Goal: Task Accomplishment & Management: Use online tool/utility

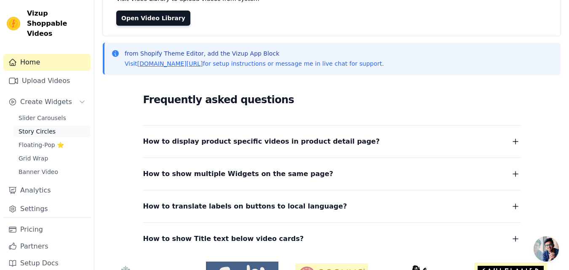
scroll to position [84, 0]
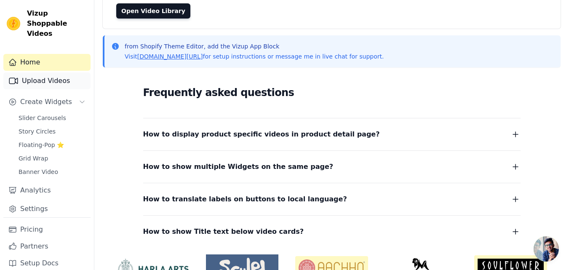
click at [51, 72] on link "Upload Videos" at bounding box center [46, 80] width 87 height 17
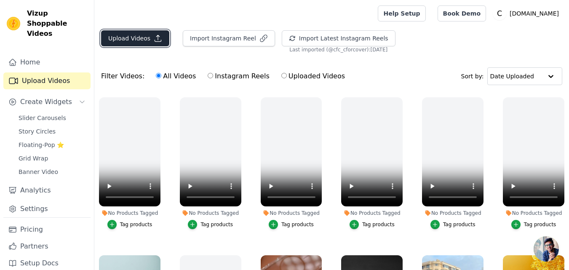
click at [132, 38] on button "Upload Videos" at bounding box center [135, 38] width 68 height 16
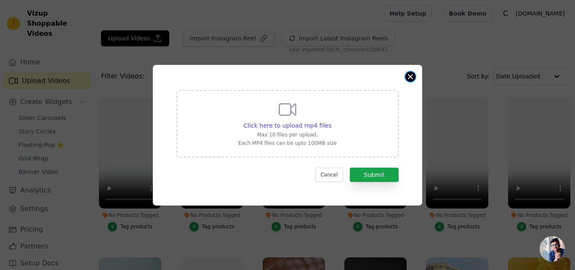
click at [411, 76] on button "Close modal" at bounding box center [411, 77] width 10 height 10
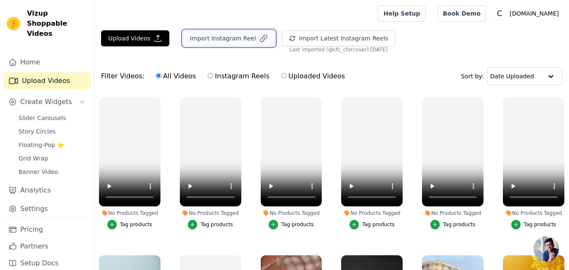
click at [220, 41] on button "Import Instagram Reel" at bounding box center [229, 38] width 92 height 16
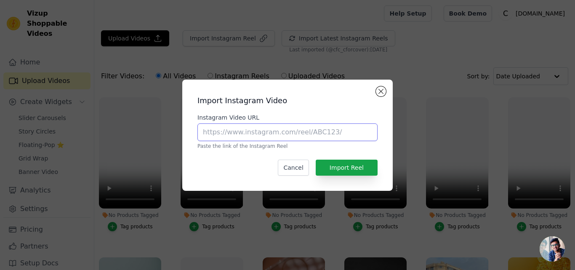
click at [227, 128] on input "Instagram Video URL" at bounding box center [288, 132] width 180 height 18
paste input "https://www.instagram.com/reel/DDPQxnwC2BU"
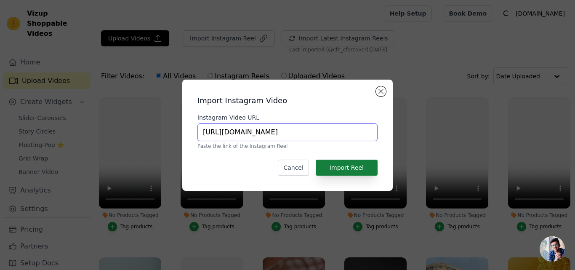
type input "https://www.instagram.com/reel/DDPQxnwC2BU"
click at [342, 166] on button "Import Reel" at bounding box center [347, 168] width 62 height 16
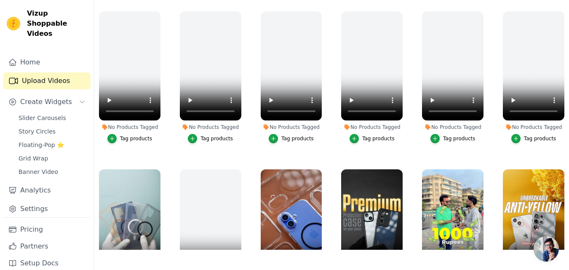
scroll to position [232, 0]
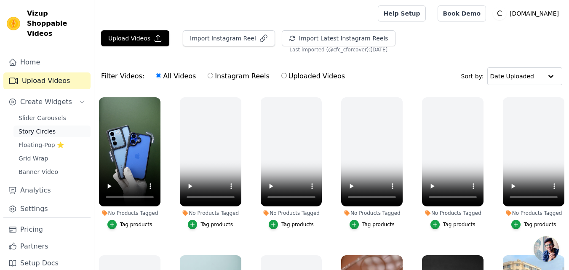
click at [33, 127] on span "Story Circles" at bounding box center [37, 131] width 37 height 8
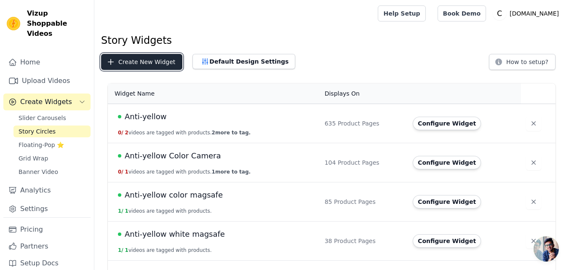
click at [132, 64] on button "Create New Widget" at bounding box center [141, 62] width 81 height 16
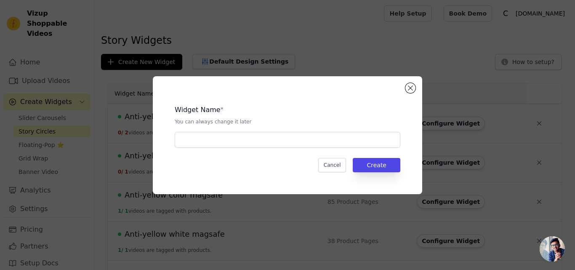
click at [211, 150] on div "Widget Name * You can always change it later Cancel Create" at bounding box center [287, 135] width 243 height 91
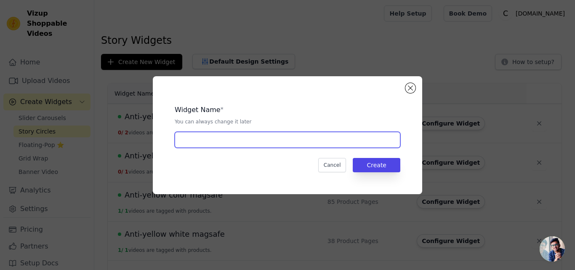
click at [210, 142] on input "text" at bounding box center [288, 140] width 226 height 16
paste input "[PERSON_NAME] Case"
type input "[PERSON_NAME] Case"
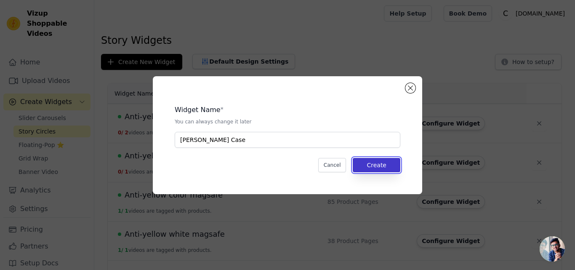
click at [376, 166] on button "Create" at bounding box center [377, 165] width 48 height 14
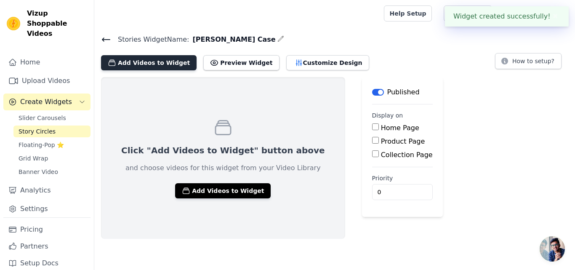
click at [136, 66] on button "Add Videos to Widget" at bounding box center [149, 62] width 96 height 15
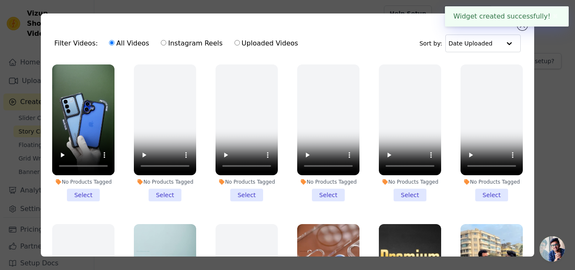
click at [80, 191] on li "No Products Tagged Select" at bounding box center [83, 132] width 62 height 137
click at [0, 0] on input "No Products Tagged Select" at bounding box center [0, 0] width 0 height 0
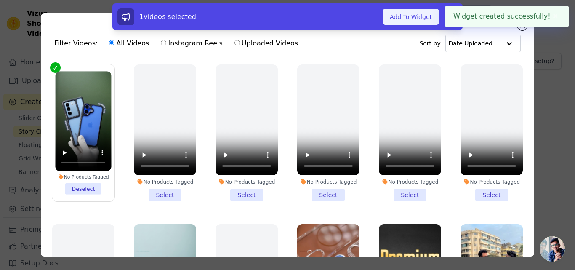
click at [410, 16] on button "Add To Widget" at bounding box center [411, 17] width 56 height 16
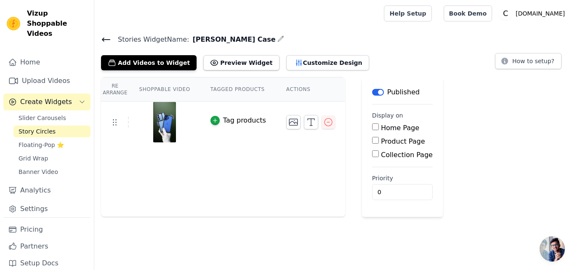
click at [384, 143] on label "Product Page" at bounding box center [403, 141] width 44 height 8
click at [379, 143] on input "Product Page" at bounding box center [375, 140] width 7 height 7
checkbox input "true"
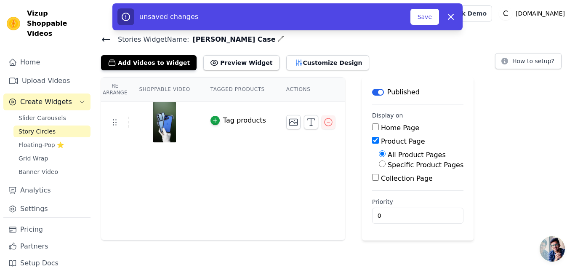
click at [388, 164] on label "Specific Product Pages" at bounding box center [426, 165] width 76 height 8
click at [384, 164] on input "Specific Product Pages" at bounding box center [382, 163] width 7 height 7
radio input "true"
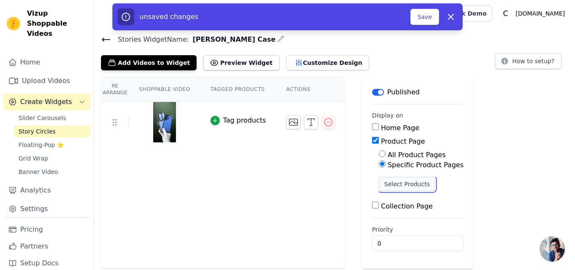
click at [381, 182] on button "Select Products" at bounding box center [407, 184] width 56 height 14
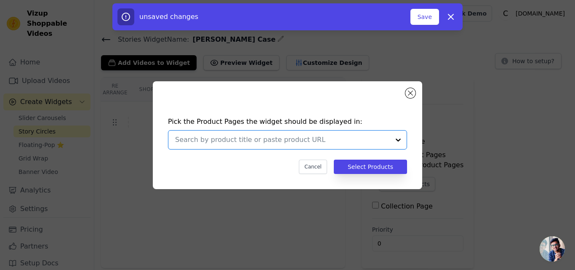
click at [267, 139] on input "text" at bounding box center [282, 140] width 215 height 10
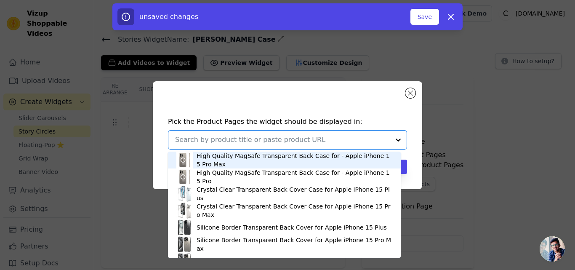
paste input "Silicone Border Transparent Back Cover for Redmi Note 14 SE 5G"
type input "Silicone Border Transparent Back Cover for Redmi Note 14 SE 5G"
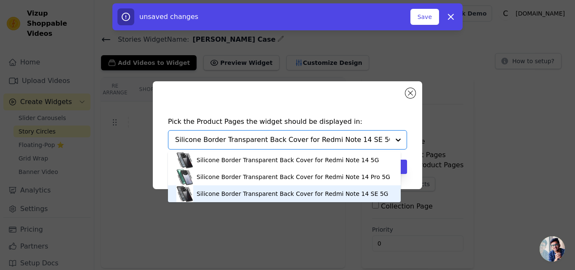
click at [269, 191] on div "Silicone Border Transparent Back Cover for Redmi Note 14 SE 5G" at bounding box center [293, 194] width 192 height 8
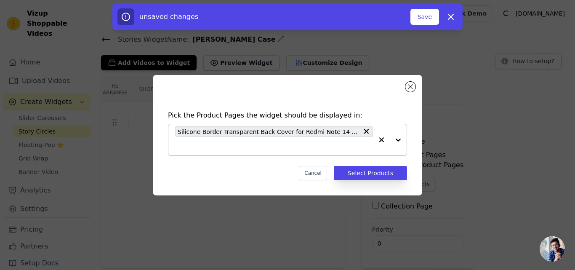
click at [266, 145] on input "text" at bounding box center [274, 146] width 198 height 10
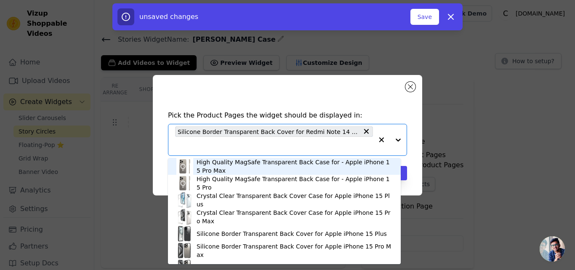
paste input "Silicone Border Transparent Back Cover for Motorola Moto G96 5G"
type input "Silicone Border Transparent Back Cover for Motorola Moto G96 5G"
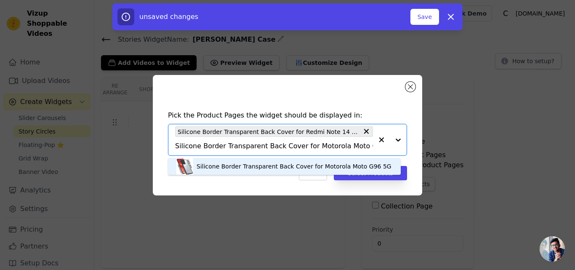
click at [259, 166] on div "Silicone Border Transparent Back Cover for Motorola Moto G96 5G" at bounding box center [294, 166] width 195 height 8
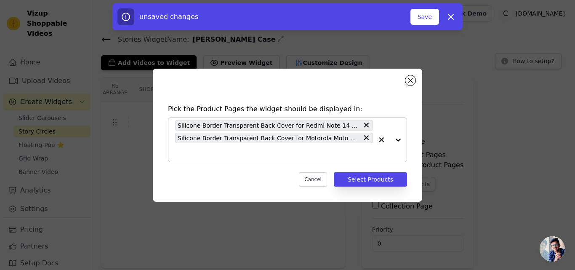
click at [254, 160] on div "Silicone Border Transparent Back Cover for Redmi Note 14 SE 5G Silicone Border …" at bounding box center [274, 140] width 198 height 44
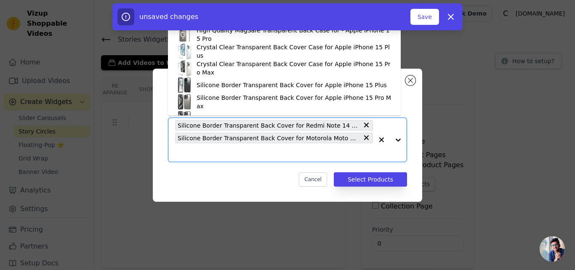
paste input "Silicone Border Transparent Back Cover for Vivo Y39 5G"
type input "Silicone Border Transparent Back Cover for Vivo Y39 5G"
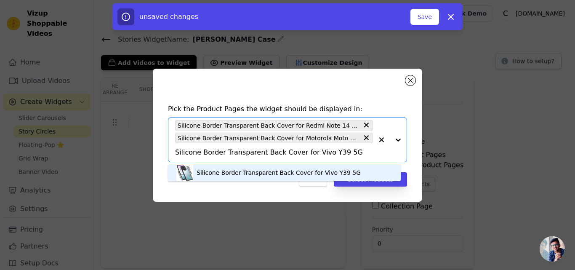
click at [234, 173] on div "Silicone Border Transparent Back Cover for Vivo Y39 5G" at bounding box center [279, 172] width 164 height 8
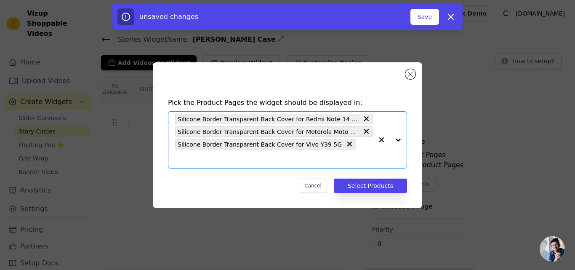
click at [347, 154] on input "text" at bounding box center [274, 159] width 198 height 10
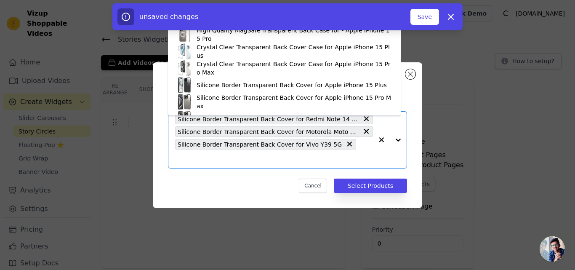
paste input "Silicone Border Transparent Back Cover for Samsung M16 5G"
type input "Silicone Border Transparent Back Cover for Samsung M16 5G"
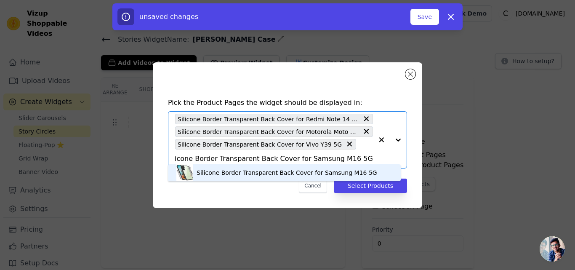
click at [208, 173] on div "Silicone Border Transparent Back Cover for Samsung M16 5G" at bounding box center [287, 172] width 181 height 8
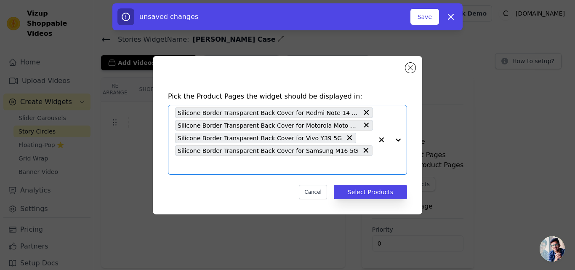
scroll to position [0, 0]
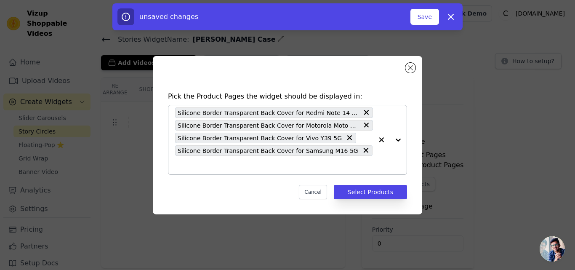
click at [351, 162] on div "Silicone Border Transparent Back Cover for Redmi Note 14 SE 5G Silicone Border …" at bounding box center [274, 139] width 198 height 69
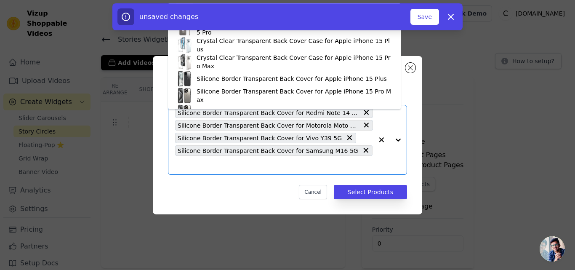
paste input "Silicone Border Transparent Back Cover for Samsung F16 5G"
type input "Silicone Border Transparent Back Cover for Samsung F16 5G"
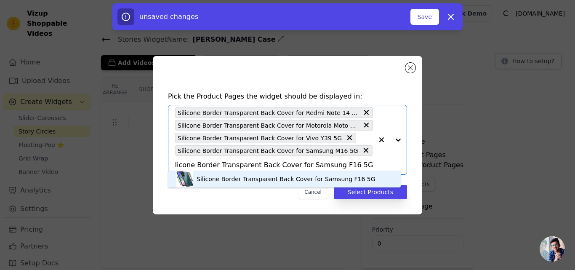
click at [253, 181] on div "Silicone Border Transparent Back Cover for Samsung F16 5G" at bounding box center [286, 179] width 179 height 8
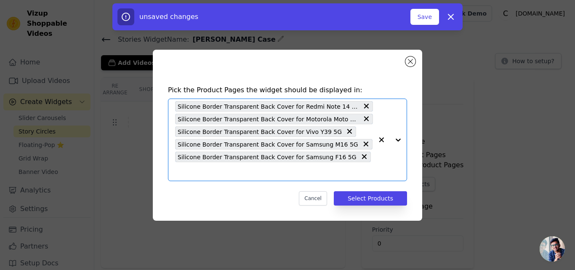
scroll to position [0, 0]
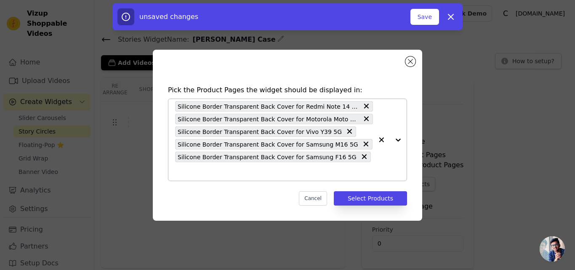
click at [350, 167] on div "Silicone Border Transparent Back Cover for Redmi Note 14 SE 5G Silicone Border …" at bounding box center [274, 140] width 198 height 82
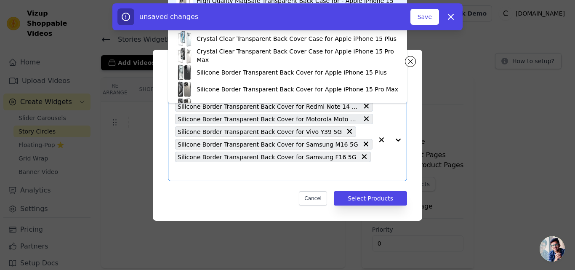
paste input "Silicone Border Transparent Back Cover for Poco X6 Pro 5G"
type input "Silicone Border Transparent Back Cover for Poco X6 Pro 5G"
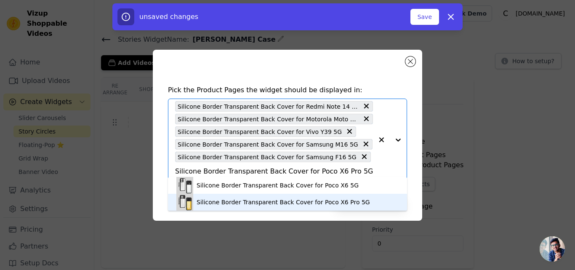
click at [286, 203] on div "Silicone Border Transparent Back Cover for Poco X6 Pro 5G" at bounding box center [284, 202] width 174 height 8
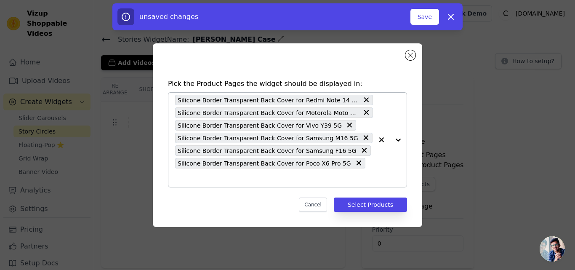
click at [348, 173] on input "text" at bounding box center [274, 178] width 198 height 10
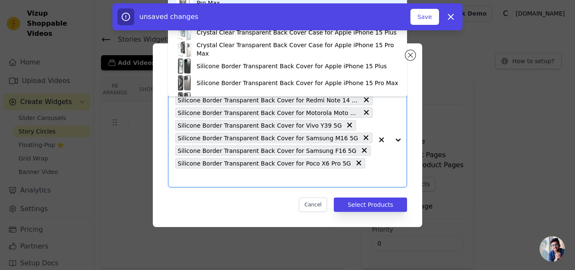
paste input "Silicone Border Transparent Back Cover for iQOO Z7 5G"
type input "Silicone Border Transparent Back Cover for iQOO Z7 5G"
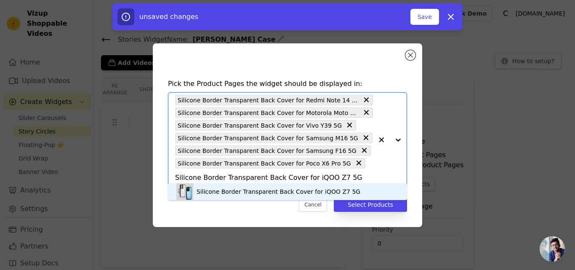
click at [259, 189] on div "Silicone Border Transparent Back Cover for iQOO Z7 5G" at bounding box center [279, 191] width 164 height 8
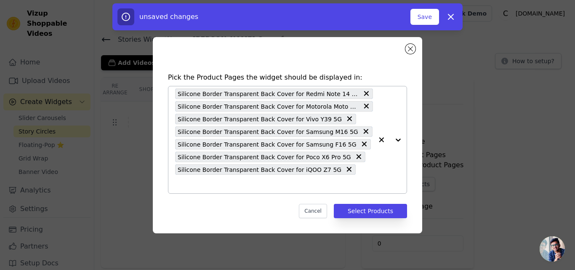
click at [340, 181] on div "Silicone Border Transparent Back Cover for Redmi Note 14 SE 5G Silicone Border …" at bounding box center [274, 139] width 198 height 107
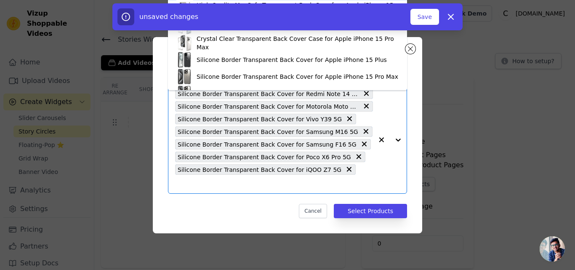
paste input "Silicone Border Transparent Back Cover for Tecno Spark GO 1"
type input "Silicone Border Transparent Back Cover for Tecno Spark GO 1"
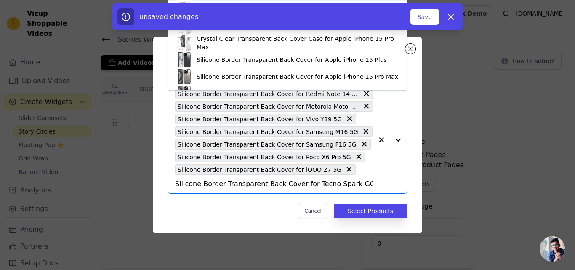
scroll to position [0, 147]
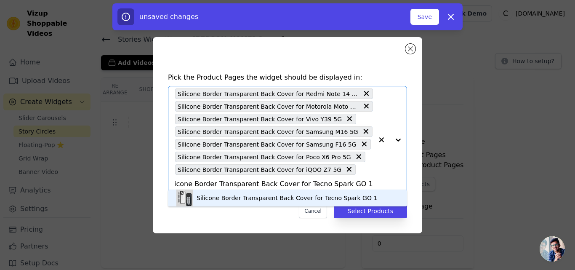
click at [270, 198] on div "Silicone Border Transparent Back Cover for Tecno Spark GO 1" at bounding box center [287, 198] width 181 height 8
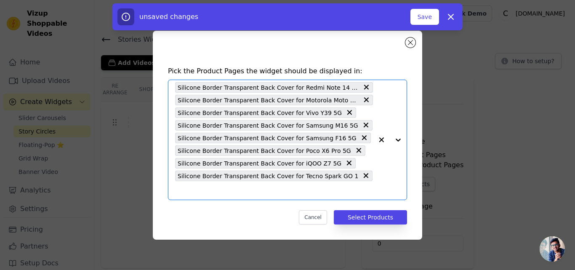
scroll to position [0, 0]
click at [363, 187] on input "text" at bounding box center [274, 190] width 198 height 10
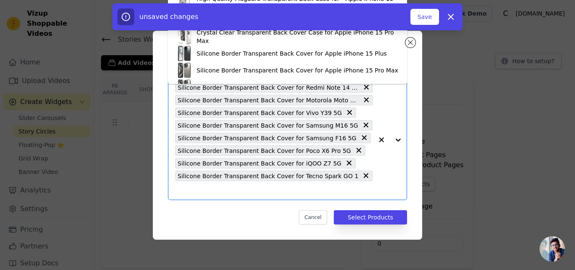
paste input "Silicone Border Transparent Back Cover for Xiaomi 15 5G"
type input "Silicone Border Transparent Back Cover for Xiaomi 15 5G"
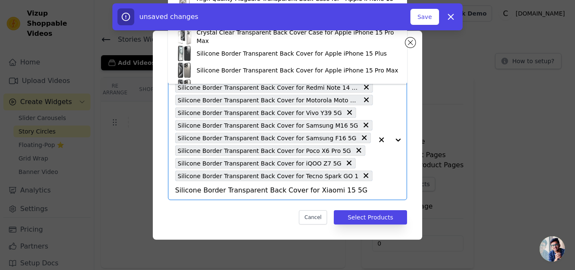
scroll to position [0, 149]
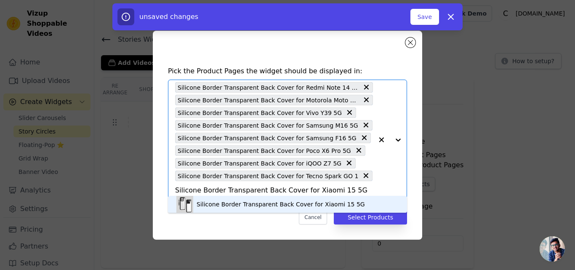
click at [298, 201] on div "Silicone Border Transparent Back Cover for Xiaomi 15 5G" at bounding box center [281, 204] width 168 height 8
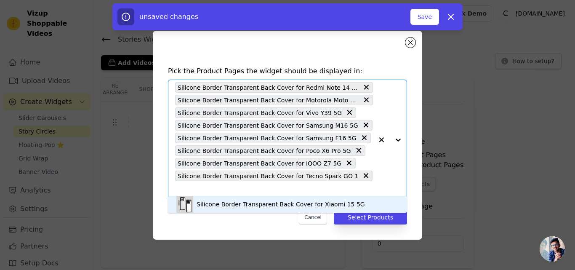
scroll to position [0, 0]
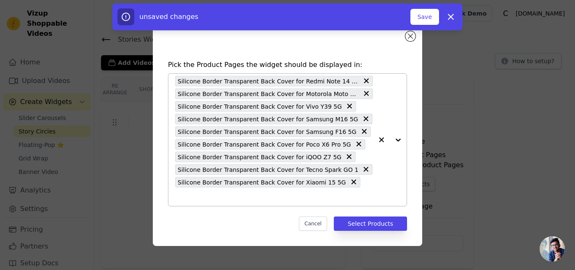
click at [348, 192] on input "text" at bounding box center [274, 197] width 198 height 10
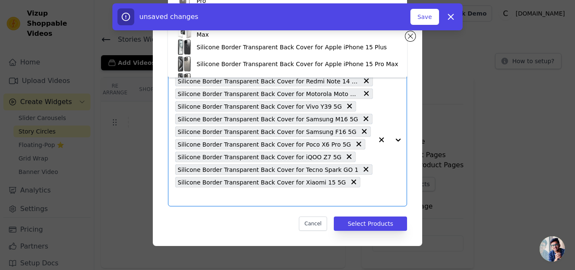
paste input "Silicone Border Transparent Back Cover for Samsung M56 5G"
type input "Silicone Border Transparent Back Cover for Samsung M56 5G"
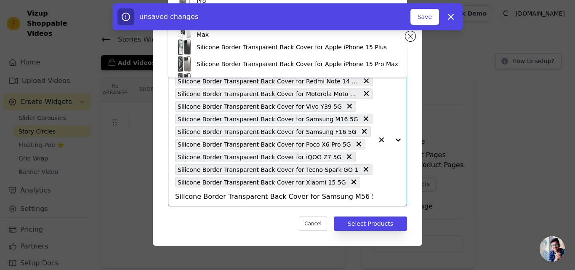
scroll to position [0, 150]
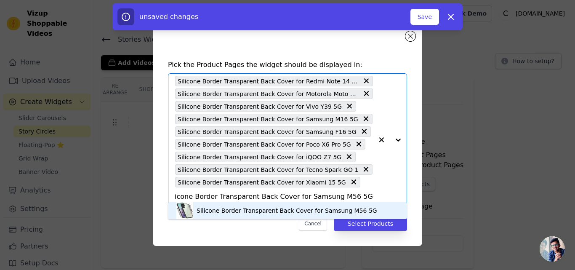
click at [289, 209] on div "Silicone Border Transparent Back Cover for Samsung M56 5G" at bounding box center [287, 210] width 181 height 8
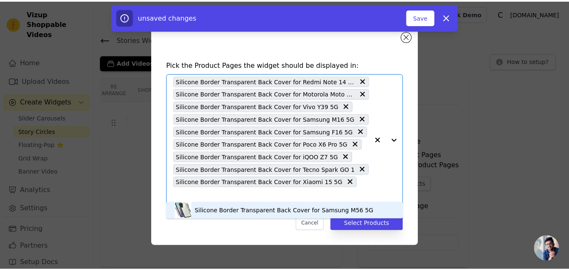
scroll to position [0, 0]
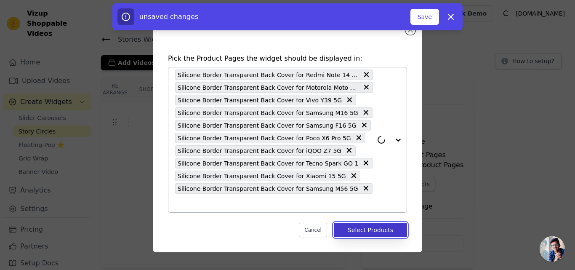
click at [358, 225] on button "Select Products" at bounding box center [370, 230] width 73 height 14
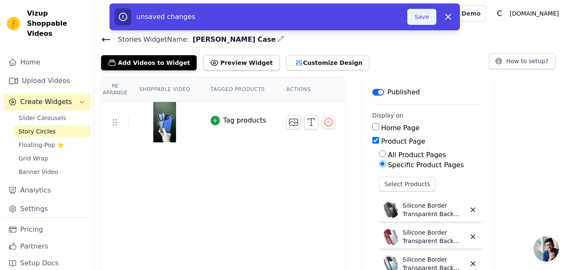
click at [417, 21] on button "Save" at bounding box center [421, 17] width 29 height 16
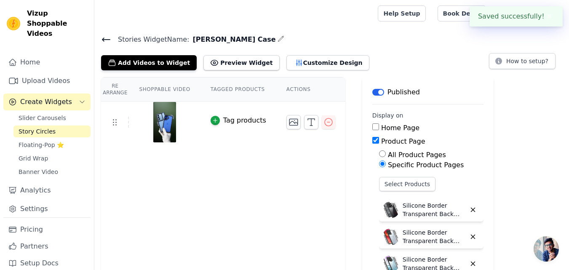
click at [102, 38] on icon at bounding box center [106, 40] width 10 height 10
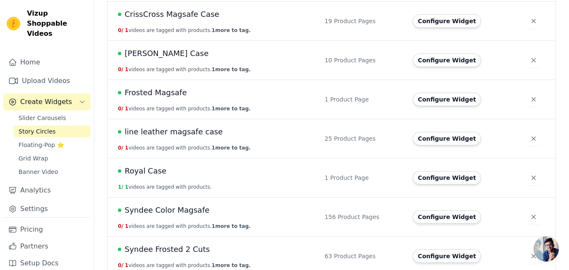
scroll to position [217, 0]
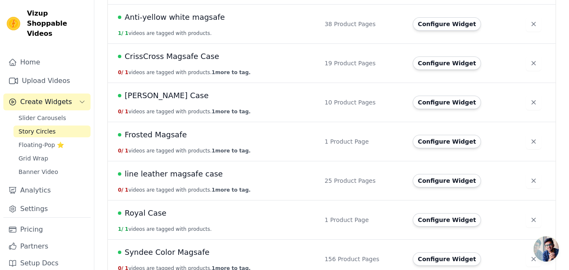
click at [148, 101] on span "[PERSON_NAME] Case" at bounding box center [167, 96] width 84 height 12
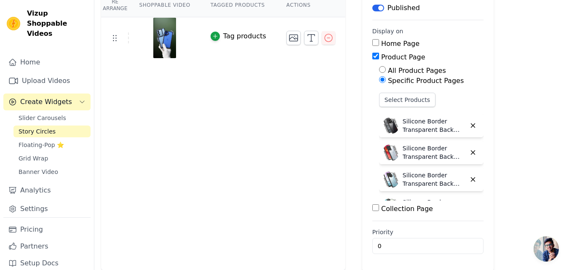
scroll to position [85, 0]
click at [385, 97] on button "Select Products" at bounding box center [407, 99] width 56 height 14
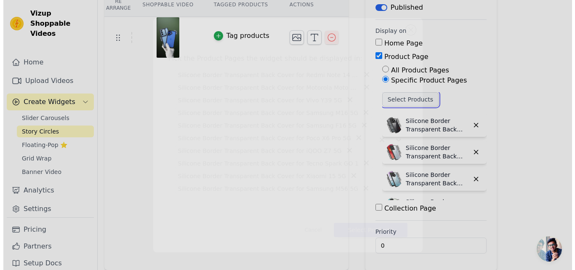
scroll to position [0, 0]
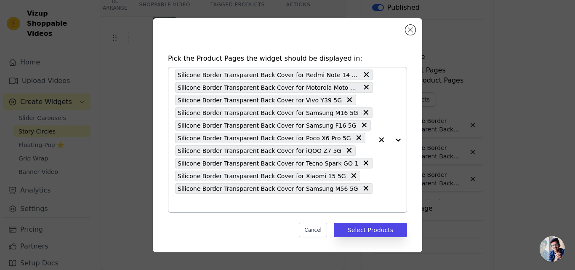
click at [356, 198] on input "text" at bounding box center [274, 203] width 198 height 10
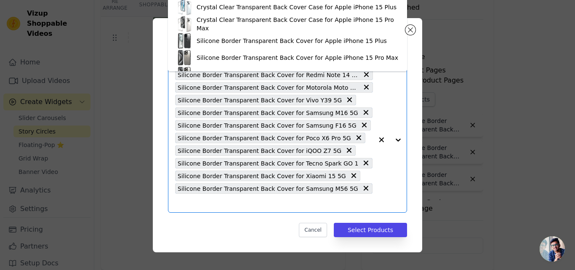
paste input "Silicone Border Transparent Back Cover for Samsung F56 5G"
type input "Silicone Border Transparent Back Cover for Samsung F56 5G"
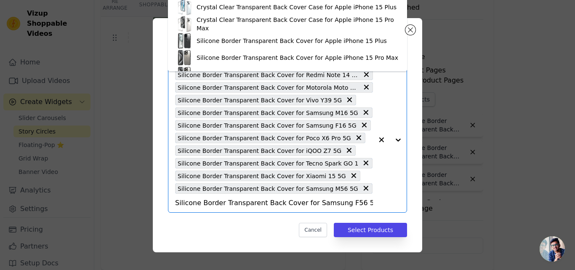
scroll to position [0, 159]
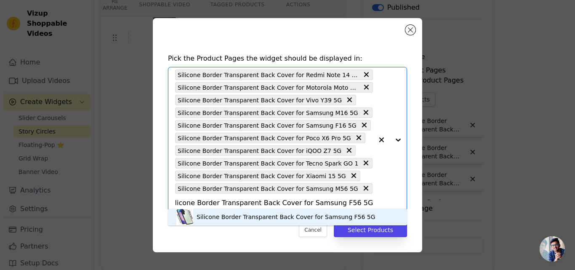
click at [273, 216] on div "Silicone Border Transparent Back Cover for Samsung F56 5G" at bounding box center [286, 217] width 179 height 8
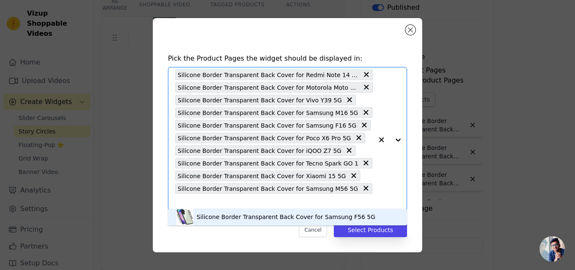
scroll to position [0, 0]
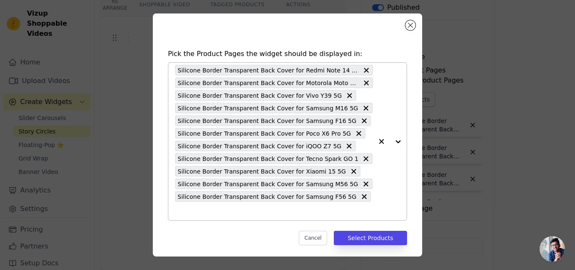
click at [351, 201] on div "Silicone Border Transparent Back Cover for Redmi Note 14 SE 5G Silicone Border …" at bounding box center [274, 142] width 198 height 158
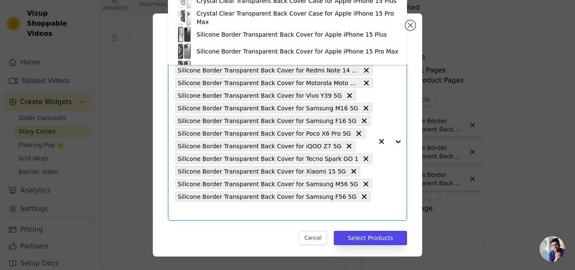
paste input "Silicone Border Transparent Back Cover for Samsung A26 5G"
type input "Silicone Border Transparent Back Cover for Samsung A26 5G"
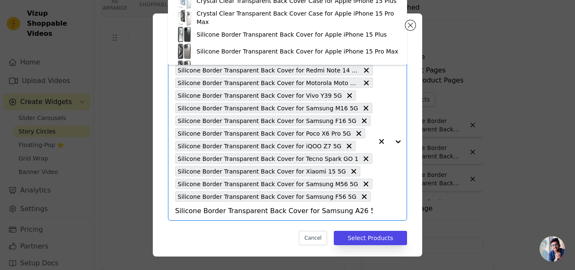
scroll to position [0, 158]
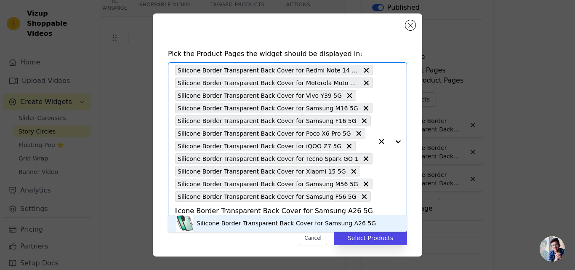
click at [262, 223] on div "Silicone Border Transparent Back Cover for Samsung A26 5G" at bounding box center [286, 223] width 179 height 8
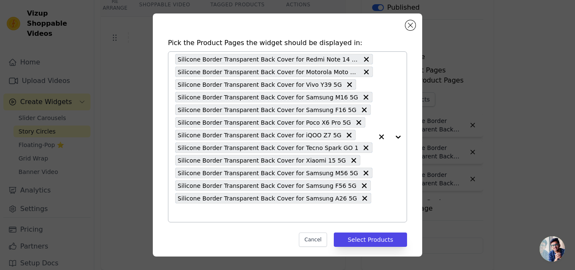
scroll to position [16, 0]
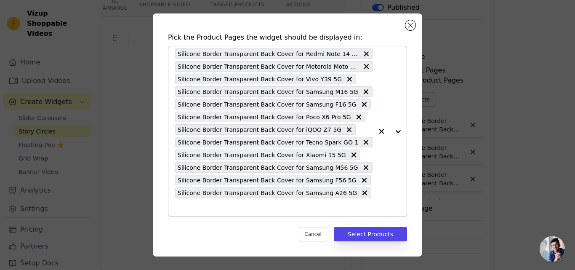
click at [276, 210] on input "text" at bounding box center [274, 207] width 198 height 10
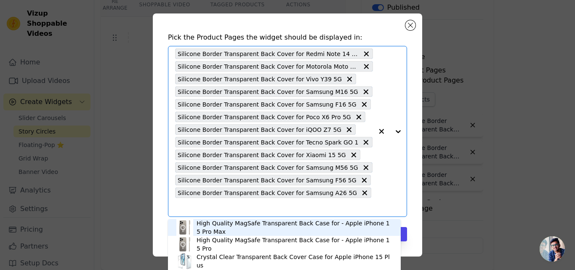
paste input "Silicone Border Transparent Back Cover for Realme P3 Ultra 5G"
type input "Silicone Border Transparent Back Cover for Realme P3 Ultra 5G"
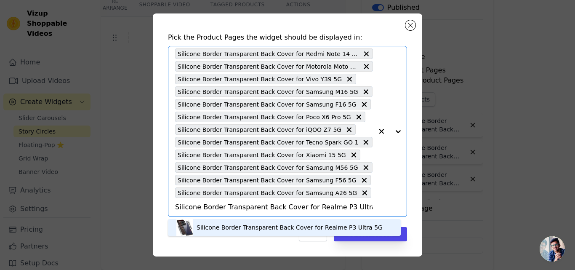
click at [227, 225] on div "Silicone Border Transparent Back Cover for Realme P3 Ultra 5G" at bounding box center [290, 227] width 186 height 8
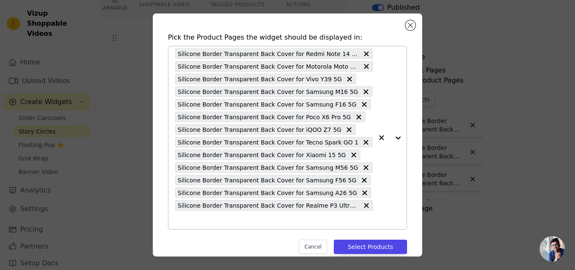
click at [274, 218] on input "text" at bounding box center [274, 220] width 198 height 10
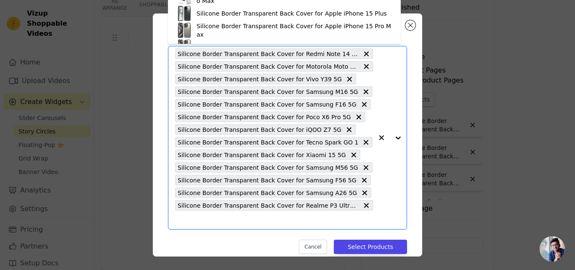
paste input "Silicone Border Transparent Back Cover for Realme P3 5G"
type input "Silicone Border Transparent Back Cover for Realme P3 5G"
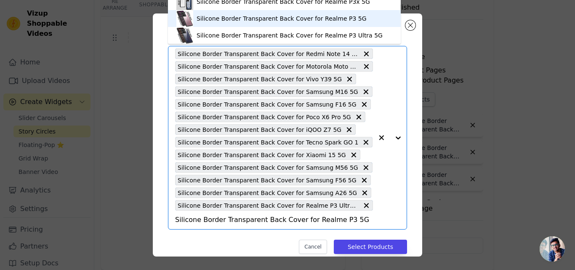
click at [294, 16] on div "Silicone Border Transparent Back Cover for Realme P3 5G" at bounding box center [282, 18] width 170 height 8
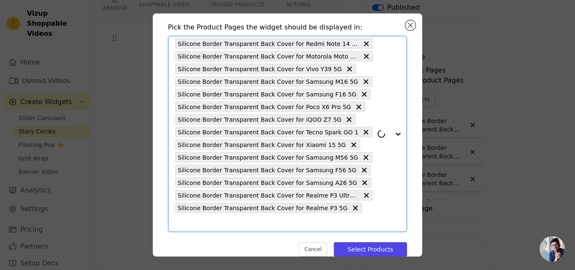
scroll to position [29, 0]
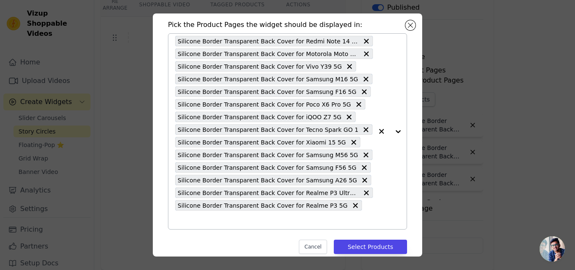
click at [350, 215] on input "text" at bounding box center [274, 220] width 198 height 10
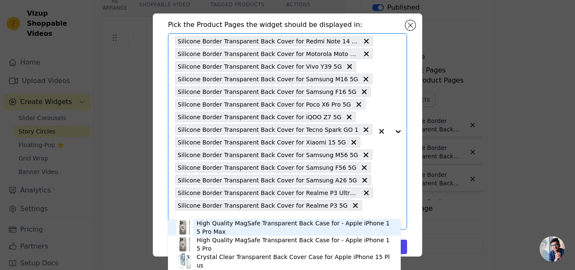
paste input "Silicone Border Transparent Back Cover for Oppo Reno 14 Pro 5G"
type input "Silicone Border Transparent Back Cover for Oppo Reno 14 Pro 5G"
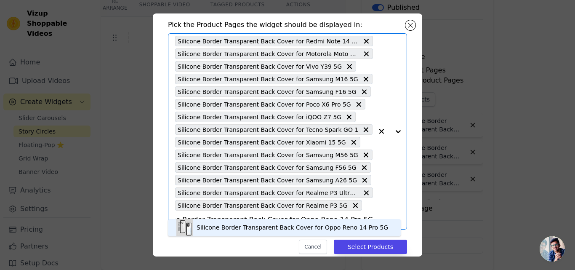
click at [295, 224] on div "Silicone Border Transparent Back Cover for Oppo Reno 14 Pro 5G" at bounding box center [293, 227] width 192 height 8
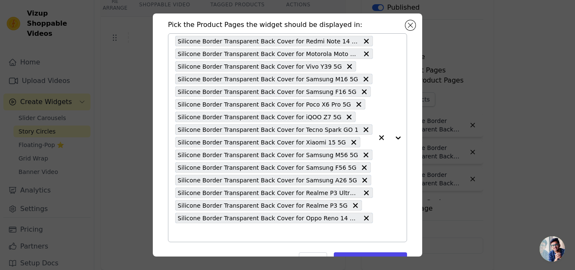
click at [302, 227] on input "text" at bounding box center [274, 232] width 198 height 10
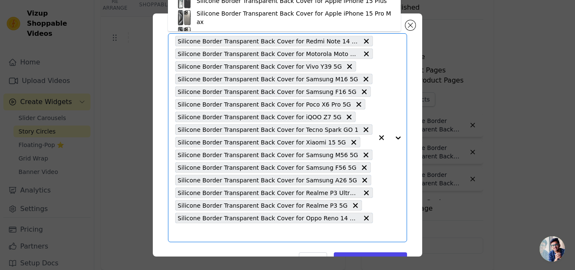
paste input "Silicone Border Transparent Back Cover for OnePlus 13s 5G"
type input "Silicone Border Transparent Back Cover for OnePlus 13s 5G"
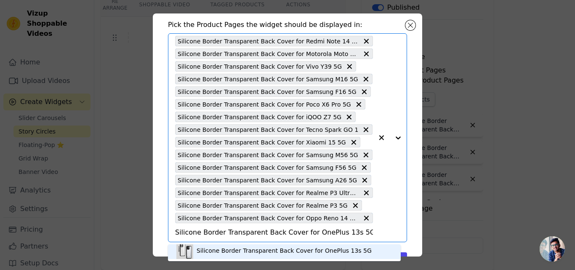
scroll to position [3, 0]
click at [242, 250] on div "Silicone Border Transparent Back Cover for OnePlus 13s 5G" at bounding box center [284, 250] width 175 height 8
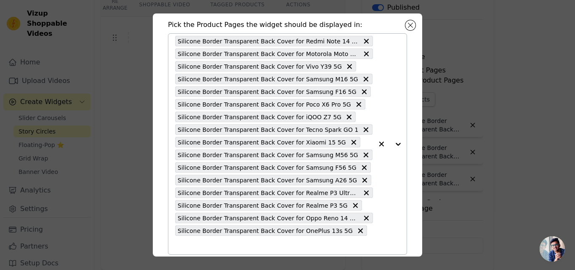
click at [359, 240] on input "text" at bounding box center [274, 245] width 198 height 10
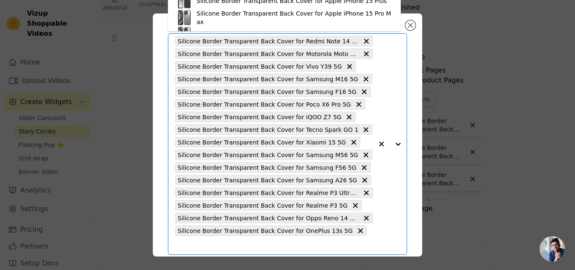
paste input "Silicone Border Transparent Back Cover for Realme 14 Pro Plus 5G"
type input "Silicone Border Transparent Back Cover for Realme 14 Pro Plus 5G"
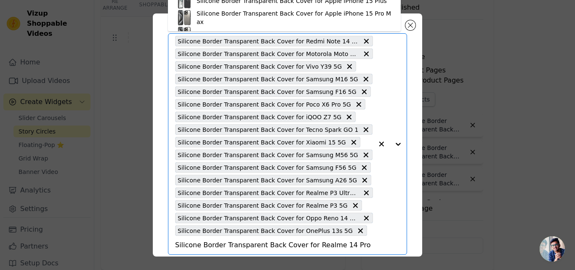
scroll to position [0, 177]
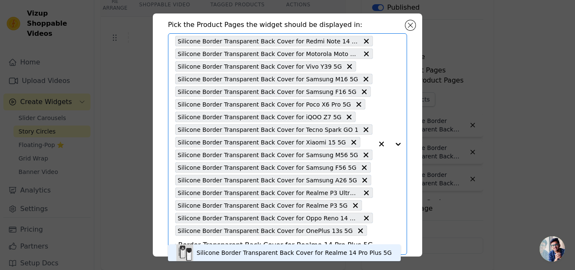
click at [296, 251] on div "Silicone Border Transparent Back Cover for Realme 14 Pro Plus 5G" at bounding box center [294, 253] width 195 height 8
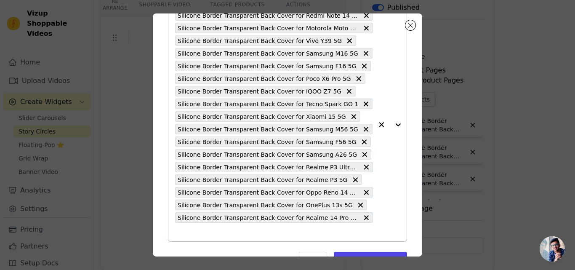
scroll to position [80, 0]
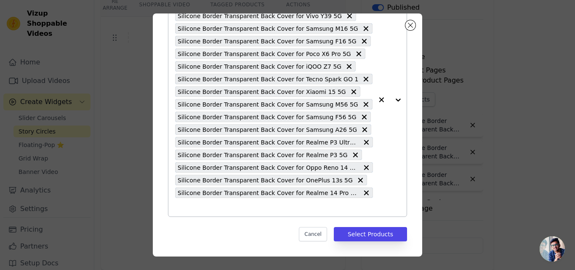
click at [326, 208] on input "text" at bounding box center [274, 207] width 198 height 10
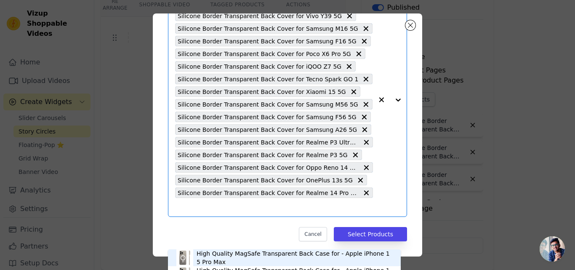
scroll to position [49, 0]
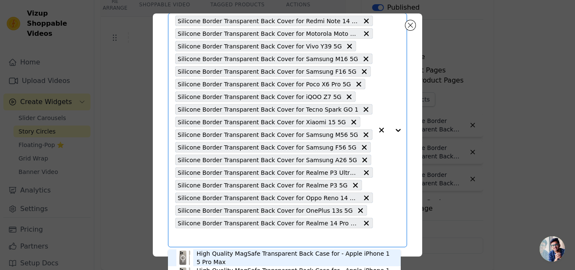
paste input "Silicone Border Transparent Back Cover for Oppo F29 Pro 5G"
type input "Silicone Border Transparent Back Cover for Oppo F29 Pro 5G"
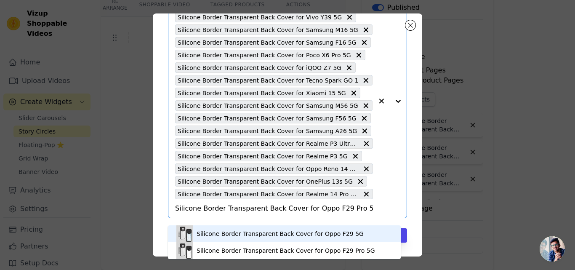
scroll to position [80, 0]
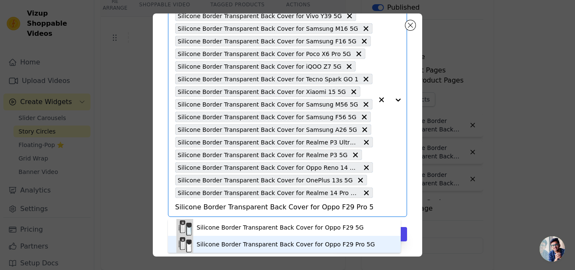
click at [228, 242] on div "Silicone Border Transparent Back Cover for Oppo F29 Pro 5G" at bounding box center [286, 244] width 179 height 8
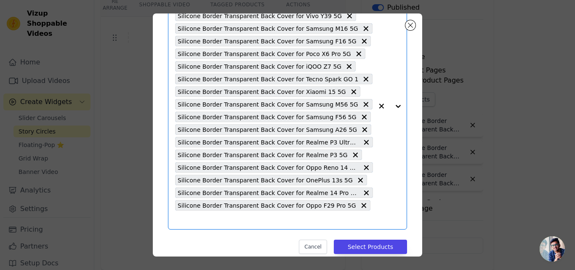
click at [251, 220] on input "text" at bounding box center [274, 220] width 198 height 10
paste input "Silicone Border Transparent Back Cover for CMF Nothing Phone 2 Pro"
type input "Silicone Border Transparent Back Cover for CMF Nothing Phone 2 Pro"
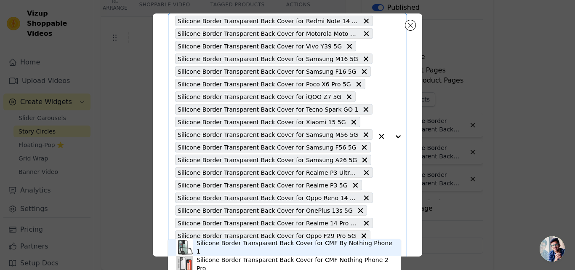
scroll to position [92, 0]
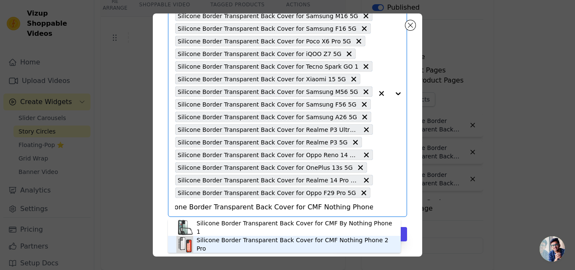
click at [254, 243] on div "Silicone Border Transparent Back Cover for CMF Nothing Phone 2 Pro" at bounding box center [295, 244] width 196 height 17
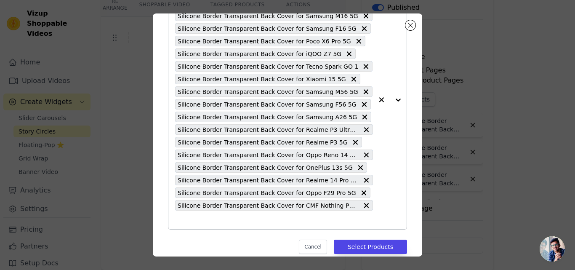
click at [249, 219] on input "text" at bounding box center [274, 220] width 198 height 10
paste input "Silicone Border Transparent Back Cover for Realme 14 Pro Lite 5G"
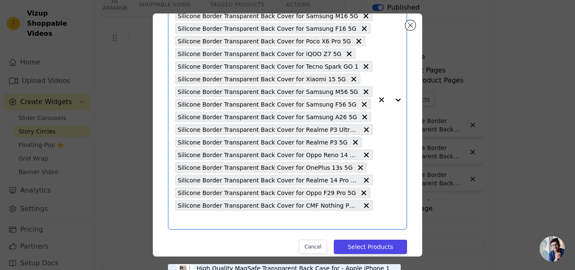
type input "Silicone Border Transparent Back Cover for Realme 14 Pro Lite 5G"
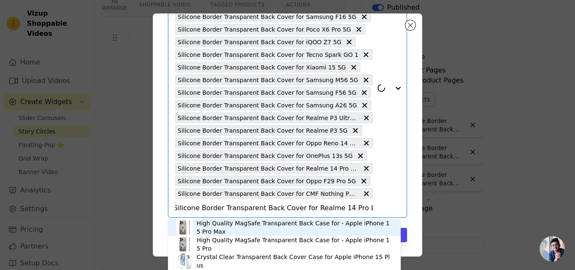
scroll to position [105, 0]
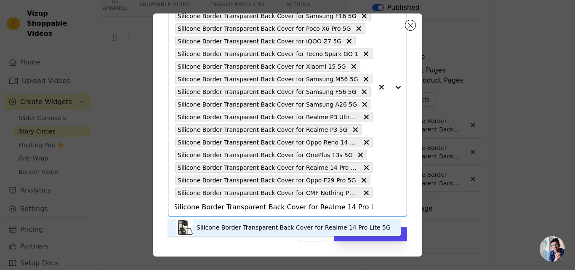
click at [233, 227] on div "Silicone Border Transparent Back Cover for Realme 14 Pro Lite 5G" at bounding box center [294, 227] width 194 height 8
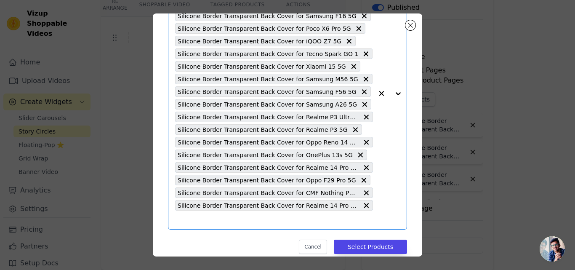
scroll to position [0, 0]
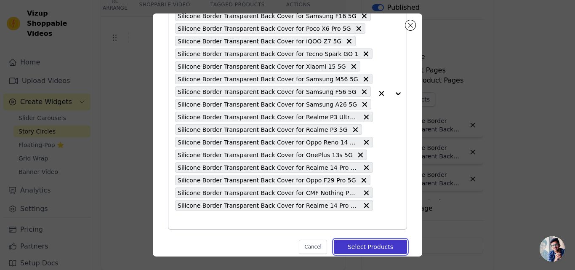
click at [360, 243] on button "Select Products" at bounding box center [370, 247] width 73 height 14
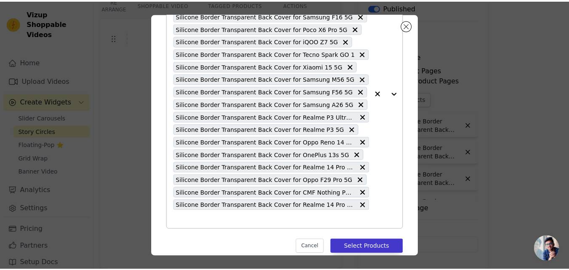
scroll to position [85, 0]
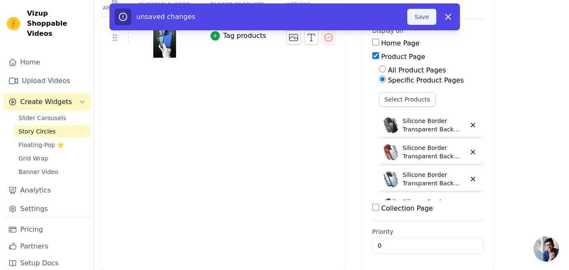
click at [423, 21] on button "Save" at bounding box center [421, 17] width 29 height 16
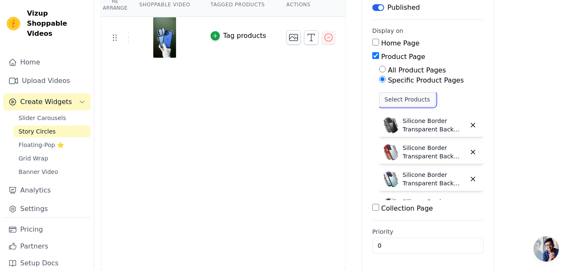
click at [379, 97] on button "Select Products" at bounding box center [407, 99] width 56 height 14
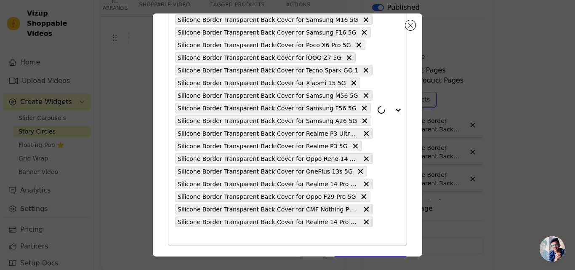
scroll to position [118, 0]
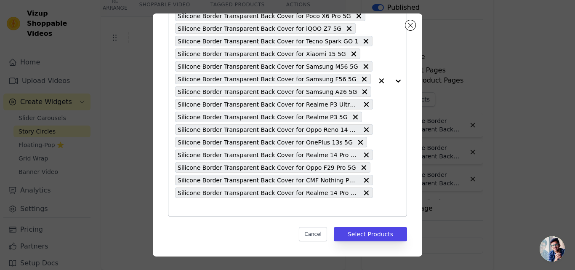
click at [294, 203] on input "text" at bounding box center [274, 207] width 198 height 10
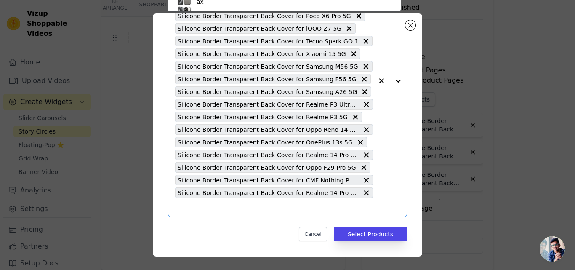
scroll to position [49, 0]
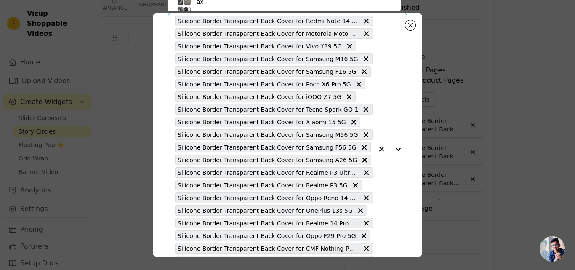
paste input "Silicone Border Transparent Back Cover for Motorola Moto Edge 60 5G"
type input "Silicone Border Transparent Back Cover for Motorola Moto Edge 60 5G"
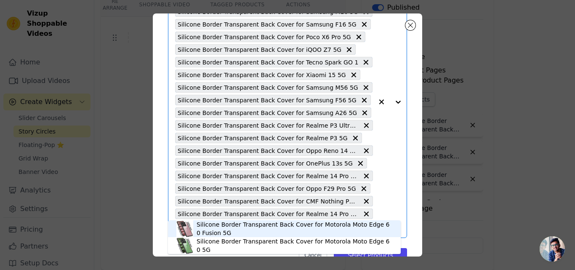
scroll to position [118, 0]
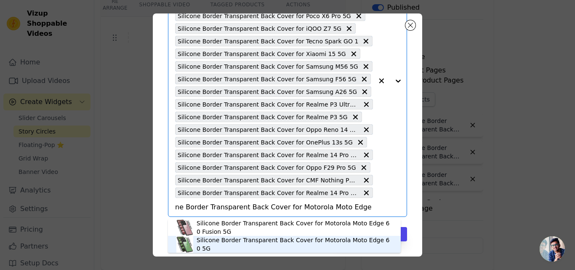
click at [248, 243] on div "Silicone Border Transparent Back Cover for Motorola Moto Edge 60 5G" at bounding box center [295, 244] width 196 height 17
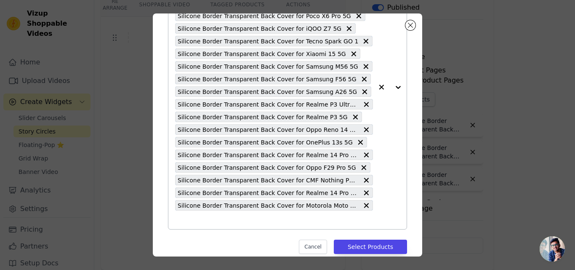
click at [256, 219] on input "text" at bounding box center [274, 220] width 198 height 10
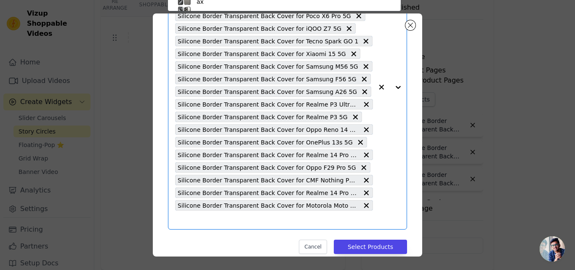
scroll to position [49, 0]
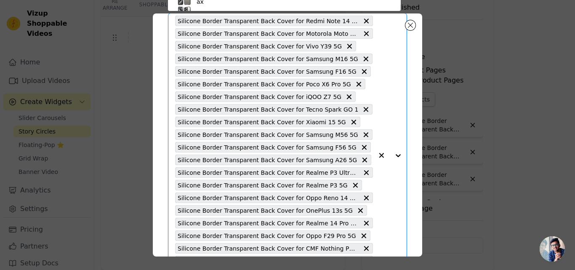
paste input "Silicone Border Transparent Back Cover for Motorola Moto Edge 60 Fusion 5G"
type input "Silicone Border Transparent Back Cover for Motorola Moto Edge 60 Fusion 5G"
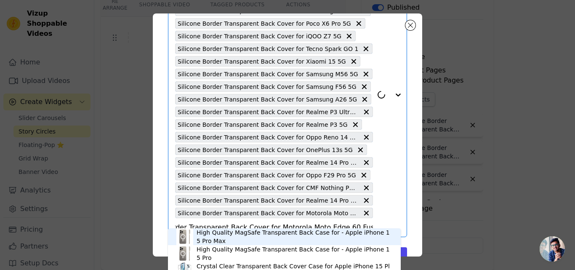
scroll to position [130, 0]
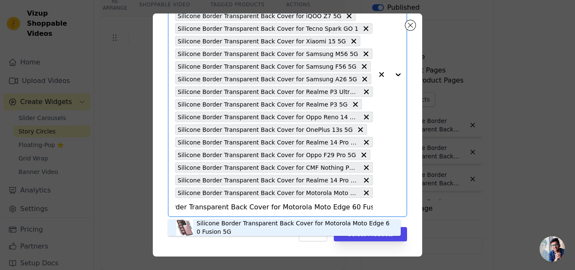
click at [262, 224] on div "Silicone Border Transparent Back Cover for Motorola Moto Edge 60 Fusion 5G" at bounding box center [295, 227] width 196 height 17
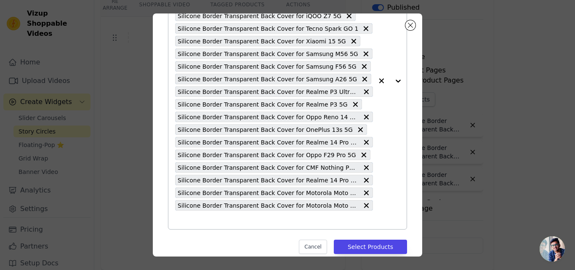
click at [262, 224] on input "text" at bounding box center [274, 220] width 198 height 10
paste input "Silicone Border Transparent Back Cover for Oppo F29 5G"
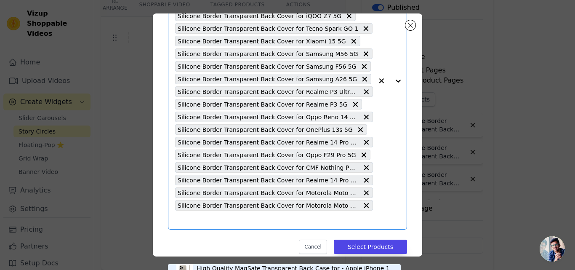
type input "Silicone Border Transparent Back Cover for Oppo F29 5G"
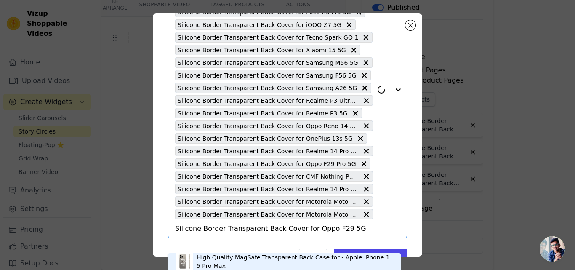
scroll to position [143, 0]
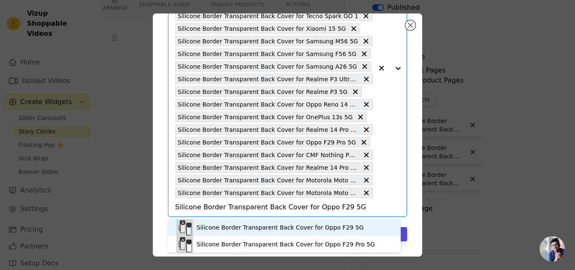
click at [260, 231] on div "Silicone Border Transparent Back Cover for Oppo F29 5G" at bounding box center [280, 227] width 167 height 8
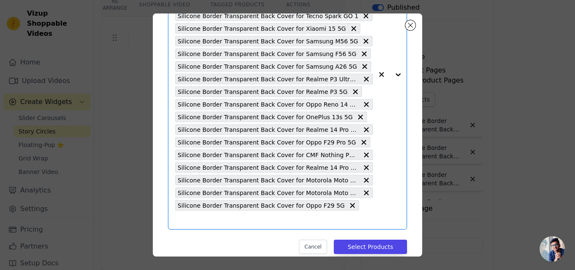
click at [361, 215] on input "text" at bounding box center [274, 220] width 198 height 10
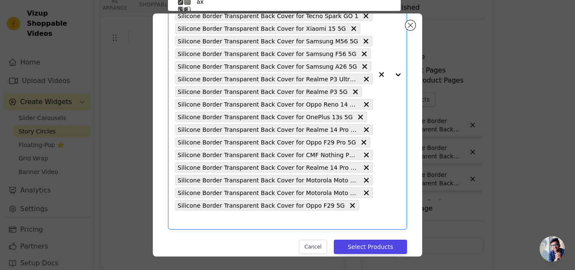
scroll to position [98, 0]
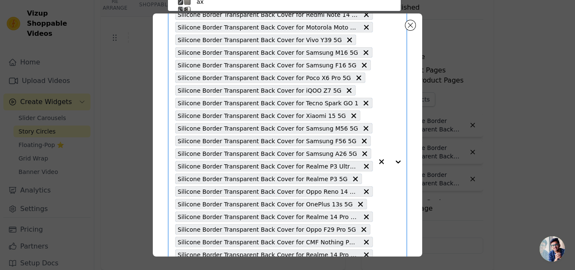
paste input "Silicone Border Transparent Back Cover for Redmi 10 Prime"
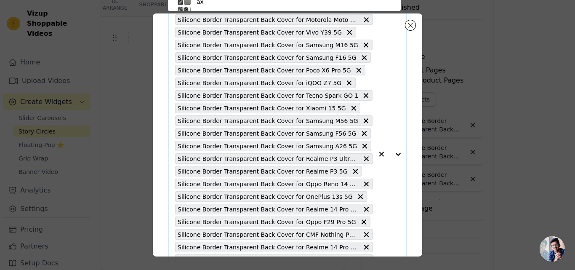
type input "Silicone Border Transparent Back Cover for Redmi 10 Prime"
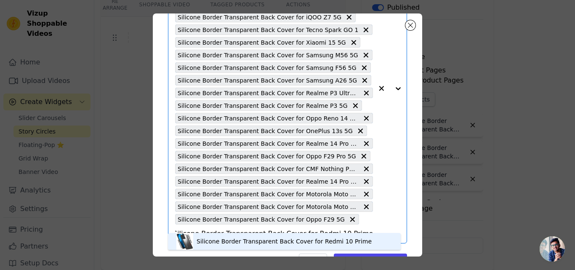
scroll to position [143, 0]
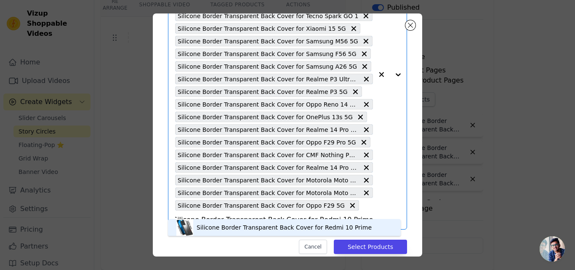
click at [254, 222] on div "Silicone Border Transparent Back Cover for Redmi 10 Prime" at bounding box center [284, 227] width 216 height 17
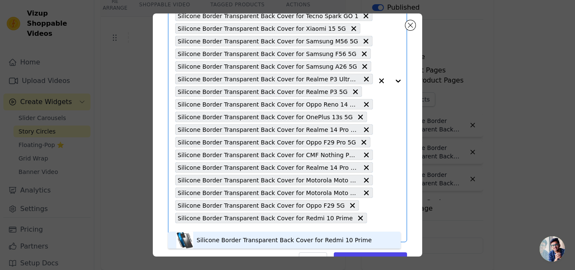
scroll to position [0, 0]
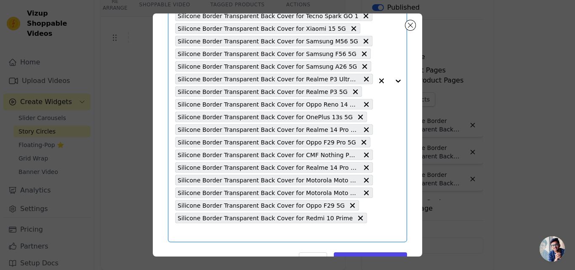
click at [353, 227] on input "text" at bounding box center [274, 232] width 198 height 10
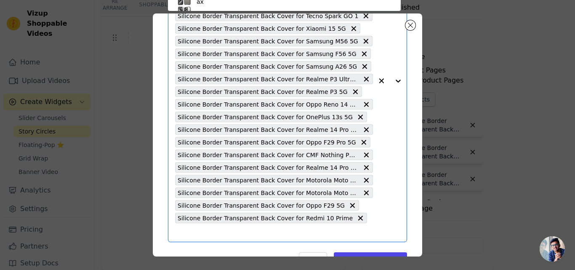
scroll to position [110, 0]
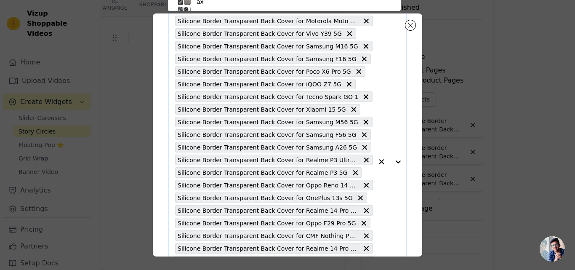
paste input "Silicone Border Transparent Back Cover for Realme Narzo 80x 5G"
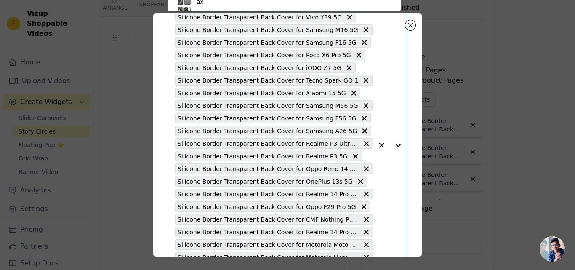
type input "Silicone Border Transparent Back Cover for Realme Narzo 80x 5G"
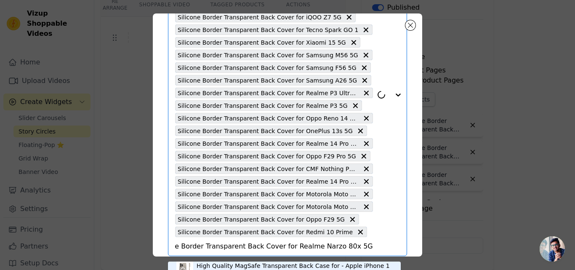
scroll to position [155, 0]
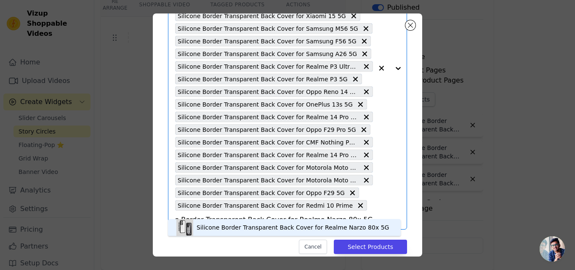
click at [246, 225] on div "Silicone Border Transparent Back Cover for Realme Narzo 80x 5G" at bounding box center [293, 227] width 193 height 8
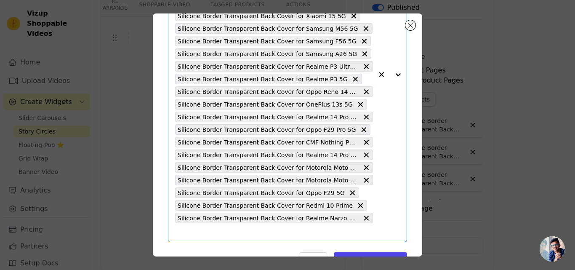
scroll to position [0, 0]
click at [329, 231] on input "text" at bounding box center [274, 232] width 198 height 10
paste input "Silicone Border Transparent Back Cover for Samsung M30"
type input "Silicone Border Transparent Back Cover for Samsung M30"
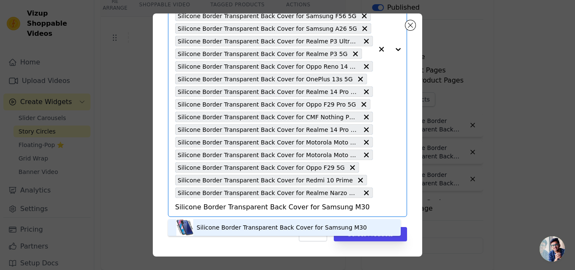
scroll to position [3, 0]
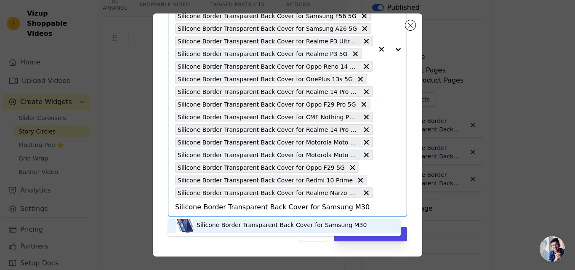
click at [232, 226] on div "Silicone Border Transparent Back Cover for Samsung M30" at bounding box center [282, 225] width 170 height 8
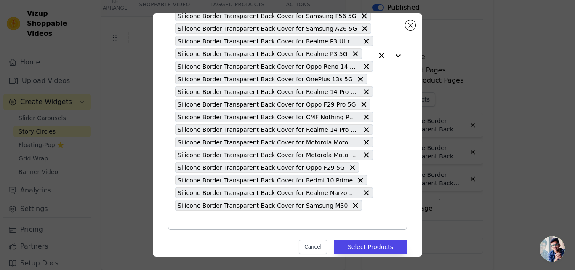
click at [356, 215] on input "text" at bounding box center [274, 220] width 198 height 10
paste input "Silicone Border Transparent Back Cover for Samsung A36 5G"
type input "Silicone Border Transparent Back Cover for Samsung A36 5G"
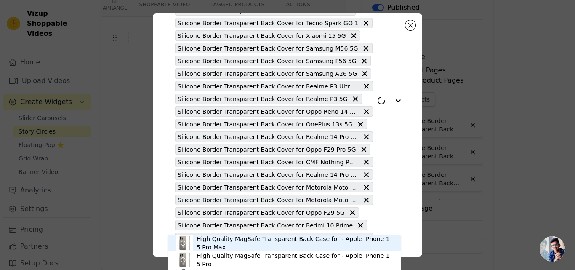
scroll to position [181, 0]
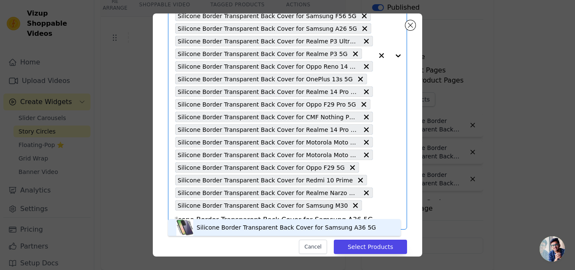
click at [217, 227] on div "Silicone Border Transparent Back Cover for Samsung A36 5G" at bounding box center [286, 227] width 179 height 8
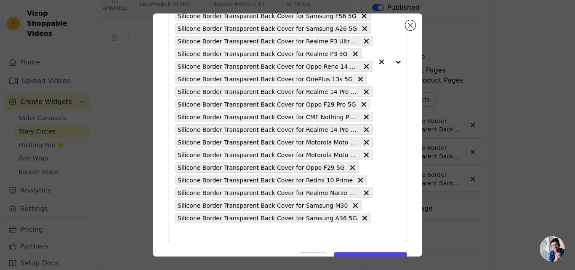
click at [373, 218] on button "button" at bounding box center [381, 62] width 17 height 360
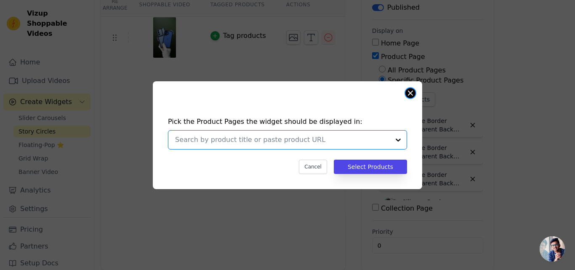
click at [411, 94] on button "Close modal" at bounding box center [411, 93] width 10 height 10
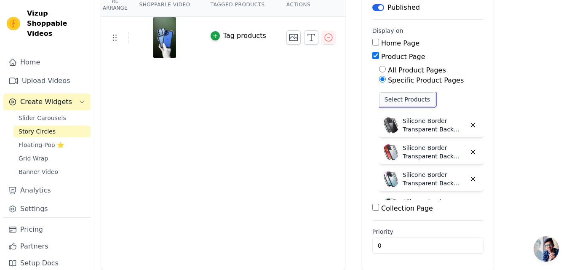
click at [390, 103] on button "Select Products" at bounding box center [407, 99] width 56 height 14
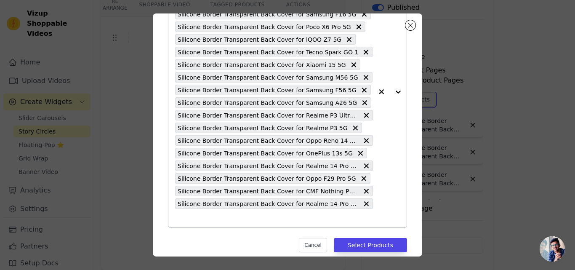
scroll to position [118, 0]
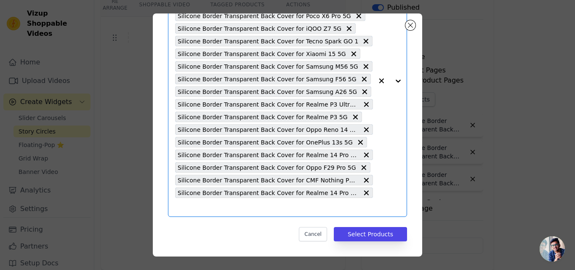
click at [241, 206] on input "text" at bounding box center [274, 207] width 198 height 10
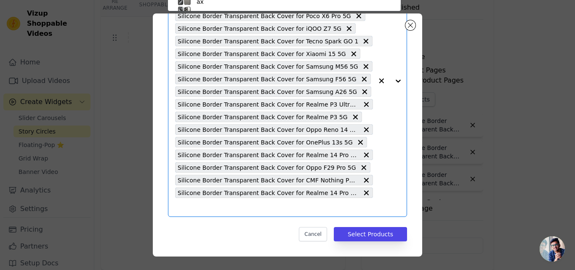
scroll to position [72, 0]
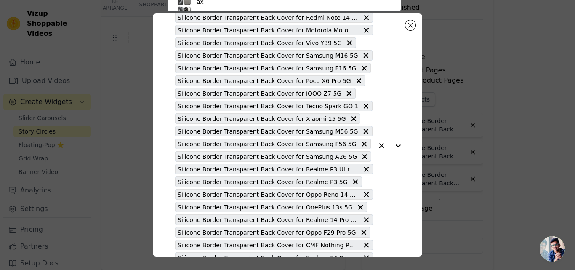
paste input "Silicone Border Transparent Back Cover for Motorola Moto Edge 60 5G"
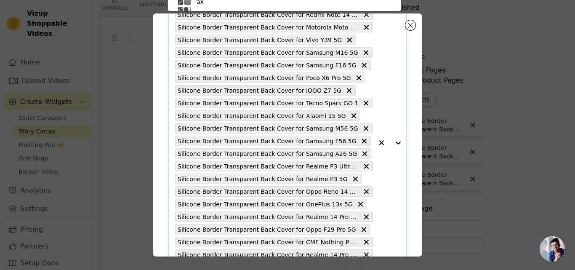
type input "Silicone Border Transparent Back Cover for Motorola Moto Edge 60 5G"
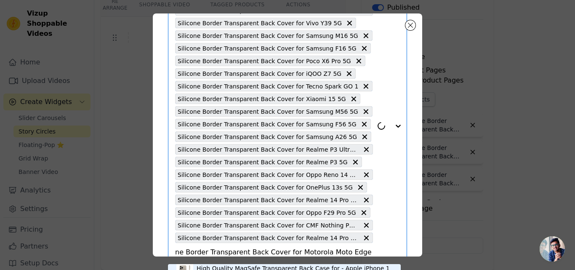
scroll to position [118, 0]
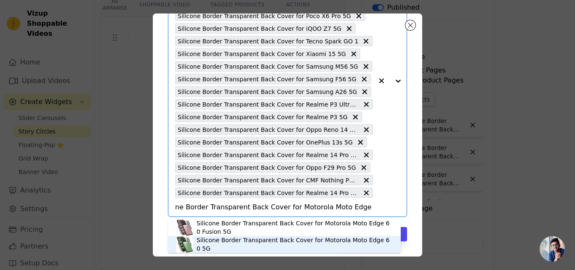
click at [219, 248] on div "Silicone Border Transparent Back Cover for Motorola Moto Edge 60 5G" at bounding box center [295, 244] width 196 height 17
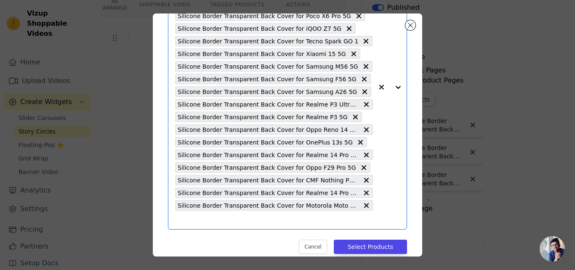
click at [266, 221] on input "text" at bounding box center [274, 220] width 198 height 10
paste input "Silicone Border Transparent Back Cover for Motorola Moto Edge 60 Fusion 5G"
type input "Silicone Border Transparent Back Cover for Motorola Moto Edge 60 Fusion 5G"
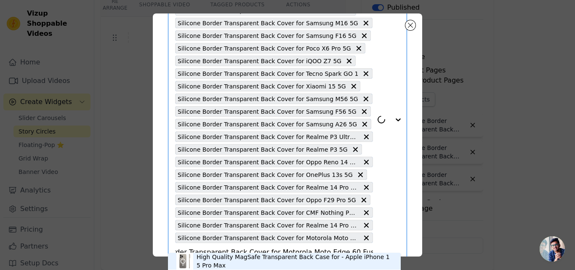
scroll to position [130, 0]
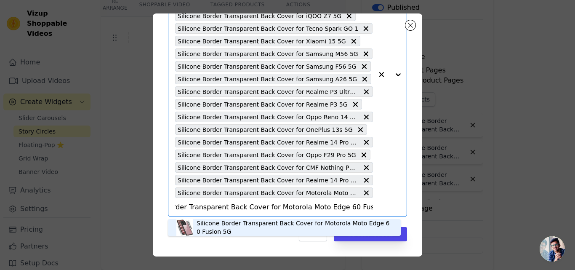
click at [238, 222] on div "Silicone Border Transparent Back Cover for Motorola Moto Edge 60 Fusion 5G" at bounding box center [295, 227] width 196 height 17
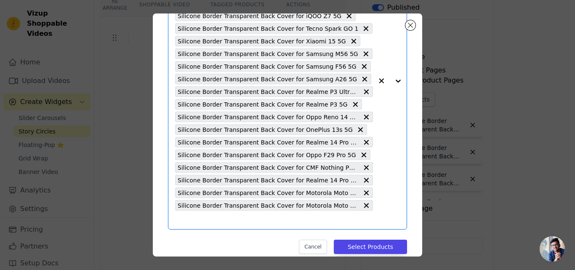
click at [238, 222] on input "text" at bounding box center [274, 220] width 198 height 10
paste input "Silicone Border Transparent Back Cover for Oppo F29 5G"
type input "Silicone Border Transparent Back Cover for Oppo F29 5G"
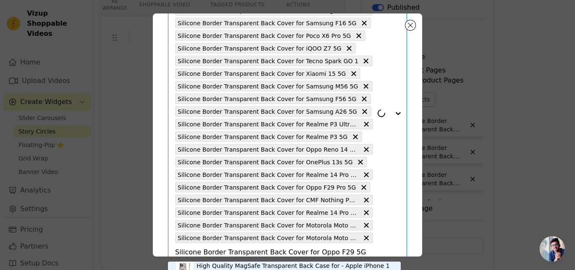
scroll to position [143, 0]
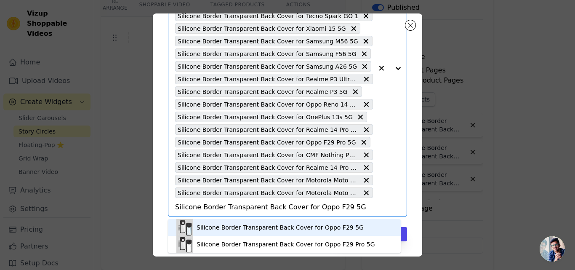
click at [242, 227] on div "Silicone Border Transparent Back Cover for Oppo F29 5G" at bounding box center [280, 227] width 167 height 8
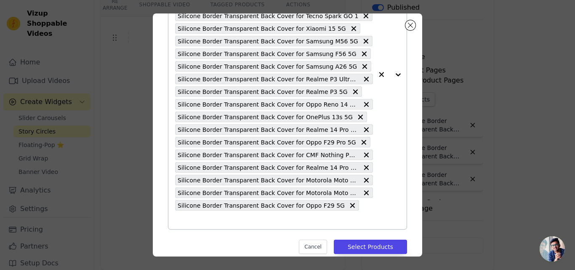
click at [340, 208] on div "Silicone Border Transparent Back Cover for Redmi Note 14 SE 5G Silicone Border …" at bounding box center [274, 74] width 198 height 309
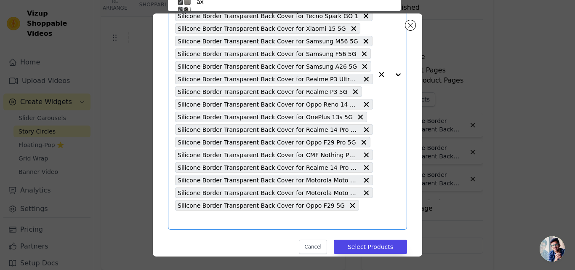
scroll to position [49, 0]
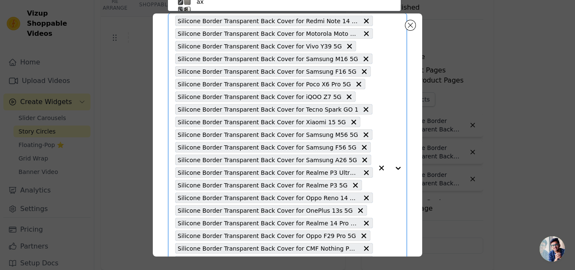
paste input "Silicone Border Transparent Back Cover for Redmi 10 Prime"
type input "Silicone Border Transparent Back Cover for Redmi 10 Prime"
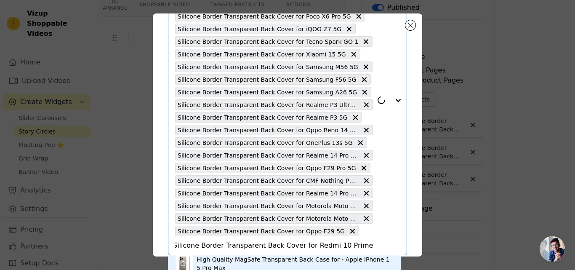
scroll to position [143, 0]
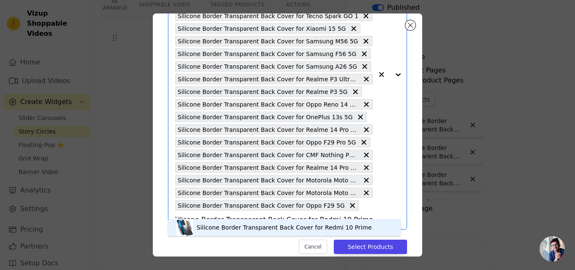
click at [238, 228] on div "Silicone Border Transparent Back Cover for Redmi 10 Prime" at bounding box center [284, 227] width 175 height 8
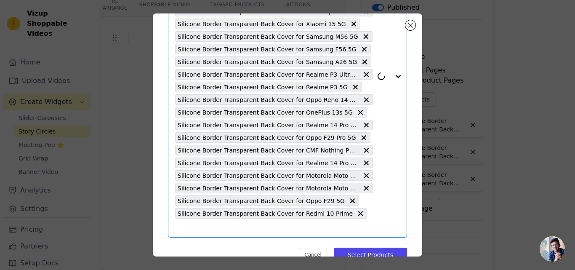
scroll to position [155, 0]
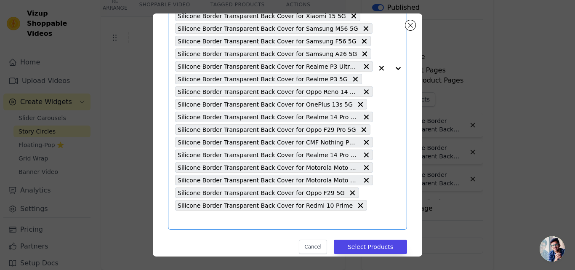
paste input "Silicone Border Transparent Back Cover for Realme Narzo 80x 5G"
type input "Silicone Border Transparent Back Cover for Realme Narzo 80x 5G"
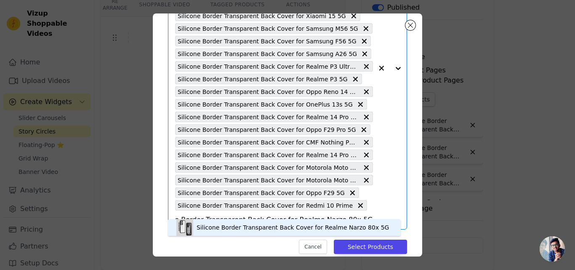
click at [264, 228] on div "Silicone Border Transparent Back Cover for Realme Narzo 80x 5G" at bounding box center [293, 227] width 193 height 8
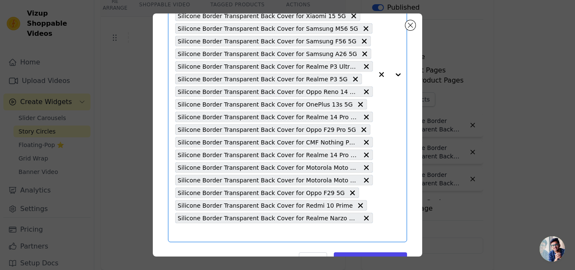
scroll to position [0, 0]
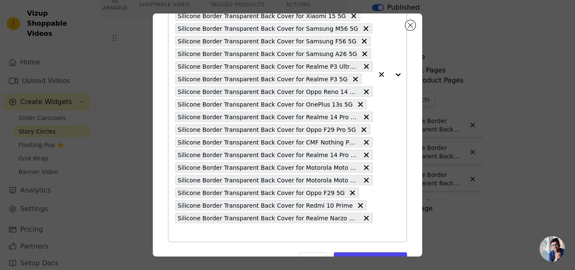
click at [285, 223] on div "Silicone Border Transparent Back Cover for Realme Narzo 80x 5G" at bounding box center [274, 218] width 198 height 11
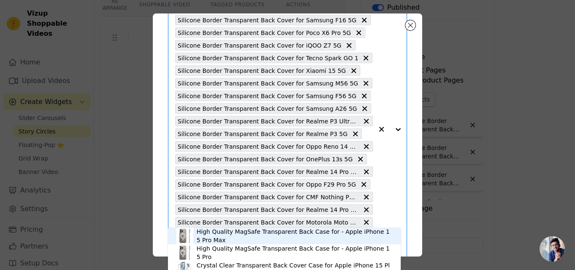
scroll to position [181, 0]
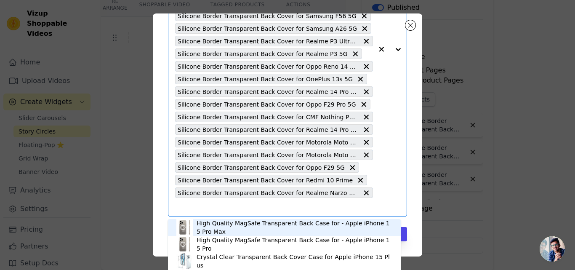
paste input "Silicone Border Transparent Back Cover for Samsung M30"
type input "Silicone Border Transparent Back Cover for Samsung M30"
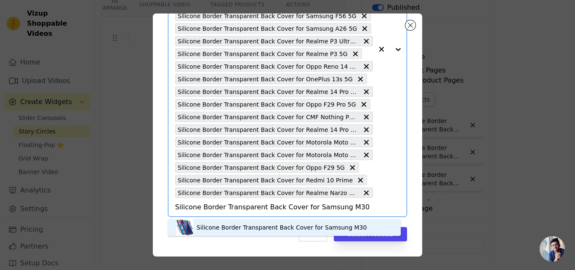
click at [237, 225] on div "Silicone Border Transparent Back Cover for Samsung M30" at bounding box center [282, 227] width 170 height 8
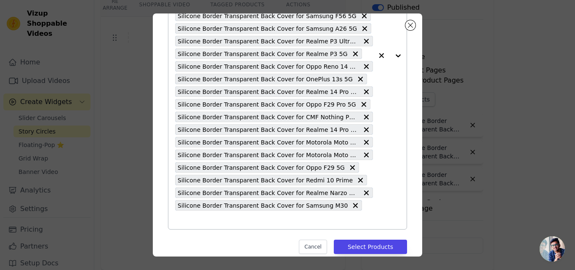
click at [343, 210] on div "Silicone Border Transparent Back Cover for Redmi Note 14 SE 5G Silicone Border …" at bounding box center [274, 55] width 198 height 347
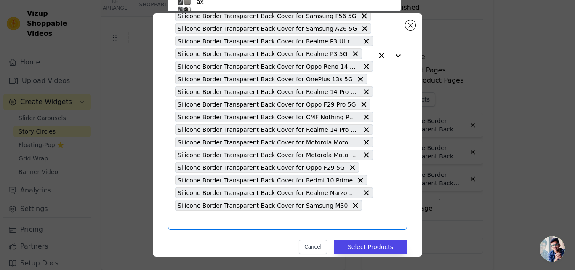
scroll to position [49, 0]
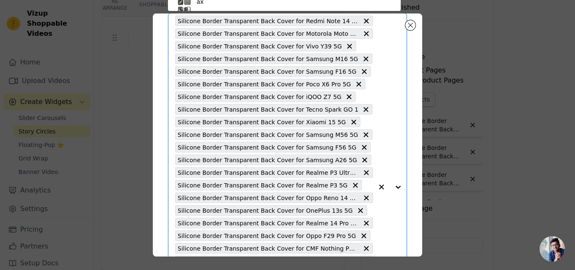
paste input "Silicone Border Transparent Back Cover for Samsung A36 5G"
type input "Silicone Border Transparent Back Cover for Samsung A36 5G"
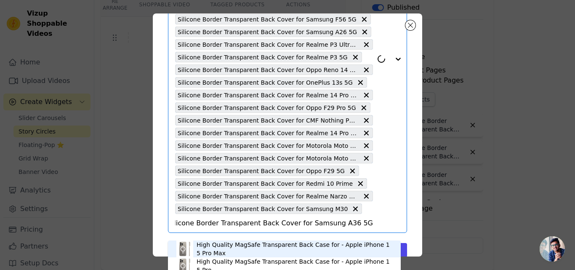
scroll to position [181, 0]
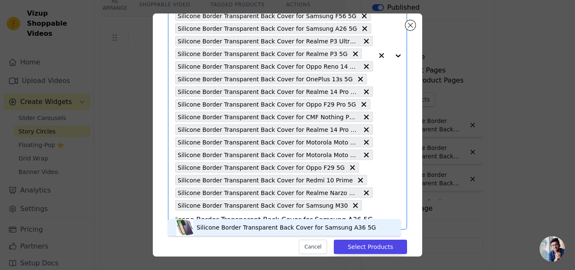
click at [227, 228] on div "Silicone Border Transparent Back Cover for Samsung A36 5G" at bounding box center [286, 227] width 179 height 8
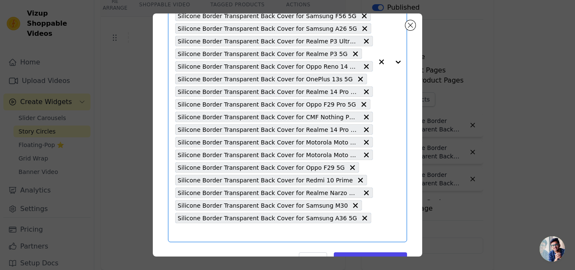
scroll to position [0, 0]
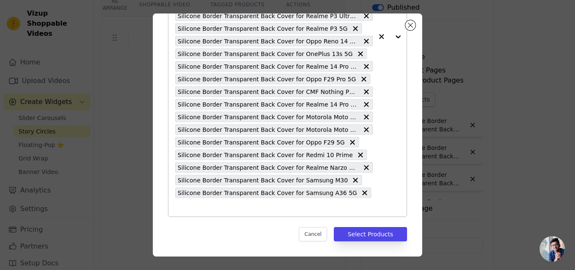
click at [252, 205] on input "text" at bounding box center [274, 207] width 198 height 10
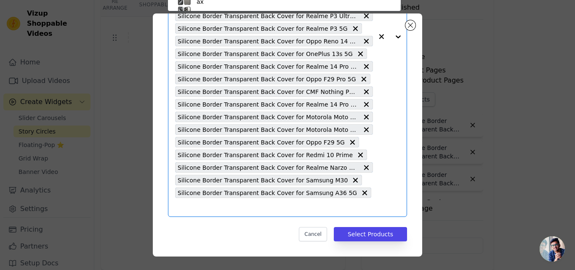
scroll to position [49, 0]
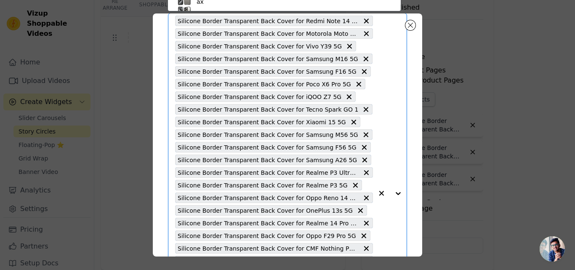
paste input "Silicone Border Transparent Back Cover for Redmi Note 14 Pro 5G"
type input "Silicone Border Transparent Back Cover for Redmi Note 14 Pro 5G"
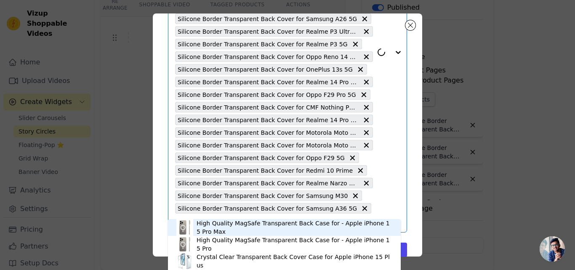
scroll to position [206, 0]
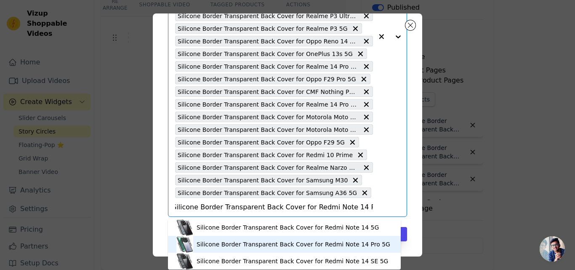
click at [271, 243] on div "Silicone Border Transparent Back Cover for Redmi Note 14 Pro 5G" at bounding box center [294, 244] width 194 height 8
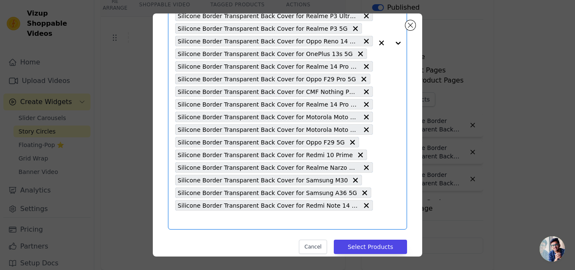
scroll to position [0, 0]
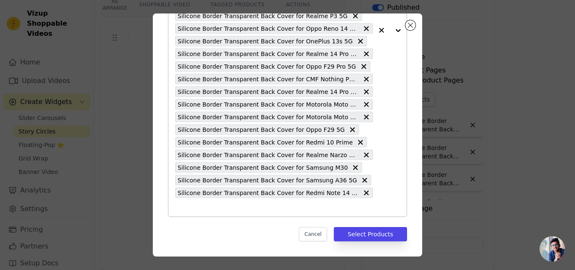
click at [227, 213] on div "Silicone Border Transparent Back Cover for Redmi Note 14 SE 5G Silicone Border …" at bounding box center [274, 30] width 198 height 372
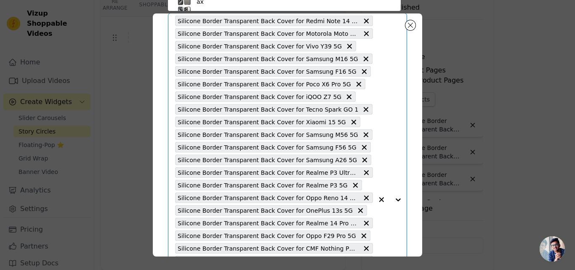
paste input "Silicone Border Transparent Back Cover for OnePlus 13 5G"
type input "Silicone Border Transparent Back Cover for OnePlus 13 5G"
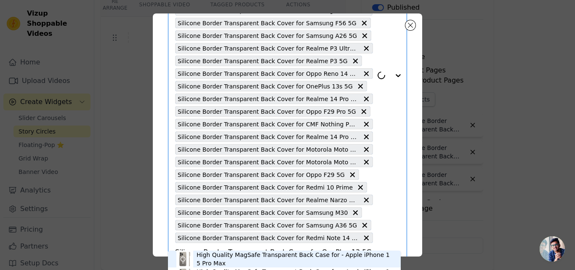
scroll to position [219, 0]
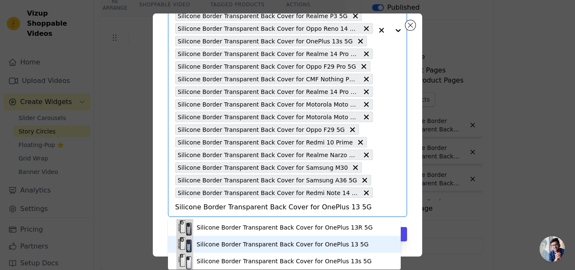
click at [266, 246] on div "Silicone Border Transparent Back Cover for OnePlus 13 5G" at bounding box center [283, 244] width 172 height 8
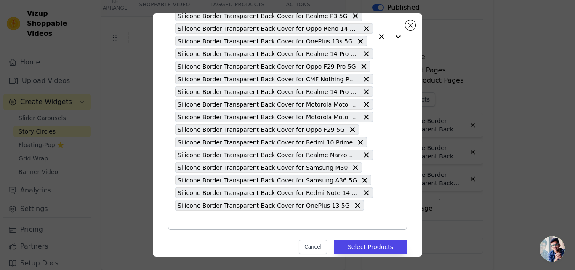
click at [348, 215] on input "text" at bounding box center [274, 220] width 198 height 10
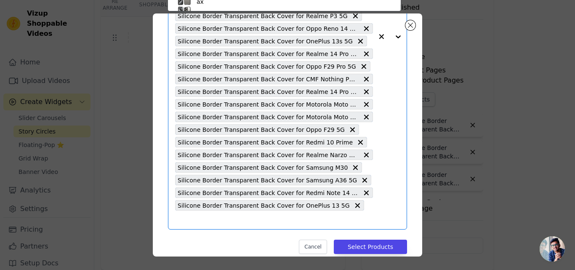
scroll to position [49, 0]
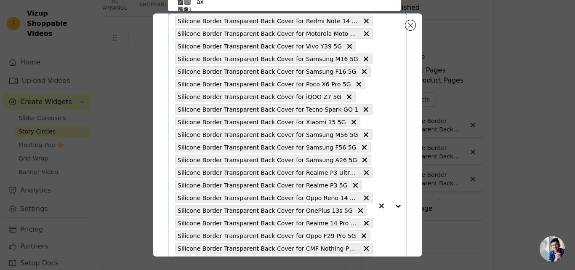
paste input "Silicone Border Transparent Back Cover for Infinix Note 40"
type input "Silicone Border Transparent Back Cover for Infinix Note 40"
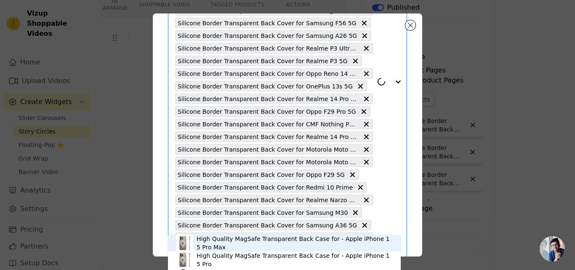
scroll to position [219, 0]
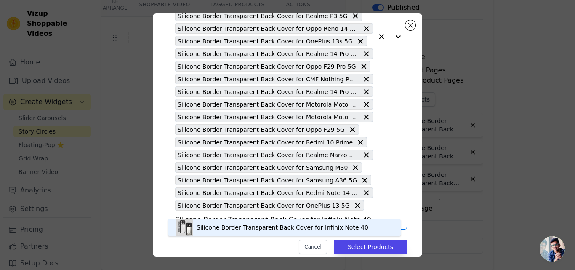
click at [239, 229] on div "Silicone Border Transparent Back Cover for Infinix Note 40" at bounding box center [283, 227] width 172 height 8
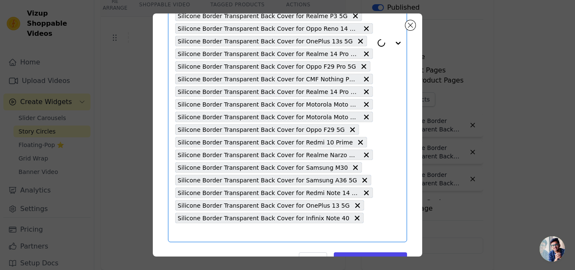
scroll to position [231, 0]
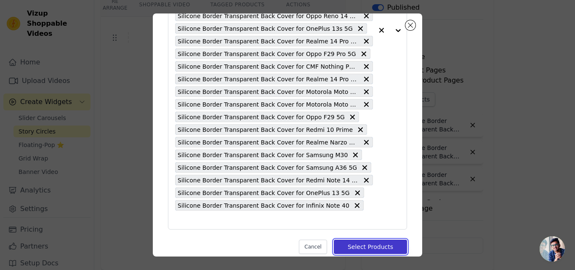
click at [350, 240] on button "Select Products" at bounding box center [370, 247] width 73 height 14
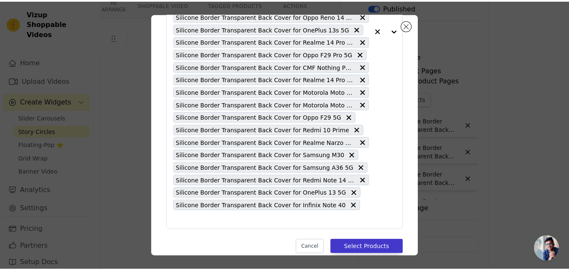
scroll to position [85, 0]
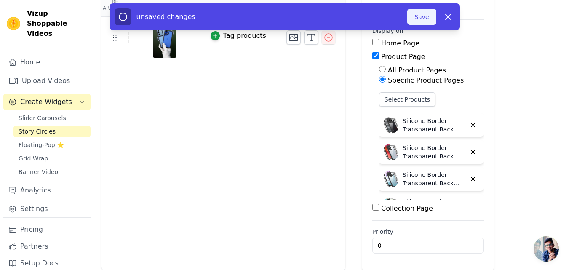
click at [422, 19] on button "Save" at bounding box center [421, 17] width 29 height 16
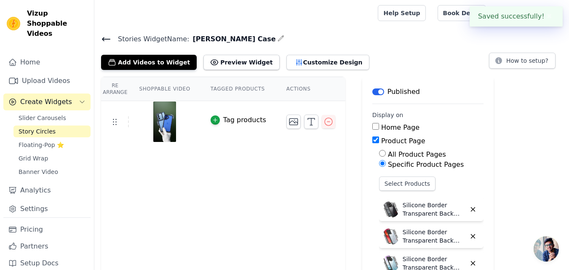
scroll to position [0, 0]
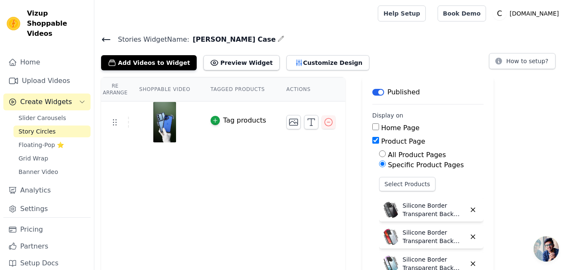
click at [106, 41] on icon at bounding box center [106, 40] width 10 height 10
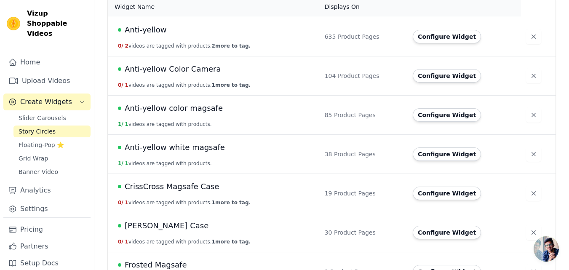
scroll to position [168, 0]
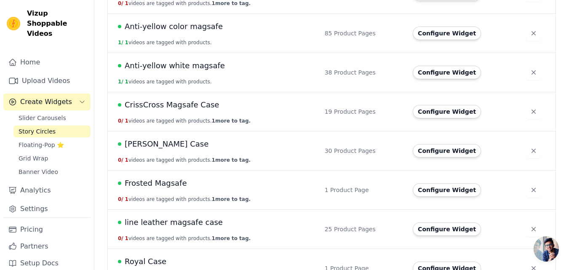
click at [161, 140] on span "Doyer Case" at bounding box center [167, 144] width 84 height 12
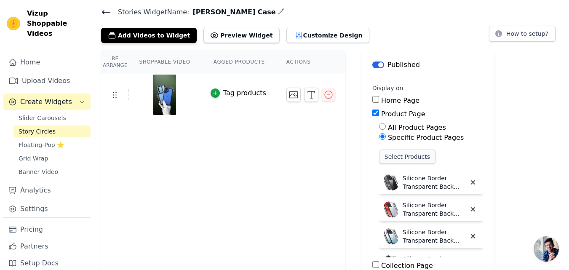
scroll to position [42, 0]
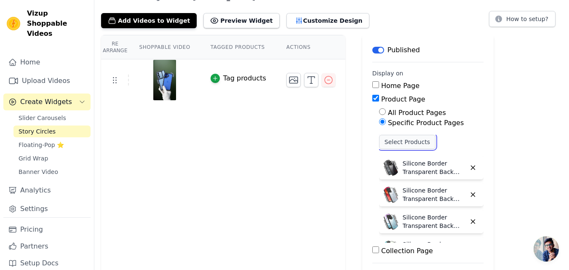
click at [398, 140] on button "Select Products" at bounding box center [407, 142] width 56 height 14
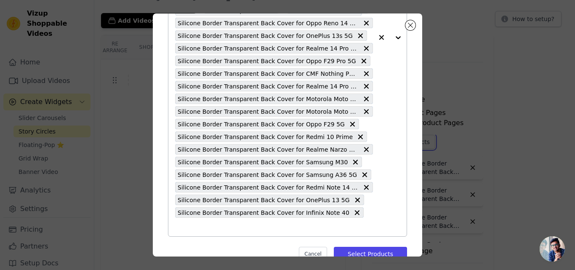
scroll to position [231, 0]
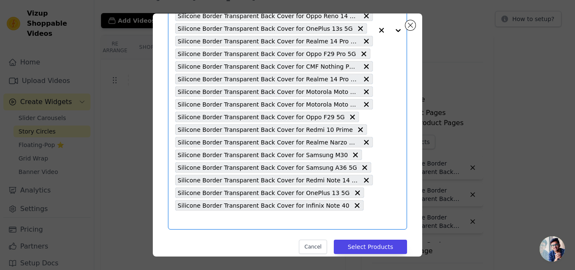
click at [348, 215] on input "text" at bounding box center [274, 220] width 198 height 10
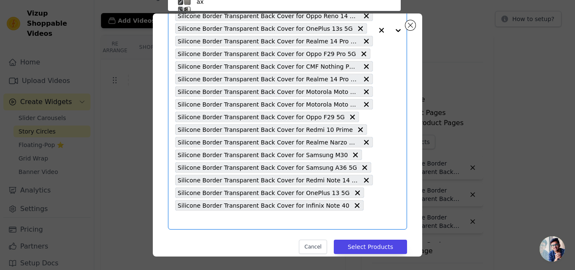
scroll to position [186, 0]
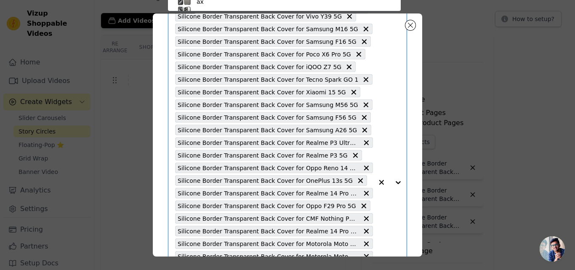
paste input "Silicone Border Transparent Back Cover for Samsung A56 5G"
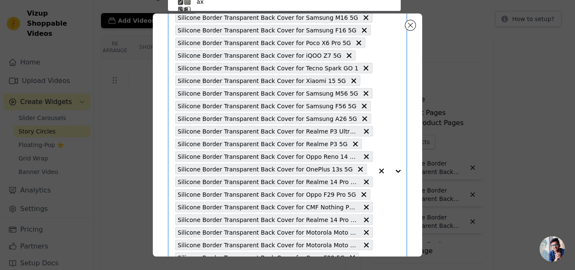
type input "Silicone Border Transparent Back Cover for Samsung A56 5G"
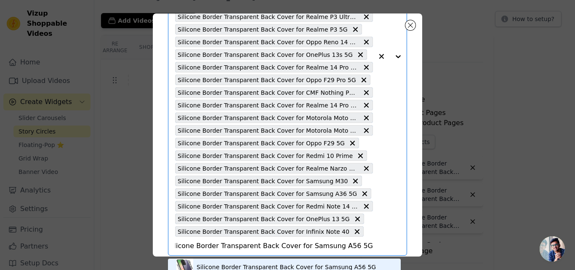
scroll to position [231, 0]
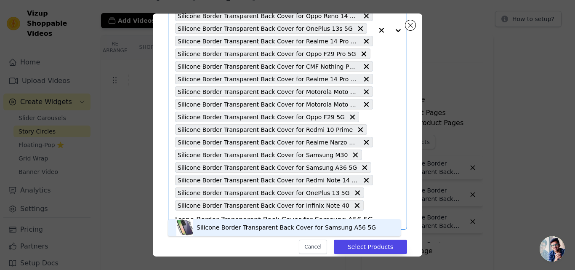
click at [263, 224] on div "Silicone Border Transparent Back Cover for Samsung A56 5G" at bounding box center [286, 227] width 179 height 8
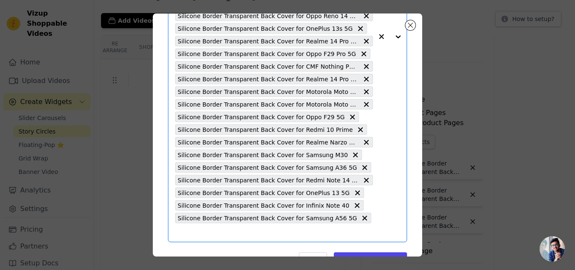
click at [292, 233] on input "text" at bounding box center [274, 232] width 198 height 10
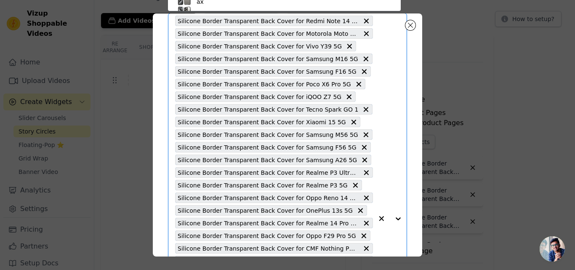
paste input "Silicone Border Transparent Back Cover for Nothing Phone 3A Pro 5G"
type input "Silicone Border Transparent Back Cover for Nothing Phone 3A Pro 5G"
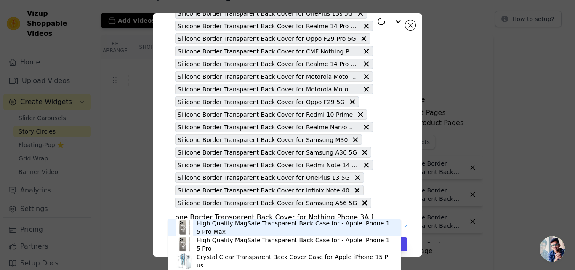
scroll to position [257, 0]
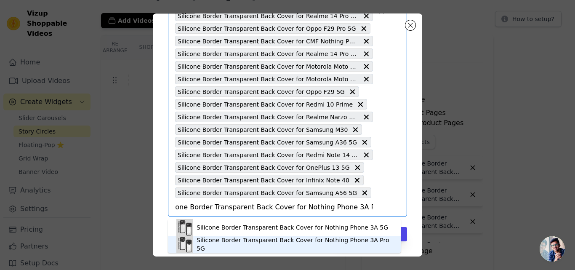
click at [232, 243] on div "Silicone Border Transparent Back Cover for Nothing Phone 3A Pro 5G" at bounding box center [295, 244] width 196 height 17
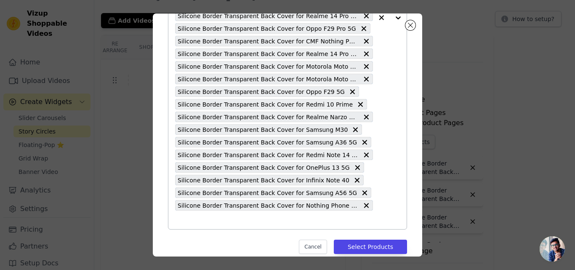
click at [231, 217] on input "text" at bounding box center [274, 220] width 198 height 10
paste input "Silicone Border Transparent Back Cover for Nothing Phone 3A 5G"
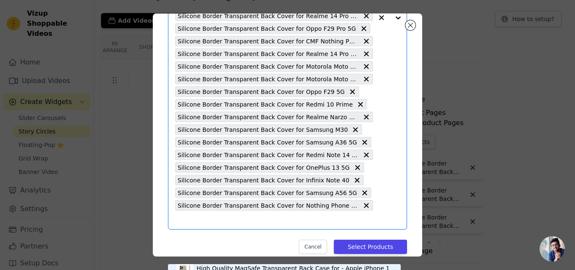
type input "Silicone Border Transparent Back Cover for Nothing Phone 3A 5G"
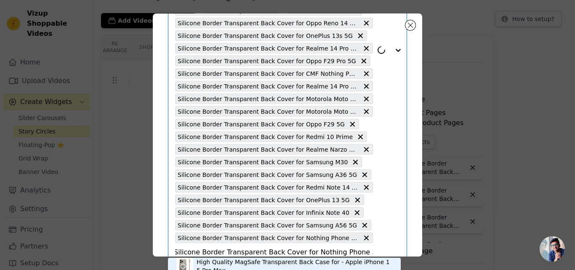
scroll to position [269, 0]
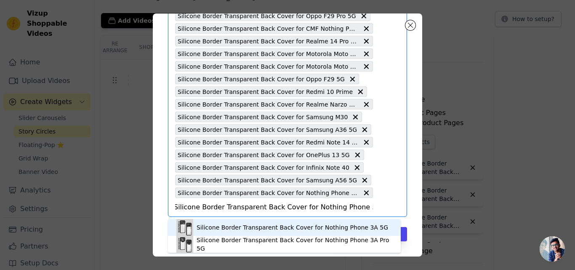
click at [268, 228] on div "Silicone Border Transparent Back Cover for Nothing Phone 3A 5G" at bounding box center [293, 227] width 192 height 8
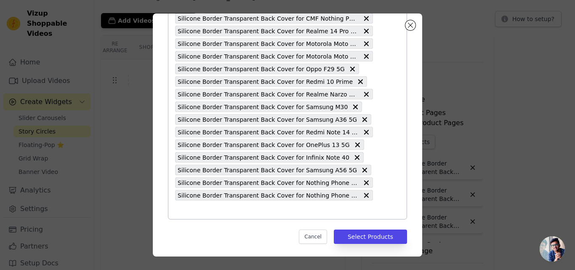
scroll to position [282, 0]
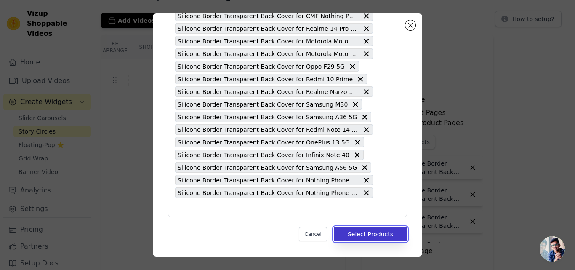
click at [357, 233] on button "Select Products" at bounding box center [370, 234] width 73 height 14
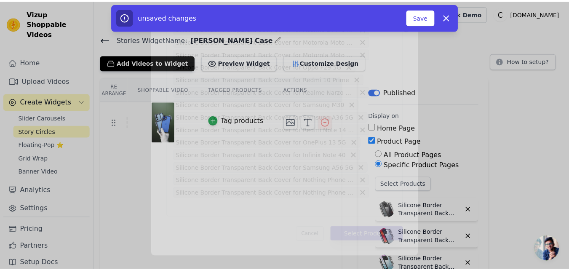
scroll to position [42, 0]
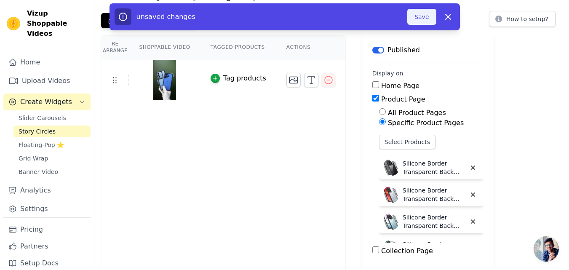
click at [417, 18] on button "Save" at bounding box center [421, 17] width 29 height 16
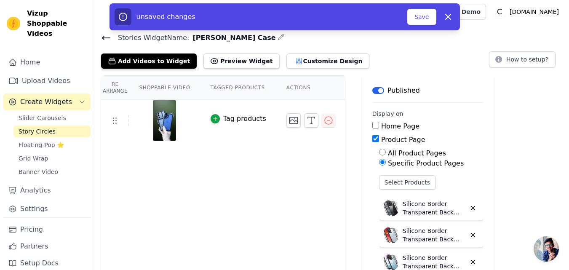
scroll to position [0, 0]
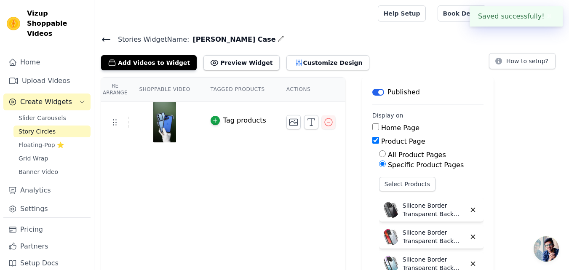
click at [106, 41] on icon at bounding box center [106, 40] width 10 height 10
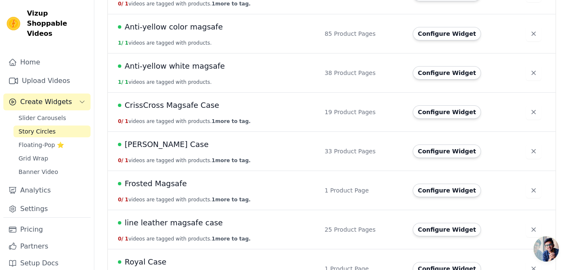
scroll to position [168, 0]
click at [152, 149] on span "Doyer Case" at bounding box center [167, 144] width 84 height 12
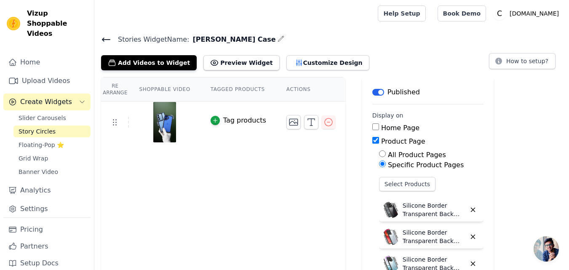
click at [107, 39] on icon at bounding box center [106, 39] width 8 height 3
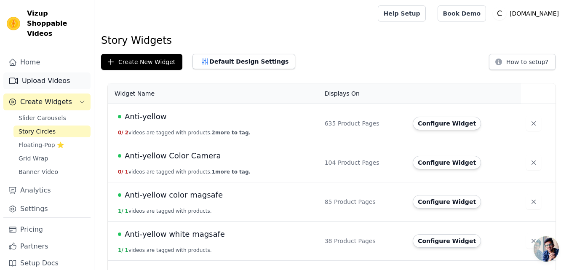
click at [46, 75] on link "Upload Videos" at bounding box center [46, 80] width 87 height 17
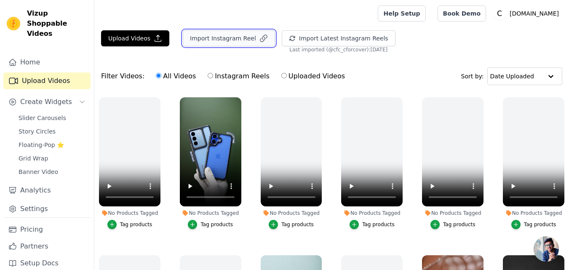
click at [211, 41] on button "Import Instagram Reel" at bounding box center [229, 38] width 92 height 16
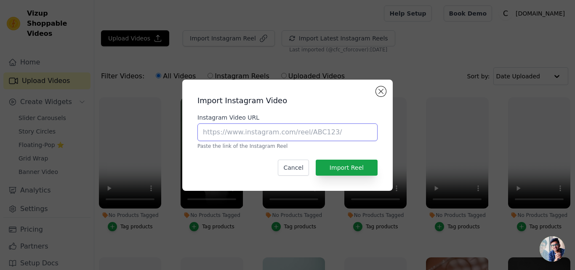
click at [250, 136] on input "Instagram Video URL" at bounding box center [288, 132] width 180 height 18
paste input "https://www.instagram.com/reel/DF7vSrFC--u"
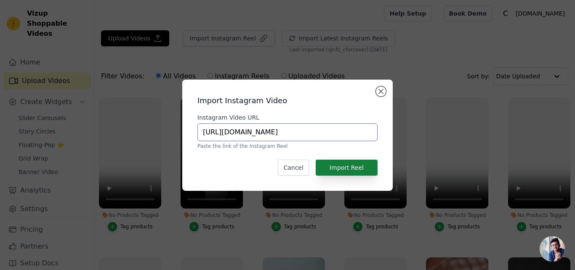
type input "https://www.instagram.com/reel/DF7vSrFC--u"
click at [328, 166] on button "Import Reel" at bounding box center [347, 168] width 62 height 16
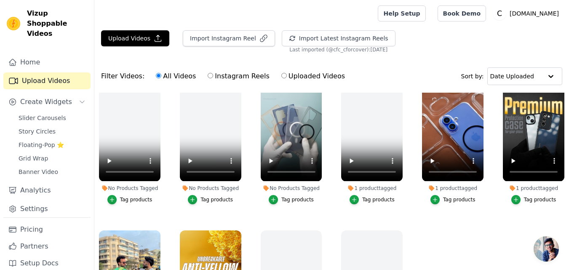
scroll to position [168, 0]
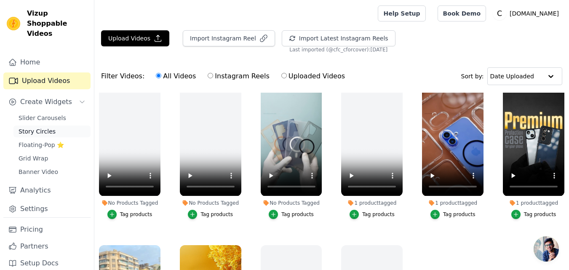
click at [35, 127] on span "Story Circles" at bounding box center [37, 131] width 37 height 8
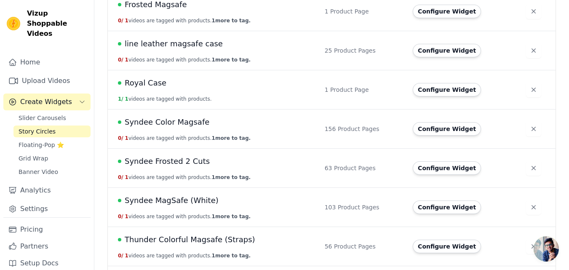
scroll to position [340, 0]
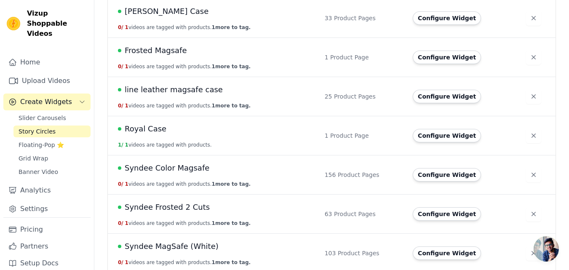
click at [155, 54] on span "Frosted Magsafe" at bounding box center [156, 51] width 62 height 12
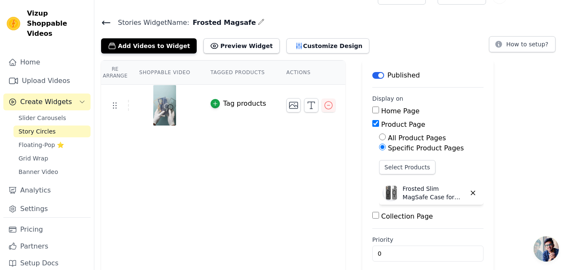
scroll to position [25, 0]
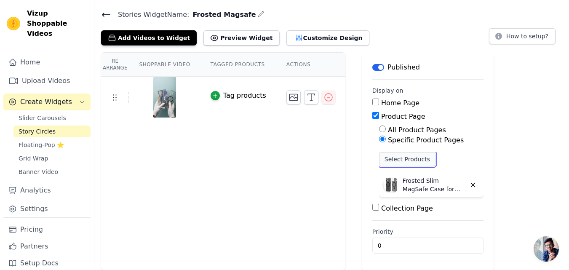
click at [394, 158] on button "Select Products" at bounding box center [407, 159] width 56 height 14
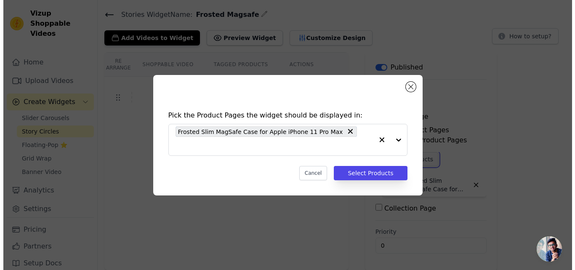
scroll to position [0, 0]
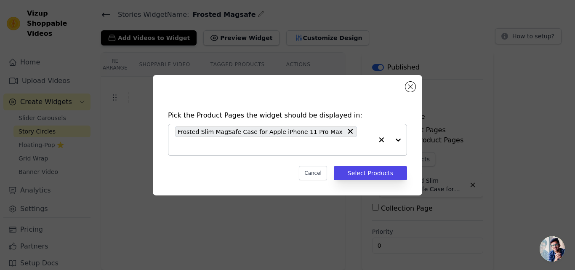
click at [349, 144] on input "text" at bounding box center [274, 146] width 198 height 10
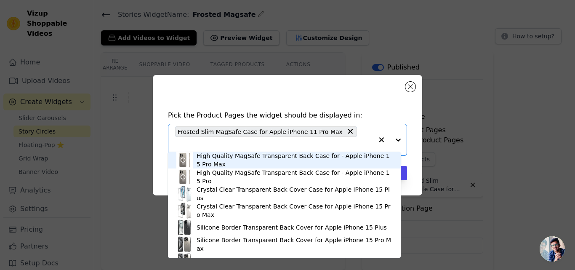
paste input "Sleek Frosted Matte Hard Case with MagSafe Support For Apple iPhone 13"
type input "Sleek Frosted Matte Hard Case with MagSafe Support For Apple iPhone 13"
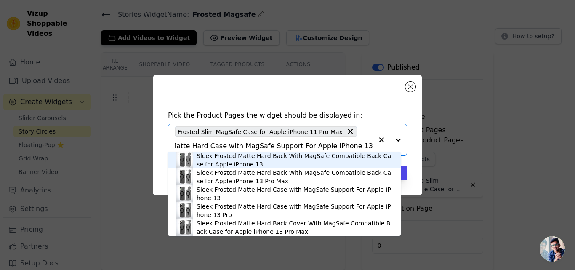
click at [232, 157] on div "Sleek Frosted Matte Hard Back With MagSafe Compatible Back Case for Apple iPhon…" at bounding box center [295, 160] width 196 height 17
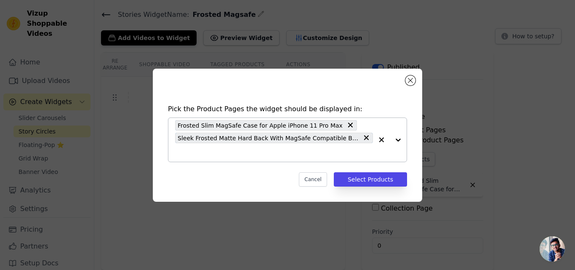
click at [235, 152] on input "text" at bounding box center [274, 152] width 198 height 10
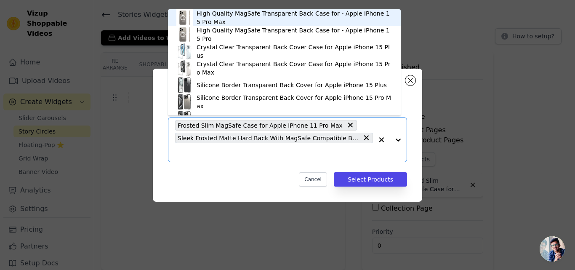
paste input "Sleek Frosted Matte Hard Case with MagSafe Support For Apple iPhone 14"
type input "Sleek Frosted Matte Hard Case with MagSafe Support For Apple iPhone 14"
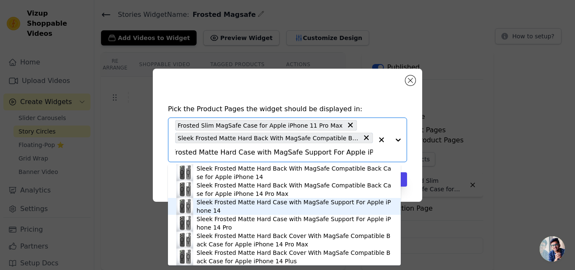
click at [245, 202] on div "Sleek Frosted Matte Hard Case with MagSafe Support For Apple iPhone 14" at bounding box center [295, 206] width 196 height 17
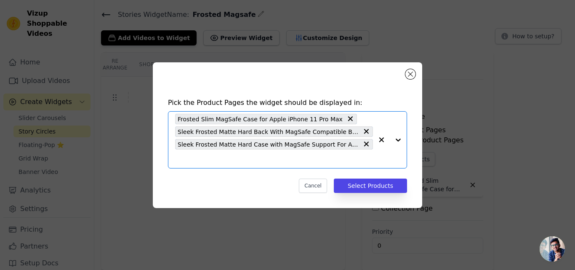
scroll to position [0, 0]
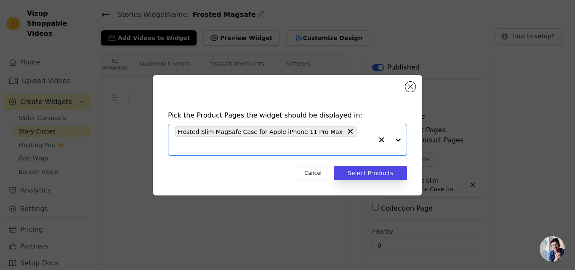
click at [345, 141] on input "text" at bounding box center [274, 146] width 198 height 10
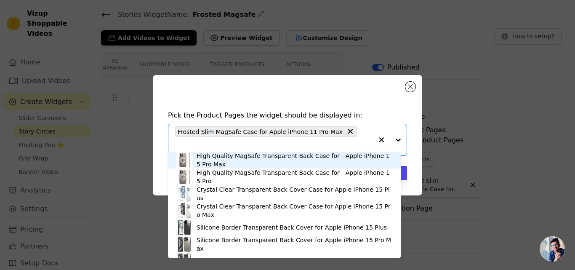
paste input "Sleek Frosted Matte Hard Case with MagSafe Support For Apple iPhone 13"
type input "Sleek Frosted Matte Hard Case with MagSafe Support For Apple iPhone 13"
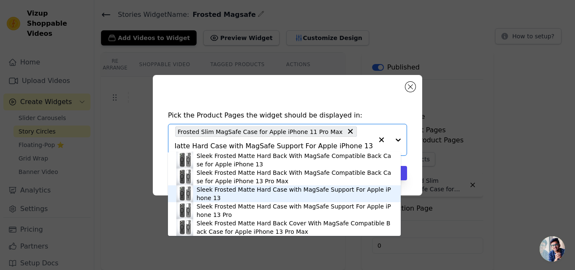
click at [232, 192] on div "Sleek Frosted Matte Hard Case with MagSafe Support For Apple iPhone 13" at bounding box center [295, 193] width 196 height 17
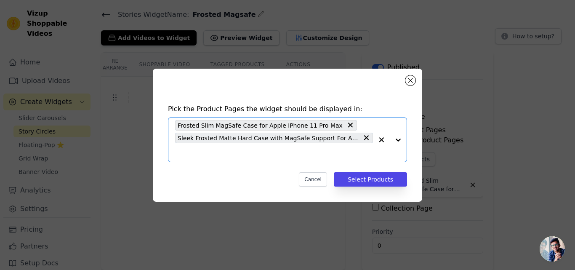
scroll to position [0, 0]
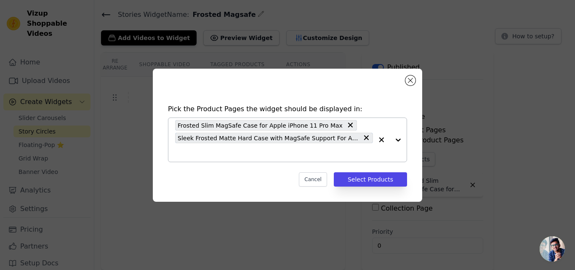
click at [268, 151] on input "text" at bounding box center [274, 152] width 198 height 10
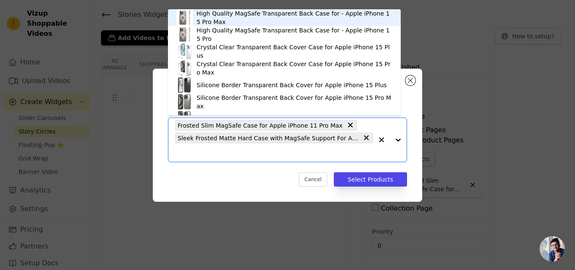
paste input "Sleek Frosted Matte Hard Case with MagSafe Support For Apple iPhone 14"
type input "Sleek Frosted Matte Hard Case with MagSafe Support For Apple iPhone 14"
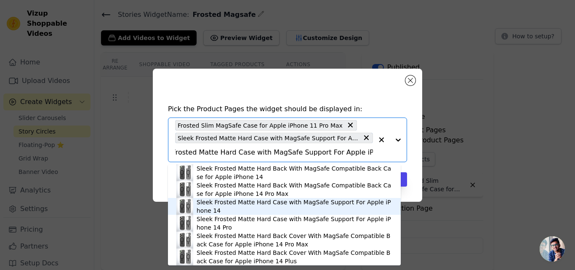
click at [267, 203] on div "Sleek Frosted Matte Hard Case with MagSafe Support For Apple iPhone 14" at bounding box center [295, 206] width 196 height 17
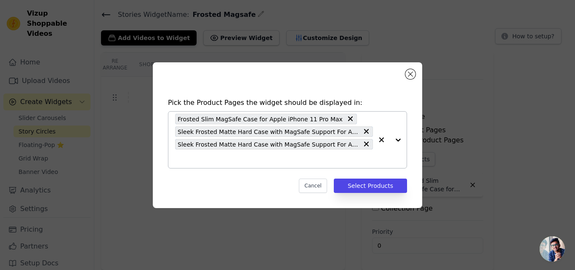
click at [260, 155] on input "text" at bounding box center [274, 159] width 198 height 10
paste input "Sleek Frosted Matte Hard Case with MagSafe Support For Apple iPhone 15"
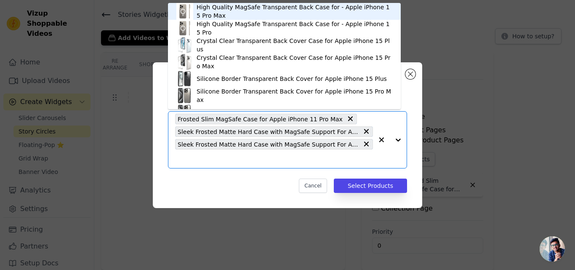
type input "Sleek Frosted Matte Hard Case with MagSafe Support For Apple iPhone 15"
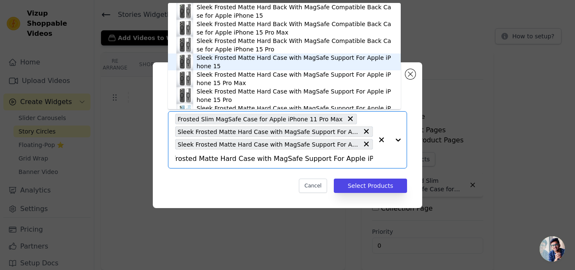
click at [235, 58] on div "Sleek Frosted Matte Hard Case with MagSafe Support For Apple iPhone 15" at bounding box center [295, 61] width 196 height 17
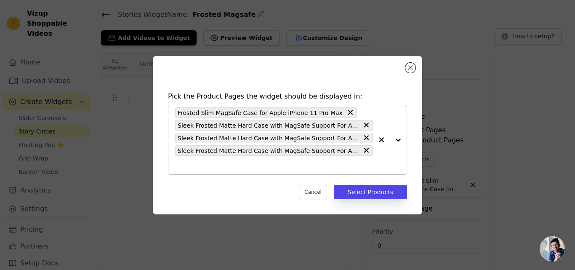
click at [303, 168] on input "text" at bounding box center [274, 165] width 198 height 10
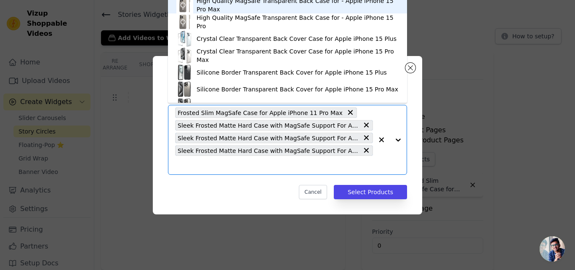
paste input "Sleek Frosted Matte Hard Case with MagSafe Support For Apple iPhone 14 Pro"
type input "Sleek Frosted Matte Hard Case with MagSafe Support For Apple iPhone 14 Pro"
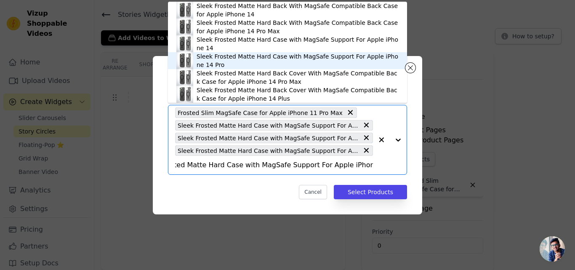
click at [293, 56] on div "Sleek Frosted Matte Hard Case with MagSafe Support For Apple iPhone 14 Pro" at bounding box center [298, 60] width 202 height 17
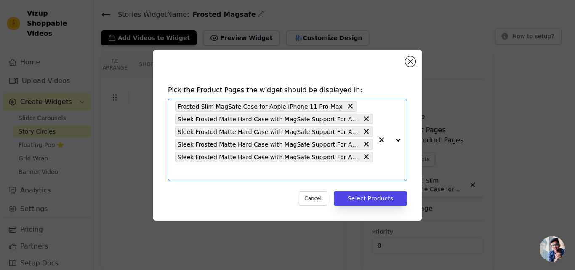
scroll to position [0, 0]
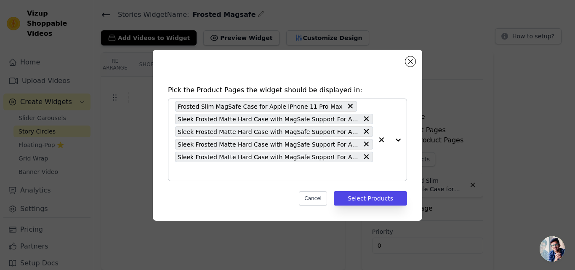
click at [283, 170] on input "text" at bounding box center [274, 171] width 198 height 10
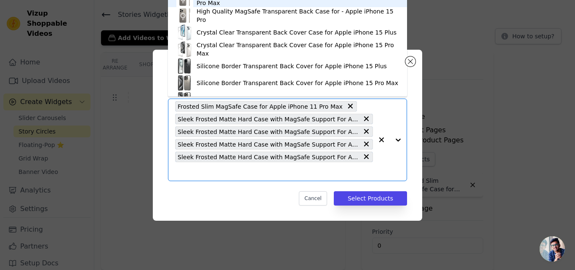
paste input "Sleek Frosted Matte Hard Case with MagSafe Support For Apple iPhone 15 Pro Max"
type input "Sleek Frosted Matte Hard Case with MagSafe Support For Apple iPhone 15 Pro Max"
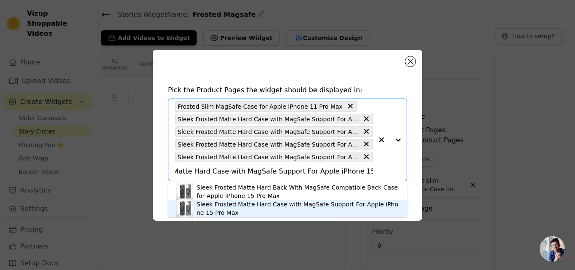
click at [260, 204] on div "Sleek Frosted Matte Hard Case with MagSafe Support For Apple iPhone 15 Pro Max" at bounding box center [298, 208] width 202 height 17
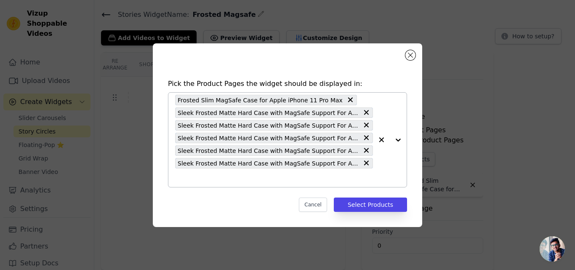
click at [270, 179] on input "text" at bounding box center [274, 178] width 198 height 10
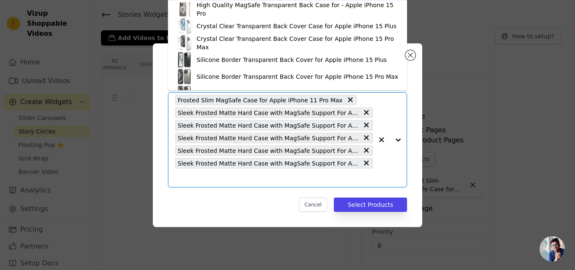
paste input "Sleek Frosted Matte Hard Case with MagSafe Support For Apple iPhone 15 Pro"
type input "Sleek Frosted Matte Hard Case with MagSafe Support For Apple iPhone 15 Pro"
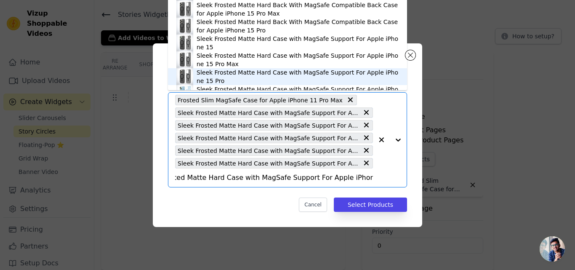
click at [278, 72] on div "Sleek Frosted Matte Hard Case with MagSafe Support For Apple iPhone 15 Pro" at bounding box center [298, 76] width 202 height 17
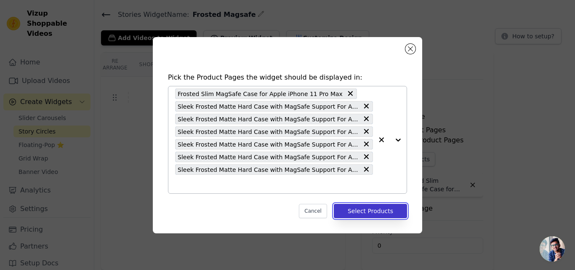
click at [363, 213] on button "Select Products" at bounding box center [370, 211] width 73 height 14
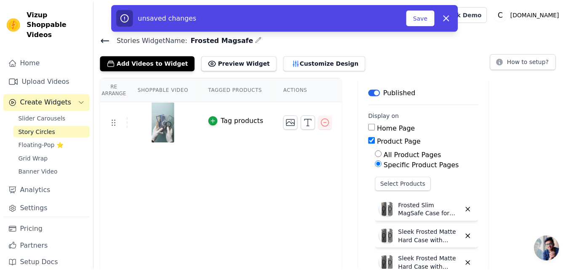
scroll to position [25, 0]
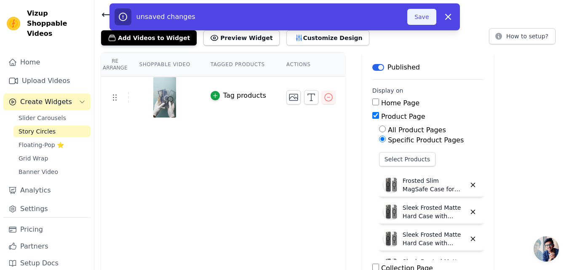
drag, startPoint x: 421, startPoint y: 13, endPoint x: 420, endPoint y: 19, distance: 5.1
click at [421, 13] on button "Save" at bounding box center [421, 17] width 29 height 16
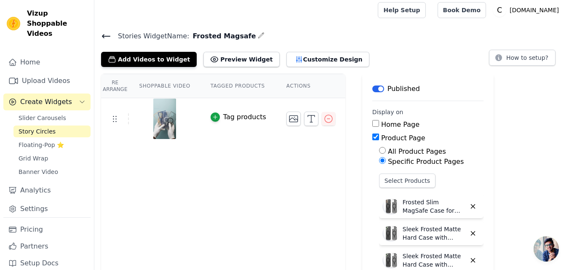
scroll to position [0, 0]
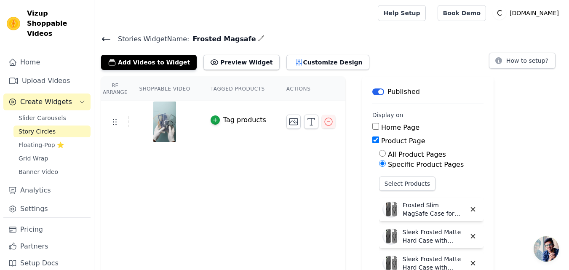
click at [108, 40] on icon at bounding box center [106, 39] width 10 height 10
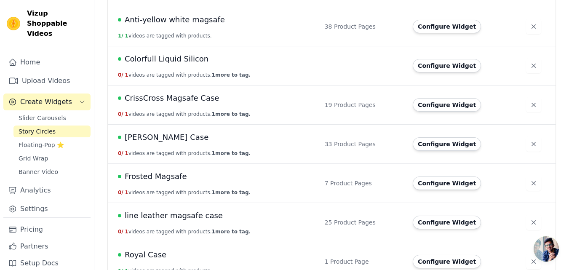
scroll to position [253, 0]
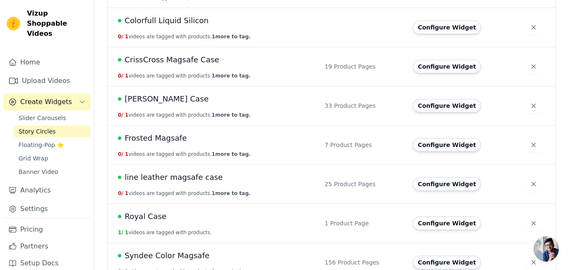
click at [166, 142] on span "Frosted Magsafe" at bounding box center [156, 138] width 62 height 12
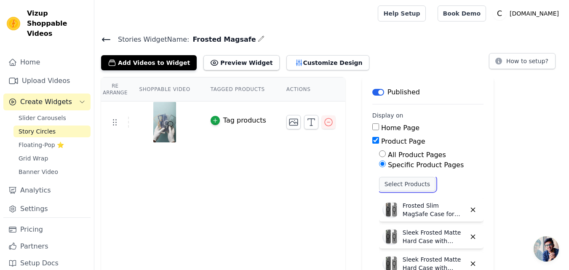
click at [388, 187] on button "Select Products" at bounding box center [407, 184] width 56 height 14
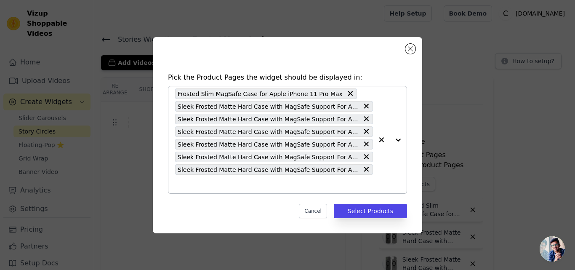
click at [231, 180] on input "text" at bounding box center [274, 184] width 198 height 10
paste input "Sleek Frosted Matte Hard Case with MagSafe Support For Apple iPhone 16 Pro Max"
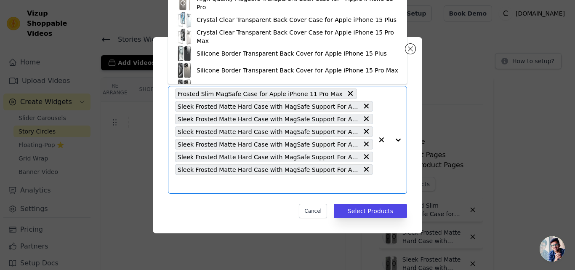
type input "Sleek Frosted Matte Hard Case with MagSafe Support For Apple iPhone 16 Pro Max"
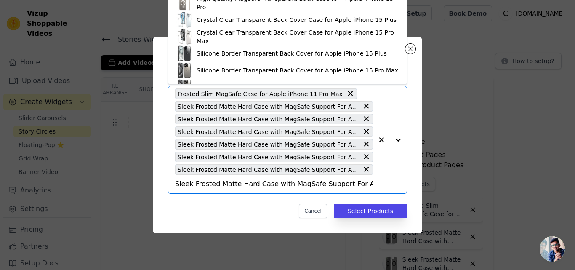
scroll to position [0, 50]
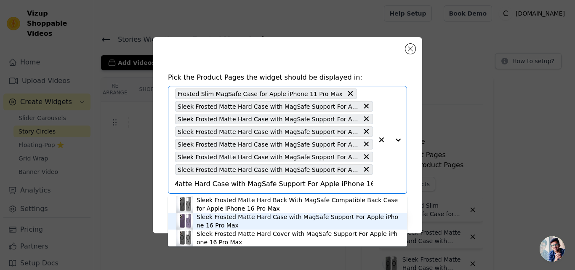
click at [278, 218] on div "Sleek Frosted Matte Hard Case with MagSafe Support For Apple iPhone 16 Pro Max" at bounding box center [298, 221] width 202 height 17
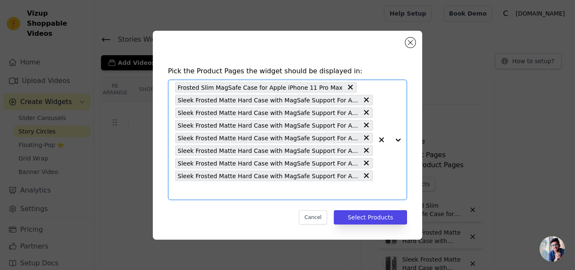
scroll to position [0, 0]
click at [278, 187] on input "text" at bounding box center [274, 190] width 198 height 10
paste input "Sleek Frosted Matte Hard Case with MagSafe Support For Apple iPhone 16 Pro"
type input "Sleek Frosted Matte Hard Case with MagSafe Support For Apple iPhone 16 Pro"
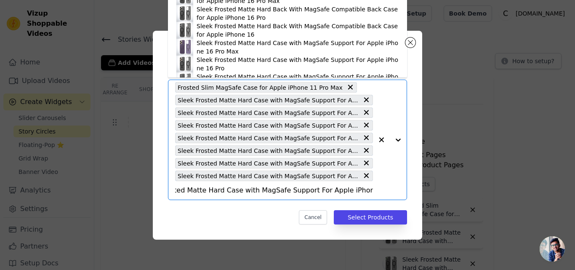
scroll to position [29, 0]
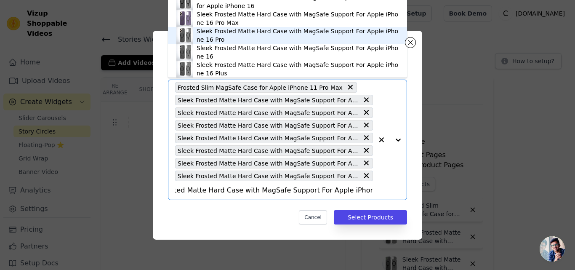
click at [270, 33] on div "Sleek Frosted Matte Hard Case with MagSafe Support For Apple iPhone 16 Pro" at bounding box center [298, 35] width 202 height 17
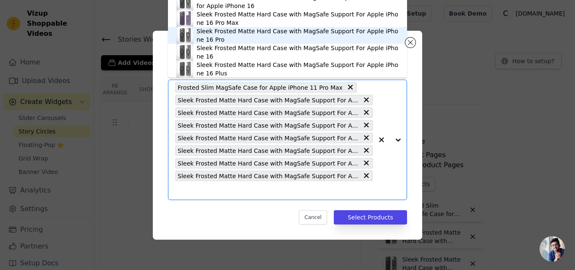
scroll to position [0, 0]
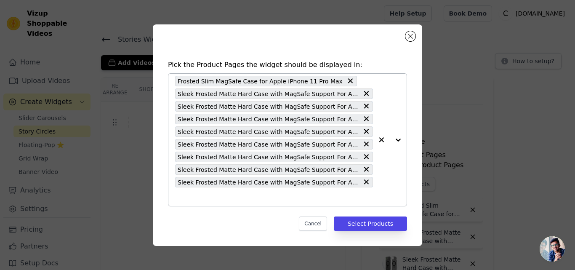
click at [241, 196] on input "text" at bounding box center [274, 197] width 198 height 10
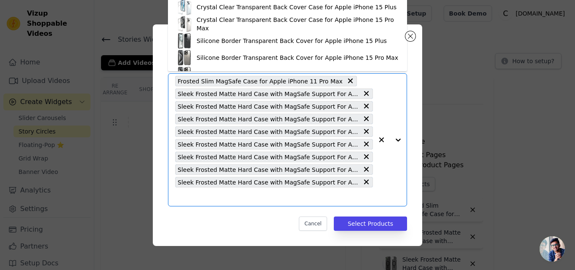
paste input "Sleek Frosted Matte Hard Case with MagSafe Support For Apple iPhone 16"
type input "Sleek Frosted Matte Hard Case with MagSafe Support For Apple iPhone 16"
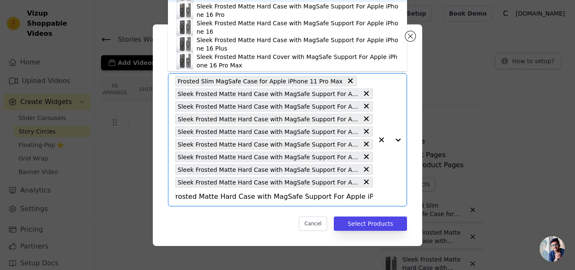
scroll to position [48, 0]
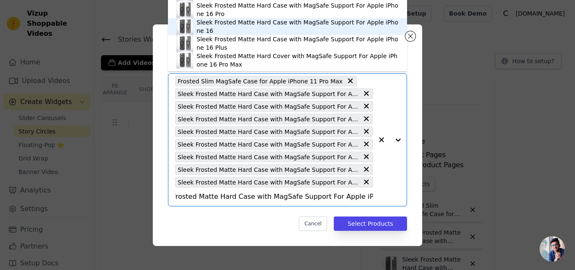
click at [283, 29] on div "Sleek Frosted Matte Hard Case with MagSafe Support For Apple iPhone 16" at bounding box center [298, 26] width 202 height 17
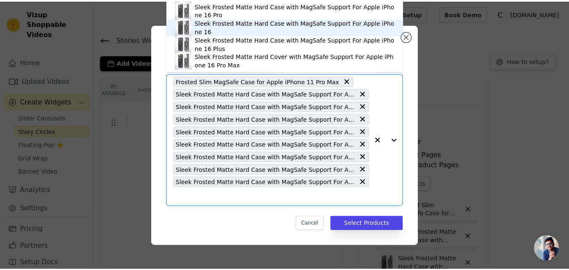
scroll to position [0, 0]
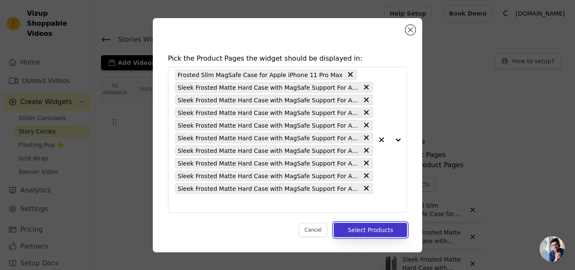
click at [369, 233] on button "Select Products" at bounding box center [370, 230] width 73 height 14
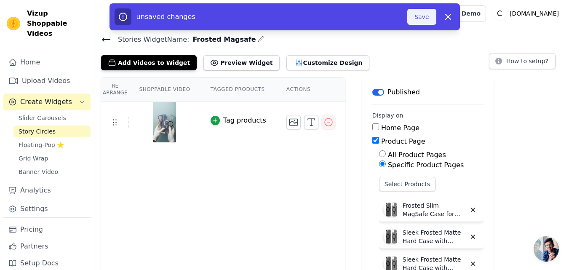
click at [420, 17] on button "Save" at bounding box center [421, 17] width 29 height 16
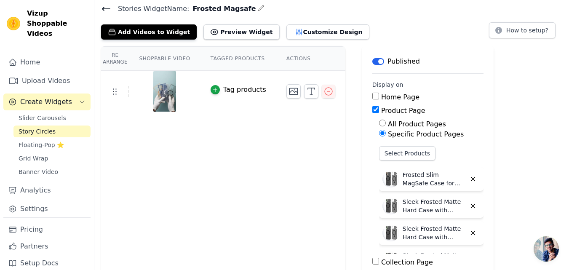
scroll to position [0, 0]
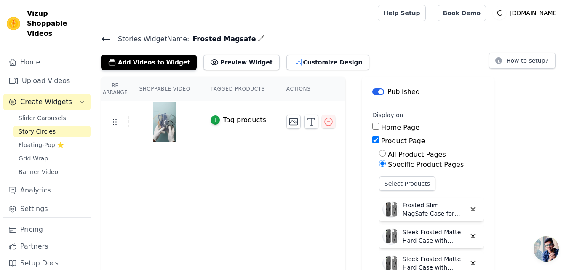
click at [103, 37] on icon at bounding box center [106, 39] width 10 height 10
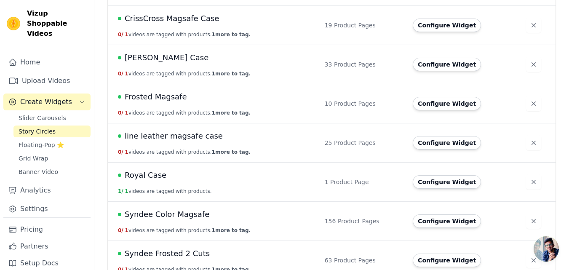
scroll to position [295, 0]
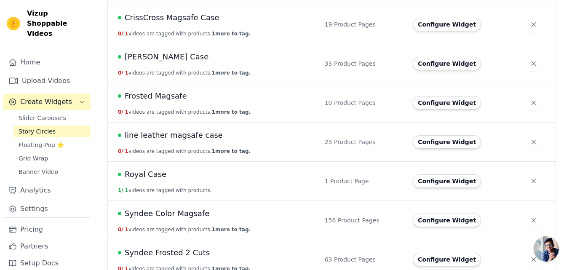
click at [166, 101] on span "Frosted Magsafe" at bounding box center [156, 96] width 62 height 12
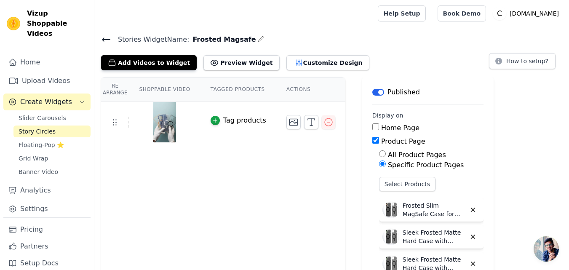
click at [102, 40] on icon at bounding box center [106, 39] width 8 height 3
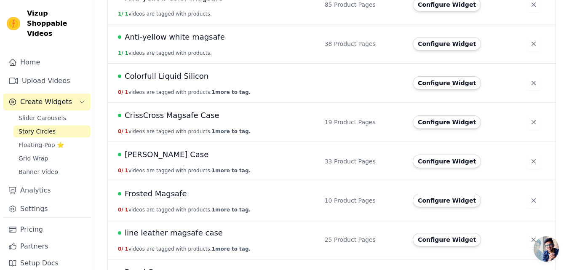
scroll to position [253, 0]
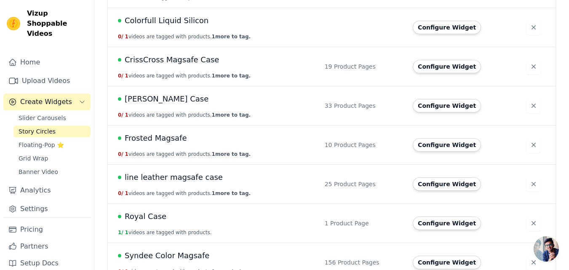
click at [160, 138] on span "Frosted Magsafe" at bounding box center [156, 138] width 62 height 12
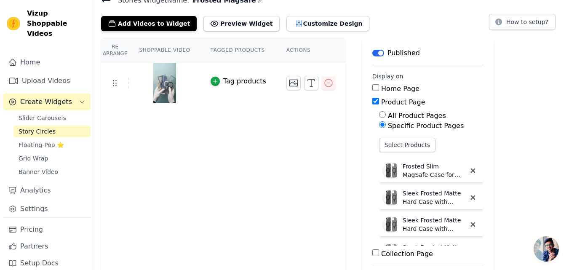
scroll to position [84, 0]
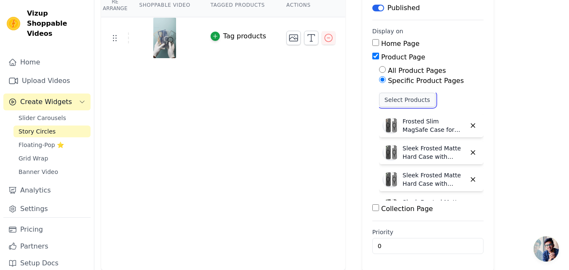
click at [385, 106] on button "Select Products" at bounding box center [407, 100] width 56 height 14
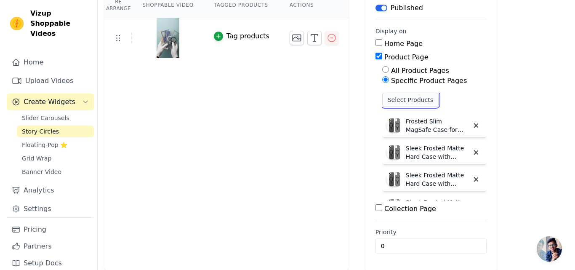
scroll to position [0, 0]
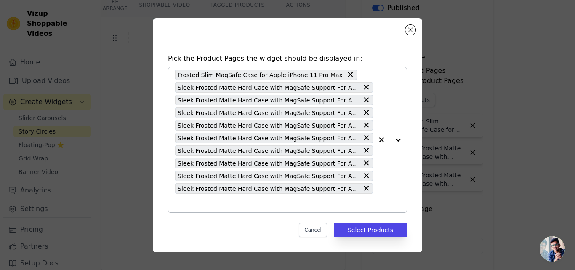
click at [202, 201] on input "text" at bounding box center [274, 203] width 198 height 10
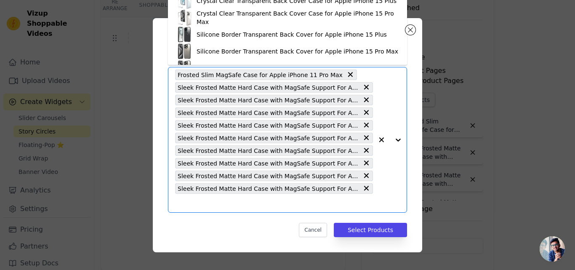
paste input "Sleek Frosted Matte Hard Case with MagSafe Support For Apple iPhone 16 Plus"
type input "Sleek Frosted Matte Hard Case with MagSafe Support For Apple iPhone 16 Plus"
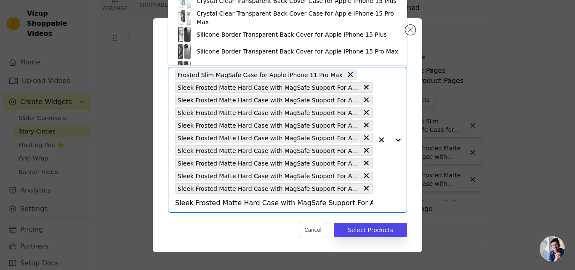
scroll to position [0, 37]
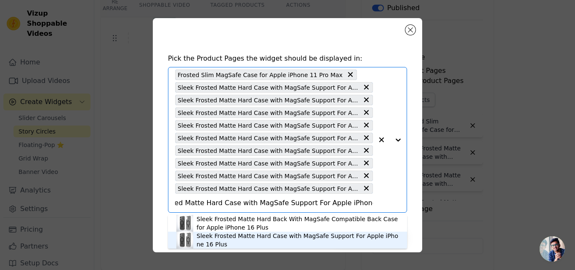
click at [238, 238] on div "Sleek Frosted Matte Hard Case with MagSafe Support For Apple iPhone 16 Plus" at bounding box center [298, 240] width 202 height 17
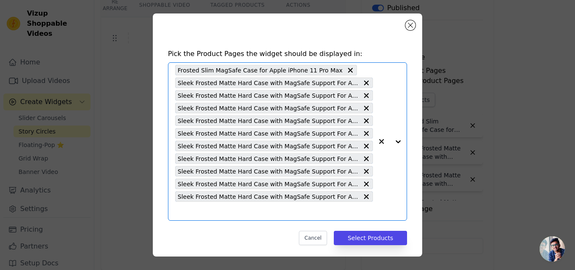
scroll to position [0, 0]
paste input "Sleek Frosted Matte Hard Case with MagSafe Support For Samsung S23 FE 5G"
type input "Sleek Frosted Matte Hard Case with MagSafe Support For Samsung S23 FE 5G"
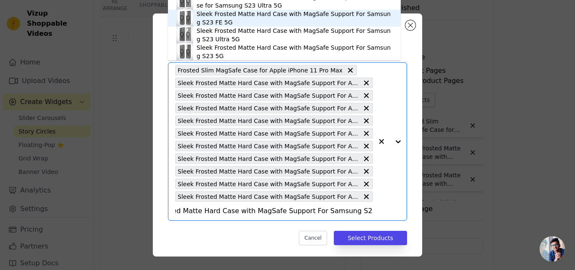
click at [276, 13] on div "Sleek Frosted Matte Hard Case with MagSafe Support For Samsung S23 FE 5G" at bounding box center [295, 18] width 196 height 17
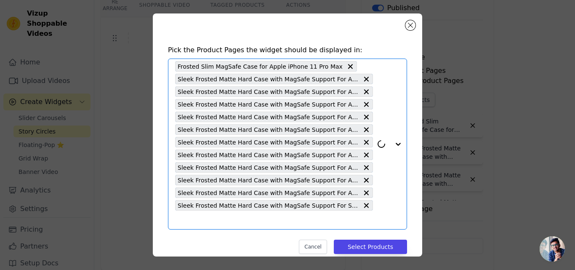
scroll to position [16, 0]
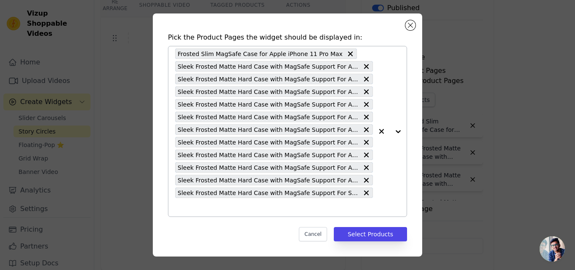
click at [226, 203] on input "text" at bounding box center [274, 207] width 198 height 10
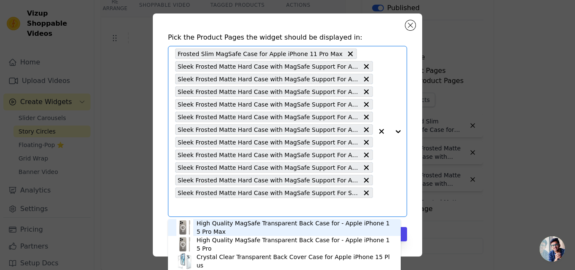
paste input "Sleek Frosted Matte Hard Case with MagSafe Support For Samsung S24 5G"
type input "Sleek Frosted Matte Hard Case with MagSafe Support For Samsung S24 5G"
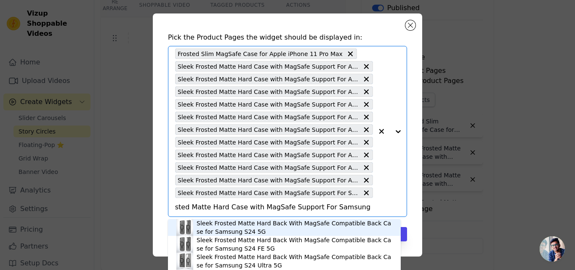
scroll to position [0, 0]
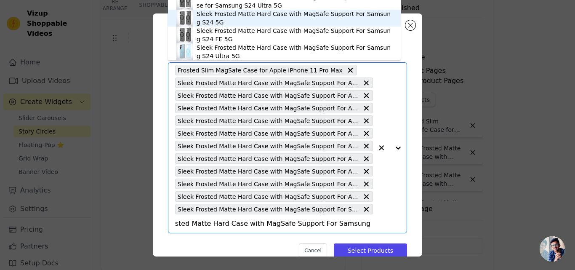
click at [273, 16] on div "Sleek Frosted Matte Hard Case with MagSafe Support For Samsung S24 5G" at bounding box center [295, 18] width 196 height 17
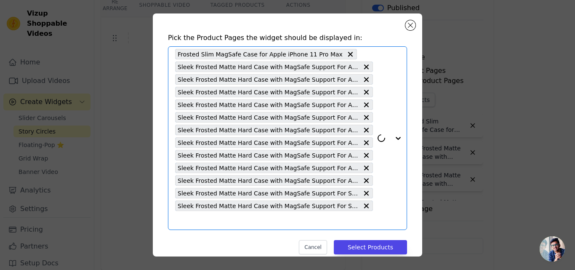
scroll to position [29, 0]
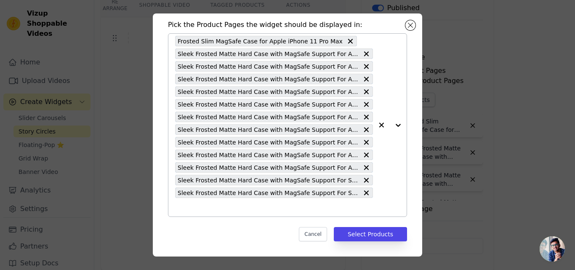
click at [260, 208] on input "text" at bounding box center [274, 207] width 198 height 10
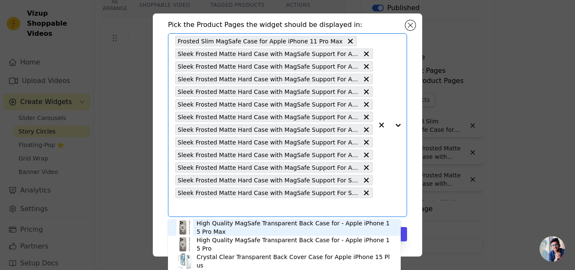
paste input "Sleek Frosted Matte Hard Case with MagSafe Support For Samsung S24 FE 5G"
type input "Sleek Frosted Matte Hard Case with MagSafe Support For Samsung S24 FE 5G"
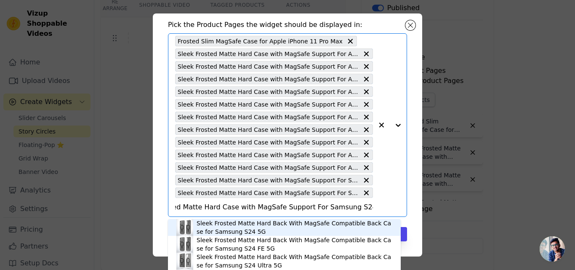
scroll to position [0, 0]
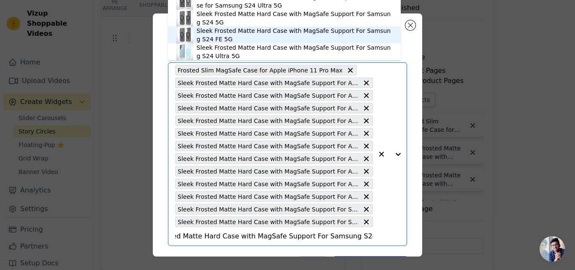
click at [250, 31] on div "Sleek Frosted Matte Hard Case with MagSafe Support For Samsung S24 FE 5G" at bounding box center [295, 35] width 196 height 17
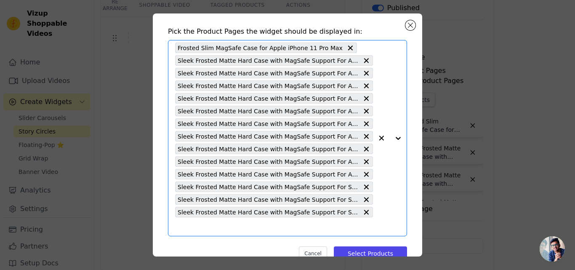
scroll to position [42, 0]
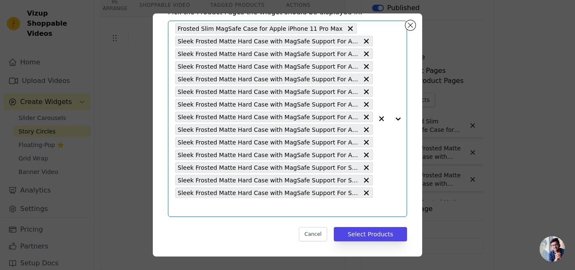
click at [247, 207] on input "text" at bounding box center [274, 207] width 198 height 10
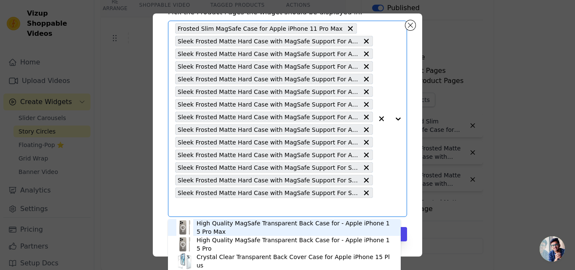
paste input "Sleek Frosted Matte Hard Case with MagSafe Support For Samsung S25 5G"
type input "Sleek Frosted Matte Hard Case with MagSafe Support For Samsung S25 5G"
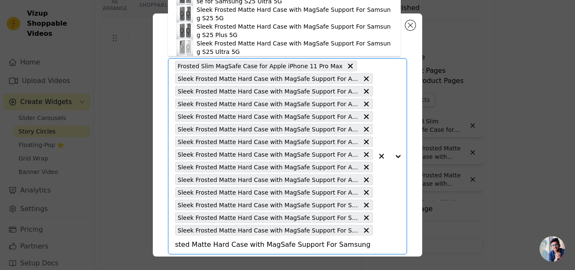
scroll to position [0, 0]
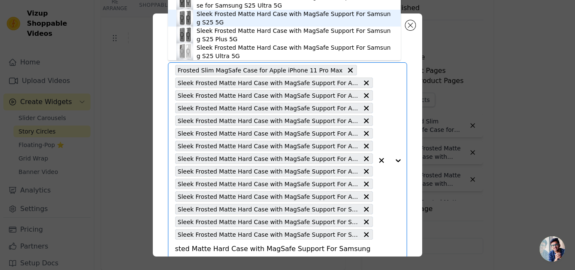
click at [296, 17] on div "Sleek Frosted Matte Hard Case with MagSafe Support For Samsung S25 5G" at bounding box center [295, 18] width 196 height 17
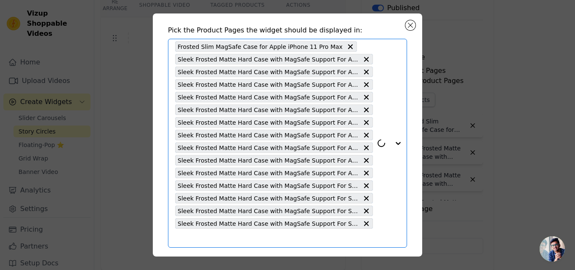
scroll to position [54, 0]
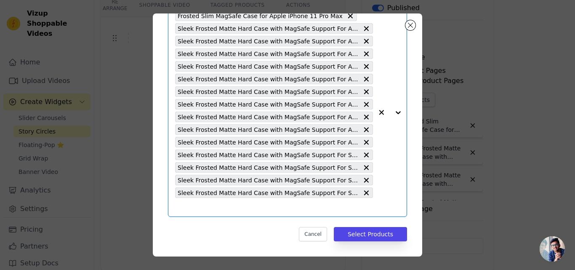
paste input "Sleek Frosted Matte Hard Case with MagSafe Support For Samsung S23 Ultra 5G"
type input "Sleek Frosted Matte Hard Case with MagSafe Support For Samsung S23 Ultra 5G"
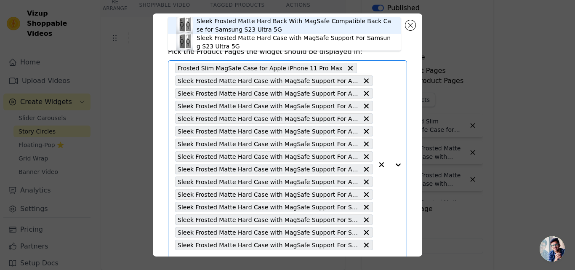
scroll to position [0, 0]
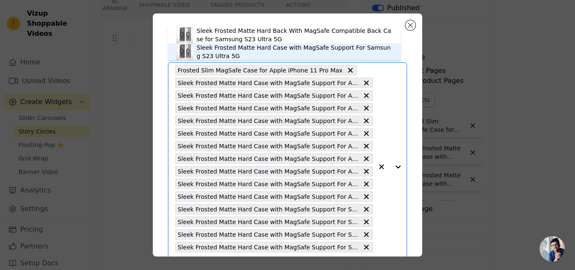
click at [280, 50] on div "Sleek Frosted Matte Hard Case with MagSafe Support For Samsung S23 Ultra 5G" at bounding box center [295, 51] width 196 height 17
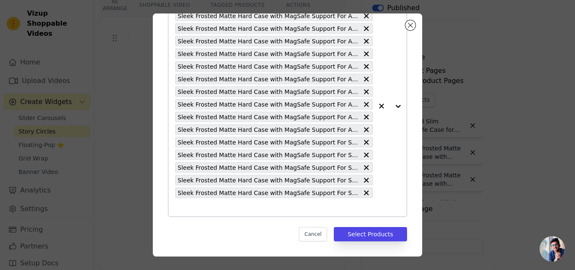
click at [202, 210] on input "text" at bounding box center [274, 207] width 198 height 10
paste input "Sleek Frosted Matte Hard Case with MagSafe Support For Samsung S24 Ultra 5G"
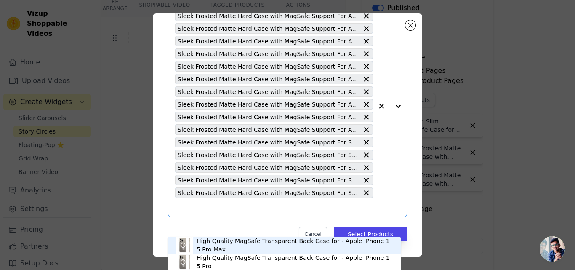
type input "Sleek Frosted Matte Hard Case with MagSafe Support For Samsung S24 Ultra 5G"
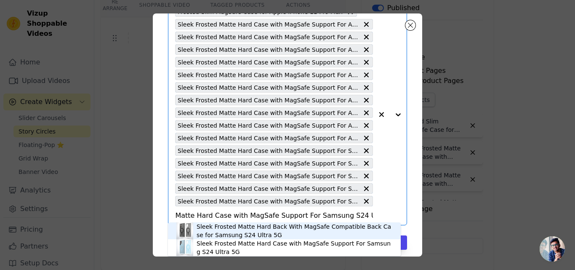
scroll to position [67, 0]
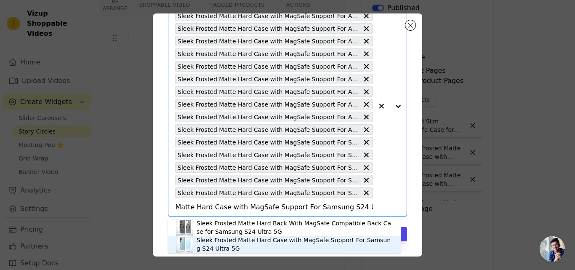
click at [265, 242] on div "Sleek Frosted Matte Hard Case with MagSafe Support For Samsung S24 Ultra 5G" at bounding box center [295, 244] width 196 height 17
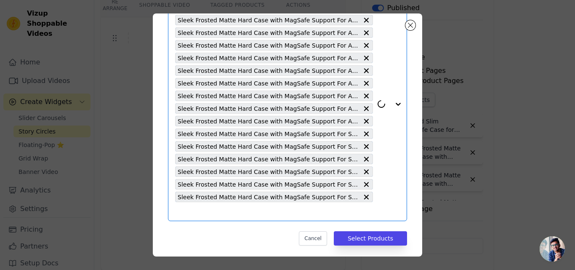
scroll to position [80, 0]
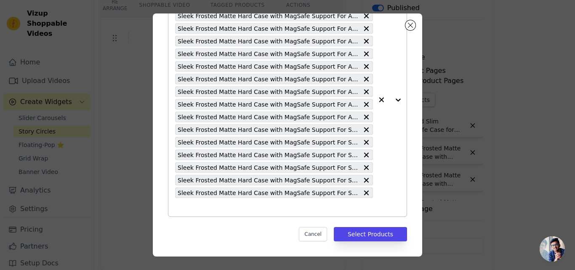
click at [271, 207] on input "text" at bounding box center [274, 207] width 198 height 10
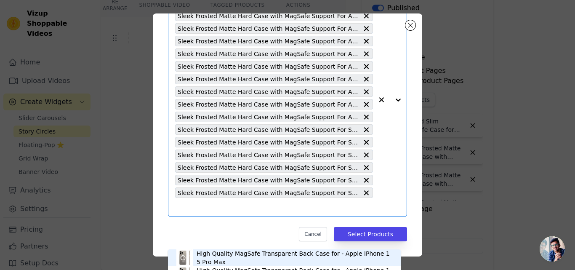
paste input "Sleek Frosted Matte Hard Case with MagSafe Support For Samsung S25 Ultra 5G"
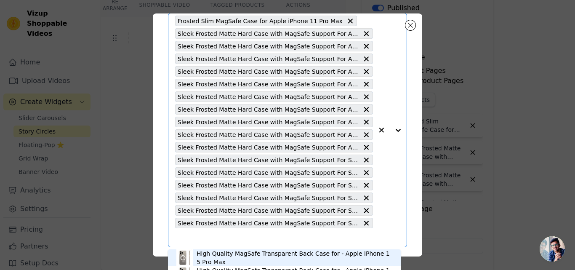
type input "Sleek Frosted Matte Hard Case with MagSafe Support For Samsung S25 Ultra 5G"
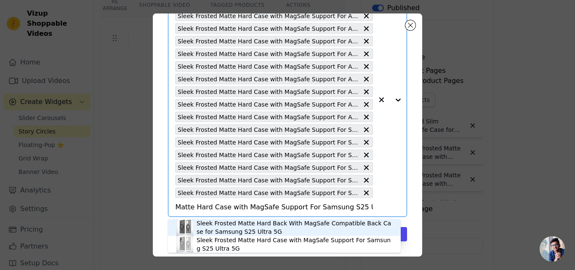
scroll to position [3, 0]
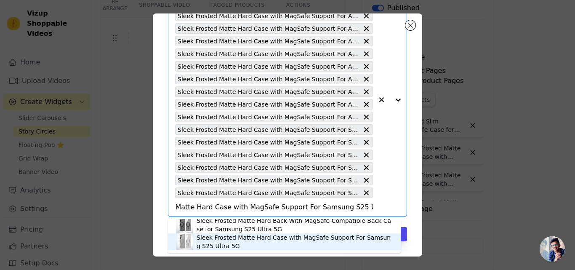
click at [238, 238] on div "Sleek Frosted Matte Hard Case with MagSafe Support For Samsung S25 Ultra 5G" at bounding box center [295, 241] width 196 height 17
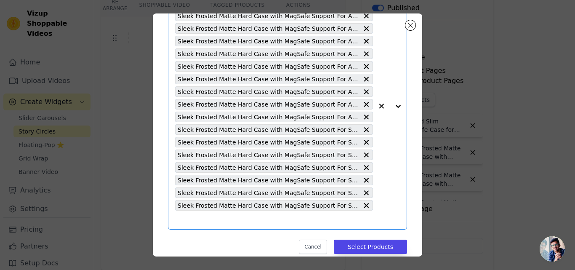
click at [273, 221] on input "text" at bounding box center [274, 220] width 198 height 10
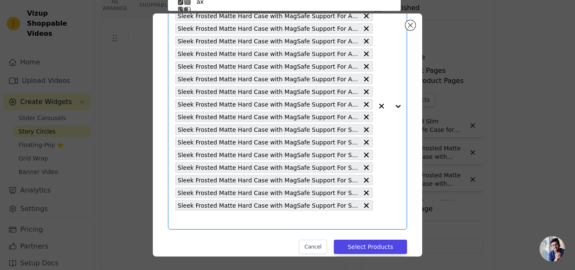
scroll to position [49, 0]
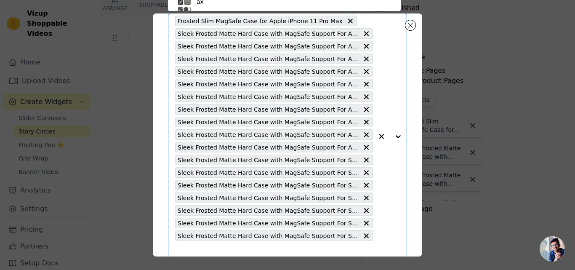
paste input "Sleek Frosted Matte Hard Case with MagSafe Support For Samsung S23 5G"
type input "Sleek Frosted Matte Hard Case with MagSafe Support For Samsung S23 5G"
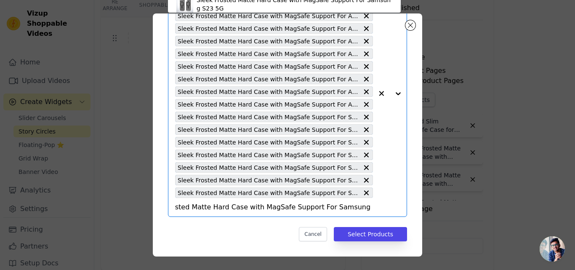
scroll to position [0, 0]
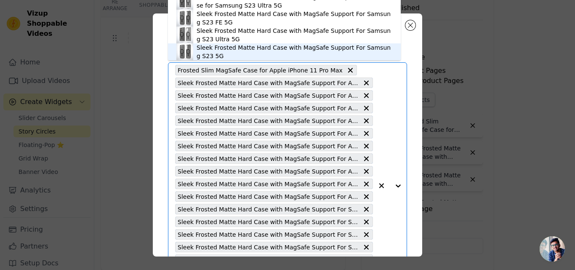
click at [251, 48] on div "Sleek Frosted Matte Hard Case with MagSafe Support For Samsung S23 5G" at bounding box center [295, 51] width 196 height 17
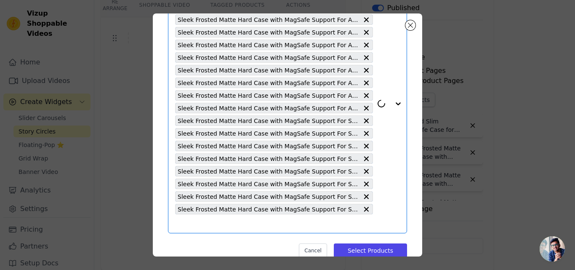
scroll to position [105, 0]
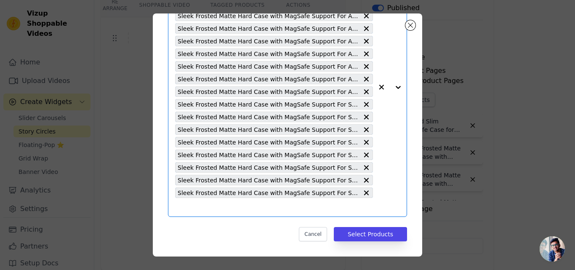
click at [239, 205] on input "text" at bounding box center [274, 207] width 198 height 10
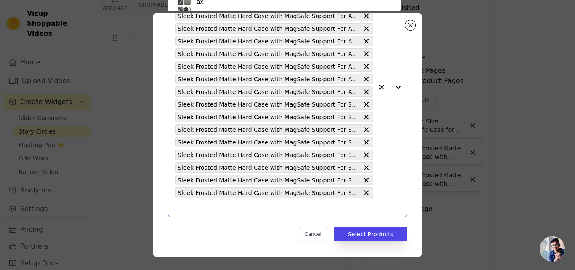
scroll to position [60, 0]
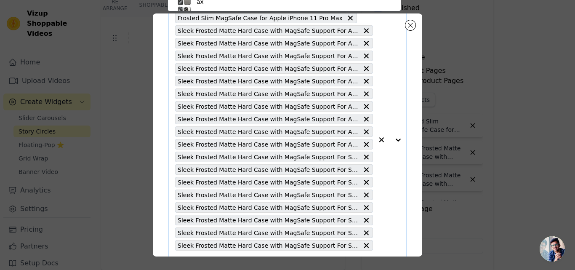
paste input "Sleek Frosted Matte Hard Back With MagSafe Compatible Back Case for CMF By Noth…"
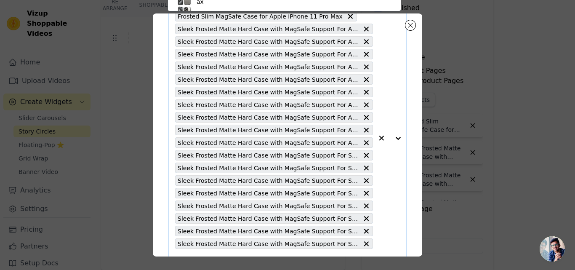
type input "Sleek Frosted Matte Hard Back With MagSafe Compatible Back Case for CMF By Noth…"
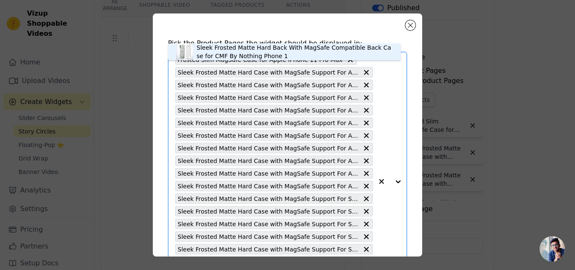
scroll to position [0, 0]
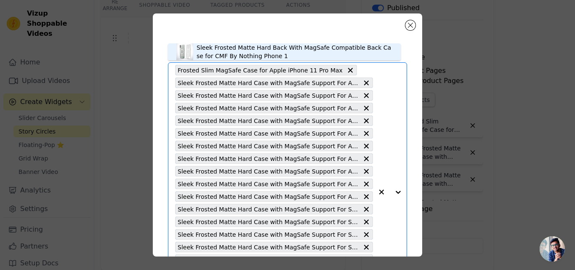
click at [252, 53] on div "Sleek Frosted Matte Hard Back With MagSafe Compatible Back Case for CMF By Noth…" at bounding box center [295, 51] width 196 height 17
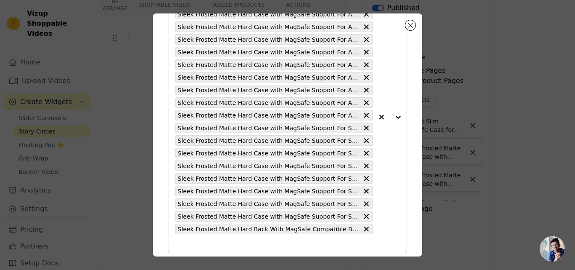
scroll to position [118, 0]
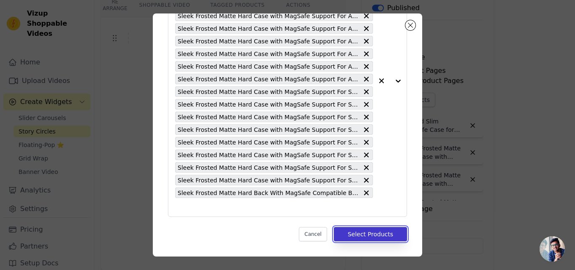
click at [369, 232] on button "Select Products" at bounding box center [370, 234] width 73 height 14
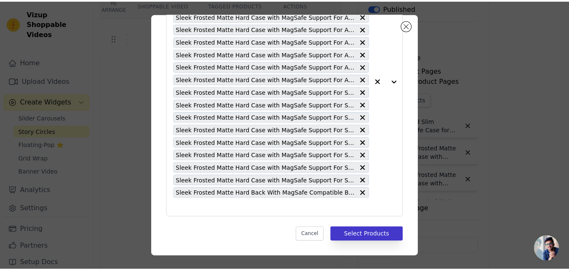
scroll to position [84, 0]
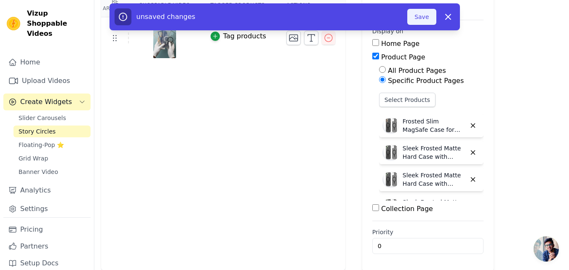
click at [417, 16] on button "Save" at bounding box center [421, 17] width 29 height 16
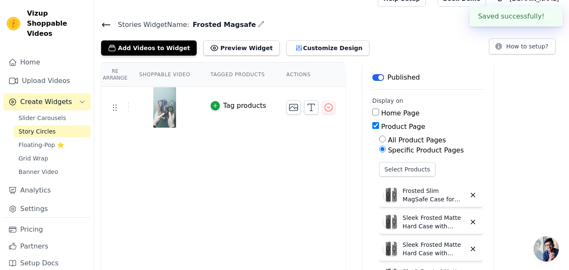
scroll to position [0, 0]
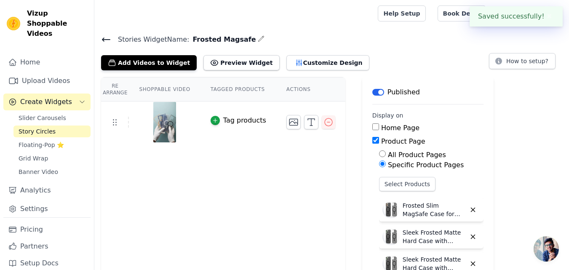
click at [107, 43] on icon at bounding box center [106, 40] width 10 height 10
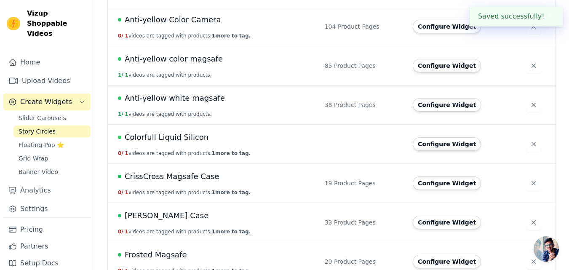
scroll to position [211, 0]
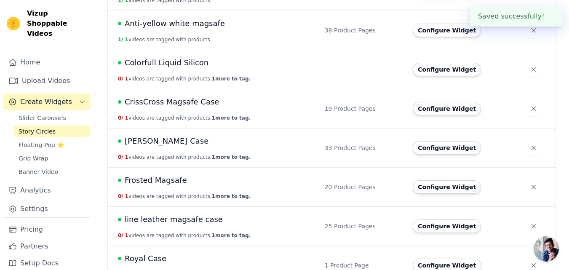
click at [170, 179] on span "Frosted Magsafe" at bounding box center [156, 180] width 62 height 12
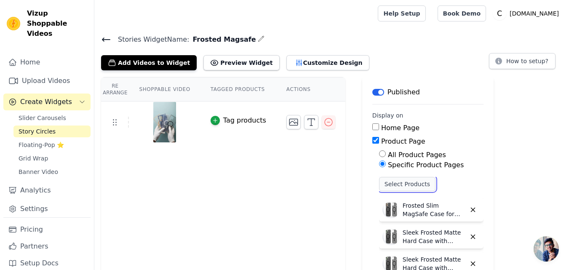
click at [403, 185] on button "Select Products" at bounding box center [407, 184] width 56 height 14
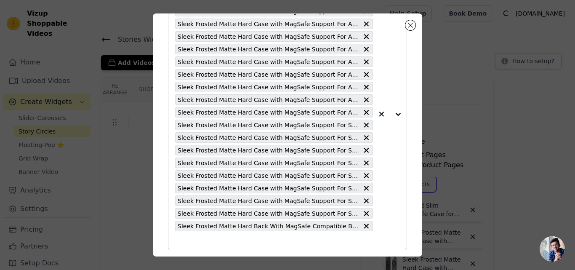
scroll to position [118, 0]
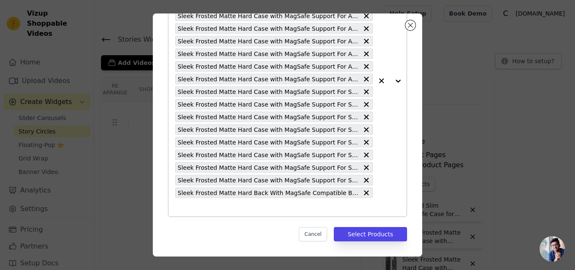
click at [374, 197] on button "button" at bounding box center [381, 80] width 17 height 271
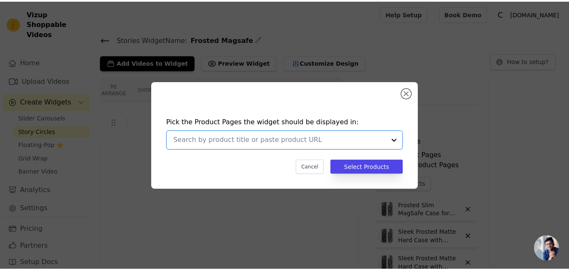
scroll to position [0, 0]
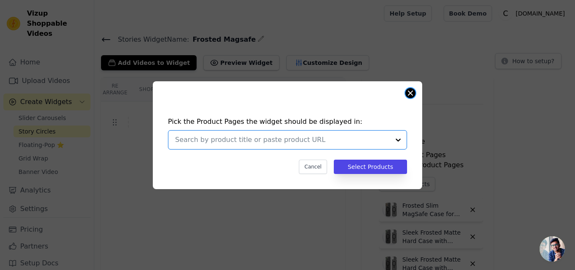
click at [409, 97] on button "Close modal" at bounding box center [411, 93] width 10 height 10
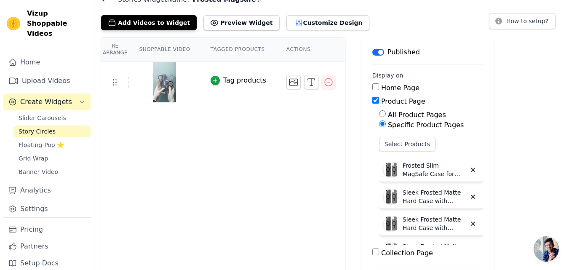
scroll to position [84, 0]
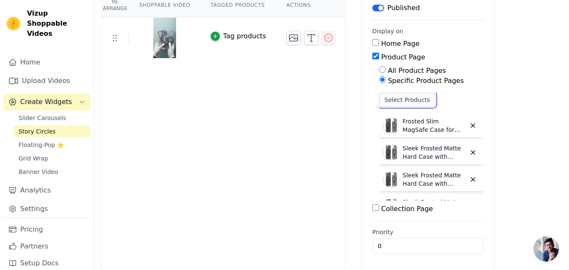
click at [388, 94] on button "Select Products" at bounding box center [407, 100] width 56 height 14
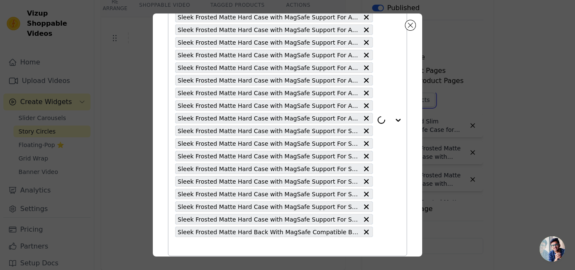
scroll to position [118, 0]
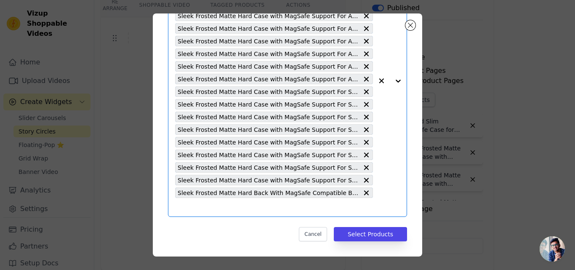
click at [253, 206] on input "text" at bounding box center [274, 207] width 198 height 10
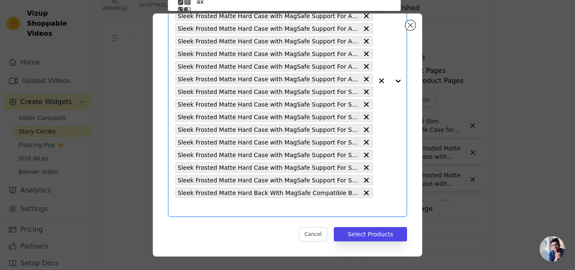
scroll to position [49, 0]
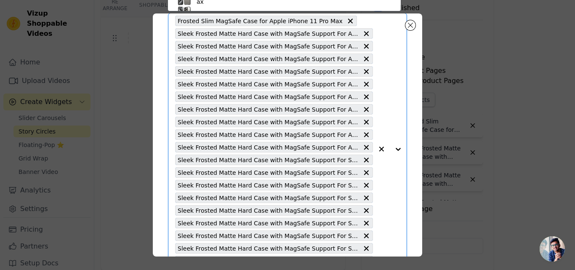
paste input "Sleek Frosted Matte Hard Case with MagSafe Support For Apple iPhone 16 Plus"
type input "Sleek Frosted Matte Hard Case with MagSafe Support For Apple iPhone 16 Plus"
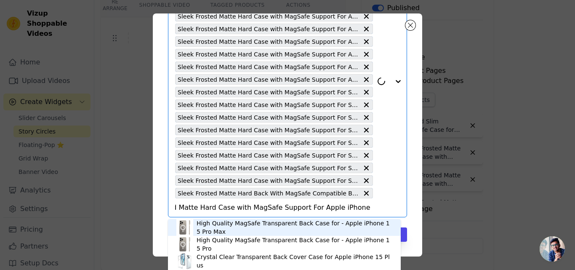
scroll to position [118, 0]
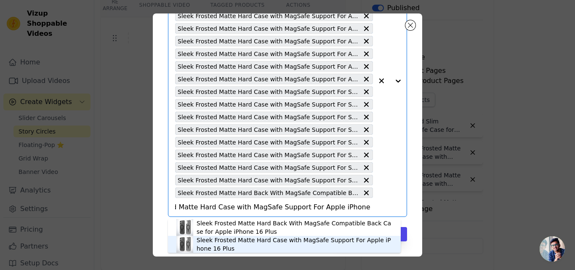
click at [238, 241] on div "Sleek Frosted Matte Hard Case with MagSafe Support For Apple iPhone 16 Plus" at bounding box center [295, 244] width 196 height 17
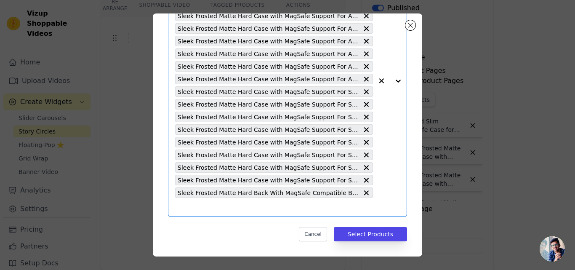
paste input "Sleek Frosted Matte Hard Case with MagSafe Support For Apple iPhone 16"
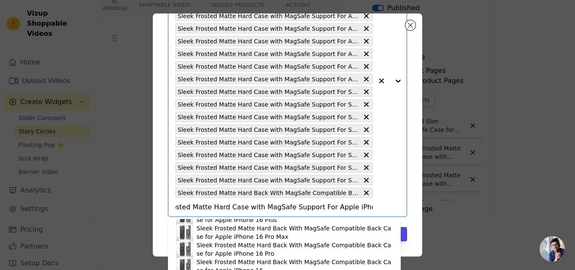
type input "Sleek Frosted Matte Hard Case with MagSafe Support For Apple iPhone 16"
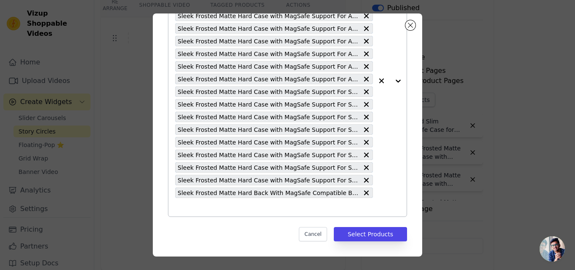
click at [377, 208] on button "button" at bounding box center [381, 80] width 17 height 271
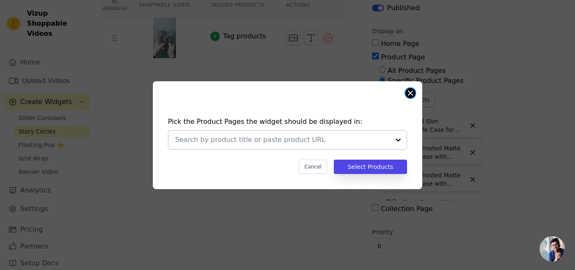
click at [408, 94] on button "Close modal" at bounding box center [411, 93] width 10 height 10
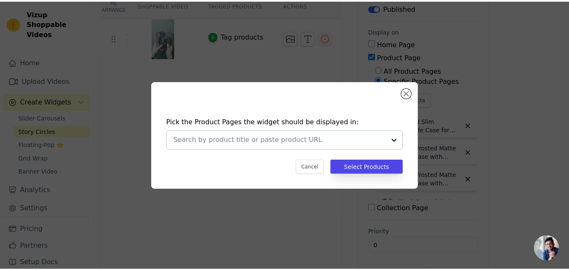
scroll to position [84, 0]
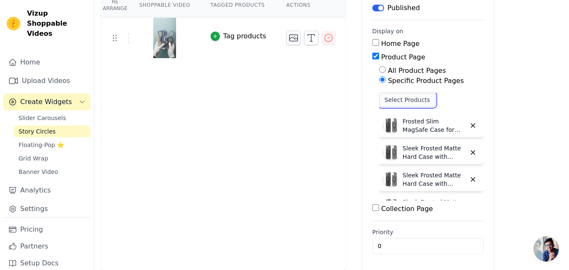
click at [392, 98] on button "Select Products" at bounding box center [407, 100] width 56 height 14
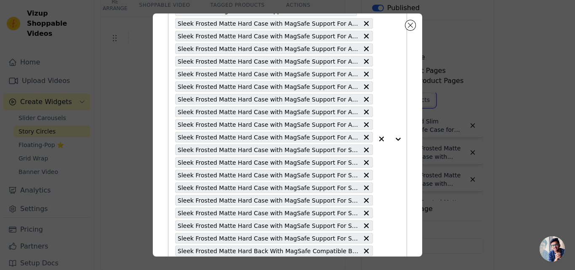
scroll to position [118, 0]
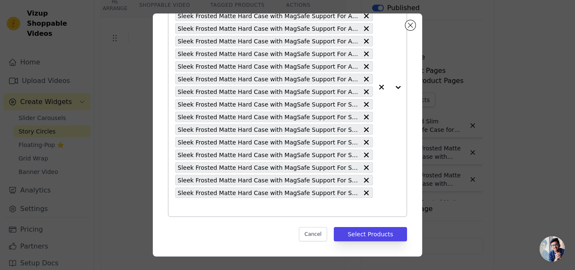
click at [362, 181] on icon at bounding box center [366, 180] width 8 height 8
click at [364, 180] on icon at bounding box center [366, 180] width 5 height 5
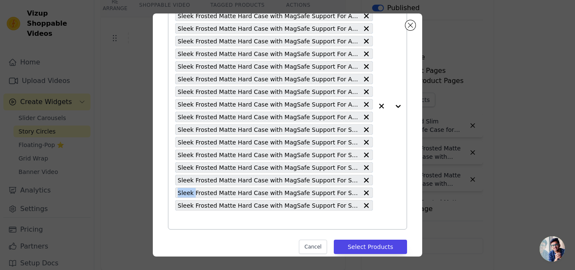
click at [364, 180] on icon at bounding box center [366, 180] width 5 height 5
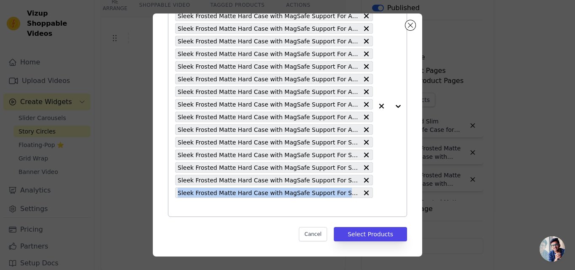
click at [364, 180] on icon at bounding box center [366, 180] width 5 height 5
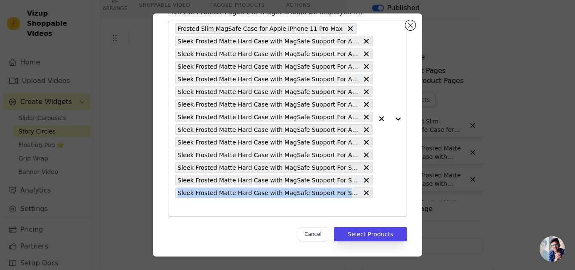
click at [364, 180] on icon at bounding box center [366, 180] width 5 height 5
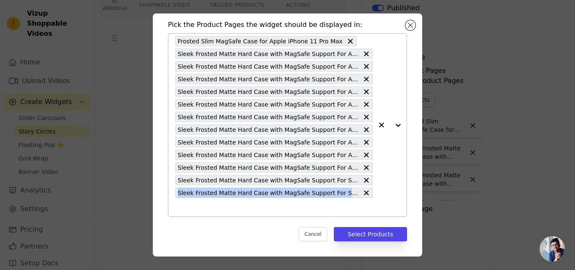
click at [364, 180] on icon at bounding box center [366, 180] width 5 height 5
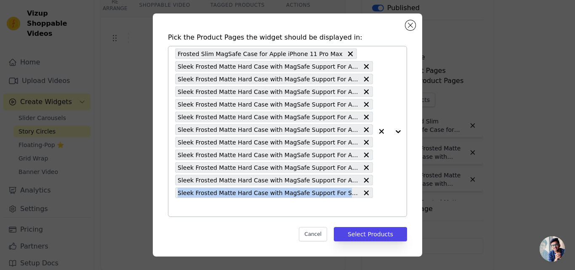
click at [364, 180] on icon at bounding box center [366, 180] width 5 height 5
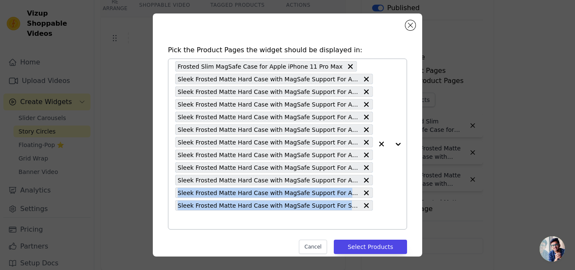
click at [364, 180] on icon at bounding box center [366, 180] width 5 height 5
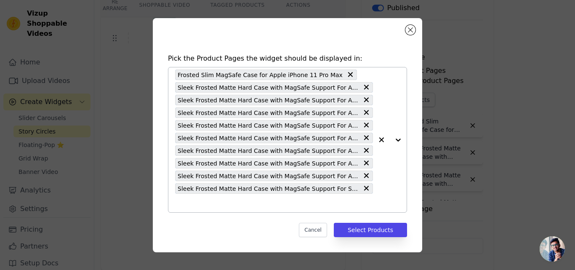
scroll to position [0, 0]
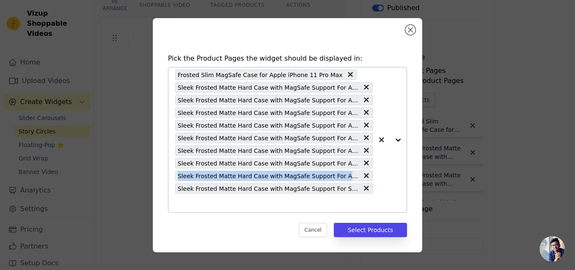
click at [360, 180] on div "Sleek Frosted Matte Hard Case with MagSafe Support For Apple iPhone 16 Pro" at bounding box center [274, 176] width 198 height 11
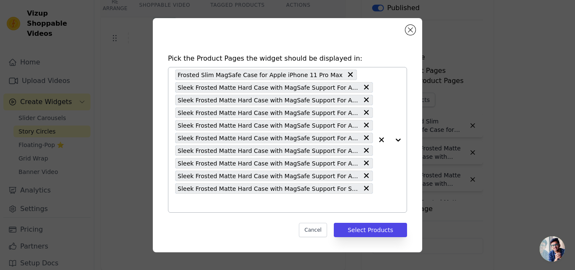
click at [366, 176] on icon at bounding box center [366, 175] width 5 height 5
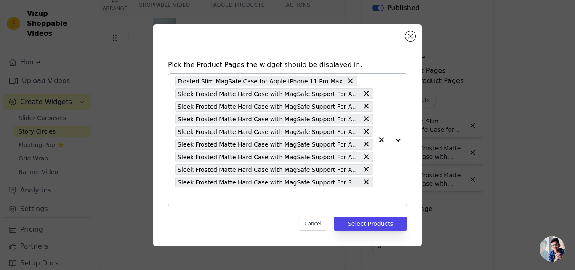
click at [366, 176] on div "Frosted Slim MagSafe Case for Apple iPhone 11 Pro Max Sleek Frosted Matte Hard …" at bounding box center [274, 140] width 198 height 132
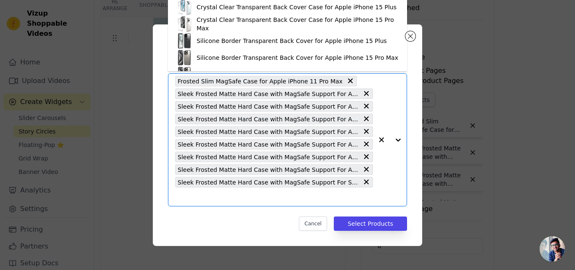
click at [368, 169] on icon at bounding box center [366, 169] width 8 height 8
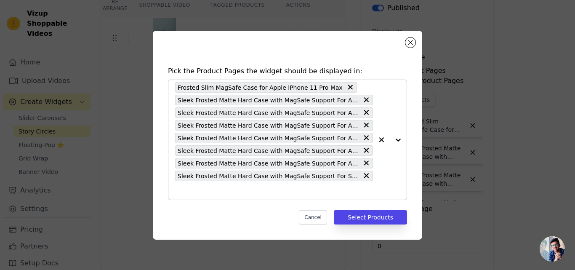
click at [366, 164] on icon at bounding box center [366, 163] width 8 height 8
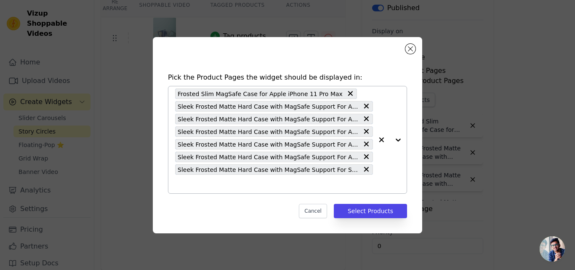
click at [366, 155] on icon at bounding box center [366, 156] width 8 height 8
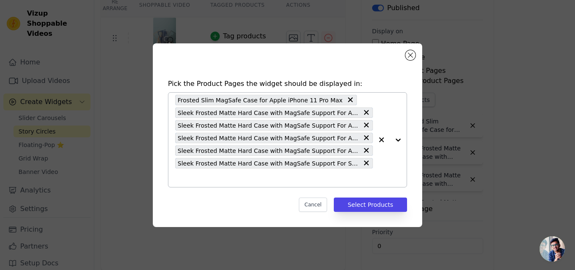
click at [367, 147] on icon at bounding box center [366, 150] width 8 height 8
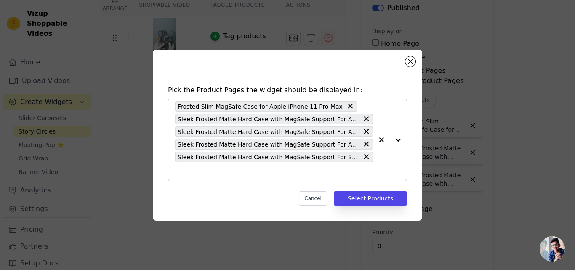
click at [367, 142] on icon at bounding box center [366, 144] width 8 height 8
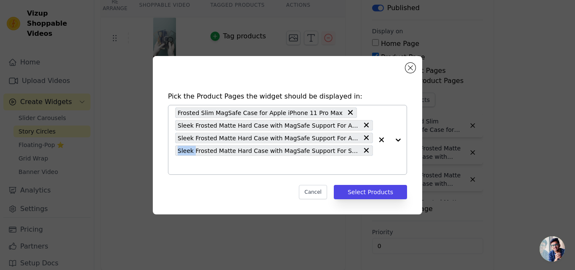
click at [367, 142] on div at bounding box center [366, 138] width 8 height 10
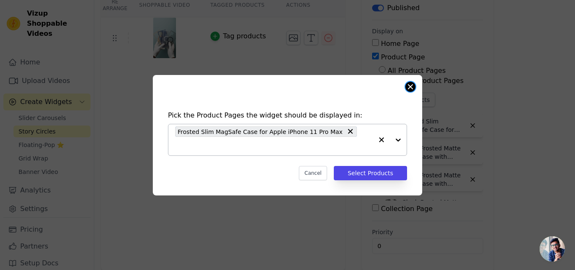
click at [412, 92] on button "Close modal" at bounding box center [411, 87] width 10 height 10
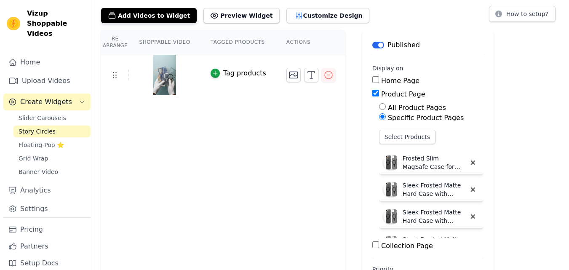
scroll to position [85, 0]
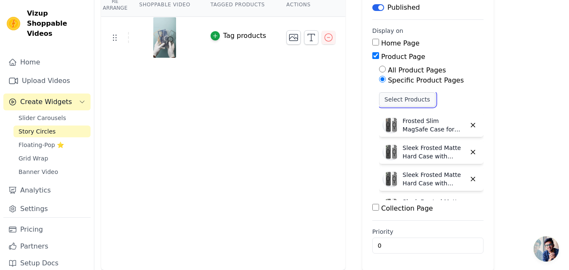
click at [398, 100] on button "Select Products" at bounding box center [407, 99] width 56 height 14
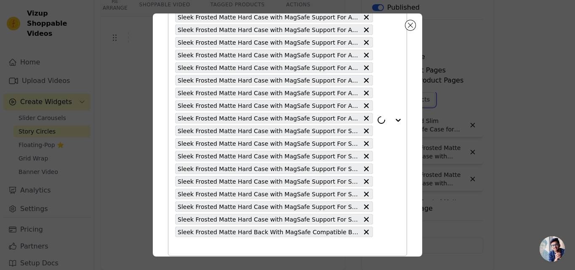
scroll to position [118, 0]
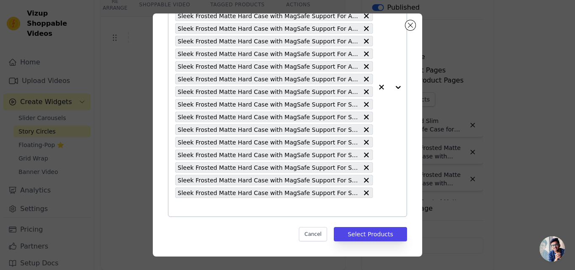
click at [364, 181] on icon at bounding box center [366, 180] width 5 height 5
click at [364, 168] on icon at bounding box center [366, 167] width 5 height 5
click at [362, 155] on icon at bounding box center [366, 155] width 8 height 8
click at [362, 141] on icon at bounding box center [366, 142] width 8 height 8
click at [364, 130] on icon at bounding box center [366, 129] width 5 height 5
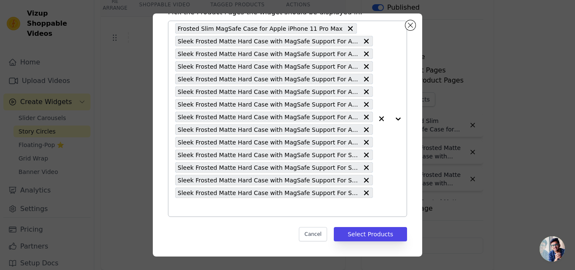
click at [364, 116] on icon at bounding box center [366, 117] width 5 height 5
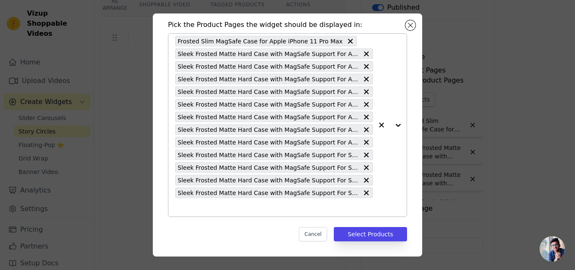
click at [364, 104] on icon at bounding box center [366, 104] width 5 height 5
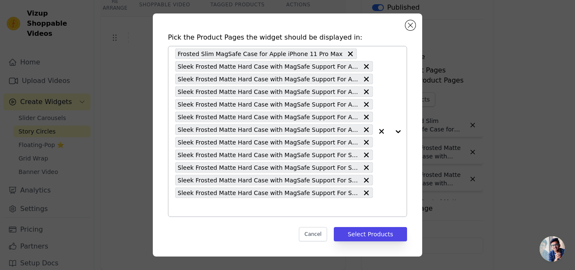
click at [364, 92] on icon at bounding box center [366, 91] width 5 height 5
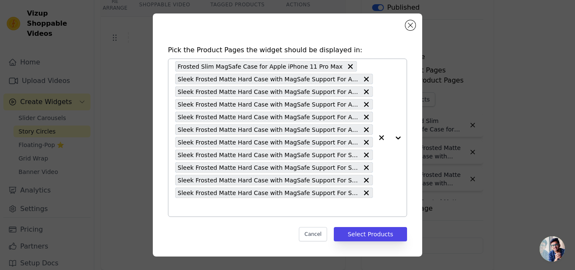
click at [362, 80] on icon at bounding box center [366, 79] width 8 height 8
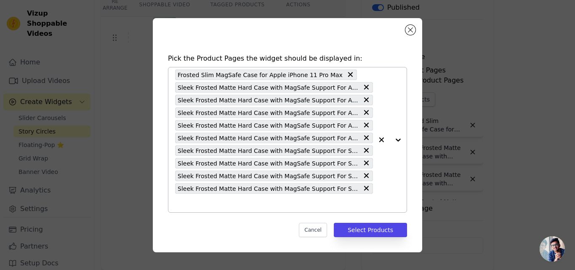
click at [368, 160] on icon at bounding box center [366, 163] width 8 height 8
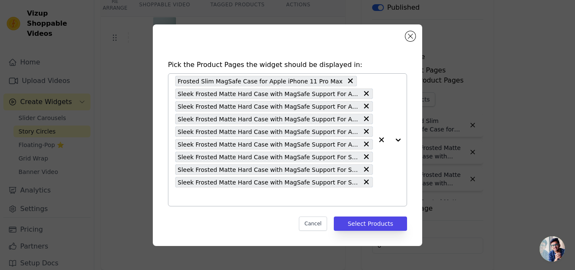
click at [365, 171] on icon at bounding box center [366, 169] width 5 height 5
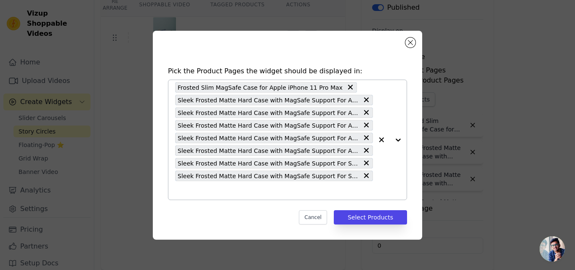
click at [365, 148] on icon at bounding box center [366, 150] width 8 height 8
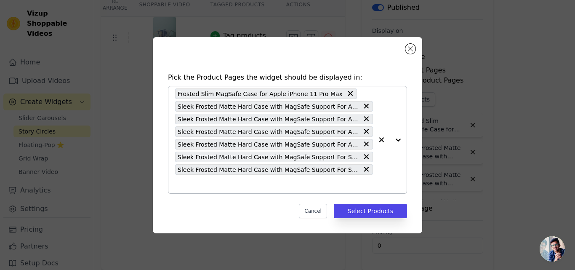
click at [367, 157] on icon at bounding box center [366, 156] width 5 height 5
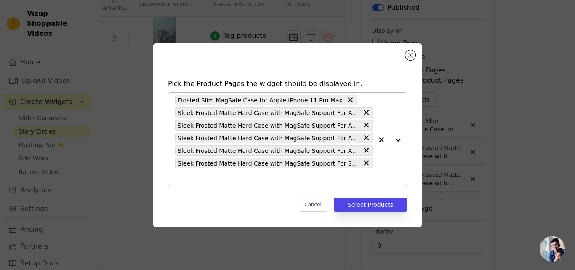
click at [367, 136] on icon at bounding box center [366, 138] width 8 height 8
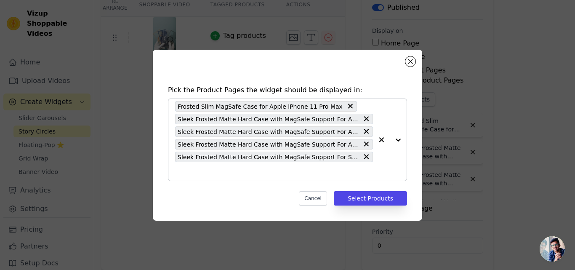
click at [367, 127] on icon at bounding box center [366, 131] width 8 height 8
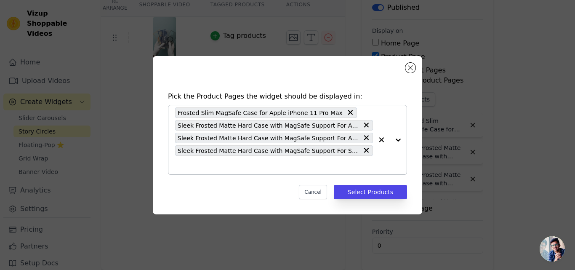
click at [367, 140] on icon at bounding box center [366, 138] width 8 height 8
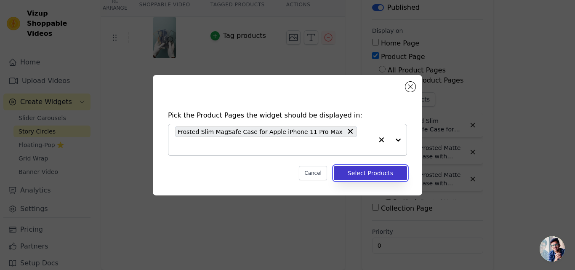
click at [354, 168] on button "Select Products" at bounding box center [370, 173] width 73 height 14
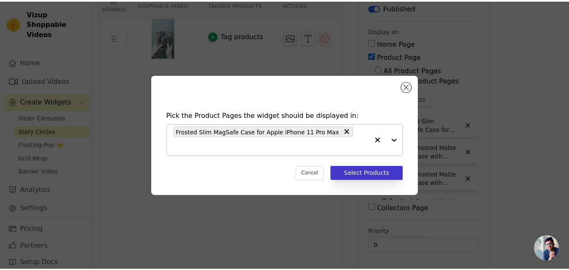
scroll to position [25, 0]
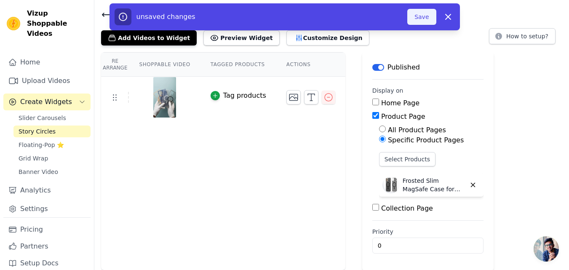
click at [417, 19] on button "Save" at bounding box center [421, 17] width 29 height 16
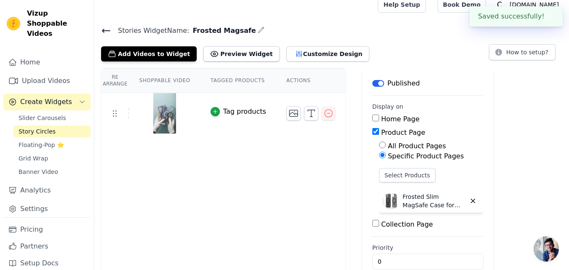
scroll to position [0, 0]
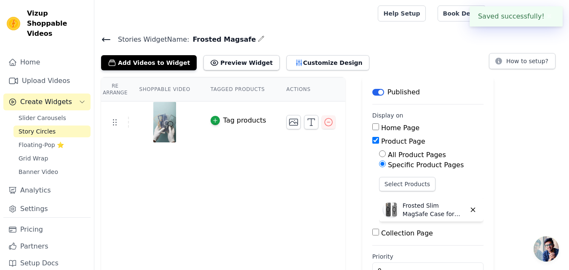
click at [108, 40] on icon at bounding box center [106, 40] width 10 height 10
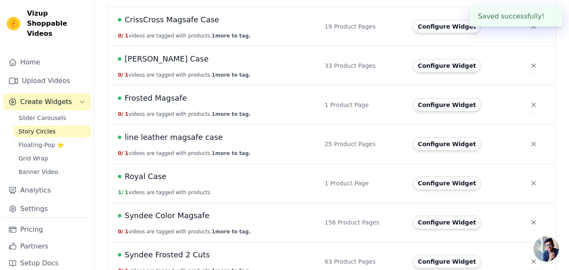
scroll to position [295, 0]
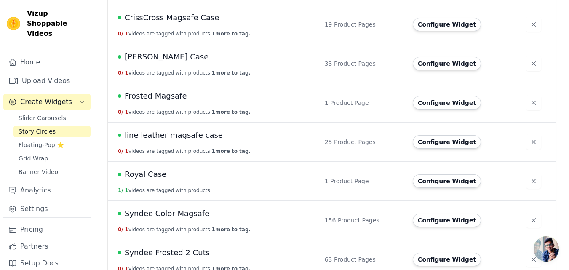
click at [168, 97] on span "Frosted Magsafe" at bounding box center [156, 96] width 62 height 12
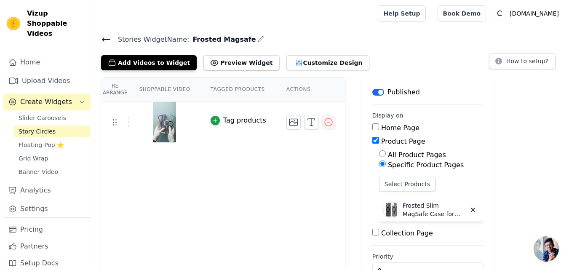
scroll to position [25, 0]
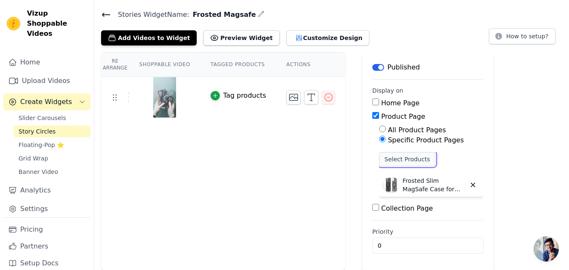
click at [384, 161] on button "Select Products" at bounding box center [407, 159] width 56 height 14
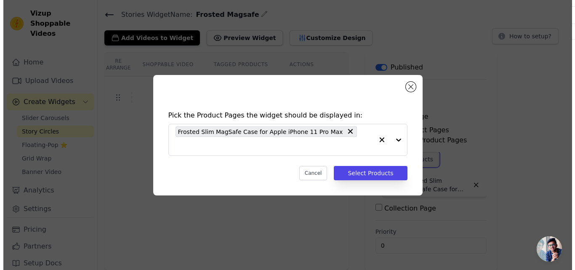
scroll to position [0, 0]
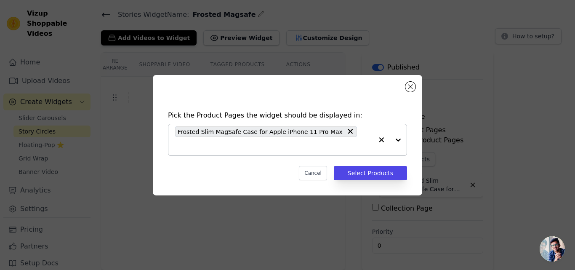
click at [344, 143] on input "text" at bounding box center [274, 146] width 198 height 10
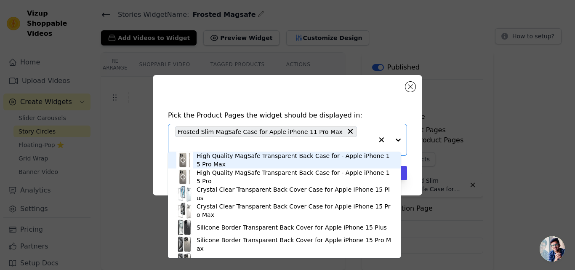
paste input "Sleek Frosted Matte Hard Case with MagSafe Support For Apple iPhone 13"
type input "Sleek Frosted Matte Hard Case with MagSafe Support For Apple iPhone 13"
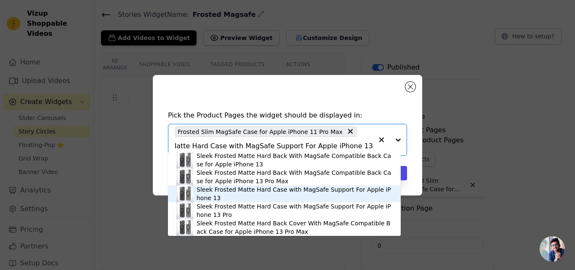
click at [269, 191] on div "Sleek Frosted Matte Hard Case with MagSafe Support For Apple iPhone 13" at bounding box center [295, 193] width 196 height 17
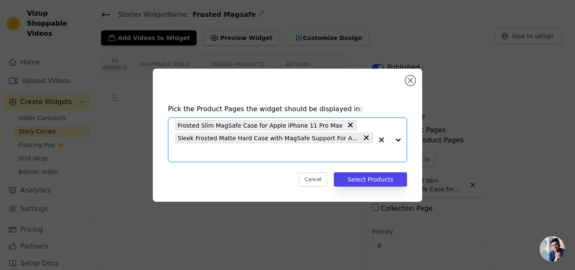
click at [198, 156] on input "text" at bounding box center [274, 152] width 198 height 10
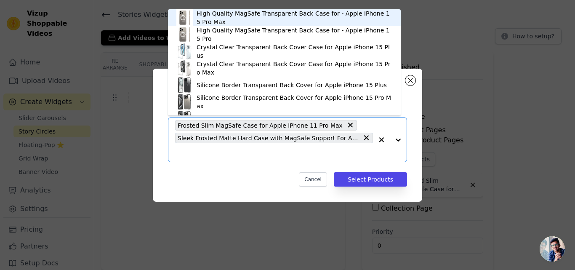
paste input "Sleek Frosted Matte Hard Case with MagSafe Support For Apple iPhone 14"
type input "Sleek Frosted Matte Hard Case with MagSafe Support For Apple iPhone 14"
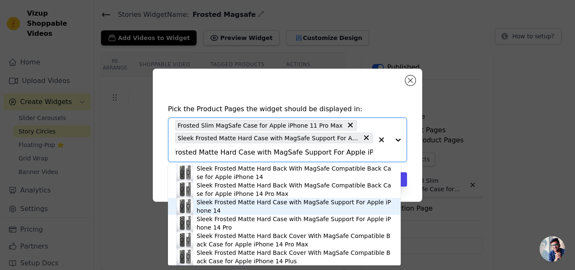
click at [256, 203] on div "Sleek Frosted Matte Hard Case with MagSafe Support For Apple iPhone 14" at bounding box center [295, 206] width 196 height 17
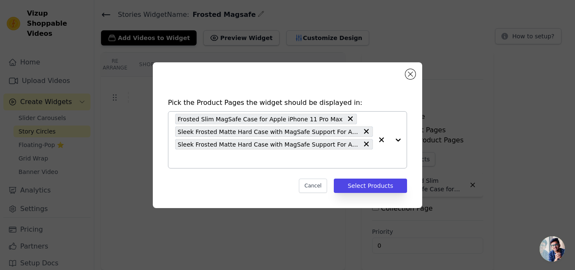
click at [226, 160] on input "text" at bounding box center [274, 159] width 198 height 10
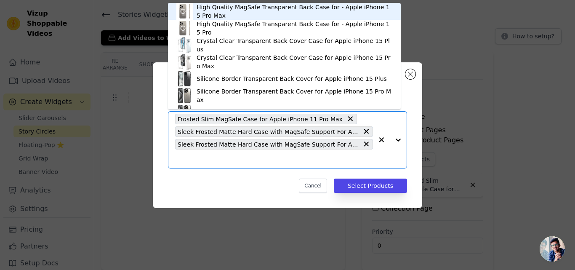
paste input "Sleek Frosted Matte Hard Case with MagSafe Support For Apple iPhone 15"
type input "Sleek Frosted Matte Hard Case with MagSafe Support For Apple iPhone 15"
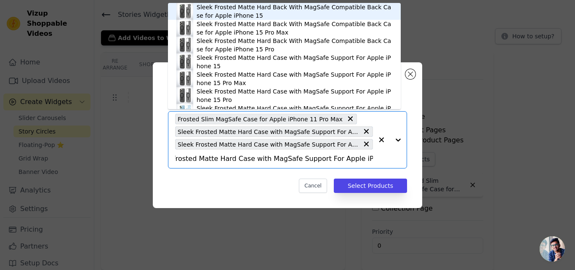
scroll to position [12, 0]
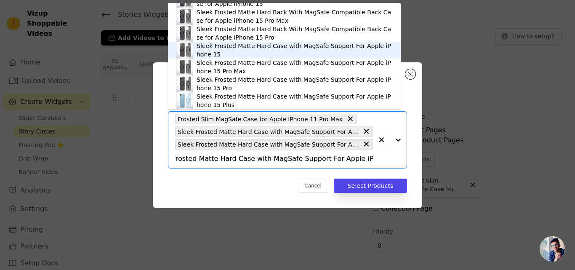
click at [265, 46] on div "Sleek Frosted Matte Hard Case with MagSafe Support For Apple iPhone 15" at bounding box center [295, 50] width 196 height 17
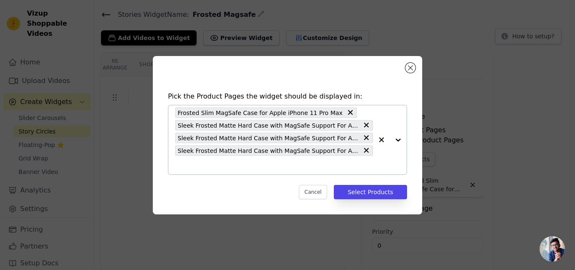
click at [239, 158] on div "Frosted Slim MagSafe Case for Apple iPhone 11 Pro Max Sleek Frosted Matte Hard …" at bounding box center [274, 139] width 198 height 69
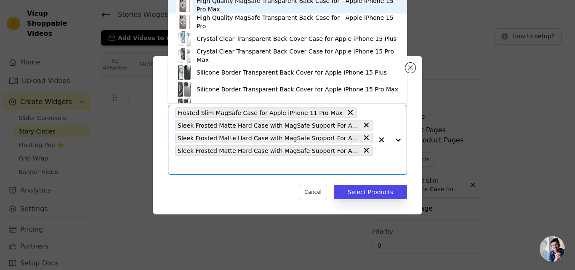
paste input "Sleek Frosted Matte Hard Case with MagSafe Support For Apple iPhone 13 Pro"
type input "Sleek Frosted Matte Hard Case with MagSafe Support For Apple iPhone 13 Pro"
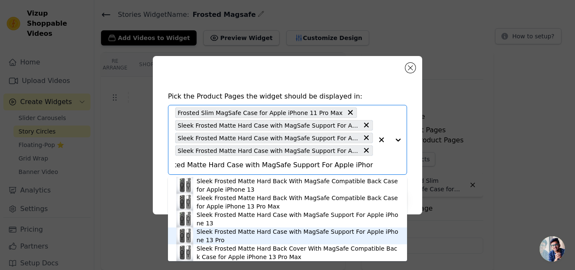
click at [254, 232] on div "Sleek Frosted Matte Hard Case with MagSafe Support For Apple iPhone 13 Pro" at bounding box center [298, 235] width 202 height 17
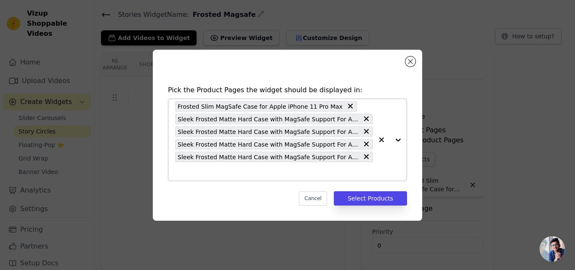
click at [211, 169] on input "text" at bounding box center [274, 171] width 198 height 10
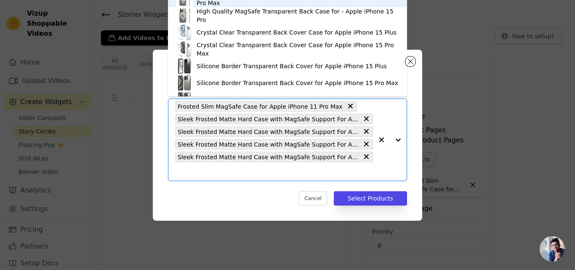
paste input "Sleek Frosted Matte Hard Case with MagSafe Support For Apple iPhone 14 Pro"
type input "Sleek Frosted Matte Hard Case with MagSafe Support For Apple iPhone 14 Pro"
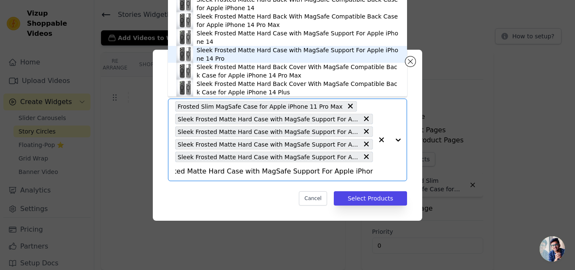
click at [247, 51] on div "Sleek Frosted Matte Hard Case with MagSafe Support For Apple iPhone 14 Pro" at bounding box center [298, 54] width 202 height 17
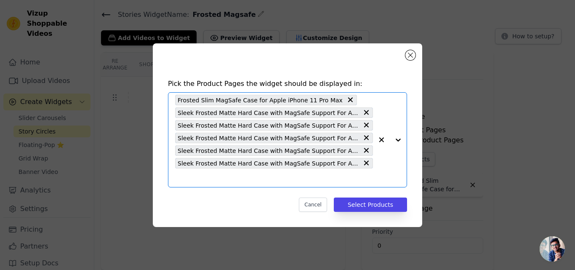
scroll to position [0, 0]
click at [251, 176] on input "text" at bounding box center [274, 178] width 198 height 10
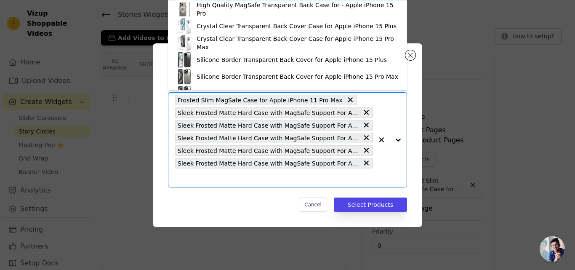
paste input "Sleek Frosted Matte Hard Case with MagSafe Support For Apple iPhone 15 Pro Max"
type input "Sleek Frosted Matte Hard Case with MagSafe Support For Apple iPhone 15 Pro Max"
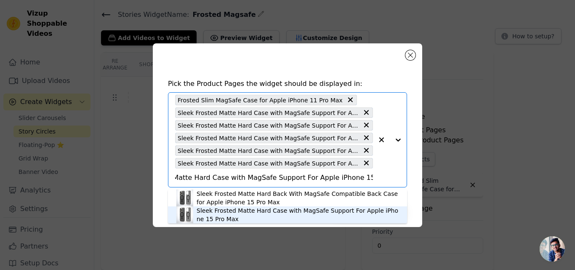
click at [260, 212] on div "Sleek Frosted Matte Hard Case with MagSafe Support For Apple iPhone 15 Pro Max" at bounding box center [298, 214] width 202 height 17
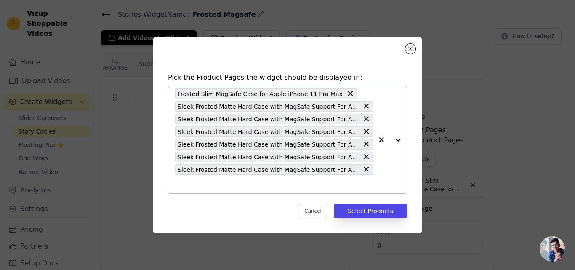
click at [236, 187] on input "text" at bounding box center [274, 184] width 198 height 10
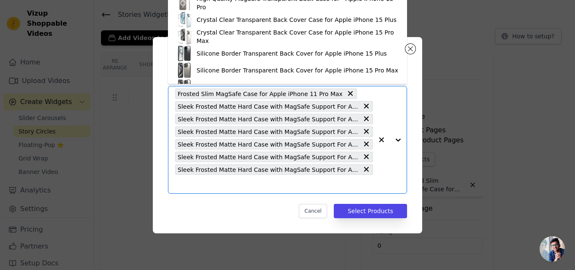
paste input "Sleek Frosted Matte Hard Case with MagSafe Support For Apple iPhone 15 Pro"
type input "Sleek Frosted Matte Hard Case with MagSafe Support For Apple iPhone 15 Pro"
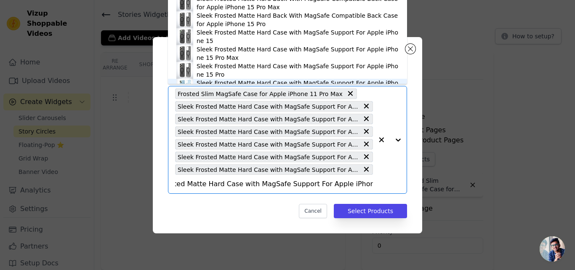
scroll to position [12, 0]
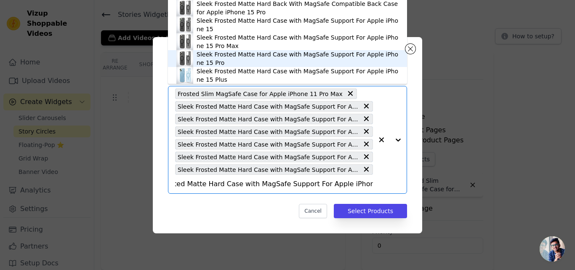
click at [281, 56] on div "Sleek Frosted Matte Hard Case with MagSafe Support For Apple iPhone 15 Pro" at bounding box center [298, 58] width 202 height 17
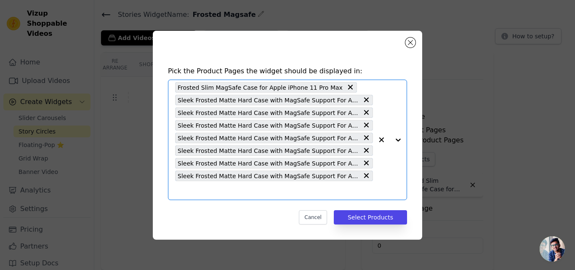
scroll to position [0, 0]
click at [246, 185] on input "text" at bounding box center [274, 190] width 198 height 10
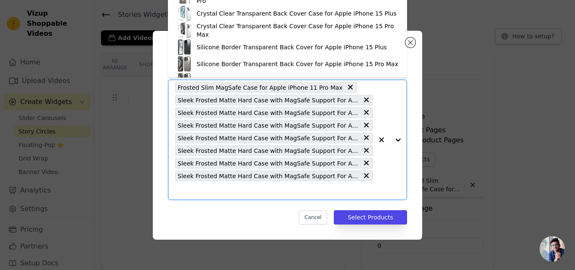
paste input "Sleek Frosted Matte Hard Case with MagSafe Support For Apple iPhone 16 Pro Max"
type input "Sleek Frosted Matte Hard Case with MagSafe Support For Apple iPhone 16 Pro Max"
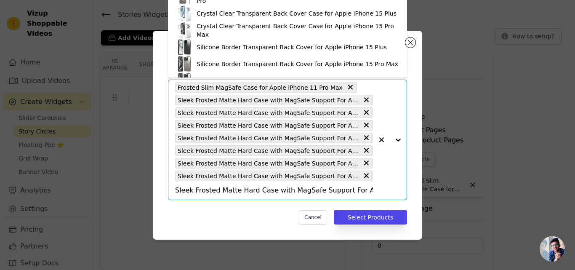
scroll to position [0, 50]
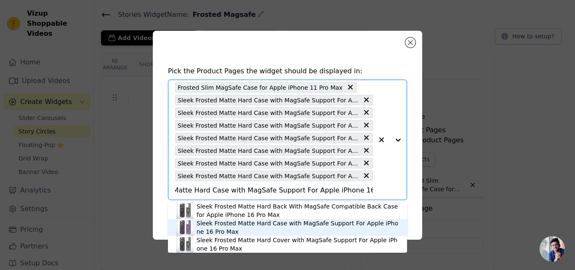
click at [260, 225] on div "Sleek Frosted Matte Hard Case with MagSafe Support For Apple iPhone 16 Pro Max" at bounding box center [298, 227] width 202 height 17
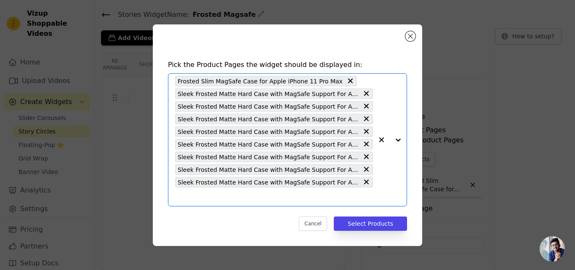
scroll to position [0, 0]
click at [240, 201] on input "text" at bounding box center [274, 197] width 198 height 10
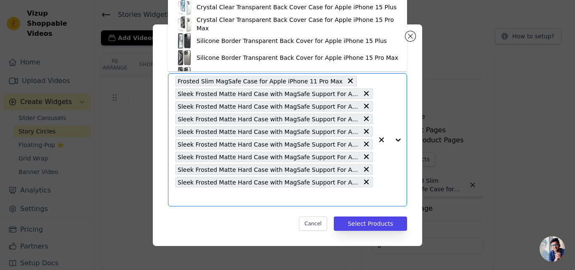
paste input "Sleek Frosted Matte Hard Case with MagSafe Support For Apple iPhone 16 Pro"
type input "Sleek Frosted Matte Hard Case with MagSafe Support For Apple iPhone 16 Pro"
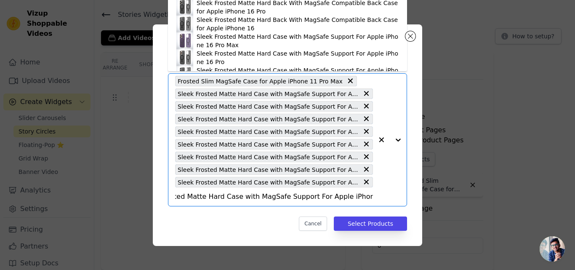
scroll to position [12, 0]
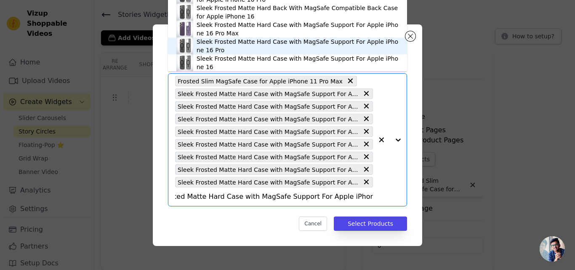
click at [260, 42] on div "Sleek Frosted Matte Hard Case with MagSafe Support For Apple iPhone 16 Pro" at bounding box center [298, 45] width 202 height 17
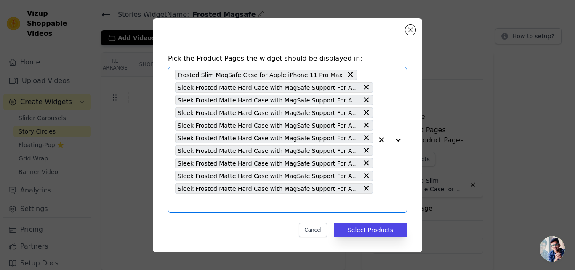
scroll to position [0, 0]
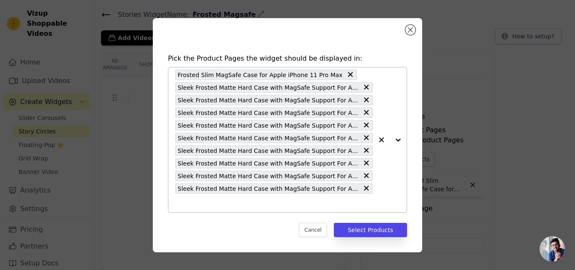
click at [278, 203] on input "text" at bounding box center [274, 203] width 198 height 10
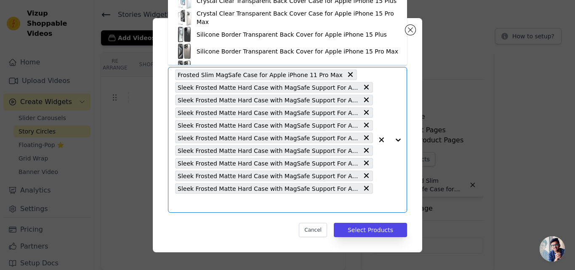
paste input "Sleek Frosted Matte Hard Case with MagSafe Support For Apple iPhone 16"
type input "Sleek Frosted Matte Hard Case with MagSafe Support For Apple iPhone 16"
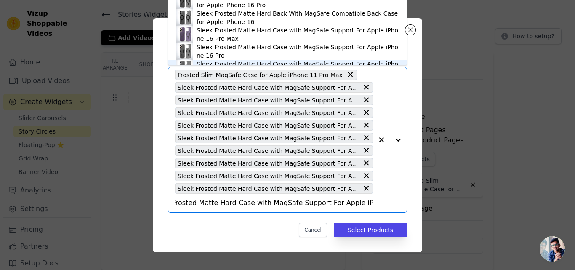
scroll to position [12, 0]
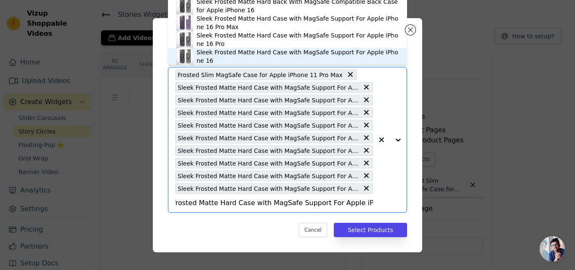
click at [294, 57] on div "Sleek Frosted Matte Hard Case with MagSafe Support For Apple iPhone 16" at bounding box center [298, 56] width 202 height 17
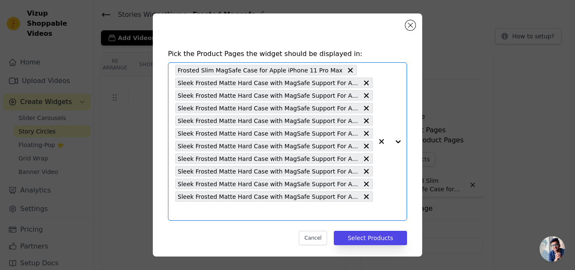
scroll to position [0, 0]
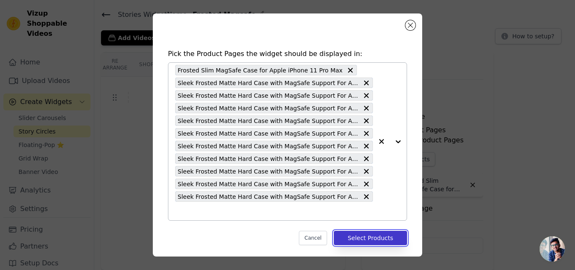
click at [367, 237] on button "Select Products" at bounding box center [370, 238] width 73 height 14
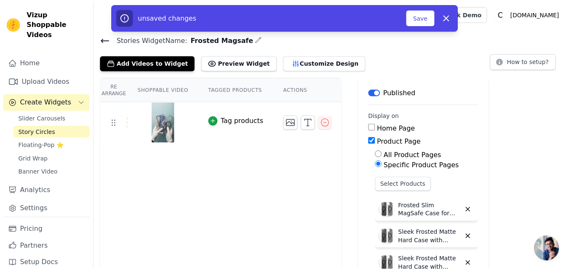
scroll to position [25, 0]
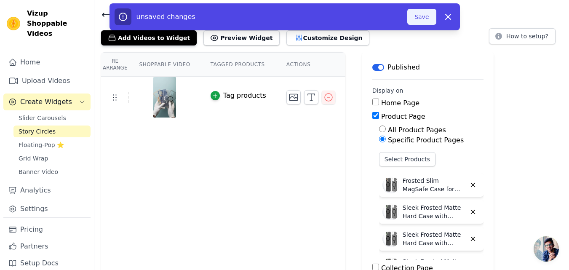
click at [416, 20] on button "Save" at bounding box center [421, 17] width 29 height 16
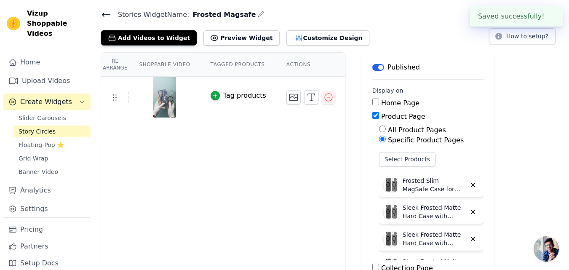
click at [107, 16] on icon at bounding box center [106, 15] width 10 height 10
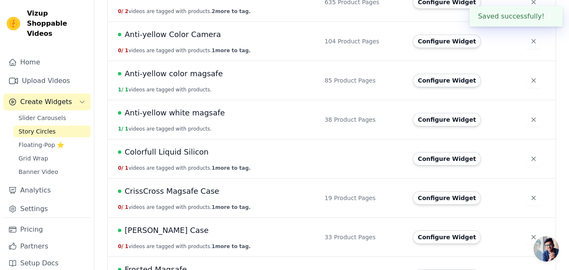
scroll to position [168, 0]
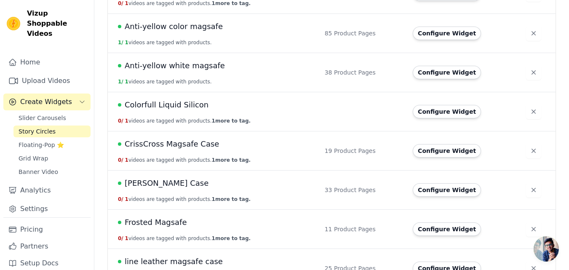
click at [164, 218] on span "Frosted Magsafe" at bounding box center [156, 223] width 62 height 12
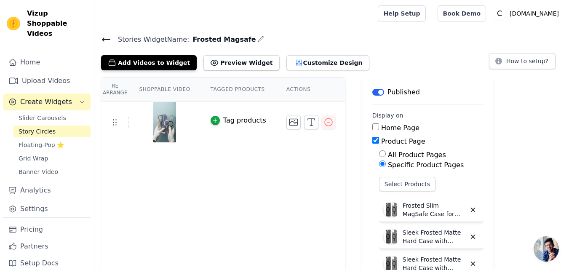
scroll to position [42, 0]
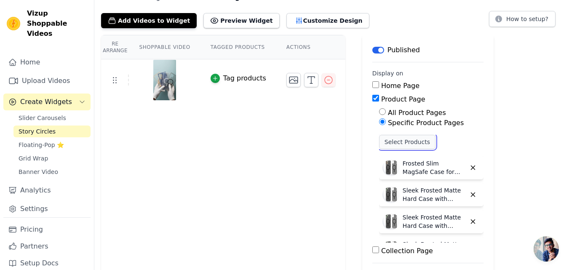
click at [386, 142] on button "Select Products" at bounding box center [407, 142] width 56 height 14
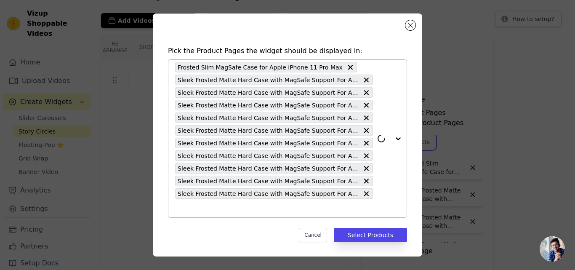
scroll to position [4, 0]
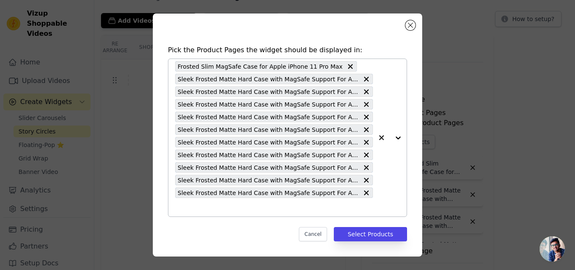
click at [210, 206] on input "text" at bounding box center [274, 207] width 198 height 10
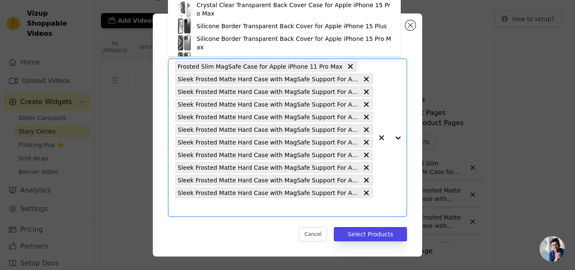
paste input "Sleek Frosted Matte Hard Case with MagSafe Support For Apple iPhone 16 Plus"
type input "Sleek Frosted Matte Hard Case with MagSafe Support For Apple iPhone 16 Plus"
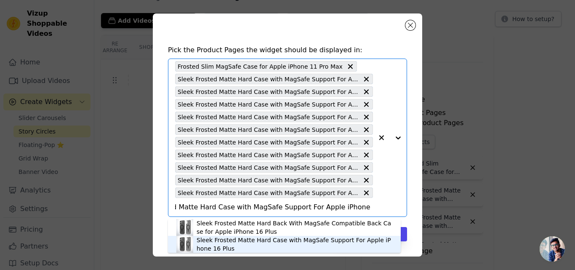
click at [238, 241] on div "Sleek Frosted Matte Hard Case with MagSafe Support For Apple iPhone 16 Plus" at bounding box center [295, 244] width 196 height 17
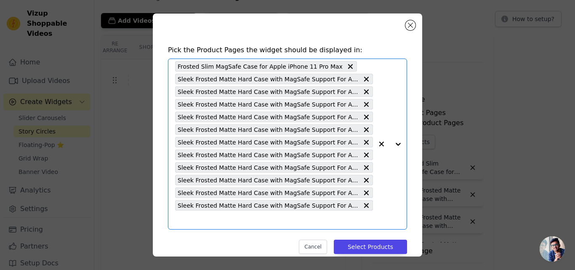
click at [271, 219] on input "text" at bounding box center [274, 220] width 198 height 10
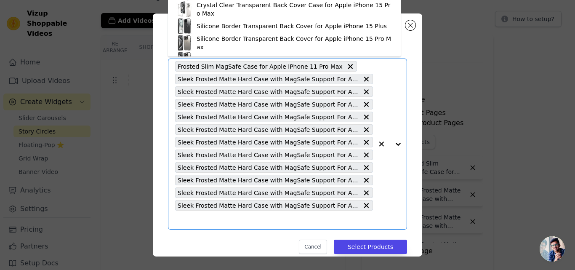
paste input "Sleek Frosted Matte Hard Case with MagSafe Support For Samsung S23 FE 5G"
type input "Sleek Frosted Matte Hard Case with MagSafe Support For Samsung S23 FE 5G"
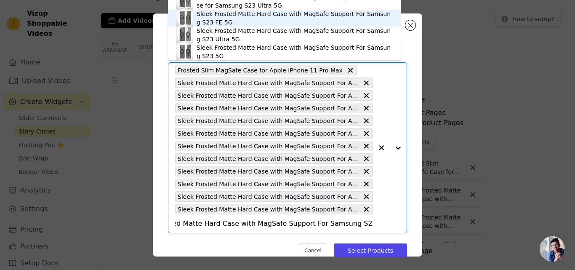
click at [270, 16] on div "Sleek Frosted Matte Hard Case with MagSafe Support For Samsung S23 FE 5G" at bounding box center [295, 18] width 196 height 17
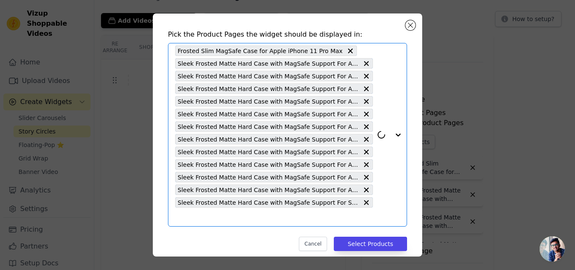
scroll to position [29, 0]
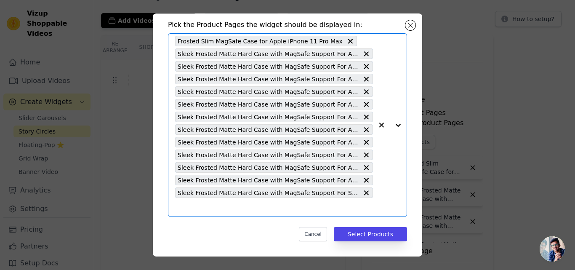
click at [220, 203] on input "text" at bounding box center [274, 207] width 198 height 10
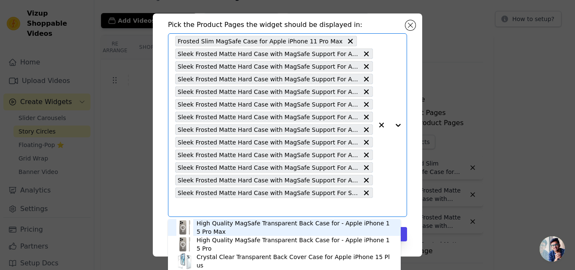
paste input "Sleek Frosted Matte Hard Case with MagSafe Support For Samsung S24 5G"
type input "Sleek Frosted Matte Hard Case with MagSafe Support For Samsung S24 5G"
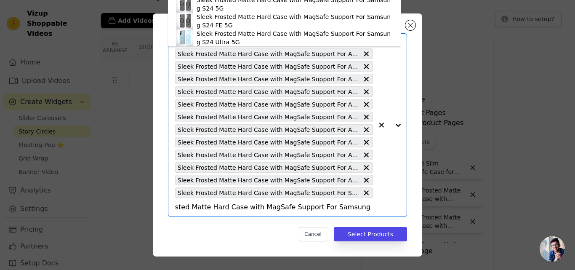
scroll to position [0, 0]
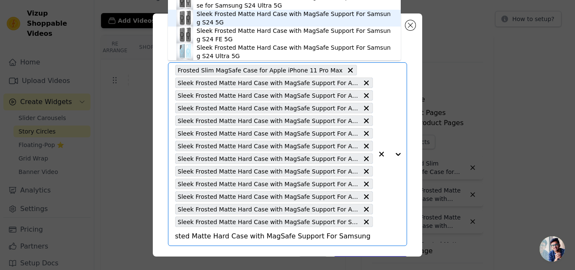
click at [259, 15] on div "Sleek Frosted Matte Hard Case with MagSafe Support For Samsung S24 5G" at bounding box center [295, 18] width 196 height 17
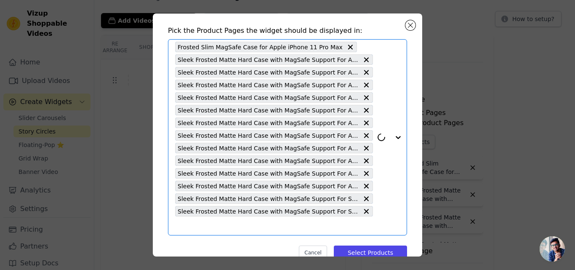
scroll to position [42, 0]
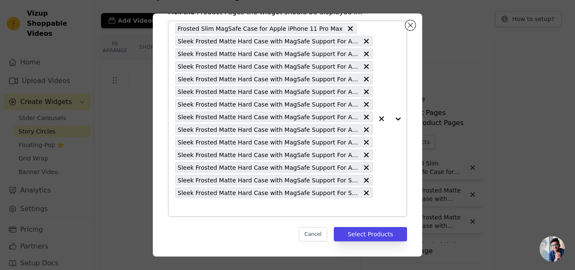
click at [227, 200] on div "Frosted Slim MagSafe Case for Apple iPhone 11 Pro Max Sleek Frosted Matte Hard …" at bounding box center [274, 118] width 198 height 195
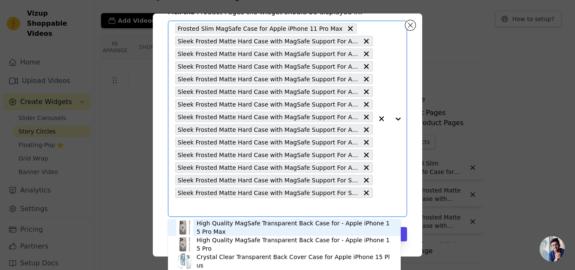
paste input "Sleek Frosted Matte Hard Case with MagSafe Support For Samsung S24 FE 5G"
type input "Sleek Frosted Matte Hard Case with MagSafe Support For Samsung S24 FE 5G"
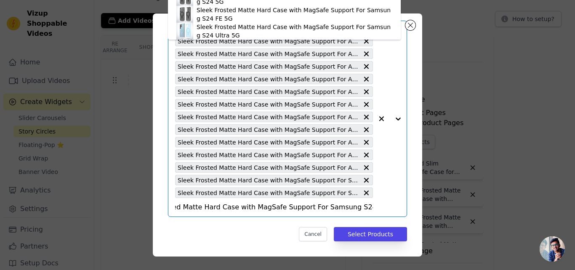
scroll to position [0, 0]
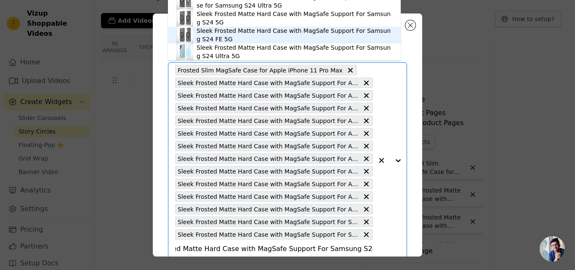
click at [274, 32] on div "Sleek Frosted Matte Hard Case with MagSafe Support For Samsung S24 FE 5G" at bounding box center [295, 35] width 196 height 17
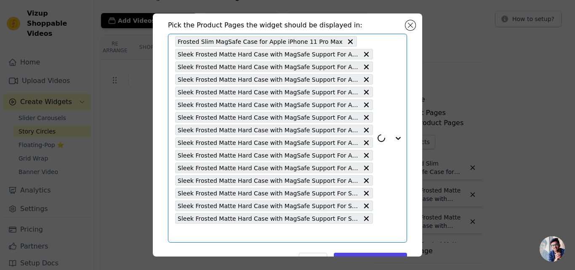
scroll to position [54, 0]
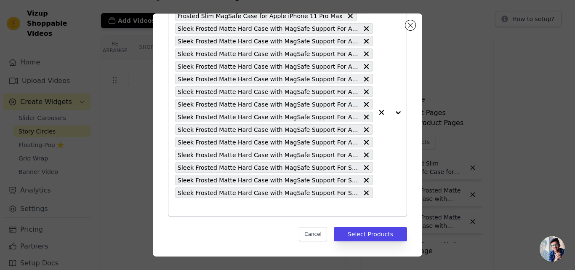
click at [217, 206] on input "text" at bounding box center [274, 207] width 198 height 10
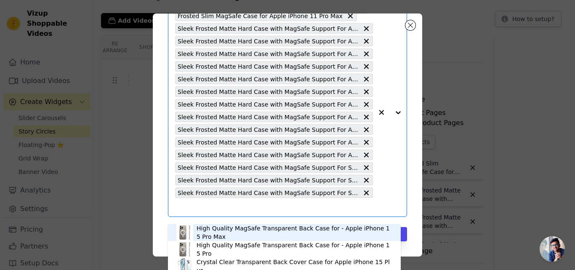
scroll to position [49, 0]
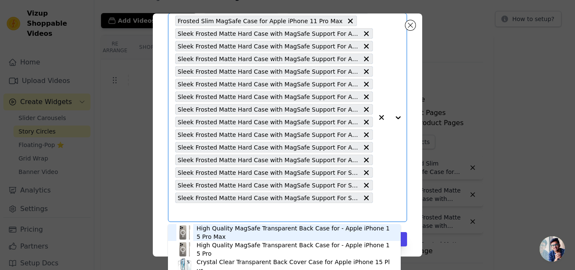
paste input "Sleek Frosted Matte Hard Case with MagSafe Support For Samsung S25 5G"
type input "Sleek Frosted Matte Hard Case with MagSafe Support For Samsung S25 5G"
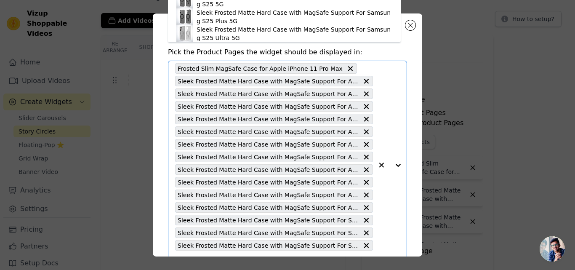
scroll to position [0, 0]
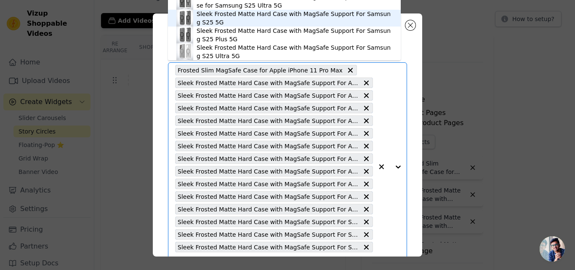
click at [260, 16] on div "Sleek Frosted Matte Hard Case with MagSafe Support For Samsung S25 5G" at bounding box center [295, 18] width 196 height 17
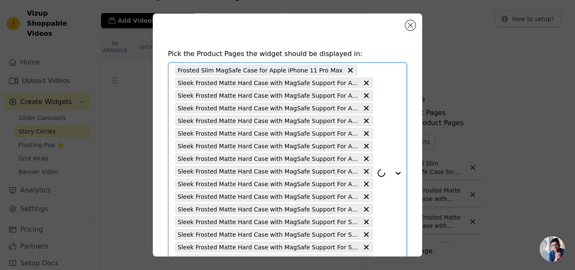
scroll to position [67, 0]
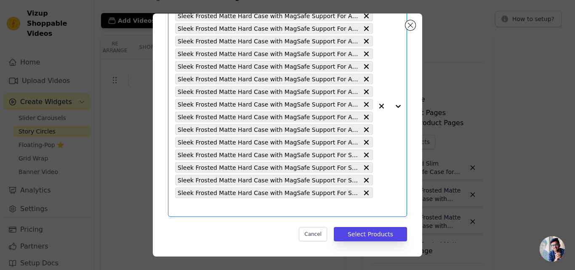
click at [243, 207] on input "text" at bounding box center [274, 207] width 198 height 10
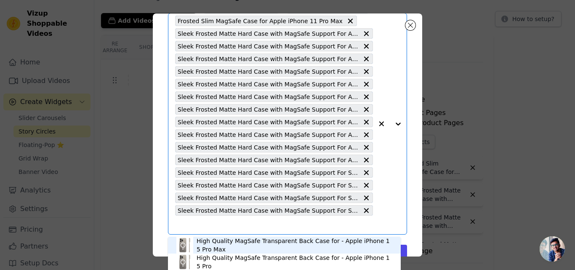
paste input "Sleek Frosted Matte Hard Case with MagSafe Support For Samsung S23 Ultra 5G"
type input "Sleek Frosted Matte Hard Case with MagSafe Support For Samsung S23 Ultra 5G"
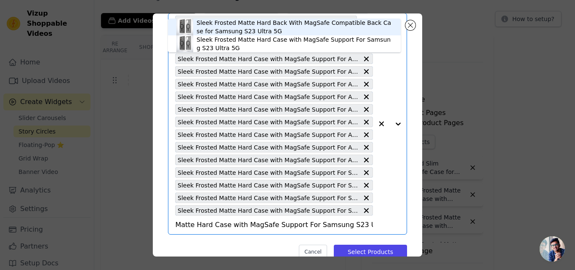
scroll to position [0, 0]
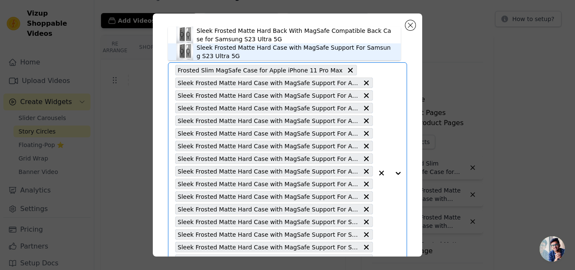
click at [268, 48] on div "Sleek Frosted Matte Hard Case with MagSafe Support For Samsung S23 Ultra 5G" at bounding box center [295, 51] width 196 height 17
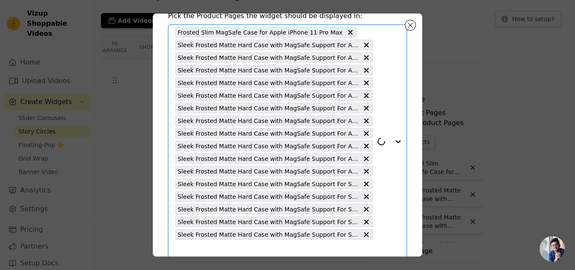
scroll to position [80, 0]
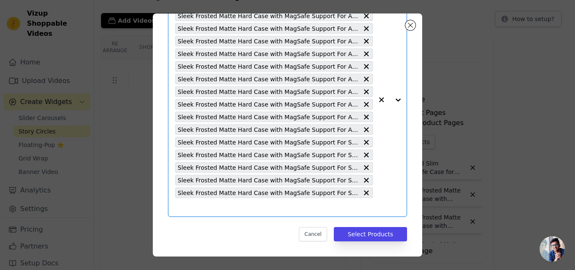
paste input "Sleek Frosted Matte Hard Case with MagSafe Support For Samsung S24 Ultra 5G"
type input "Sleek Frosted Matte Hard Case with MagSafe Support For Samsung S24 Ultra 5G"
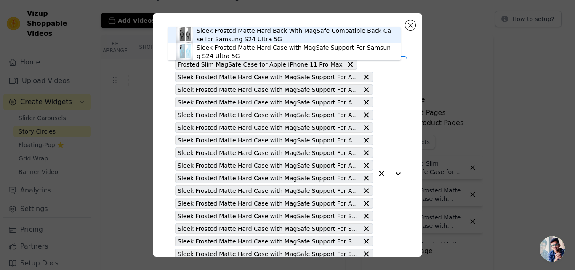
scroll to position [0, 0]
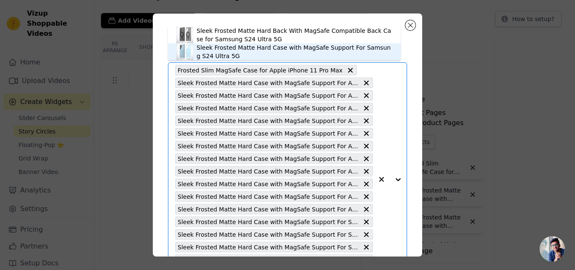
click at [260, 49] on div "Sleek Frosted Matte Hard Case with MagSafe Support For Samsung S24 Ultra 5G" at bounding box center [295, 51] width 196 height 17
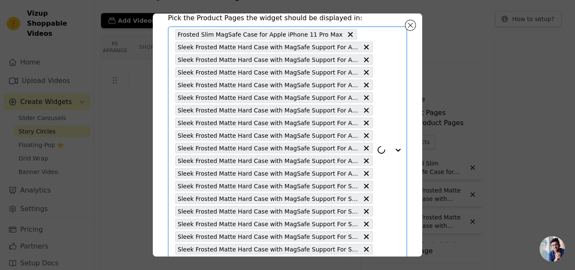
scroll to position [92, 0]
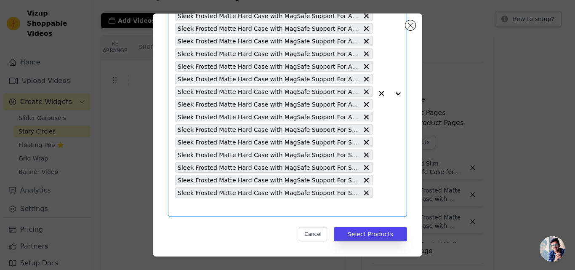
paste input "Sleek Frosted Matte Hard Case with MagSafe Support For Samsung S25 Ultra 5G"
type input "Sleek Frosted Matte Hard Case with MagSafe Support For Samsung S25 Ultra 5G"
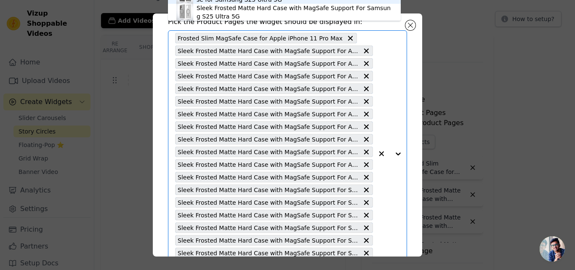
scroll to position [0, 0]
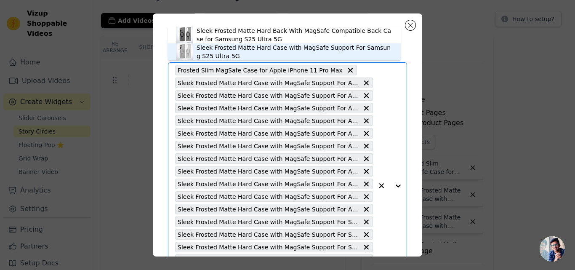
click at [300, 46] on div "Sleek Frosted Matte Hard Case with MagSafe Support For Samsung S25 Ultra 5G" at bounding box center [295, 51] width 196 height 17
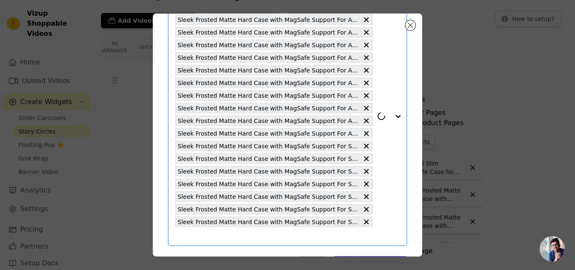
scroll to position [105, 0]
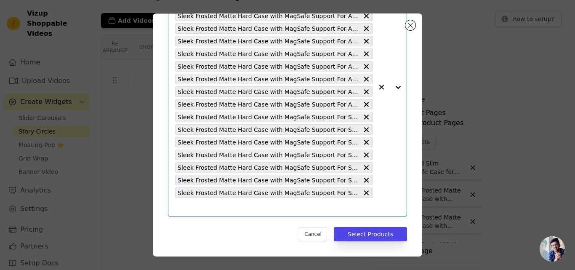
paste input "Sleek Frosted Matte Hard Case with MagSafe Support For Samsung S23 5G"
type input "Sleek Frosted Matte Hard Case with MagSafe Support For Samsung S23 5G"
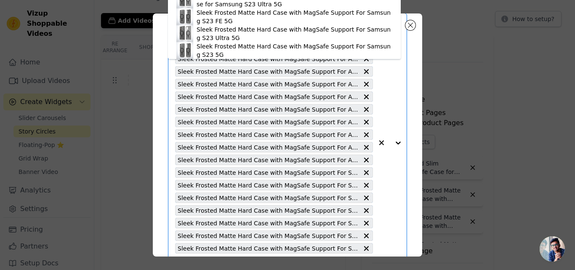
scroll to position [0, 0]
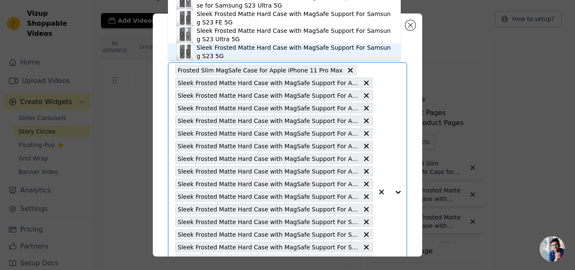
click at [267, 53] on div "Sleek Frosted Matte Hard Case with MagSafe Support For Samsung S23 5G" at bounding box center [295, 51] width 196 height 17
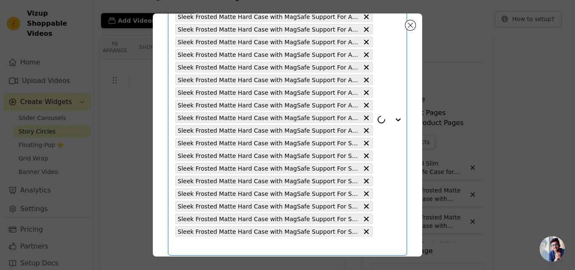
scroll to position [118, 0]
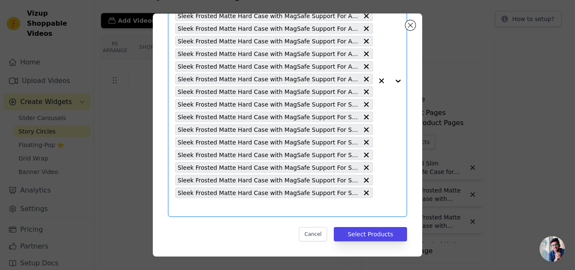
paste input "Sleek Frosted Matte Hard Back With MagSafe Compatible Back Case for CMF By Noth…"
type input "Sleek Frosted Matte Hard Back With MagSafe Compatible Back Case for CMF By Noth…"
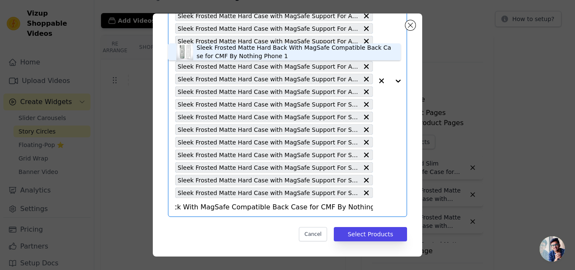
scroll to position [0, 0]
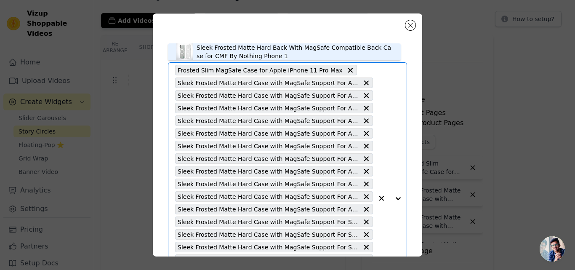
click at [242, 49] on div "Sleek Frosted Matte Hard Back With MagSafe Compatible Back Case for CMF By Noth…" at bounding box center [295, 51] width 196 height 17
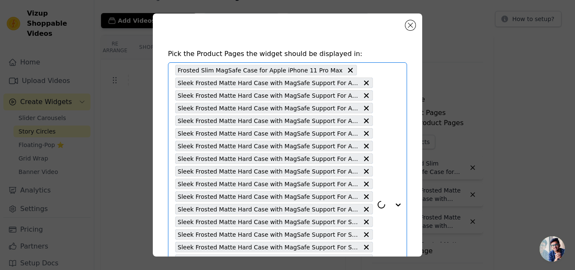
scroll to position [130, 0]
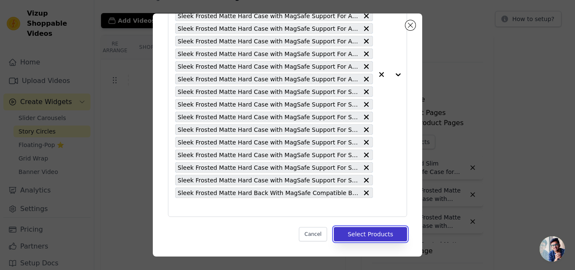
click at [357, 233] on button "Select Products" at bounding box center [370, 234] width 73 height 14
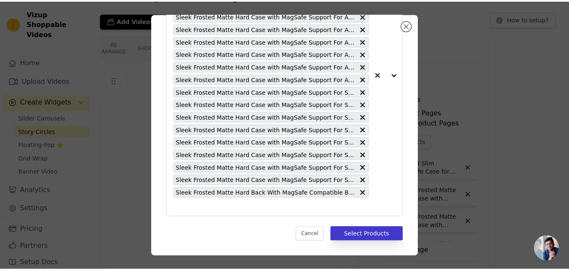
scroll to position [42, 0]
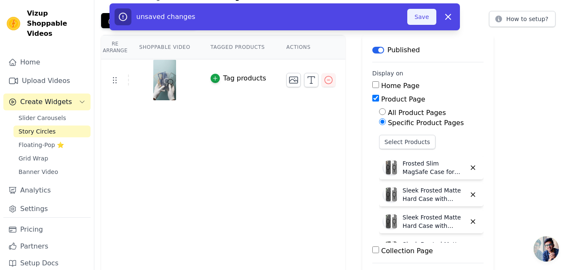
click at [413, 20] on button "Save" at bounding box center [421, 17] width 29 height 16
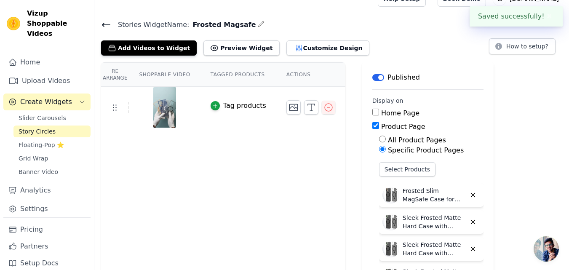
scroll to position [0, 0]
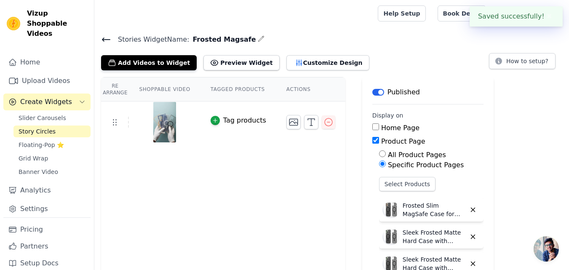
click at [108, 39] on icon at bounding box center [106, 39] width 8 height 3
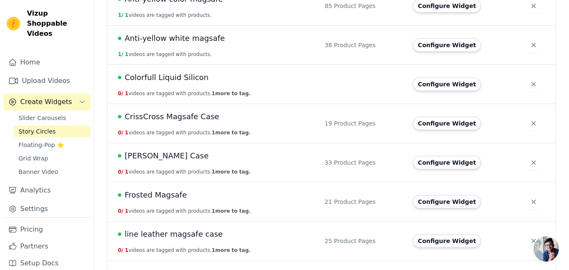
scroll to position [211, 0]
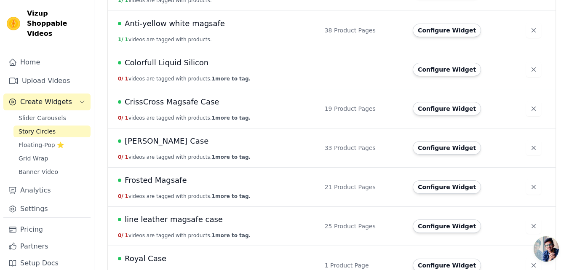
click at [166, 182] on span "Frosted Magsafe" at bounding box center [156, 180] width 62 height 12
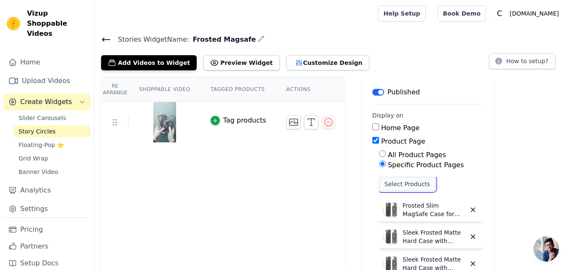
click at [386, 182] on button "Select Products" at bounding box center [407, 184] width 56 height 14
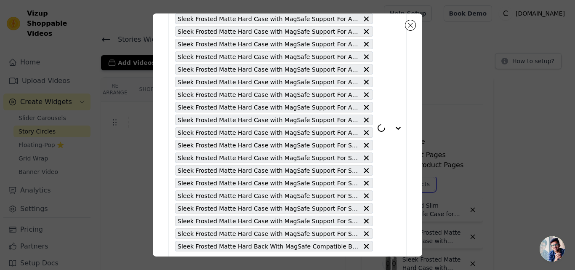
scroll to position [130, 0]
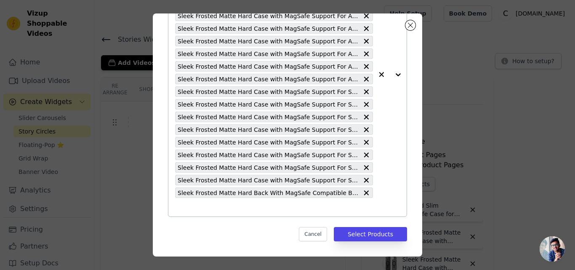
click at [244, 203] on input "text" at bounding box center [274, 207] width 198 height 10
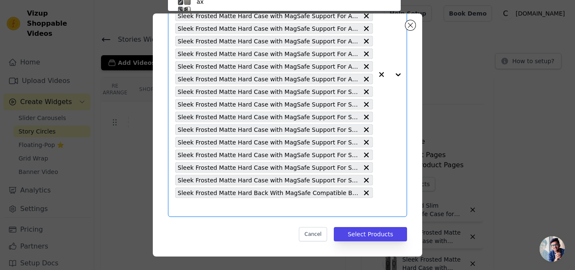
scroll to position [49, 0]
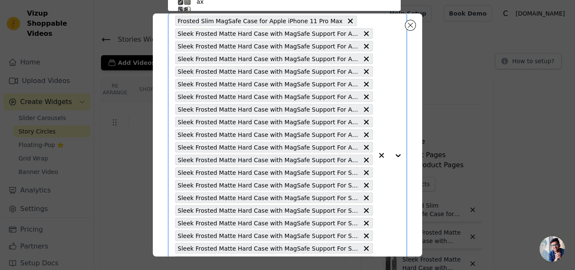
paste input "Sleek Frosted Matte Hard Back Cover With MagSafe Compatible Back Case for Samsu…"
type input "Sleek Frosted Matte Hard Back Cover With MagSafe Compatible Back Case for Samsu…"
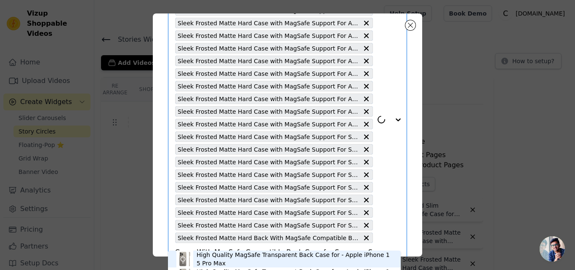
scroll to position [130, 0]
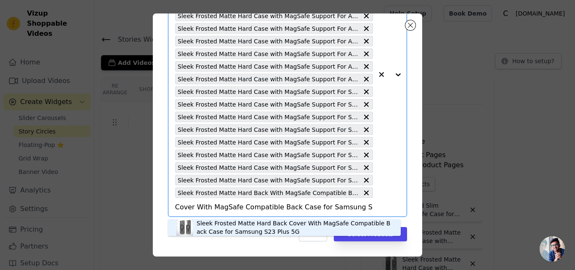
click at [251, 221] on div "Sleek Frosted Matte Hard Back Cover With MagSafe Compatible Back Case for Samsu…" at bounding box center [295, 227] width 196 height 17
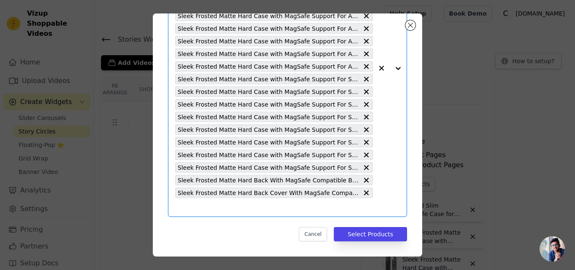
click at [234, 208] on input "text" at bounding box center [274, 207] width 198 height 10
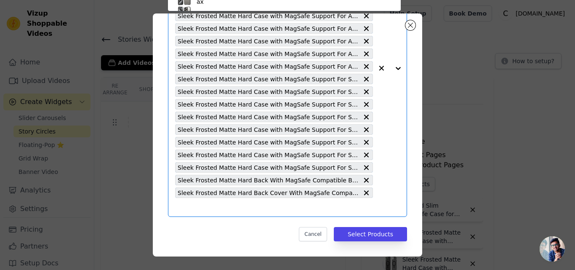
paste input "Sleek Frosted Matte Hard Back Cover With MagSafe Compatible Back Case for Samsu…"
type input "Sleek Frosted Matte Hard Back Cover With MagSafe Compatible Back Case for Samsu…"
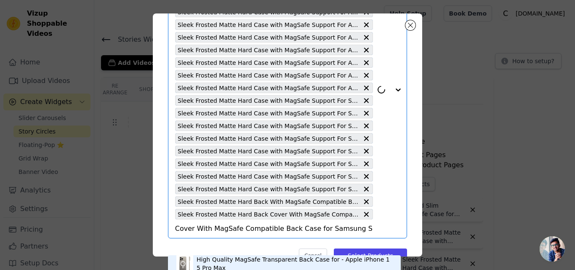
scroll to position [143, 0]
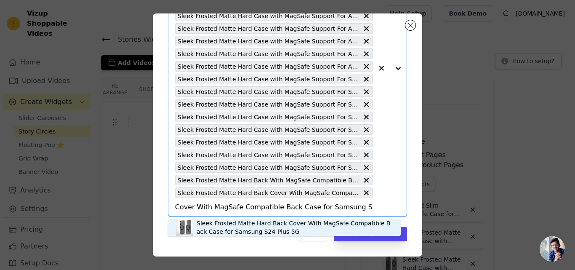
click at [234, 225] on div "Sleek Frosted Matte Hard Back Cover With MagSafe Compatible Back Case for Samsu…" at bounding box center [295, 227] width 196 height 17
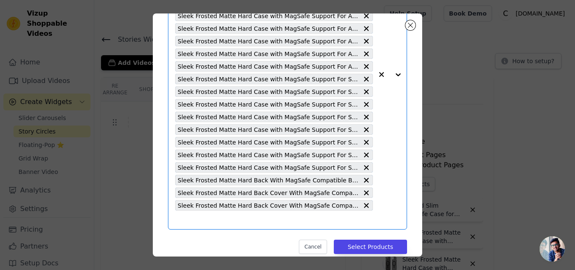
scroll to position [0, 0]
click at [212, 217] on input "text" at bounding box center [274, 220] width 198 height 10
paste input "Sleek Frosted Matte Hard Case with MagSafe Support For Nothing Phone 3A Pro 5G"
type input "Sleek Frosted Matte Hard Case with MagSafe Support For Nothing Phone 3A Pro 5G"
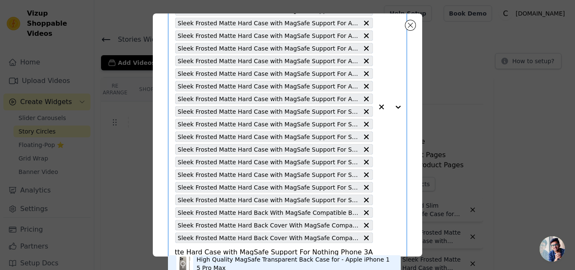
scroll to position [155, 0]
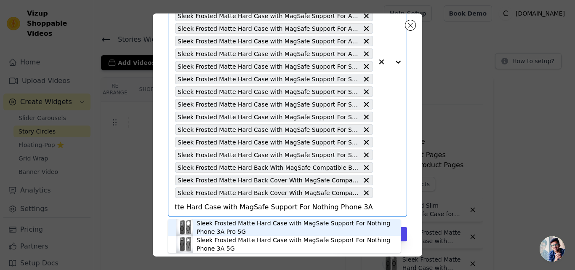
click at [224, 222] on div "Sleek Frosted Matte Hard Case with MagSafe Support For Nothing Phone 3A Pro 5G" at bounding box center [295, 227] width 196 height 17
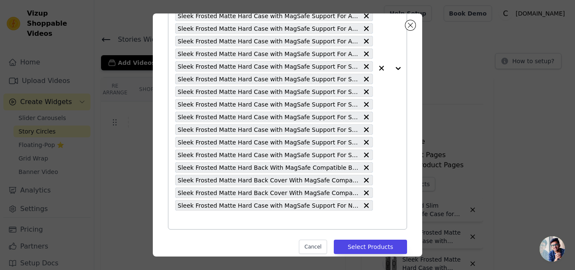
click at [224, 222] on input "text" at bounding box center [274, 220] width 198 height 10
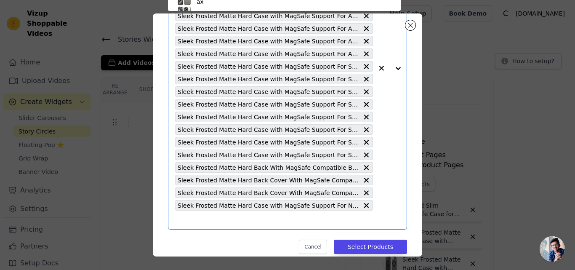
paste input "Sleek Frosted Matte Hard Case with MagSafe Support For Nothing Phone 3A 5G"
type input "Sleek Frosted Matte Hard Case with MagSafe Support For Nothing Phone 3A 5G"
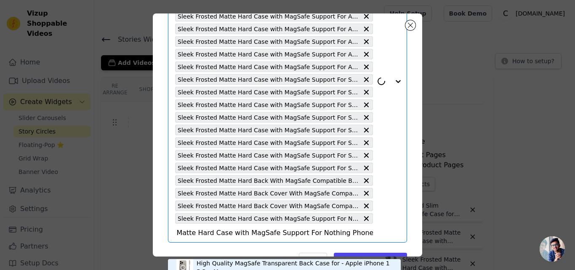
scroll to position [168, 0]
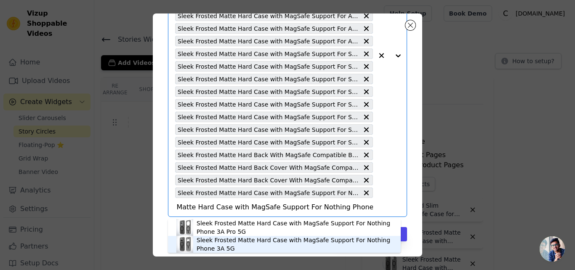
click at [232, 241] on div "Sleek Frosted Matte Hard Case with MagSafe Support For Nothing Phone 3A 5G" at bounding box center [295, 244] width 196 height 17
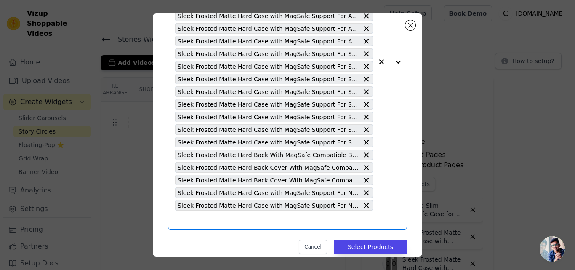
scroll to position [0, 0]
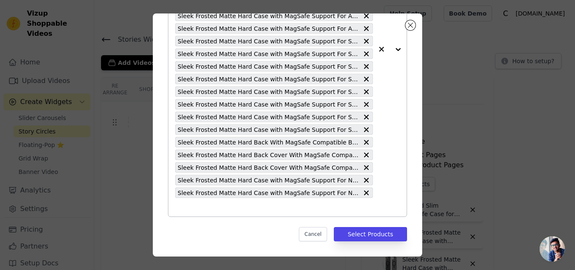
click at [215, 209] on input "text" at bounding box center [274, 207] width 198 height 10
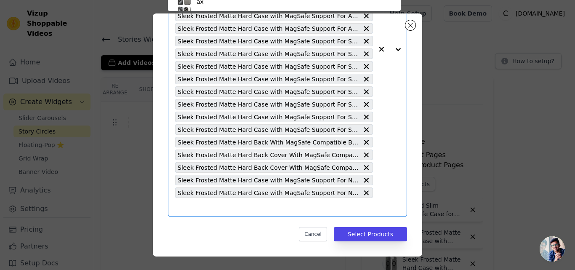
scroll to position [136, 0]
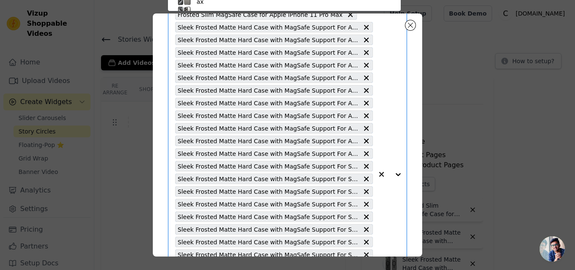
paste input "Sleek Frosted Matte Hard Case with MagSafe Support For Nothing Phone 1"
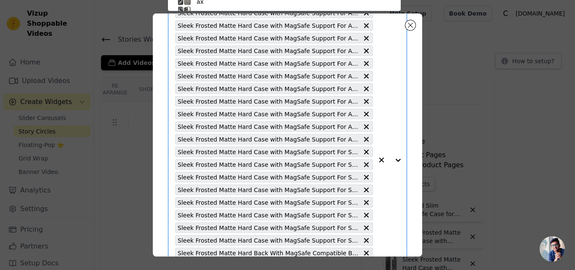
type input "Sleek Frosted Matte Hard Case with MagSafe Support For Nothing Phone 1"
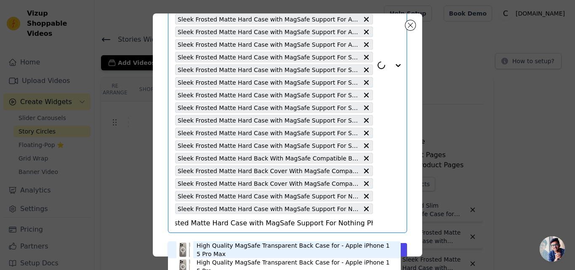
scroll to position [181, 0]
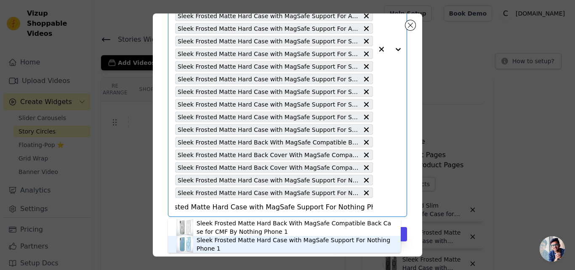
click at [237, 243] on div "Sleek Frosted Matte Hard Case with MagSafe Support For Nothing Phone 1" at bounding box center [295, 244] width 196 height 17
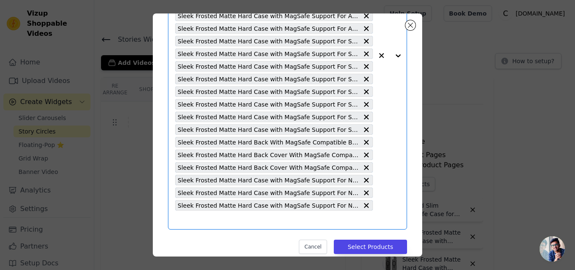
scroll to position [193, 0]
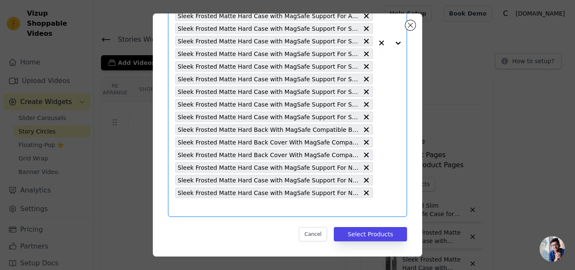
click at [254, 204] on input "text" at bounding box center [274, 207] width 198 height 10
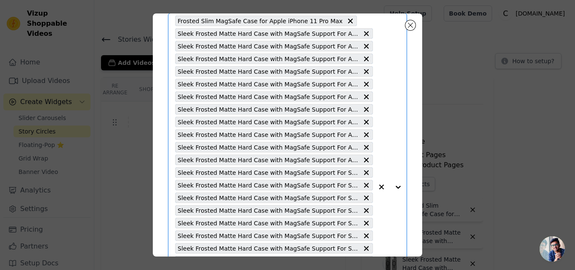
paste input "Sleek Frosted Matte Hard Case with MagSafe Support For Nothing Phone 2A"
type input "Sleek Frosted Matte Hard Case with MagSafe Support For Nothing Phone 2A"
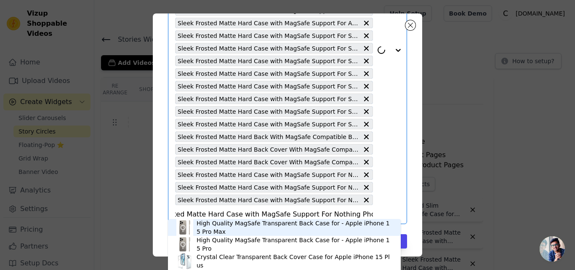
scroll to position [193, 0]
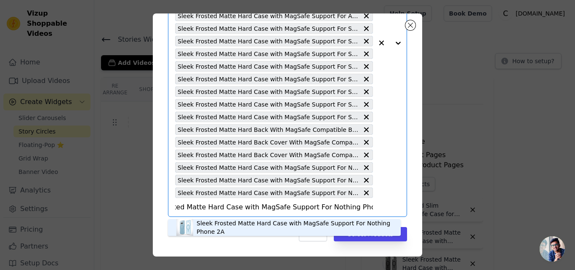
click at [239, 223] on div "Sleek Frosted Matte Hard Case with MagSafe Support For Nothing Phone 2A" at bounding box center [295, 227] width 196 height 17
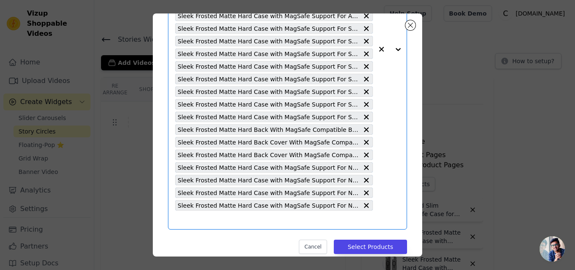
scroll to position [0, 0]
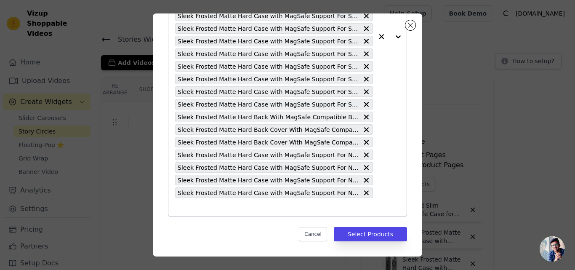
click at [222, 203] on input "text" at bounding box center [274, 207] width 198 height 10
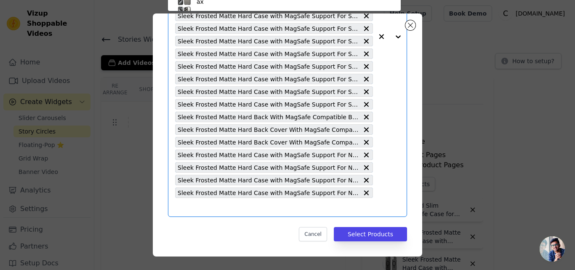
paste input "Sleek Frosted Matte Hard Back Cover With MagSafe Compatible Back Case for Nothi…"
type input "Sleek Frosted Matte Hard Back Cover With MagSafe Compatible Back Case for Nothi…"
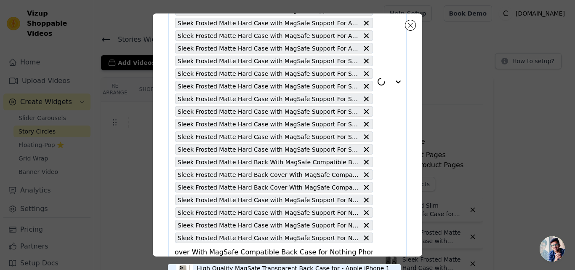
scroll to position [206, 0]
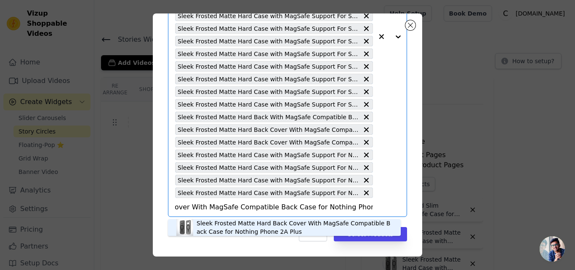
click at [220, 223] on div "Sleek Frosted Matte Hard Back Cover With MagSafe Compatible Back Case for Nothi…" at bounding box center [295, 227] width 196 height 17
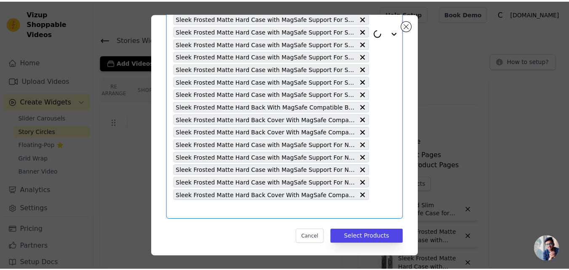
scroll to position [0, 0]
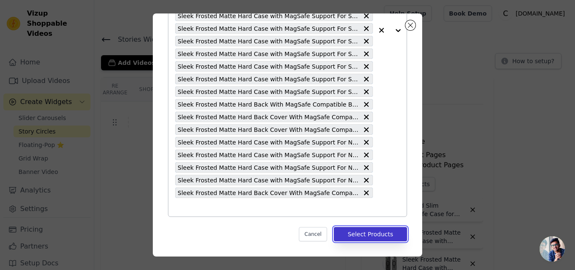
click at [351, 238] on button "Select Products" at bounding box center [370, 234] width 73 height 14
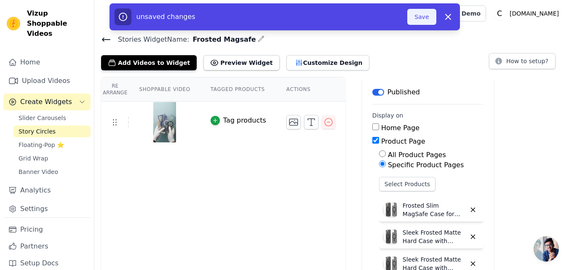
click at [417, 21] on button "Save" at bounding box center [421, 17] width 29 height 16
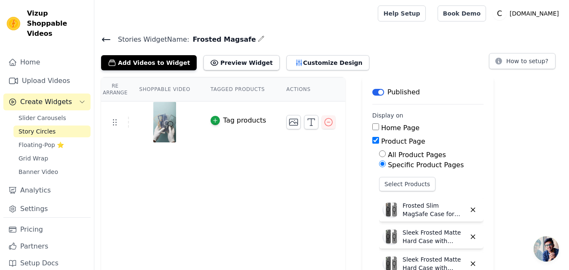
click at [107, 41] on icon at bounding box center [106, 40] width 10 height 10
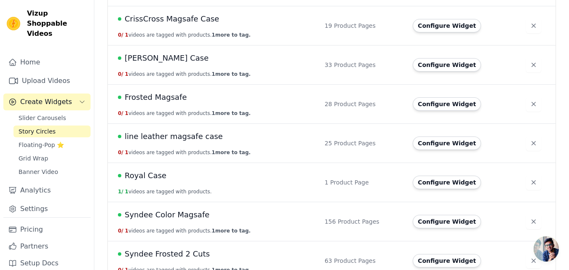
scroll to position [295, 0]
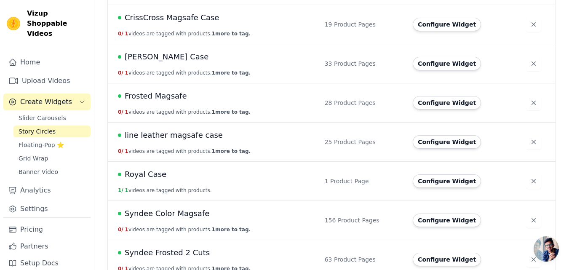
click at [170, 99] on span "Frosted Magsafe" at bounding box center [156, 96] width 62 height 12
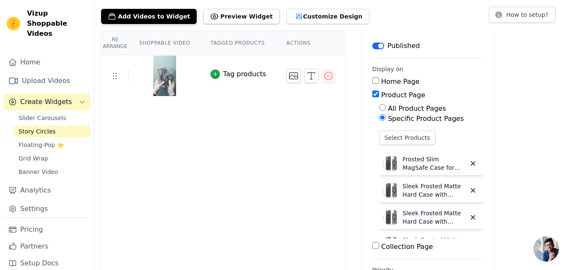
scroll to position [43, 0]
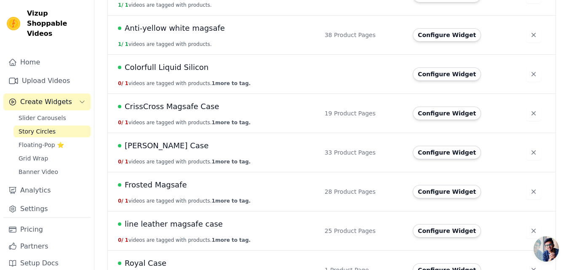
scroll to position [211, 0]
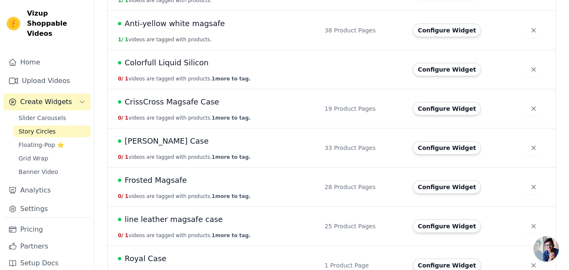
click at [174, 183] on span "Frosted Magsafe" at bounding box center [156, 180] width 62 height 12
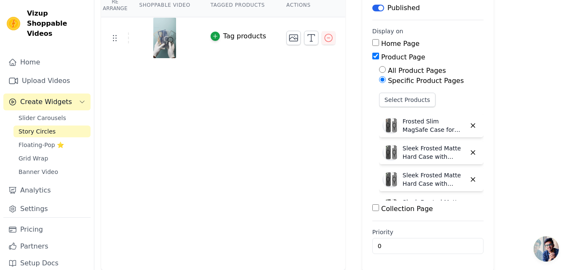
scroll to position [85, 0]
click at [388, 99] on button "Select Products" at bounding box center [407, 99] width 56 height 14
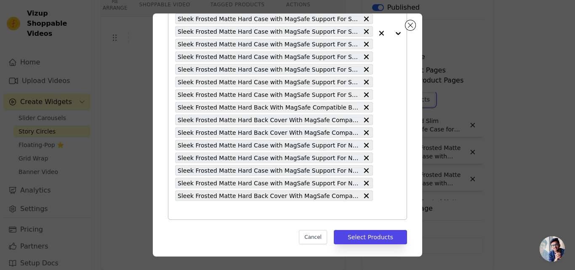
scroll to position [219, 0]
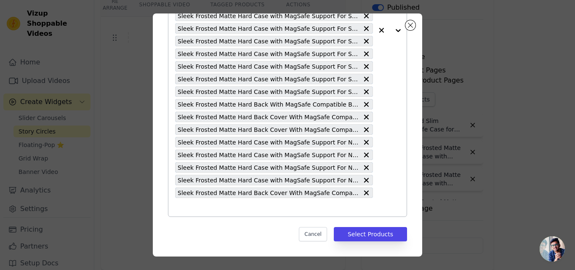
click at [292, 202] on div "Frosted Slim MagSafe Case for Apple iPhone 11 Pro Max Sleek Frosted Matte Hard …" at bounding box center [274, 30] width 198 height 372
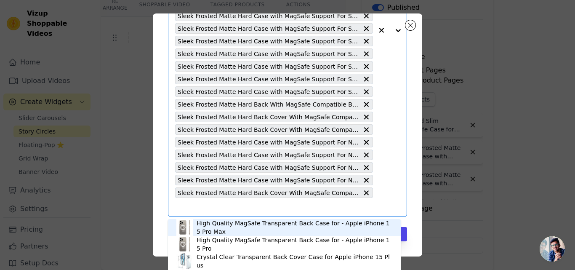
paste input "Sleek Frosted Matte Hard Back Cover With MagSafe Compatible Back Case for Apple…"
type input "Sleek Frosted Matte Hard Back Cover With MagSafe Compatible Back Case for Apple…"
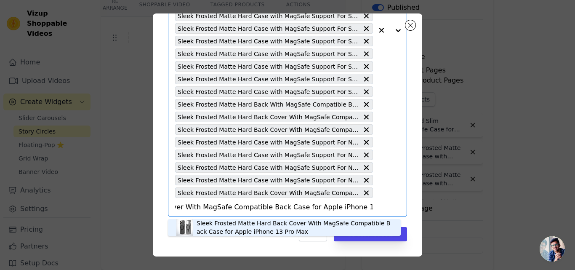
click at [226, 220] on div "Sleek Frosted Matte Hard Back Cover With MagSafe Compatible Back Case for Apple…" at bounding box center [295, 227] width 196 height 17
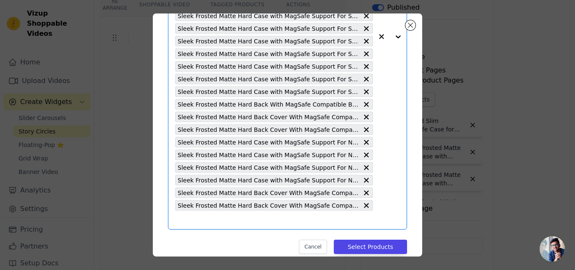
scroll to position [0, 0]
click at [223, 221] on input "text" at bounding box center [274, 220] width 198 height 10
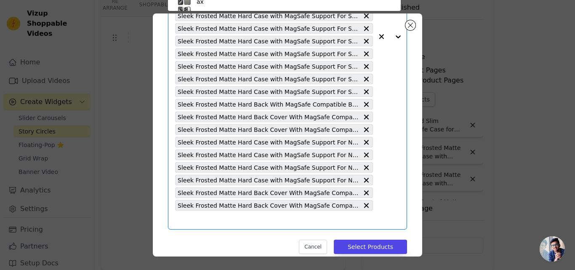
paste input "Sleek Frosted Matte Hard Back Cover With MagSafe Compatible Back Case for Apple…"
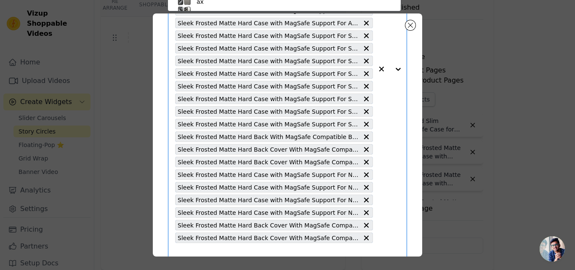
type input "Sleek Frosted Matte Hard Back Cover With MagSafe Compatible Back Case for Apple…"
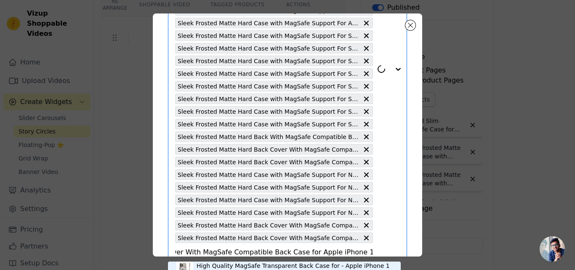
scroll to position [231, 0]
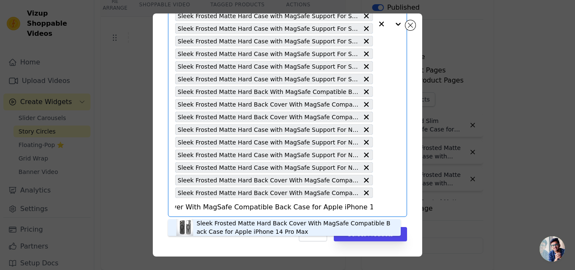
click at [246, 227] on div "Sleek Frosted Matte Hard Back Cover With MagSafe Compatible Back Case for Apple…" at bounding box center [295, 227] width 196 height 17
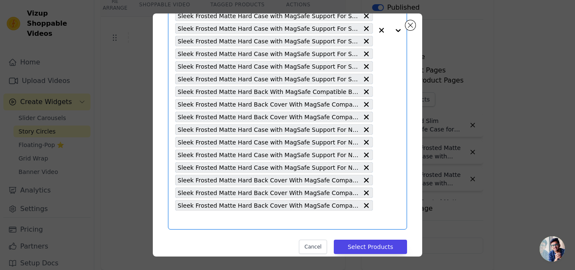
click at [229, 220] on input "text" at bounding box center [274, 220] width 198 height 10
paste input "Sleek Frosted Matte Hard Back Cover With MagSafe Compatible Back Case for Apple…"
type input "Sleek Frosted Matte Hard Back Cover With MagSafe Compatible Back Case for Apple…"
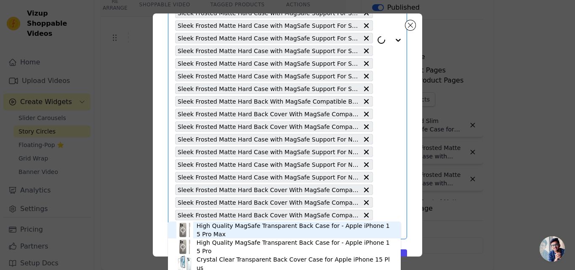
scroll to position [244, 0]
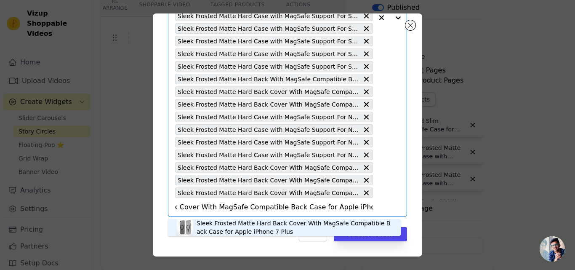
click at [229, 222] on div "Sleek Frosted Matte Hard Back Cover With MagSafe Compatible Back Case for Apple…" at bounding box center [295, 227] width 196 height 17
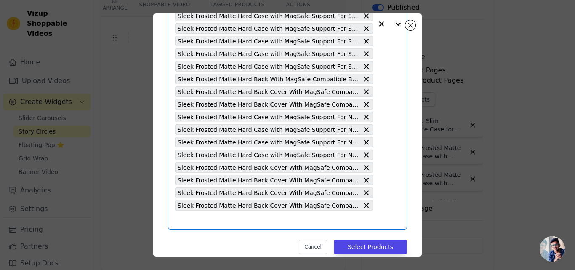
scroll to position [0, 0]
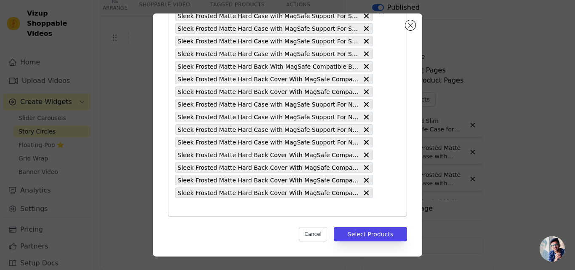
click at [232, 205] on input "text" at bounding box center [274, 207] width 198 height 10
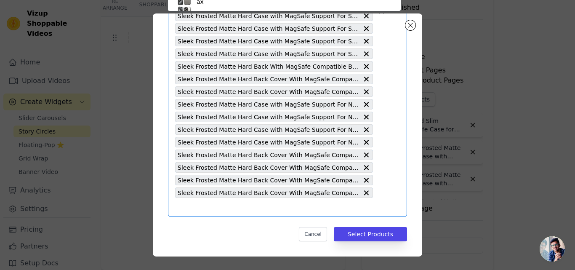
scroll to position [49, 0]
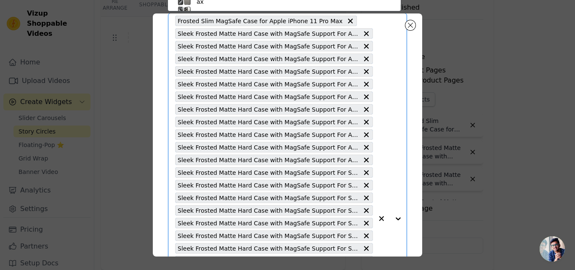
paste input "Sleek Frosted Matte Hard Back Cover With MagSafe Compatible Back Case for Apple…"
type input "Sleek Frosted Matte Hard Back Cover With MagSafe Compatible Back Case for Apple…"
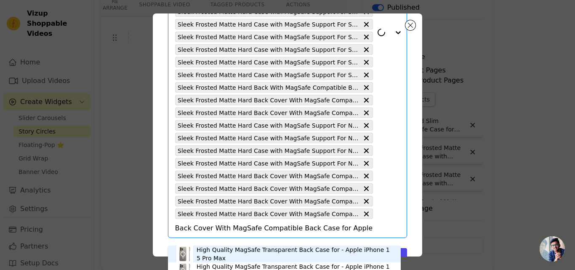
scroll to position [257, 0]
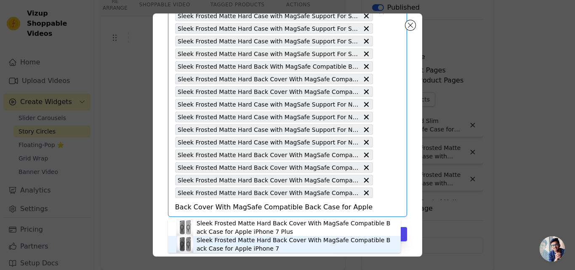
click at [230, 244] on div "Sleek Frosted Matte Hard Back Cover With MagSafe Compatible Back Case for Apple…" at bounding box center [295, 244] width 196 height 17
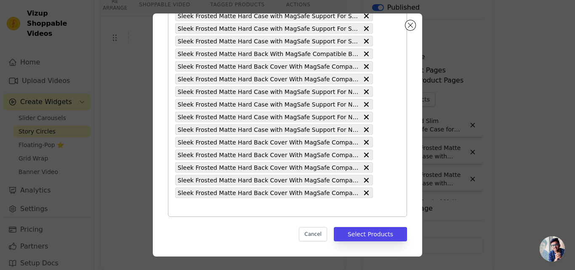
click at [254, 206] on input "text" at bounding box center [274, 207] width 198 height 10
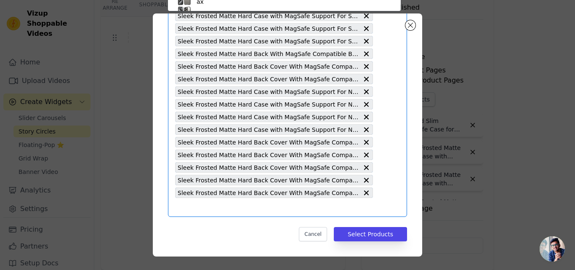
paste input "Frosted Slim MagSafe Case for Apple iPhone 11 Pro Max"
type input "Frosted Slim MagSafe Case for Apple iPhone 11 Pro Max"
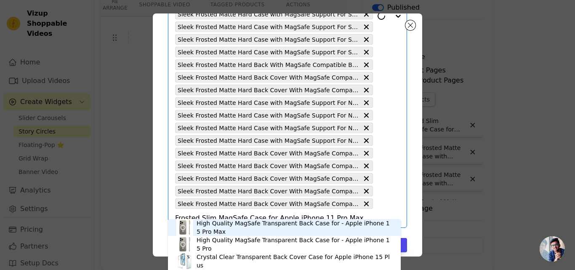
scroll to position [269, 0]
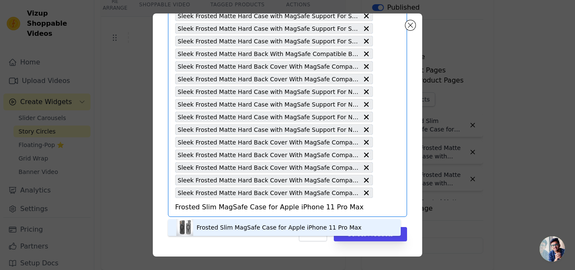
click at [260, 226] on div "Frosted Slim MagSafe Case for Apple iPhone 11 Pro Max" at bounding box center [279, 227] width 165 height 8
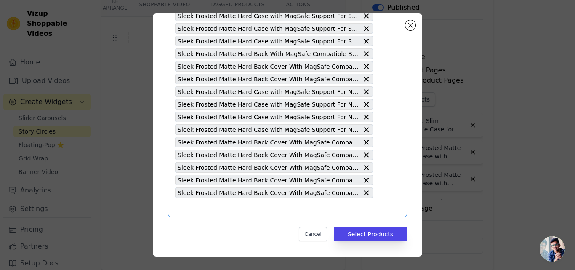
paste input "Sleek Frosted Matte Hard Back Cover With MagSafe Compatible Back Case for Apple…"
type input "Sleek Frosted Matte Hard Back Cover With MagSafe Compatible Back Case for Apple…"
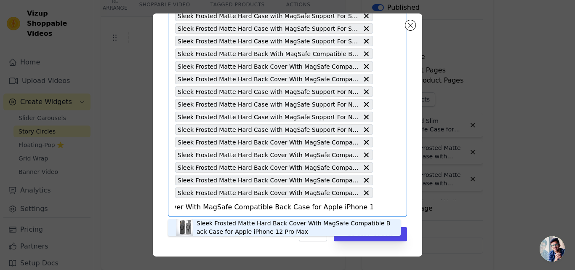
click at [249, 224] on div "Sleek Frosted Matte Hard Back Cover With MagSafe Compatible Back Case for Apple…" at bounding box center [295, 227] width 196 height 17
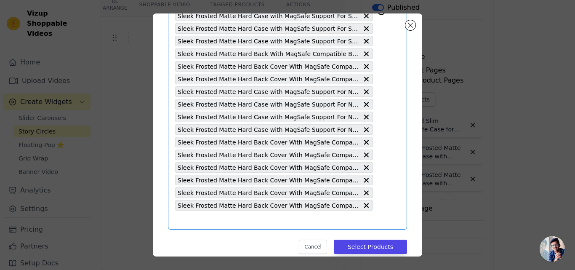
scroll to position [282, 0]
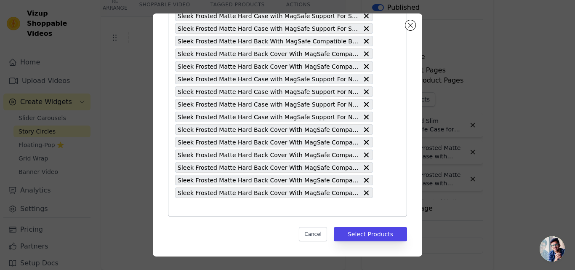
click at [265, 209] on input "text" at bounding box center [274, 207] width 198 height 10
paste input "Sleek Frosted Matte Hard Back Cover With MagSafe Compatible Back Case for Apple…"
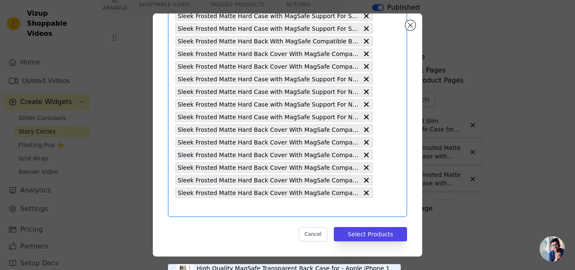
type input "Sleek Frosted Matte Hard Back Cover With MagSafe Compatible Back Case for Apple…"
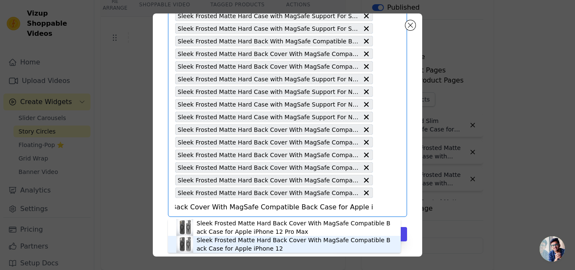
click at [233, 247] on div "Sleek Frosted Matte Hard Back Cover With MagSafe Compatible Back Case for Apple…" at bounding box center [295, 244] width 196 height 17
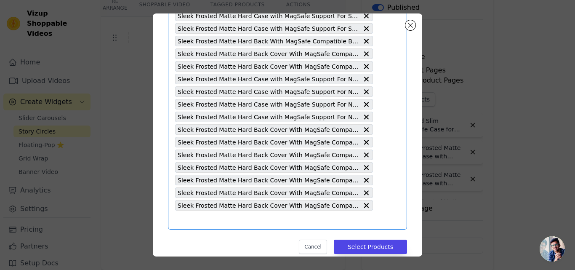
scroll to position [0, 0]
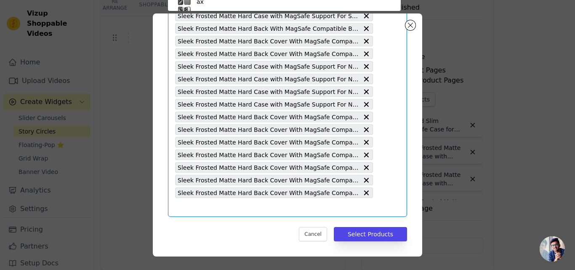
scroll to position [249, 0]
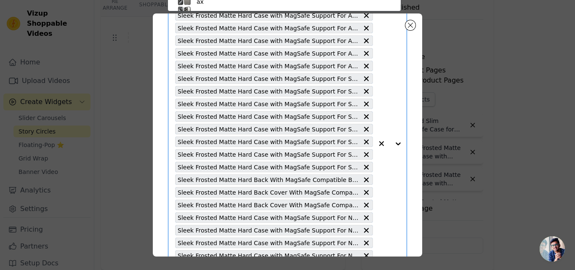
paste input "Sleek Frosted Matte Hard Back Cover With MagSafe Compatible Back Case for Apple…"
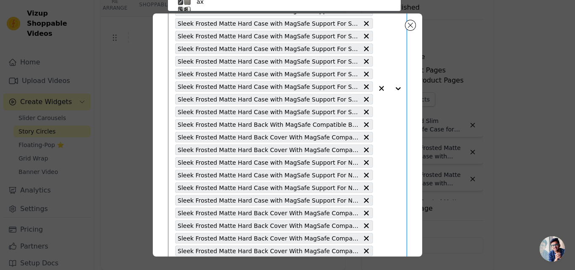
type input "Sleek Frosted Matte Hard Back Cover With MagSafe Compatible Back Case for Apple…"
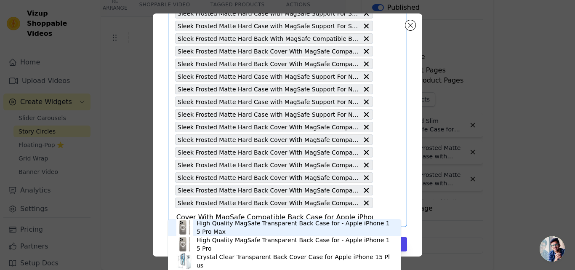
scroll to position [294, 0]
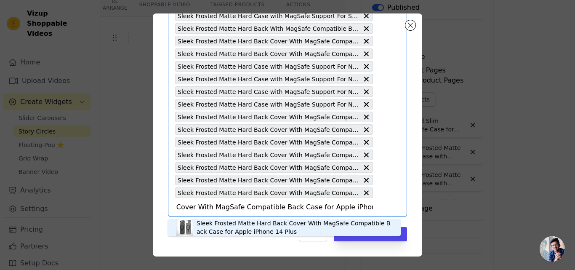
click at [235, 230] on div "Sleek Frosted Matte Hard Back Cover With MagSafe Compatible Back Case for Apple…" at bounding box center [295, 227] width 196 height 17
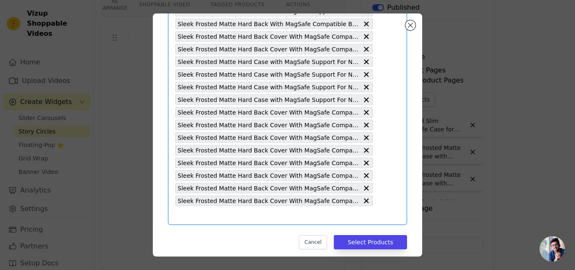
scroll to position [307, 0]
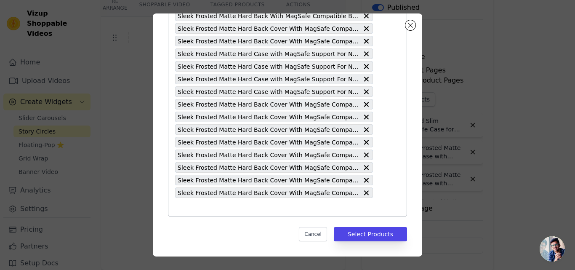
click at [233, 209] on input "text" at bounding box center [274, 207] width 198 height 10
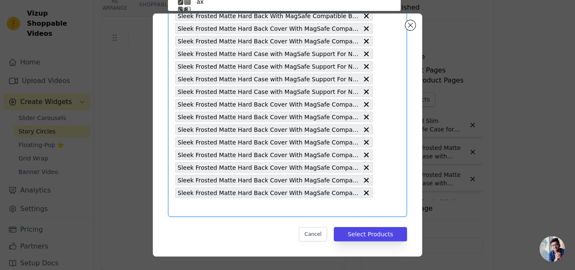
paste input "Sleek Frosted Matte Hard Back Cover With MagSafe Compatible Back Case for Apple…"
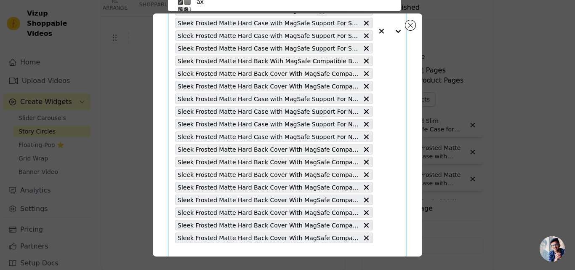
type input "Sleek Frosted Matte Hard Back Cover With MagSafe Compatible Back Case for Apple…"
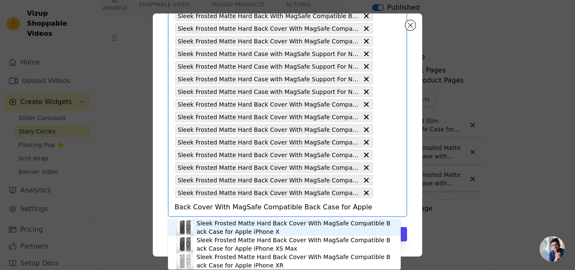
click at [243, 225] on div "Sleek Frosted Matte Hard Back Cover With MagSafe Compatible Back Case for Apple…" at bounding box center [295, 227] width 196 height 17
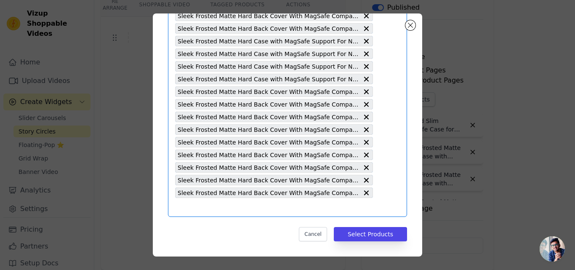
click at [241, 205] on input "text" at bounding box center [274, 207] width 198 height 10
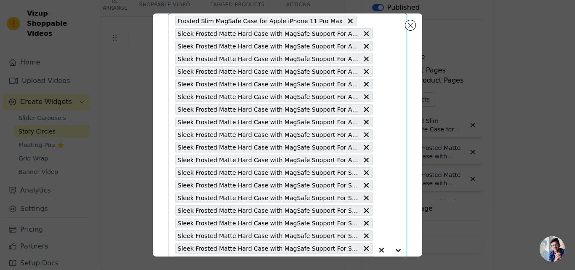
paste input "Sleek Frosted Matte Hard Back Cover With MagSafe Compatible Back Case for Apple…"
type input "Sleek Frosted Matte Hard Back Cover With MagSafe Compatible Back Case for Apple…"
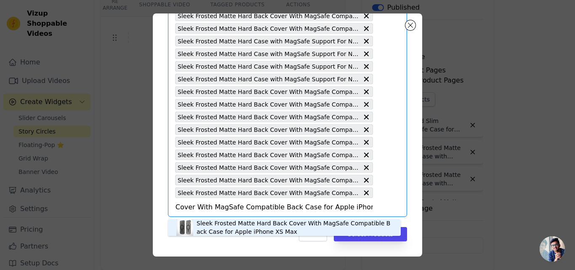
click at [234, 222] on div "Sleek Frosted Matte Hard Back Cover With MagSafe Compatible Back Case for Apple…" at bounding box center [295, 227] width 196 height 17
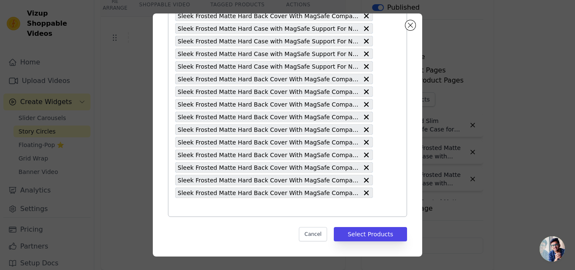
click at [249, 207] on input "text" at bounding box center [274, 207] width 198 height 10
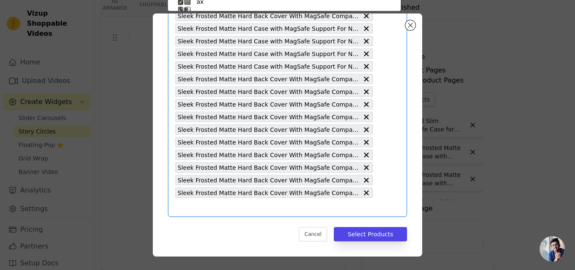
paste input "Sleek Frosted Matte Hard Back Cover With MagSafe Compatible Back Case for Apple…"
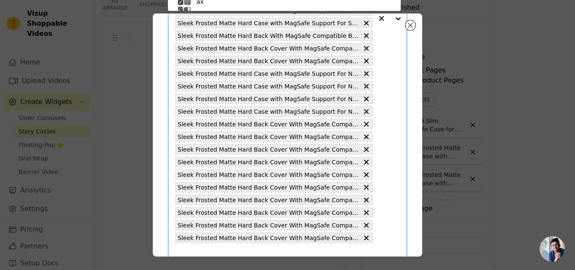
type input "Sleek Frosted Matte Hard Back Cover With MagSafe Compatible Back Case for Apple…"
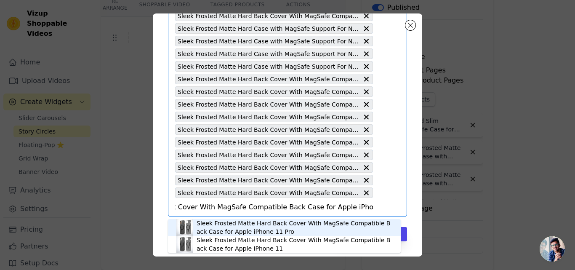
click at [251, 225] on div "Sleek Frosted Matte Hard Back Cover With MagSafe Compatible Back Case for Apple…" at bounding box center [295, 227] width 196 height 17
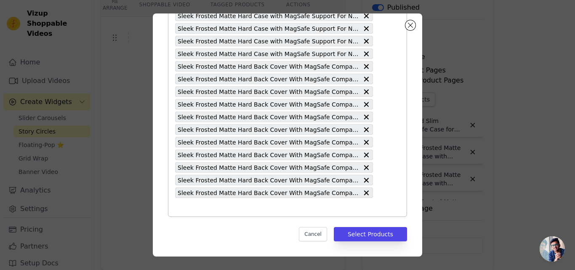
click at [254, 210] on input "text" at bounding box center [274, 207] width 198 height 10
paste input "Sleek Frosted Matte Hard Back Cover With MagSafe Compatible Back Case for Apple…"
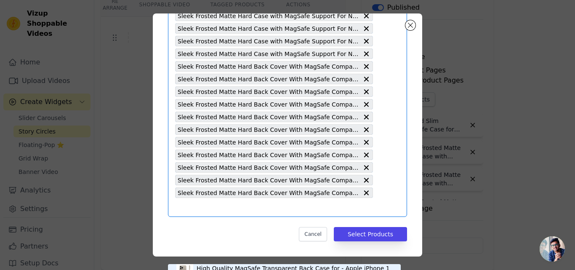
type input "Sleek Frosted Matte Hard Back Cover With MagSafe Compatible Back Case for Apple…"
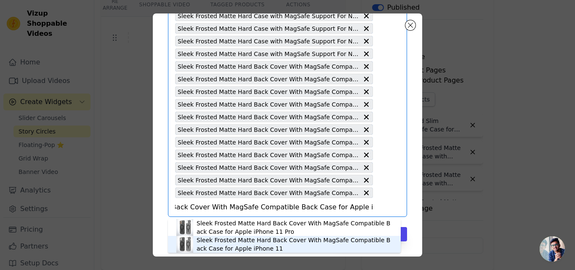
click at [229, 246] on div "Sleek Frosted Matte Hard Back Cover With MagSafe Compatible Back Case for Apple…" at bounding box center [295, 244] width 196 height 17
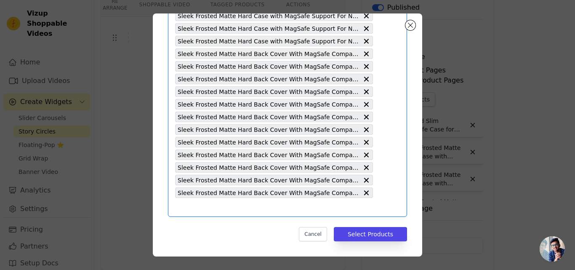
click at [235, 209] on input "text" at bounding box center [274, 207] width 198 height 10
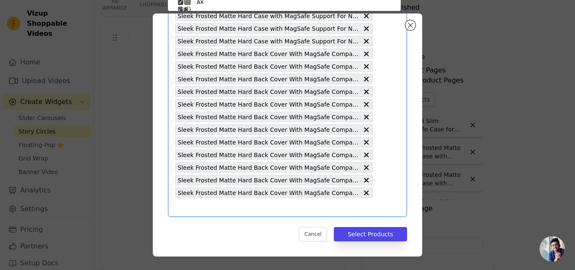
paste input "Sleek Frosted Matte Hard Case with MagSafe Support For Apple iPhone 15 Plus"
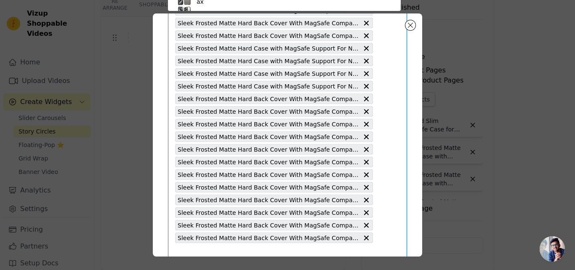
type input "Sleek Frosted Matte Hard Case with MagSafe Support For Apple iPhone 15 Plus"
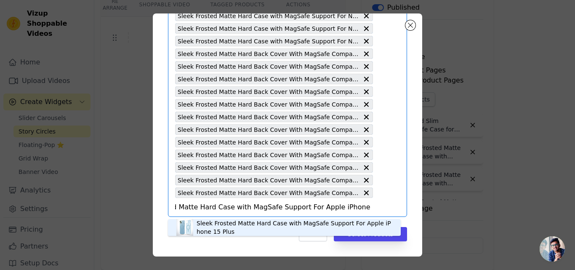
click at [236, 224] on div "Sleek Frosted Matte Hard Case with MagSafe Support For Apple iPhone 15 Plus" at bounding box center [295, 227] width 196 height 17
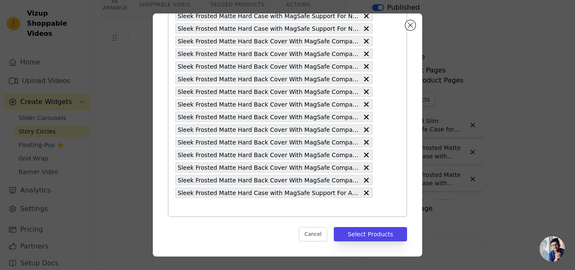
click at [241, 205] on input "text" at bounding box center [274, 207] width 198 height 10
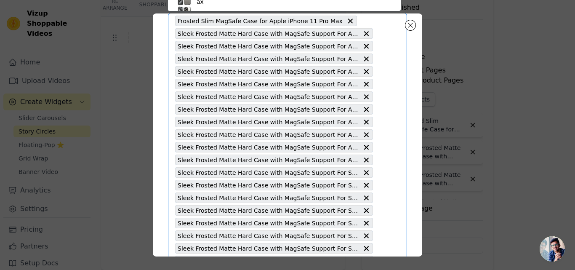
paste input "Sleek Frosted Matte Hard Back Cover With MagSafe Compatible Back Case for Apple…"
type input "Sleek Frosted Matte Hard Back Cover With MagSafe Compatible Back Case for Apple…"
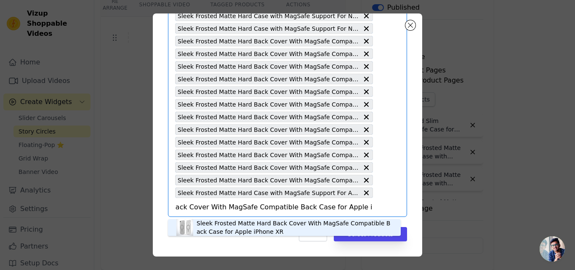
click at [228, 223] on div "Sleek Frosted Matte Hard Back Cover With MagSafe Compatible Back Case for Apple…" at bounding box center [295, 227] width 196 height 17
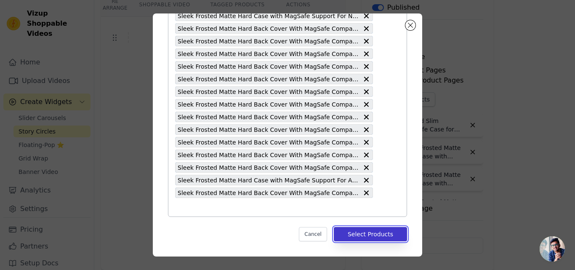
click at [345, 234] on button "Select Products" at bounding box center [370, 234] width 73 height 14
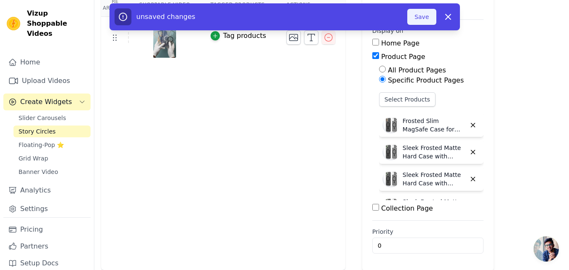
click at [413, 19] on button "Save" at bounding box center [421, 17] width 29 height 16
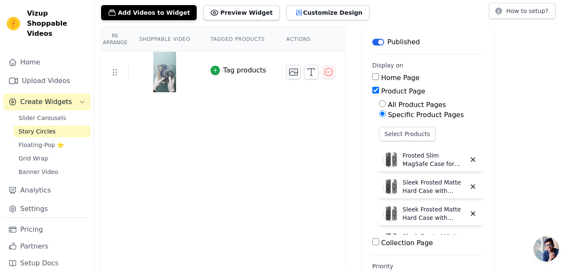
scroll to position [0, 0]
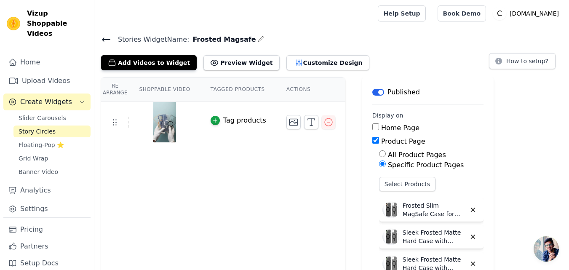
click at [104, 39] on icon at bounding box center [106, 39] width 8 height 3
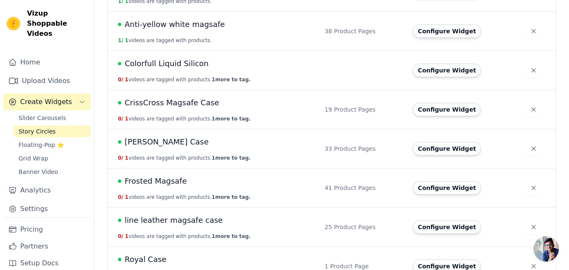
scroll to position [211, 0]
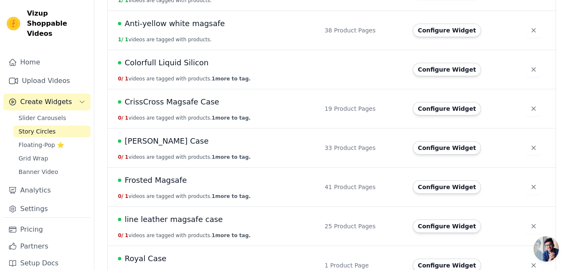
click at [155, 181] on span "Frosted Magsafe" at bounding box center [156, 180] width 62 height 12
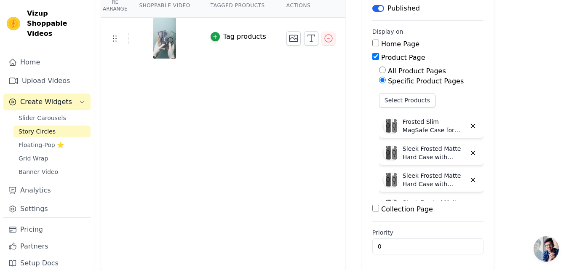
scroll to position [84, 0]
click at [386, 100] on button "Select Products" at bounding box center [407, 100] width 56 height 14
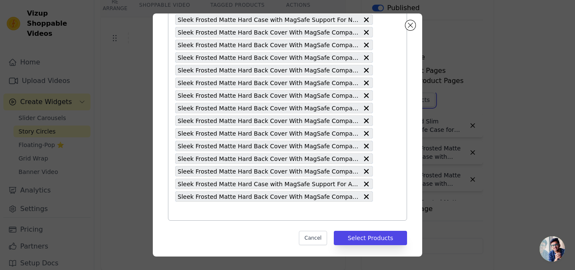
scroll to position [383, 0]
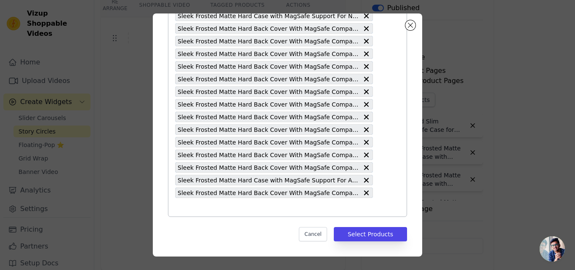
click at [241, 203] on input "text" at bounding box center [274, 207] width 198 height 10
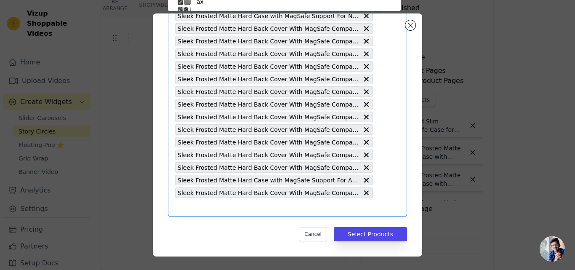
scroll to position [49, 0]
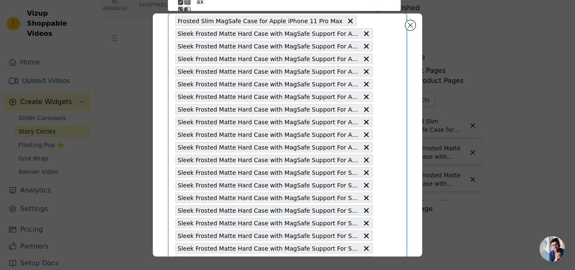
paste input "Sleek Frosted Matte Hard Case with MagSafe Support For Samsung S22 5G"
type input "Sleek Frosted Matte Hard Case with MagSafe Support For Samsung S22 5G"
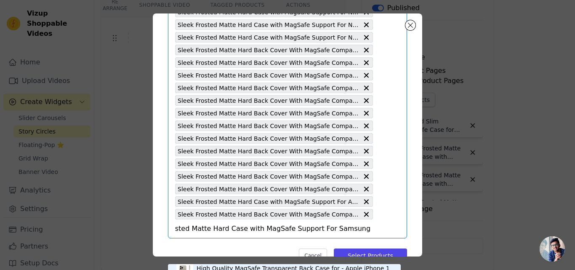
scroll to position [383, 0]
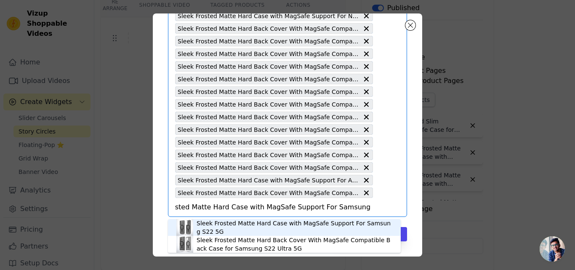
click at [257, 225] on div "Sleek Frosted Matte Hard Case with MagSafe Support For Samsung S22 5G" at bounding box center [295, 227] width 196 height 17
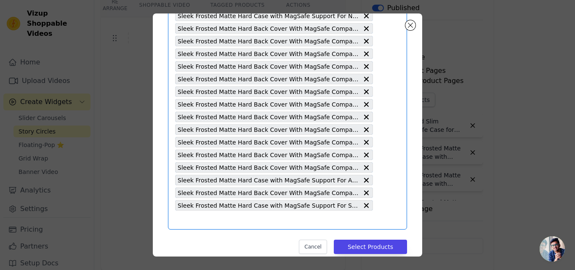
scroll to position [396, 0]
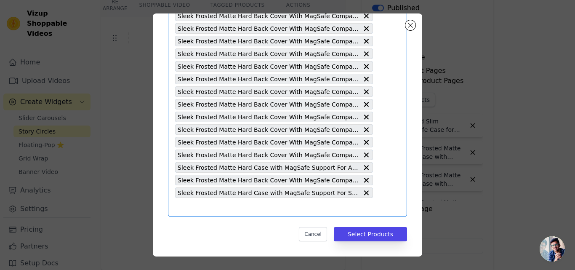
click at [246, 210] on input "text" at bounding box center [274, 207] width 198 height 10
paste input "Sleek Frosted Matte Hard Case with MagSafe Support For OnePlus Nord 4 5G"
type input "Sleek Frosted Matte Hard Case with MagSafe Support For OnePlus Nord 4 5G"
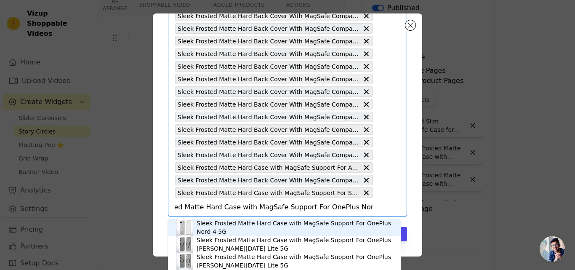
click at [245, 223] on div "Sleek Frosted Matte Hard Case with MagSafe Support For OnePlus Nord 4 5G" at bounding box center [295, 227] width 196 height 17
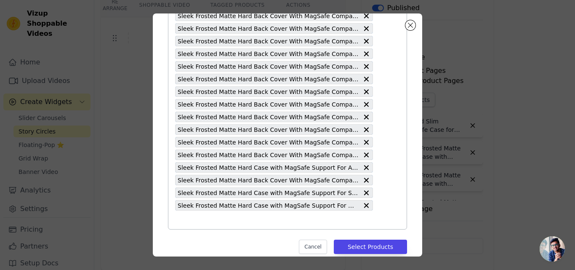
click at [246, 222] on input "text" at bounding box center [274, 220] width 198 height 10
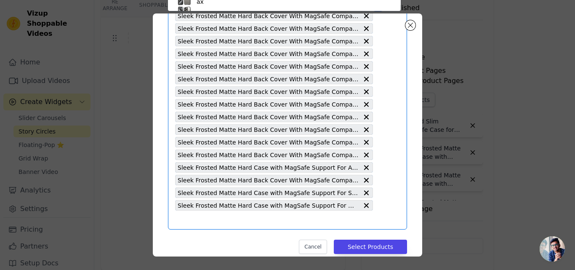
paste input "Sleek Frosted Matte Hard Case with MagSafe Support For OnePlus Nord 2T 5G"
type input "Sleek Frosted Matte Hard Case with MagSafe Support For OnePlus Nord 2T 5G"
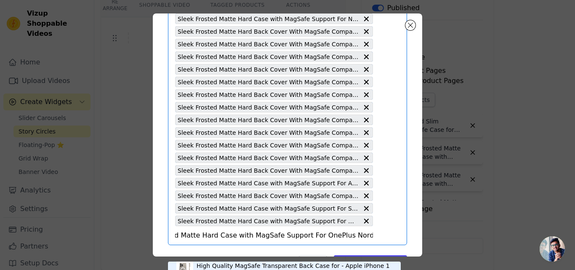
scroll to position [408, 0]
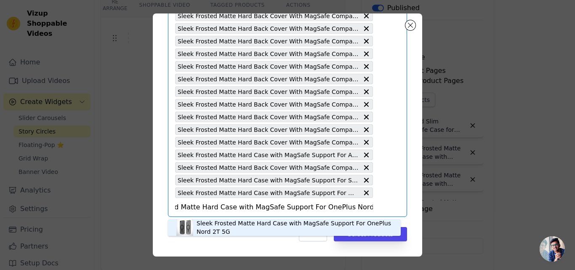
click at [233, 223] on div "Sleek Frosted Matte Hard Case with MagSafe Support For OnePlus Nord 2T 5G" at bounding box center [295, 227] width 196 height 17
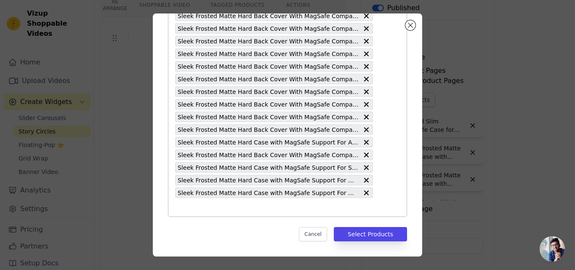
click at [256, 210] on input "text" at bounding box center [274, 207] width 198 height 10
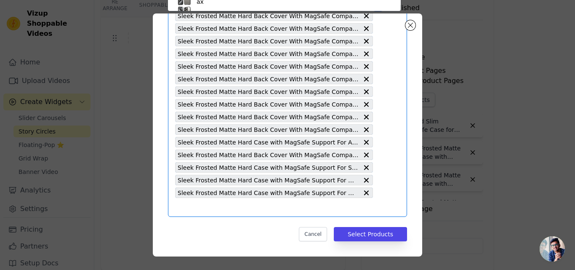
paste input "Sleek Frosted Matte Hard Back Cover With MagSafe Compatible Back Case for OnePl…"
type input "Sleek Frosted Matte Hard Back Cover With MagSafe Compatible Back Case for OnePl…"
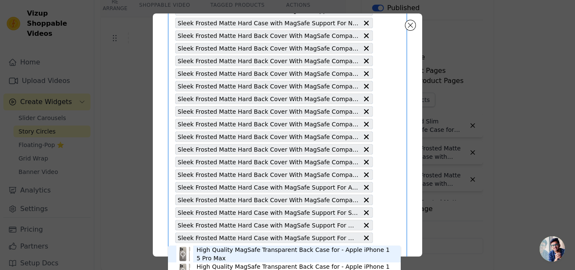
scroll to position [421, 0]
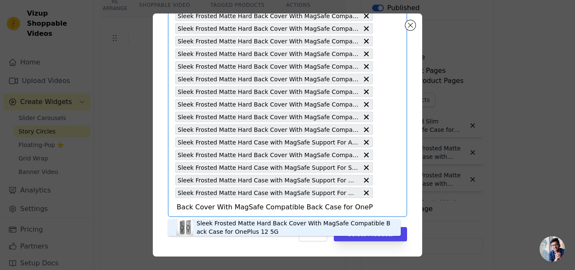
click at [240, 220] on div "Sleek Frosted Matte Hard Back Cover With MagSafe Compatible Back Case for OnePl…" at bounding box center [295, 227] width 196 height 17
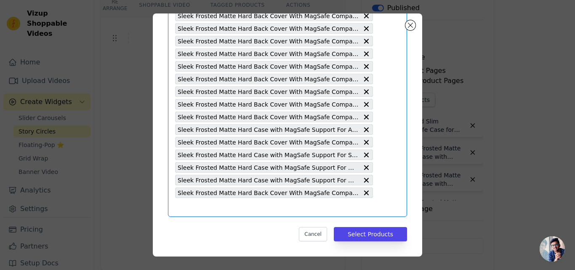
click at [247, 211] on input "text" at bounding box center [274, 207] width 198 height 10
paste input "Sleek Frosted Matte Hard Back Cover With MagSafe Compatible Back Case for OnePl…"
type input "Sleek Frosted Matte Hard Back Cover With MagSafe Compatible Back Case for OnePl…"
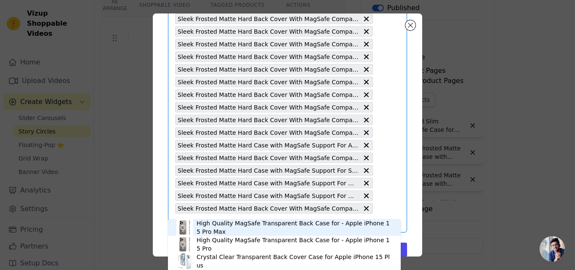
scroll to position [433, 0]
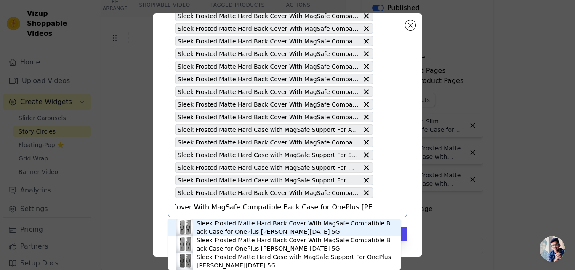
click at [259, 225] on div "Sleek Frosted Matte Hard Back Cover With MagSafe Compatible Back Case for OnePl…" at bounding box center [295, 227] width 196 height 17
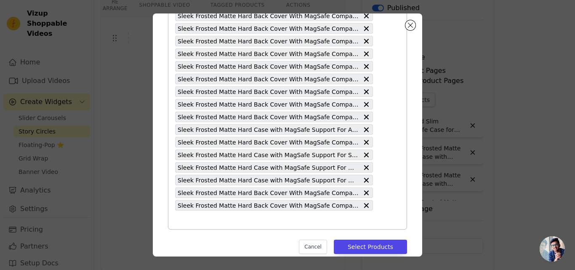
click at [255, 222] on input "text" at bounding box center [274, 220] width 198 height 10
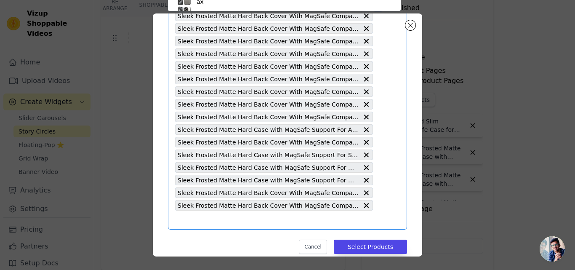
paste input "Sleek Frosted Matte Hard Back Cover With MagSafe Compatible Back Case for OnePl…"
type input "Sleek Frosted Matte Hard Back Cover With MagSafe Compatible Back Case for OnePl…"
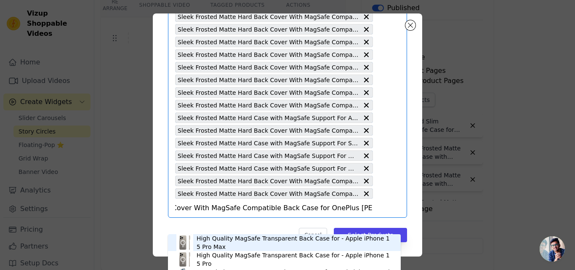
scroll to position [446, 0]
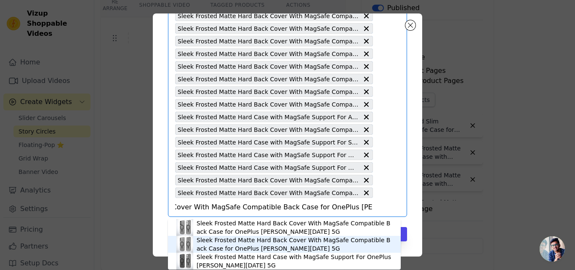
click at [262, 244] on div "Sleek Frosted Matte Hard Back Cover With MagSafe Compatible Back Case for OnePl…" at bounding box center [295, 244] width 196 height 17
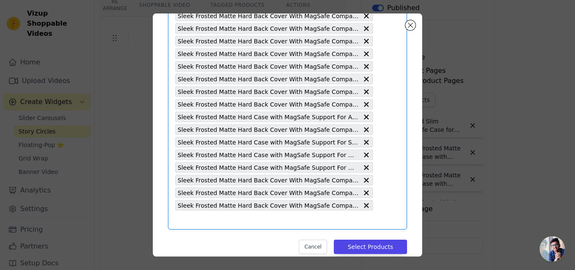
scroll to position [0, 0]
click at [265, 215] on input "text" at bounding box center [274, 220] width 198 height 10
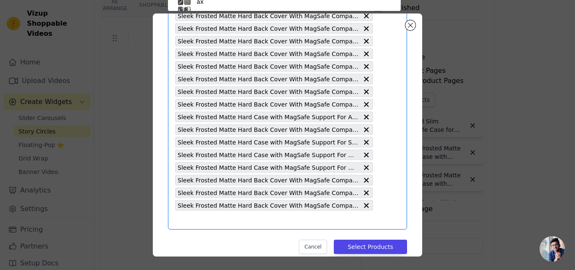
scroll to position [49, 0]
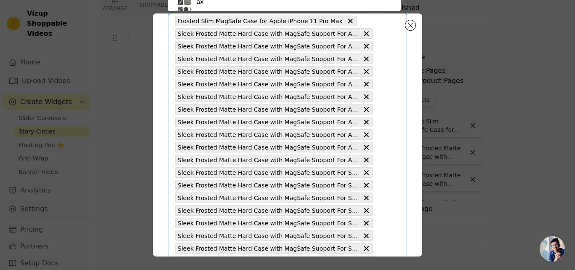
paste input "Sleek Frosted Matte Hard Back Cover With MagSafe Compatible Back Case for Samsu…"
type input "Sleek Frosted Matte Hard Back Cover With MagSafe Compatible Back Case for Samsu…"
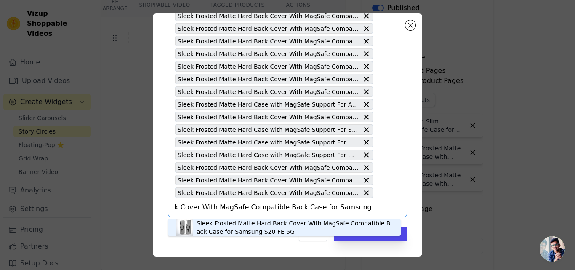
click at [262, 222] on div "Sleek Frosted Matte Hard Back Cover With MagSafe Compatible Back Case for Samsu…" at bounding box center [295, 227] width 196 height 17
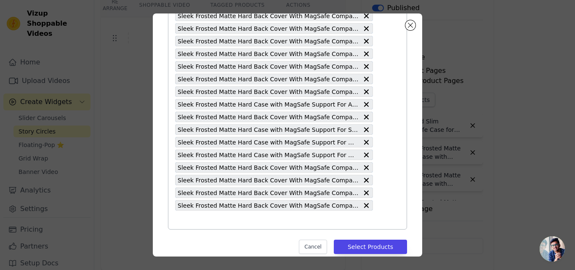
click at [275, 218] on input "text" at bounding box center [274, 220] width 198 height 10
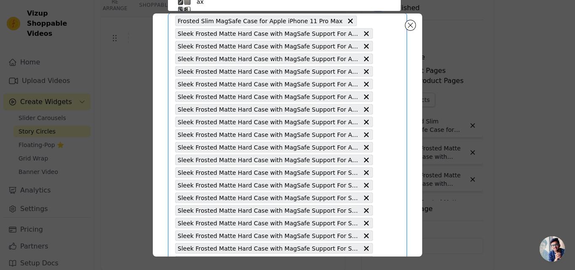
paste input "Sleek Frosted Matte Hard Case with MagSafe Support For Samsung S21 FE 5G"
type input "Sleek Frosted Matte Hard Case with MagSafe Support For Samsung S21 FE 5G"
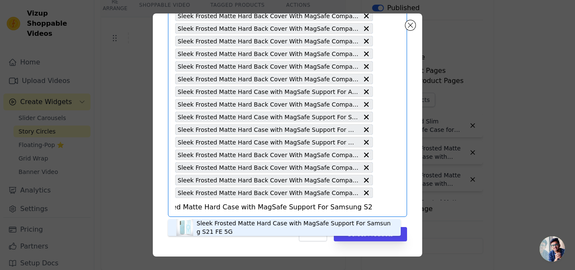
click at [260, 227] on div "Sleek Frosted Matte Hard Case with MagSafe Support For Samsung S21 FE 5G" at bounding box center [295, 227] width 196 height 17
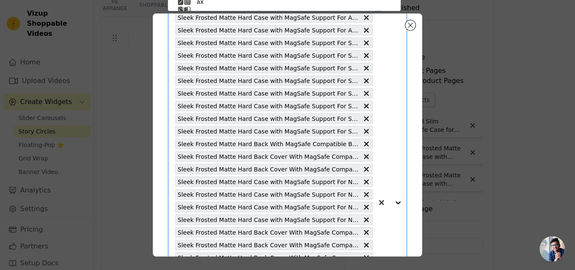
paste input "Sleek Frosted Matte Hard Back Cover With MagSafe Compatible Back Case for OnePl…"
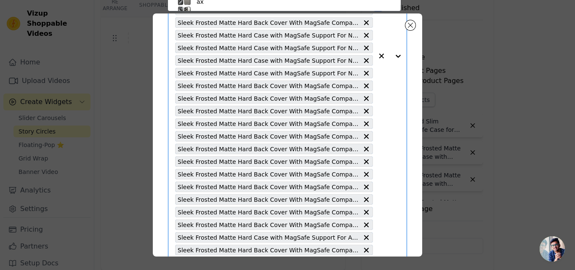
type input "Sleek Frosted Matte Hard Back Cover With MagSafe Compatible Back Case for OnePl…"
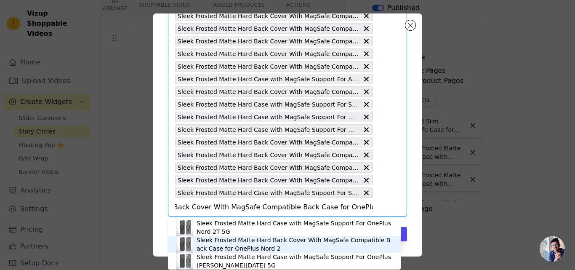
click at [243, 243] on div "Sleek Frosted Matte Hard Back Cover With MagSafe Compatible Back Case for OnePl…" at bounding box center [295, 244] width 196 height 17
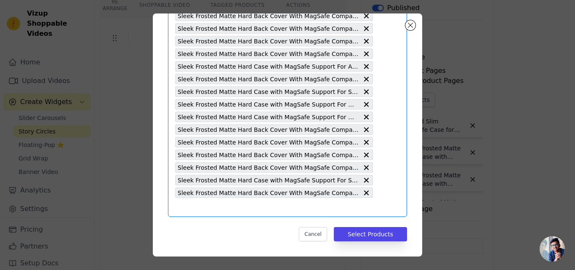
click at [230, 211] on input "text" at bounding box center [274, 207] width 198 height 10
paste input "Sleek Frosted Matte Hard Case with MagSafe Support For OnePlus Nord CE 2 5G"
type input "Sleek Frosted Matte Hard Case with MagSafe Support For OnePlus Nord CE 2 5G"
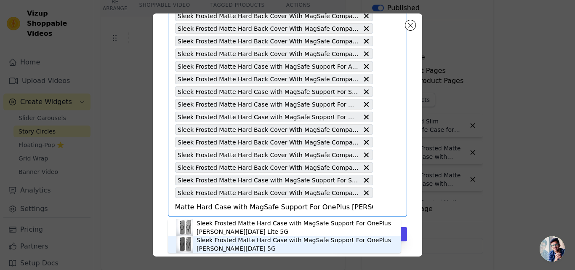
click at [233, 239] on div "Sleek Frosted Matte Hard Case with MagSafe Support For OnePlus Nord CE 2 5G" at bounding box center [295, 244] width 196 height 17
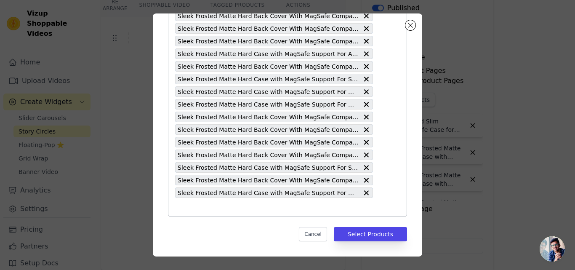
click at [236, 202] on input "text" at bounding box center [274, 207] width 198 height 10
paste input "Sleek Frosted Matte Hard Case with MagSafe Support For OnePlus Nord"
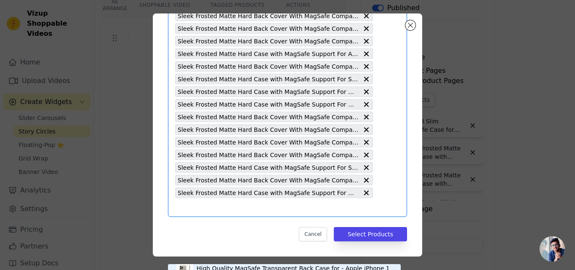
type input "Sleek Frosted Matte Hard Case with MagSafe Support For OnePlus Nord"
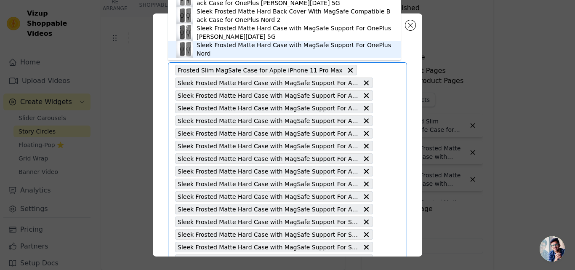
click at [266, 45] on div "Sleek Frosted Matte Hard Case with MagSafe Support For OnePlus Nord" at bounding box center [295, 49] width 196 height 17
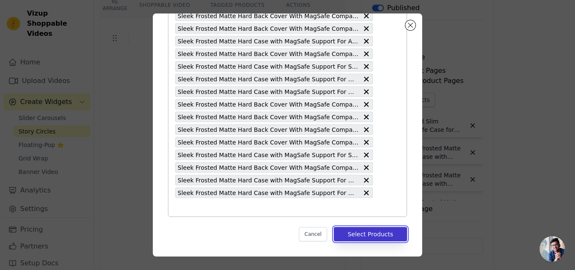
click at [372, 239] on button "Select Products" at bounding box center [370, 234] width 73 height 14
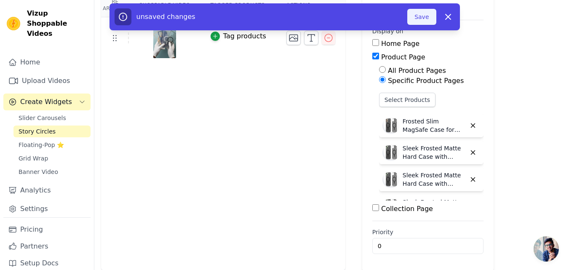
click at [421, 21] on button "Save" at bounding box center [421, 17] width 29 height 16
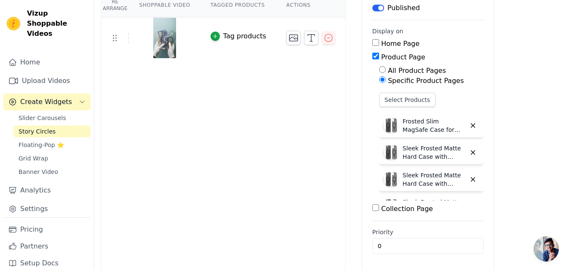
scroll to position [0, 0]
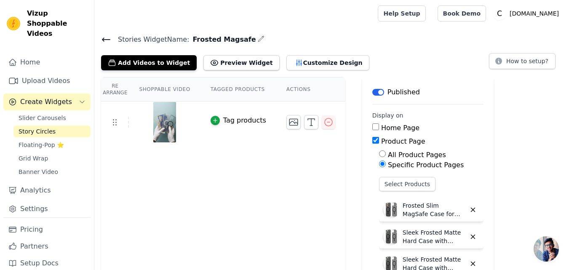
click at [110, 37] on icon at bounding box center [106, 40] width 10 height 10
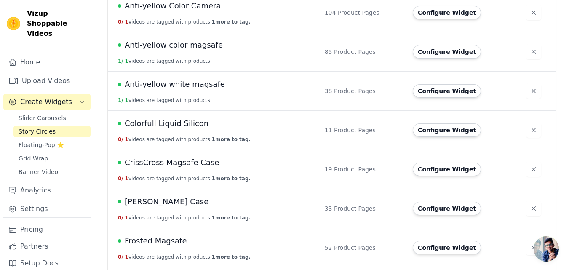
scroll to position [253, 0]
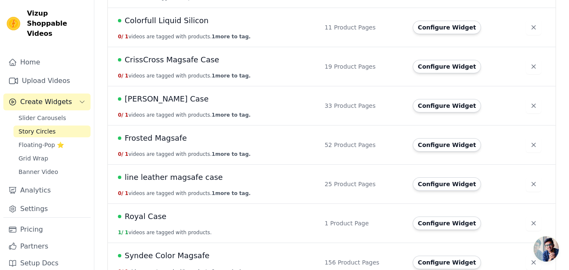
click at [175, 144] on td "Frosted Magsafe 0 / 1 videos are tagged with products. 1 more to tag." at bounding box center [214, 145] width 212 height 39
click at [170, 139] on span "Frosted Magsafe" at bounding box center [156, 138] width 62 height 12
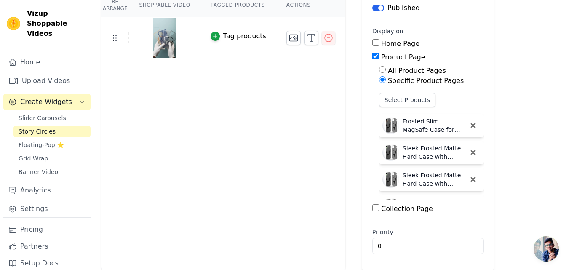
scroll to position [85, 0]
click at [387, 102] on button "Select Products" at bounding box center [407, 99] width 56 height 14
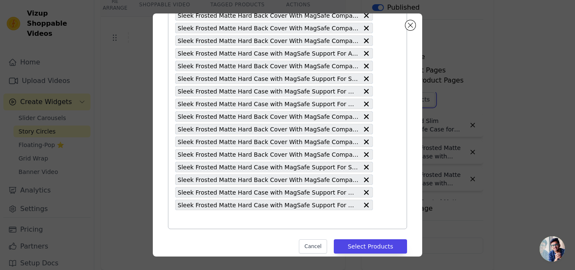
scroll to position [522, 0]
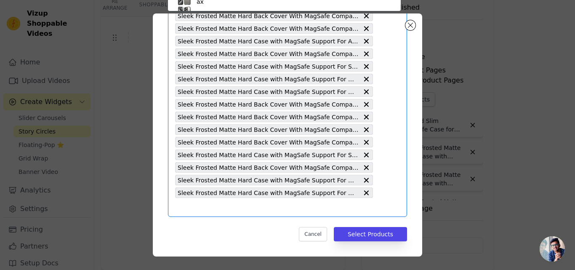
scroll to position [49, 0]
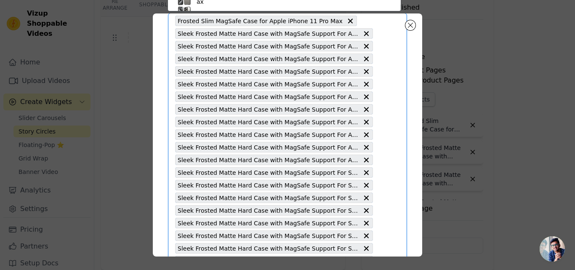
paste input "Sleek Frosted Matte Hard Back Cover With MagSafe Compatible Back Case for Nothi…"
type input "Sleek Frosted Matte Hard Back Cover With MagSafe Compatible Back Case for Nothi…"
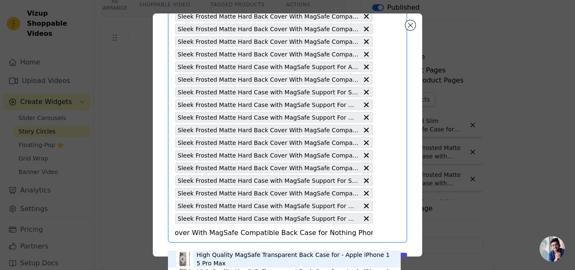
scroll to position [522, 0]
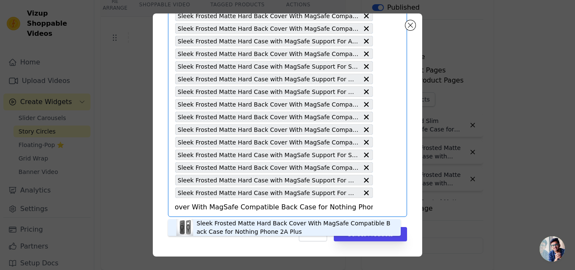
click at [220, 225] on div "Sleek Frosted Matte Hard Back Cover With MagSafe Compatible Back Case for Nothi…" at bounding box center [295, 227] width 196 height 17
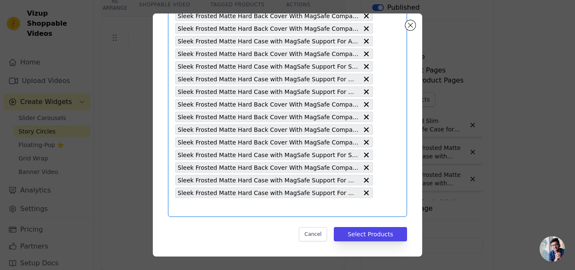
scroll to position [0, 0]
click at [238, 207] on input "text" at bounding box center [274, 207] width 198 height 10
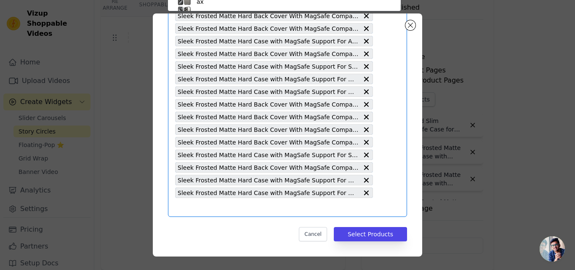
scroll to position [49, 0]
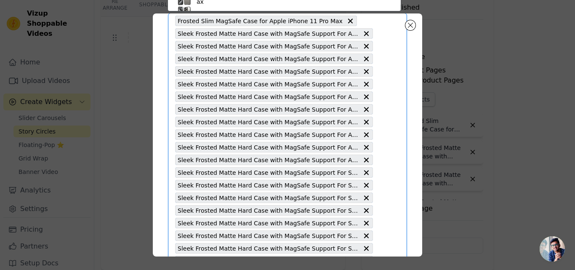
paste input "Sleek Frosted Matte Hard Case with MagSafe Support For Nothing Phone 2A"
type input "Sleek Frosted Matte Hard Case with MagSafe Support For Nothing Phone 2A"
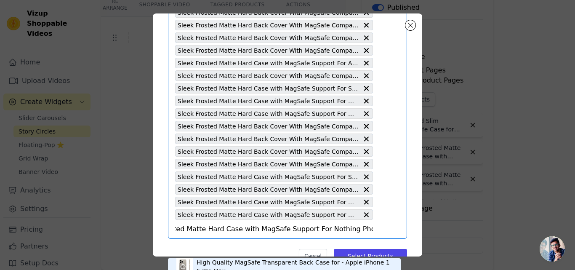
scroll to position [522, 0]
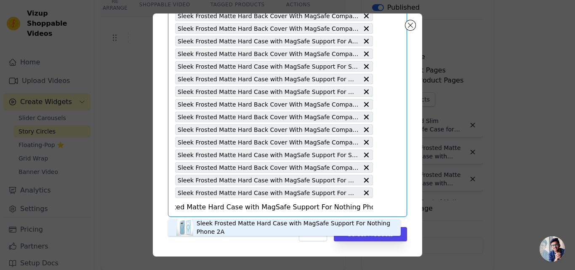
click at [225, 221] on div "Sleek Frosted Matte Hard Case with MagSafe Support For Nothing Phone 2A" at bounding box center [295, 227] width 196 height 17
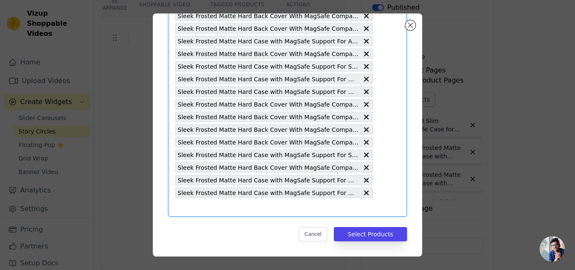
scroll to position [0, 0]
click at [246, 203] on input "text" at bounding box center [274, 207] width 198 height 10
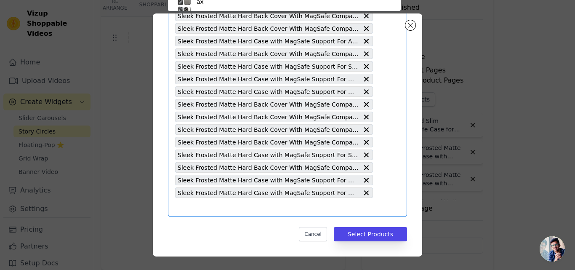
scroll to position [49, 0]
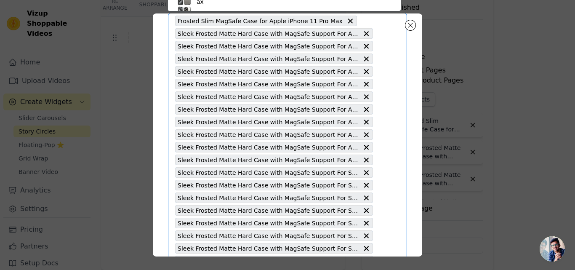
paste input "Sleek Frosted Matte Hard Case with MagSafe Support For Nothing Phone 1"
type input "Sleek Frosted Matte Hard Case with MagSafe Support For Nothing Phone 1"
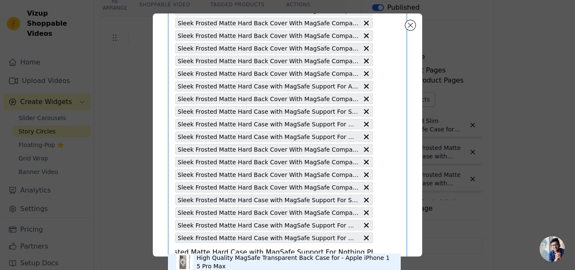
scroll to position [522, 0]
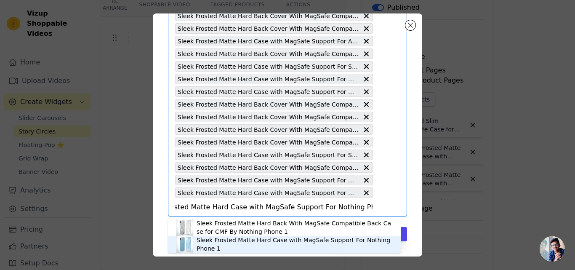
click at [227, 243] on div "Sleek Frosted Matte Hard Case with MagSafe Support For Nothing Phone 1" at bounding box center [295, 244] width 196 height 17
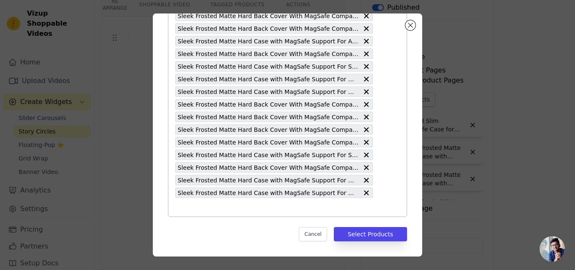
click at [210, 206] on input "text" at bounding box center [274, 207] width 198 height 10
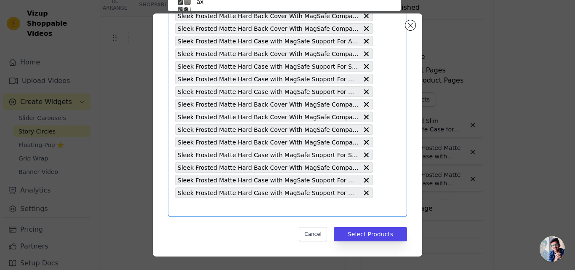
paste input "Sleek Frosted Matte Hard Cover with MagSafe Support For Samsung A35 5G"
type input "Sleek Frosted Matte Hard Cover with MagSafe Support For Samsung A35 5G"
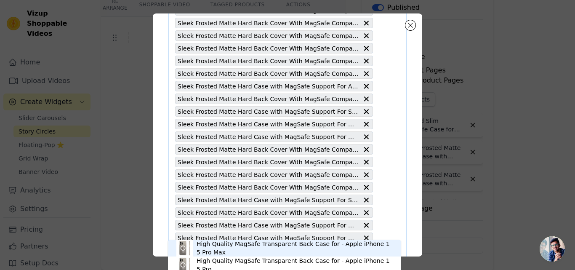
scroll to position [522, 0]
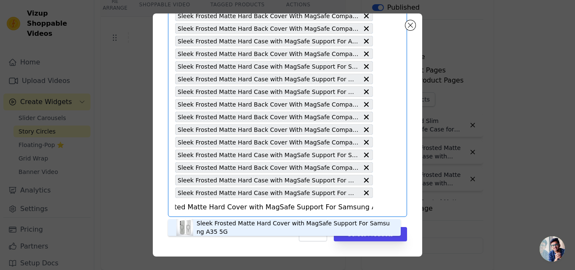
click at [272, 225] on div "Sleek Frosted Matte Hard Cover with MagSafe Support For Samsung A35 5G" at bounding box center [295, 227] width 196 height 17
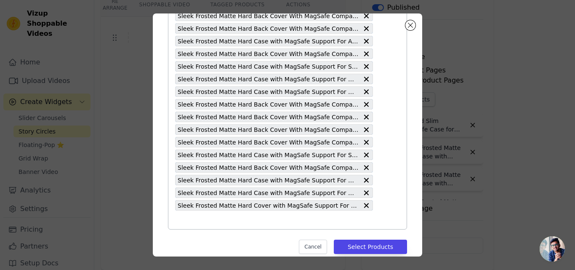
click at [283, 221] on input "text" at bounding box center [274, 220] width 198 height 10
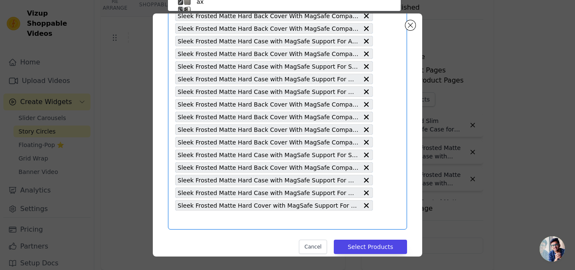
scroll to position [49, 0]
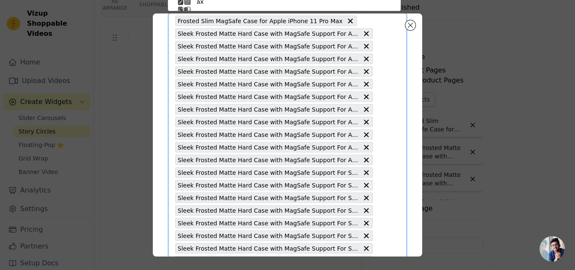
paste input "Sleek Frosted Matte Hard Cover with MagSafe Support For Samsung A15 5G"
type input "Sleek Frosted Matte Hard Cover with MagSafe Support For Samsung A15 5G"
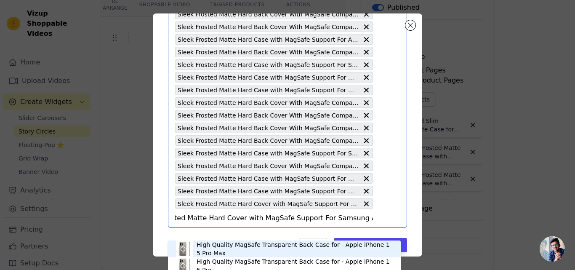
scroll to position [535, 0]
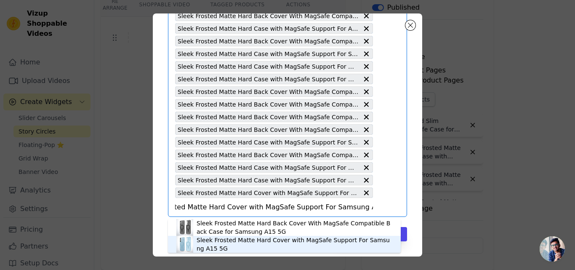
click at [247, 241] on div "Sleek Frosted Matte Hard Cover with MagSafe Support For Samsung A15 5G" at bounding box center [295, 244] width 196 height 17
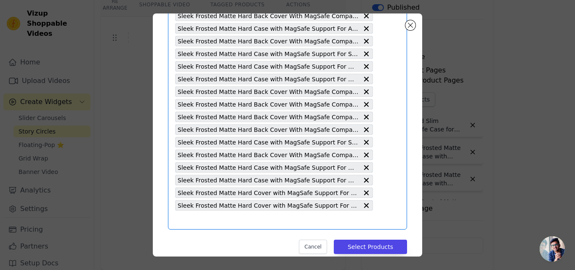
scroll to position [0, 0]
paste input "Sleek Frosted Matte Hard Cover with MagSafe Support For Apple iPhone 16 Pro Max"
type input "Sleek Frosted Matte Hard Cover with MagSafe Support For Apple iPhone 16 Pro Max"
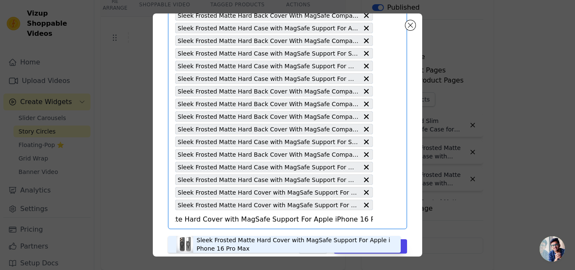
scroll to position [547, 0]
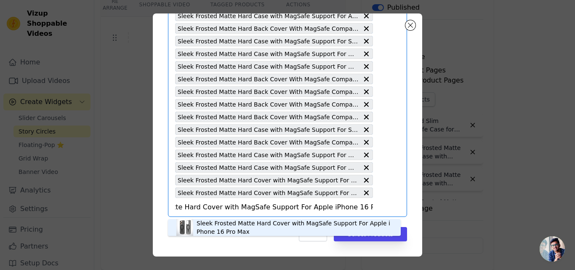
click at [251, 224] on div "Sleek Frosted Matte Hard Cover with MagSafe Support For Apple iPhone 16 Pro Max" at bounding box center [295, 227] width 196 height 17
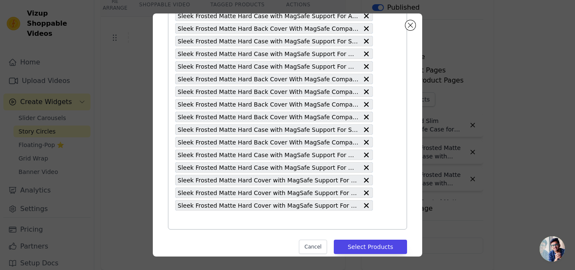
click at [248, 223] on input "text" at bounding box center [274, 220] width 198 height 10
paste input "Sleek Frosted Matte Hard Case with MagSafe Support For Samsung A35 5G"
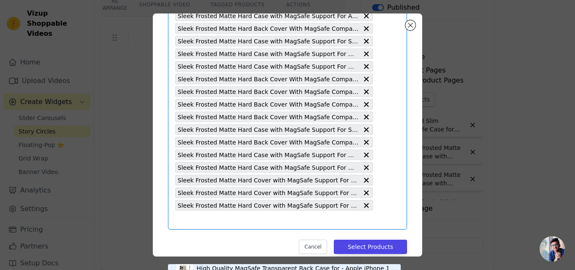
type input "Sleek Frosted Matte Hard Case with MagSafe Support For Samsung A35 5G"
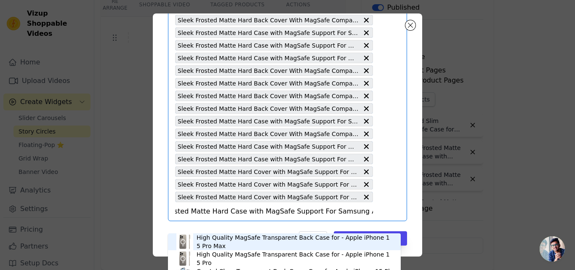
scroll to position [560, 0]
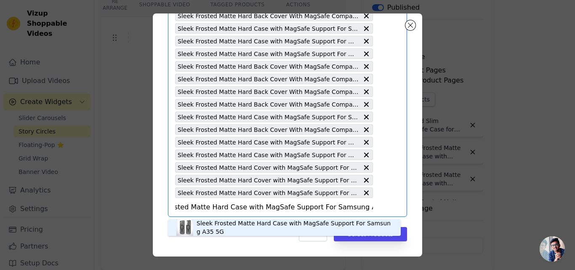
click at [239, 223] on div "Sleek Frosted Matte Hard Case with MagSafe Support For Samsung A35 5G" at bounding box center [295, 227] width 196 height 17
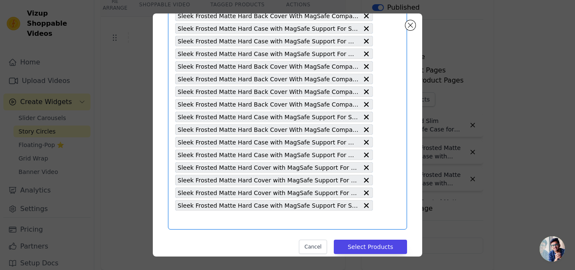
scroll to position [0, 0]
click at [239, 223] on input "text" at bounding box center [274, 220] width 198 height 10
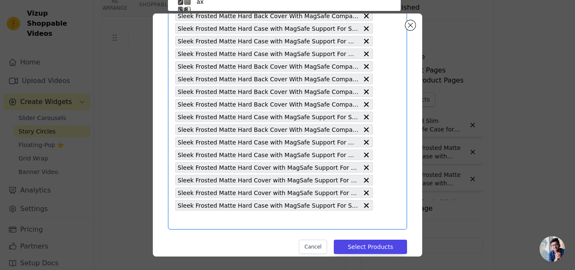
scroll to position [49, 0]
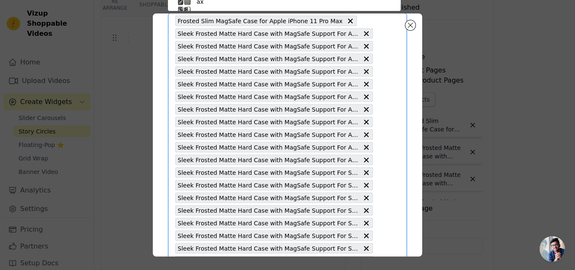
paste input "Sleek Frosted Matte Hard Case with MagSafe Support For Samsung A16 5G"
type input "Sleek Frosted Matte Hard Case with MagSafe Support For Samsung A16 5G"
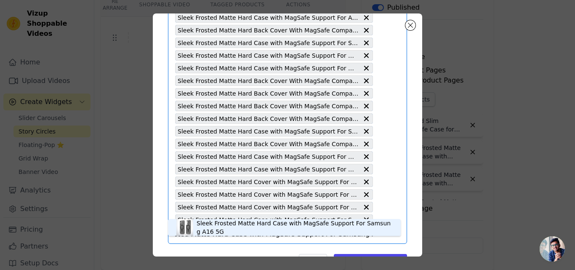
scroll to position [572, 0]
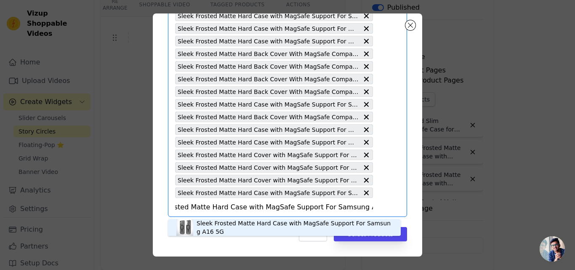
click at [239, 224] on div "Sleek Frosted Matte Hard Case with MagSafe Support For Samsung A16 5G" at bounding box center [295, 227] width 196 height 17
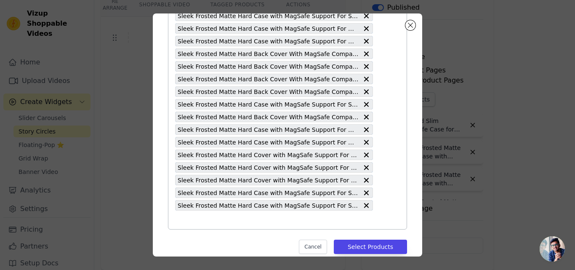
click at [239, 224] on input "text" at bounding box center [274, 220] width 198 height 10
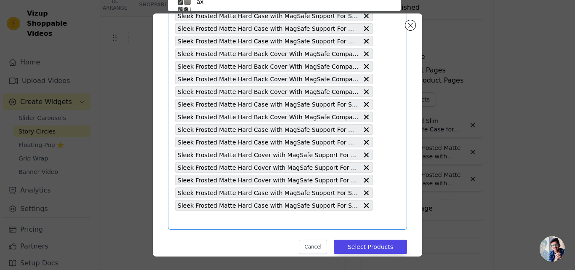
paste input "Sleek Frosted Matte Hard Back Cover With MagSafe Compatible Back Case for Samsu…"
type input "Sleek Frosted Matte Hard Back Cover With MagSafe Compatible Back Case for Samsu…"
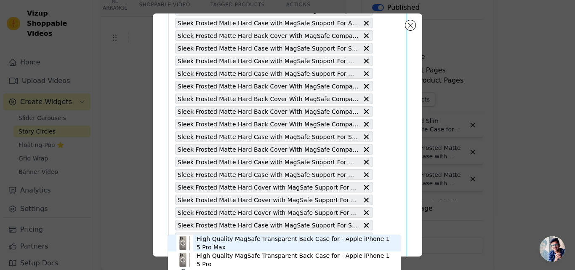
scroll to position [585, 0]
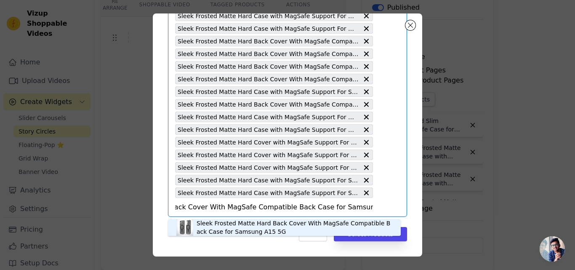
click at [237, 224] on div "Sleek Frosted Matte Hard Back Cover With MagSafe Compatible Back Case for Samsu…" at bounding box center [295, 227] width 196 height 17
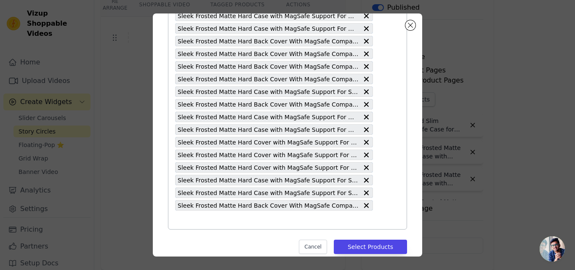
click at [237, 224] on input "text" at bounding box center [274, 220] width 198 height 10
paste input "Sleek Frosted Matte Hard Case with MagSafe Support For OnePlus Nord CE 4 Lite 5G"
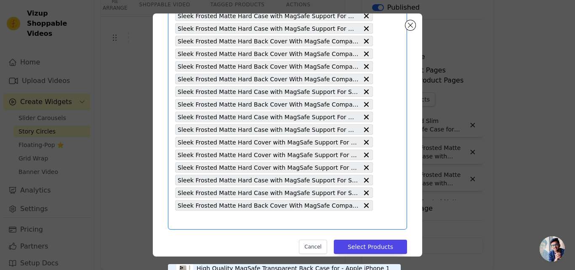
type input "Sleek Frosted Matte Hard Case with MagSafe Support For OnePlus Nord CE 4 Lite 5G"
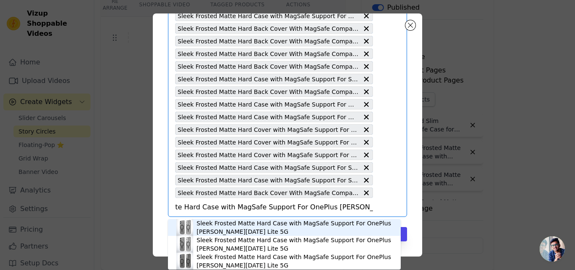
scroll to position [3, 0]
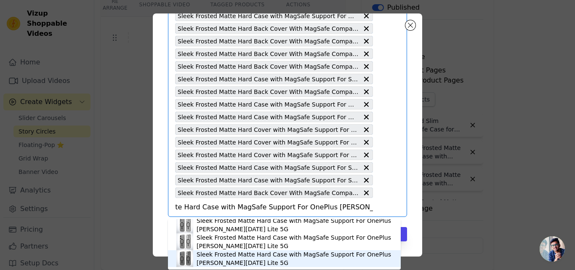
click at [257, 255] on div "Sleek Frosted Matte Hard Case with MagSafe Support For OnePlus Nord CE 4 Lite 5G" at bounding box center [295, 258] width 196 height 17
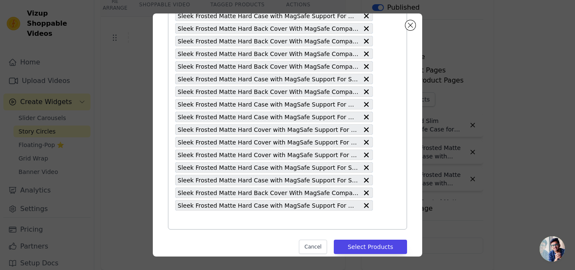
paste input "Sleek Frosted Matte Hard Case with MagSafe Support For OnePlus Nord CE 3 Lite 5G"
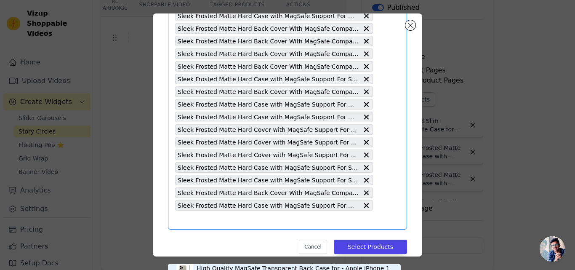
type input "Sleek Frosted Matte Hard Case with MagSafe Support For OnePlus Nord CE 3 Lite 5G"
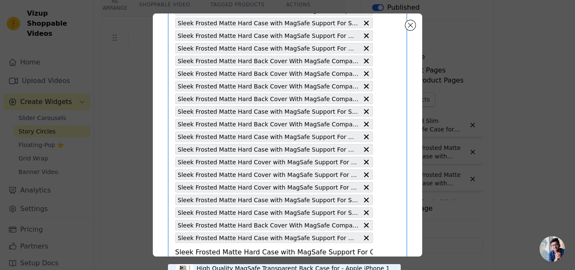
scroll to position [0, 60]
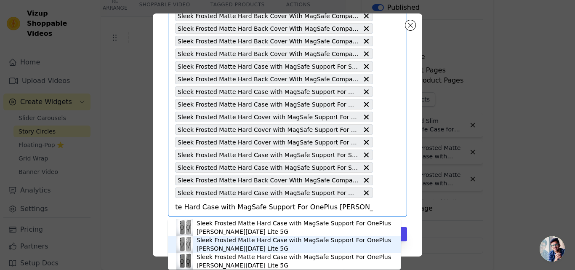
click at [220, 249] on div "Sleek Frosted Matte Hard Case with MagSafe Support For OnePlus Nord CE 3 Lite 5G" at bounding box center [295, 244] width 196 height 17
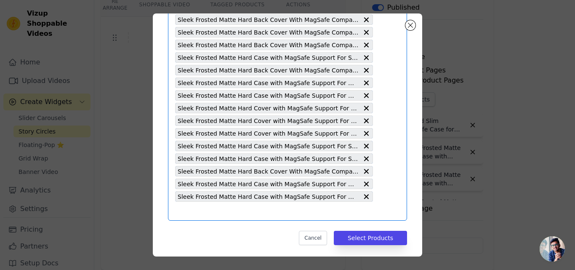
scroll to position [623, 0]
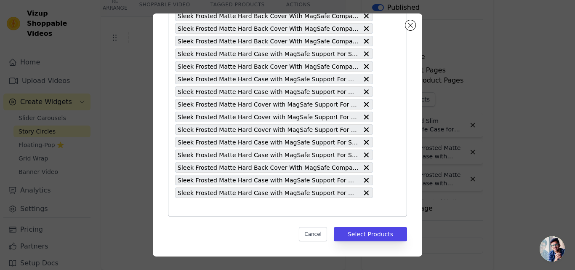
click at [234, 209] on input "text" at bounding box center [274, 207] width 198 height 10
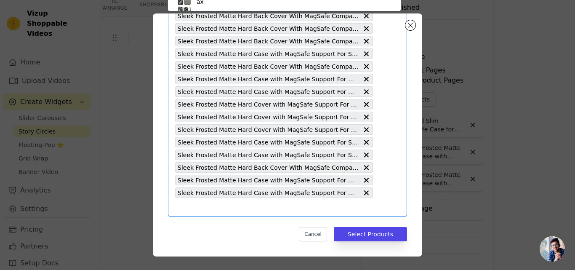
scroll to position [578, 0]
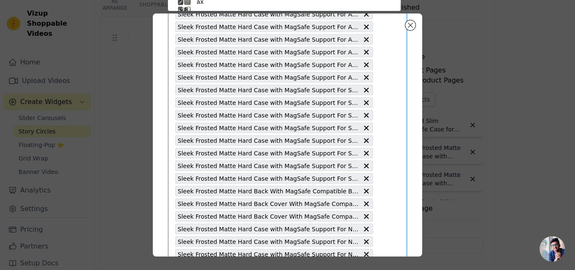
paste input "Sleek Frosted Matte Hard Case with MagSafe Support For OnePlus Nord CE 2 Lite 5G"
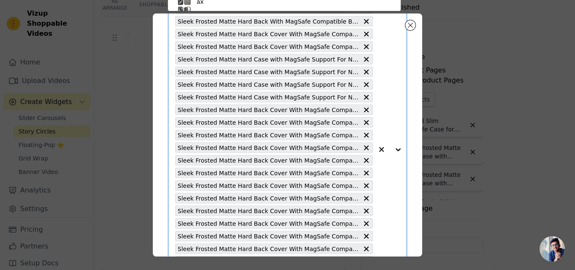
type input "Sleek Frosted Matte Hard Case with MagSafe Support For OnePlus Nord CE 2 Lite 5G"
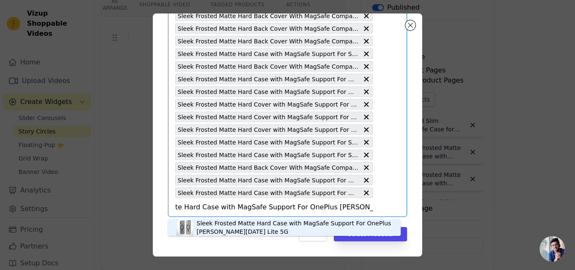
click at [230, 222] on div "Sleek Frosted Matte Hard Case with MagSafe Support For OnePlus Nord CE 2 Lite 5G" at bounding box center [295, 227] width 196 height 17
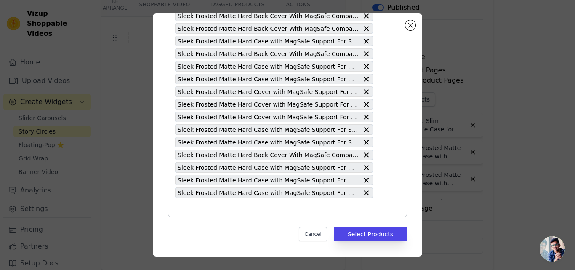
click at [253, 204] on input "text" at bounding box center [274, 207] width 198 height 10
paste input "Sleek Frosted Matte Hard Case with MagSafe Support For OnePlus 12R 5G"
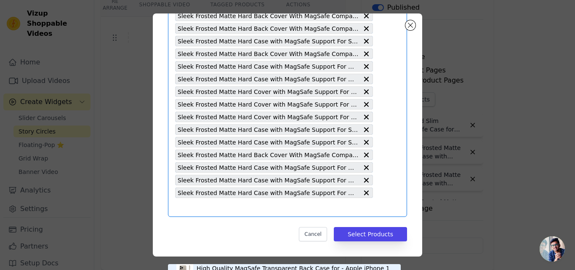
type input "Sleek Frosted Matte Hard Case with MagSafe Support For OnePlus 12R 5G"
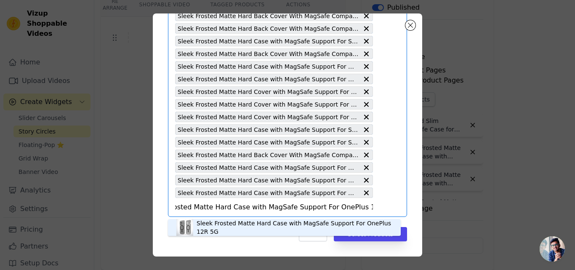
click at [231, 227] on div "Sleek Frosted Matte Hard Case with MagSafe Support For OnePlus 12R 5G" at bounding box center [295, 227] width 196 height 17
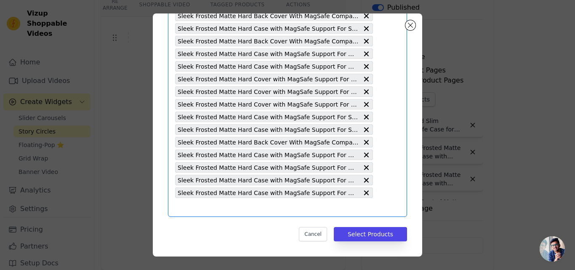
click at [239, 207] on input "text" at bounding box center [274, 207] width 198 height 10
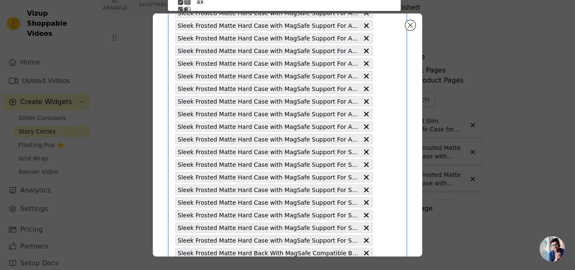
paste input "Sleek Frosted Matte Hard Case with MagSafe Support For OnePlus 11R 5G"
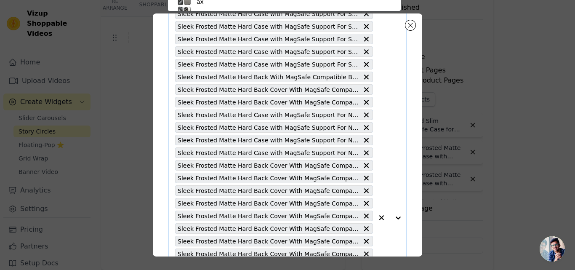
type input "Sleek Frosted Matte Hard Case with MagSafe Support For OnePlus 11R 5G"
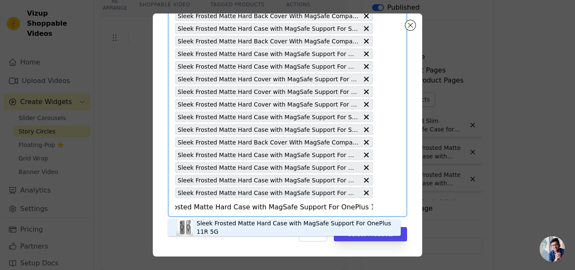
click at [223, 220] on div "Sleek Frosted Matte Hard Case with MagSafe Support For OnePlus 11R 5G" at bounding box center [295, 227] width 196 height 17
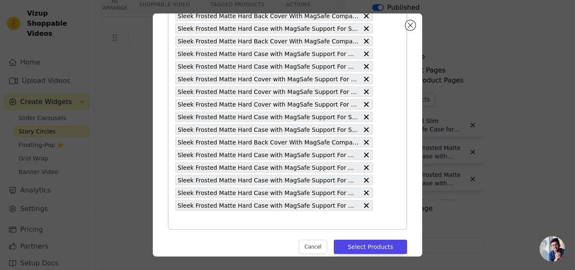
click at [229, 222] on input "text" at bounding box center [274, 220] width 198 height 10
paste input "Sleek Frosted Matte Hard Back Cover With MagSafe Compatible Back Case for Samsu…"
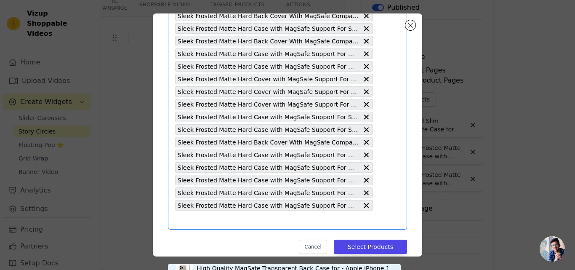
type input "Sleek Frosted Matte Hard Back Cover With MagSafe Compatible Back Case for Samsu…"
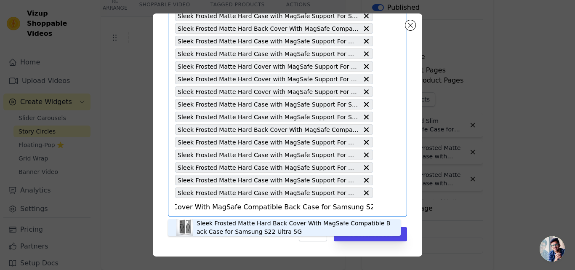
click at [225, 225] on div "Sleek Frosted Matte Hard Back Cover With MagSafe Compatible Back Case for Samsu…" at bounding box center [295, 227] width 196 height 17
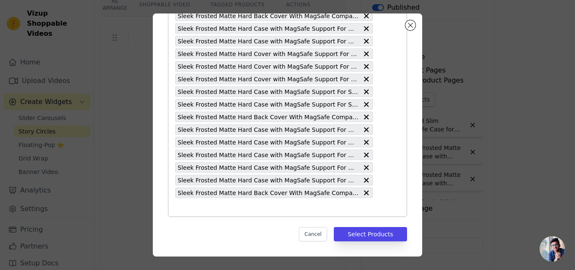
click at [238, 211] on input "text" at bounding box center [274, 207] width 198 height 10
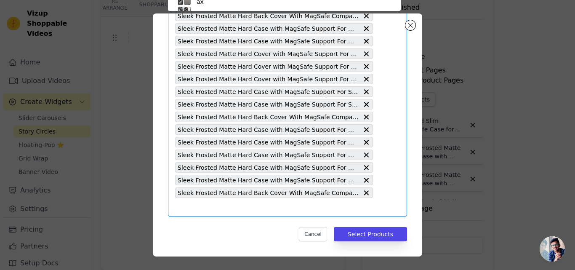
paste input "Sleek Frosted Matte Hard Case with MagSafe Support For Samsung S25 Plus 5G"
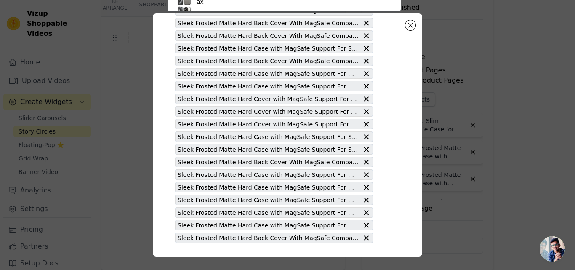
type input "Sleek Frosted Matte Hard Case with MagSafe Support For Samsung S25 Plus 5G"
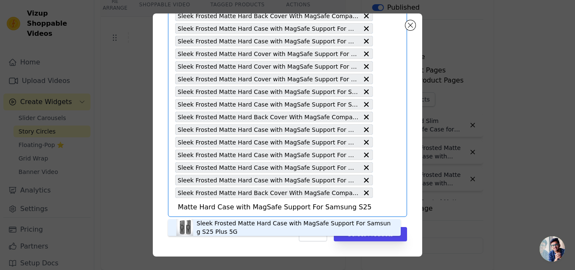
click at [237, 222] on div "Sleek Frosted Matte Hard Case with MagSafe Support For Samsung S25 Plus 5G" at bounding box center [295, 227] width 196 height 17
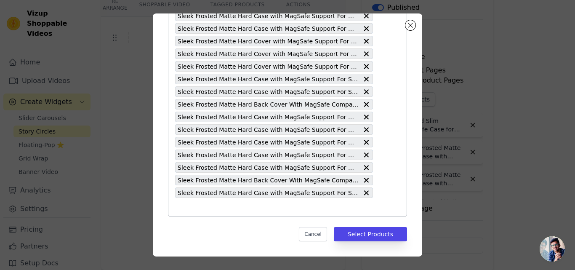
click at [233, 203] on input "text" at bounding box center [274, 207] width 198 height 10
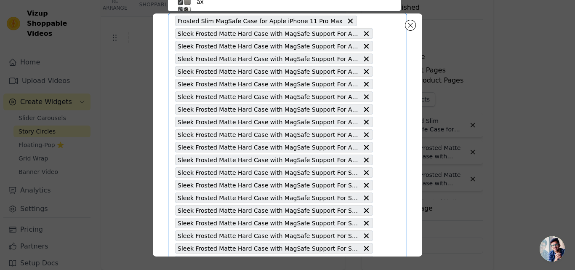
paste input "Sleek Frosted Matte Hard Back With MagSafe Compatible Back Case for Samsung S25…"
type input "Sleek Frosted Matte Hard Back With MagSafe Compatible Back Case for Samsung S25…"
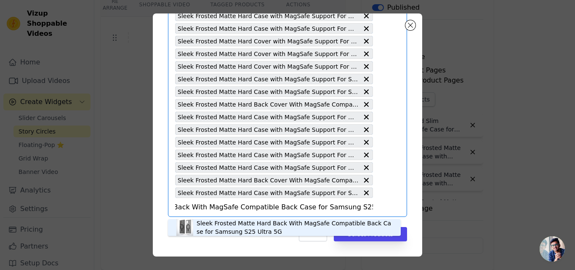
click at [230, 222] on div "Sleek Frosted Matte Hard Back With MagSafe Compatible Back Case for Samsung S25…" at bounding box center [295, 227] width 196 height 17
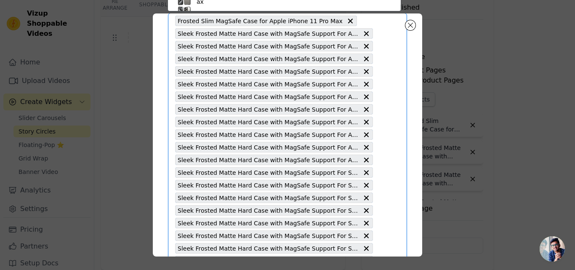
paste input "Sleek Frosted Matte Hard Back With MagSafe Compatible Back Case for Samsung S25…"
type input "Sleek Frosted Matte Hard Back With MagSafe Compatible Back Case for Samsung S25…"
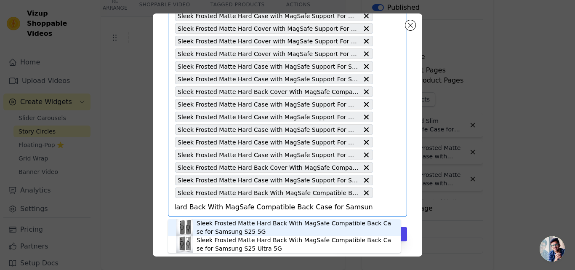
click at [244, 222] on div "Sleek Frosted Matte Hard Back With MagSafe Compatible Back Case for Samsung S25…" at bounding box center [295, 227] width 196 height 17
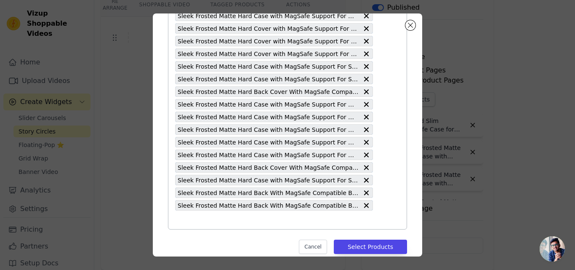
click at [244, 222] on input "text" at bounding box center [274, 220] width 198 height 10
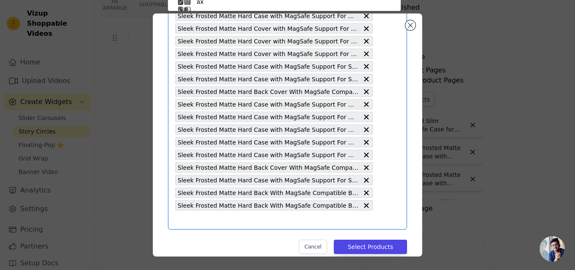
paste input "Sleek Frosted Matte Hard Back With MagSafe Compatible Back Case for Samsung S24…"
type input "Sleek Frosted Matte Hard Back With MagSafe Compatible Back Case for Samsung S24…"
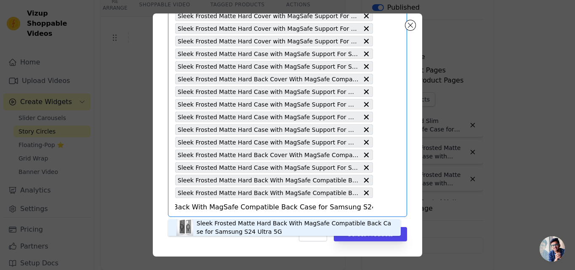
click at [225, 222] on div "Sleek Frosted Matte Hard Back With MagSafe Compatible Back Case for Samsung S24…" at bounding box center [295, 227] width 196 height 17
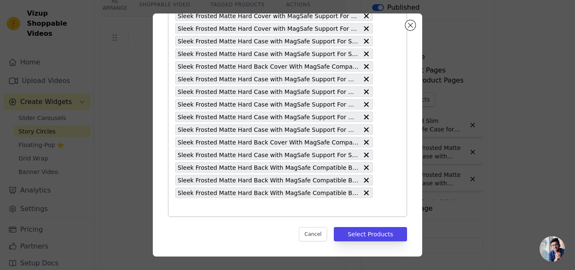
paste input "Sleek Frosted Matte Hard Back With MagSafe Compatible Back Case for Samsung S24…"
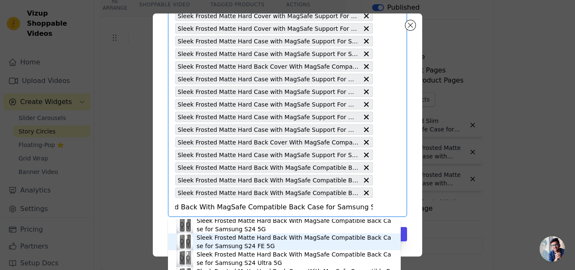
type input "Sleek Frosted Matte Hard Back With MagSafe Compatible Back Case for Samsung S24…"
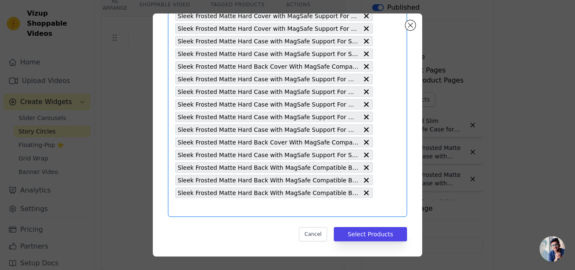
click at [233, 206] on input "text" at bounding box center [274, 207] width 198 height 10
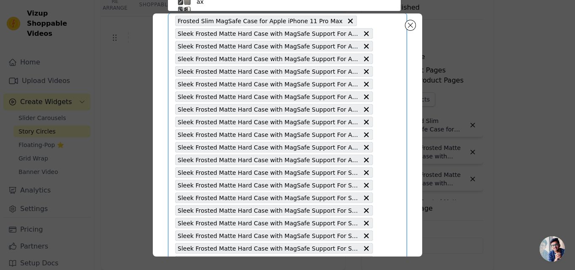
paste input "Sleek Frosted Matte Hard Back With MagSafe Compatible Back Case for Samsung S24…"
type input "Sleek Frosted Matte Hard Back With MagSafe Compatible Back Case for Samsung S24…"
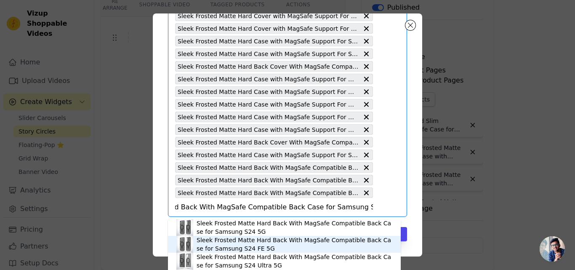
click at [241, 243] on div "Sleek Frosted Matte Hard Back With MagSafe Compatible Back Case for Samsung S24…" at bounding box center [295, 244] width 196 height 17
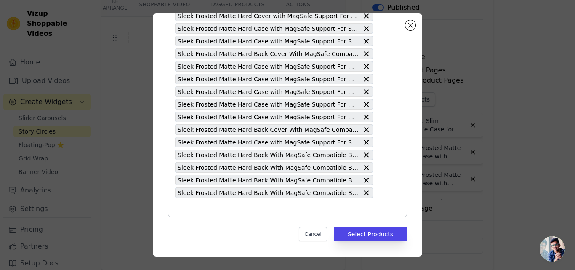
click at [243, 204] on input "text" at bounding box center [274, 207] width 198 height 10
paste input "Sleek Frosted Matte Hard Back With MagSafe Compatible Back Case for Samsung S24…"
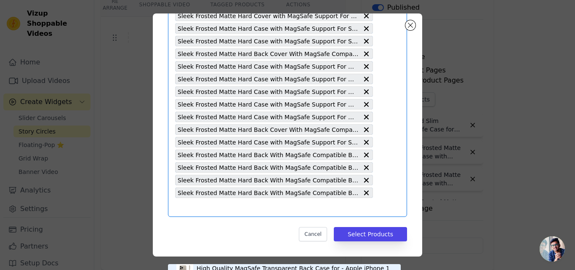
type input "Sleek Frosted Matte Hard Back With MagSafe Compatible Back Case for Samsung S24…"
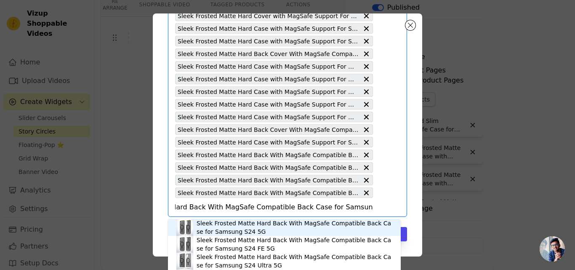
click at [235, 223] on div "Sleek Frosted Matte Hard Back With MagSafe Compatible Back Case for Samsung S24…" at bounding box center [295, 227] width 196 height 17
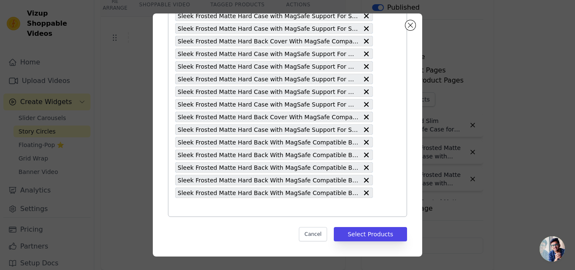
click at [241, 203] on input "text" at bounding box center [274, 207] width 198 height 10
paste input "Sleek Frosted Matte Hard Back With MagSafe Compatible Back Case for Samsung S23…"
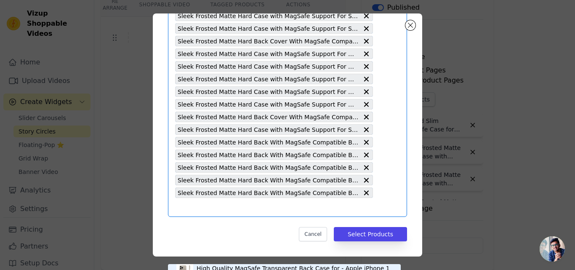
type input "Sleek Frosted Matte Hard Back With MagSafe Compatible Back Case for Samsung S23…"
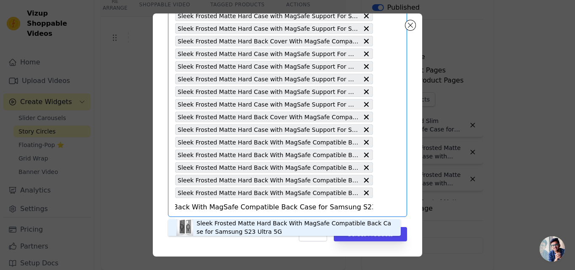
click at [244, 221] on div "Sleek Frosted Matte Hard Back With MagSafe Compatible Back Case for Samsung S23…" at bounding box center [295, 227] width 196 height 17
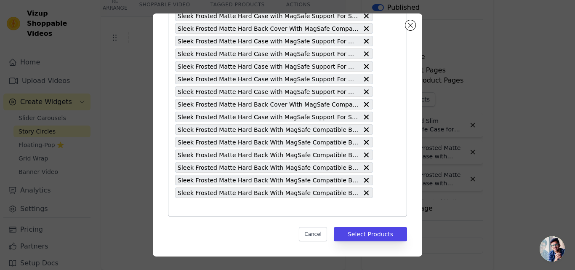
click at [267, 205] on input "text" at bounding box center [274, 207] width 198 height 10
paste input "Sleek Frosted Matte Hard Back With MagSafe Compatible Back Case for Samsung S23…"
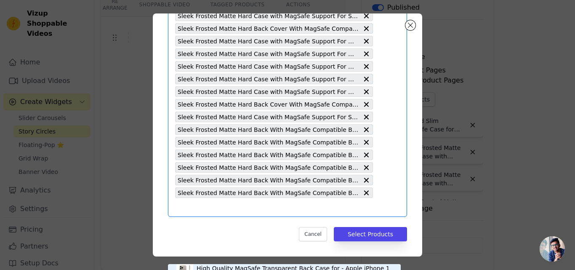
type input "Sleek Frosted Matte Hard Back With MagSafe Compatible Back Case for Samsung S23…"
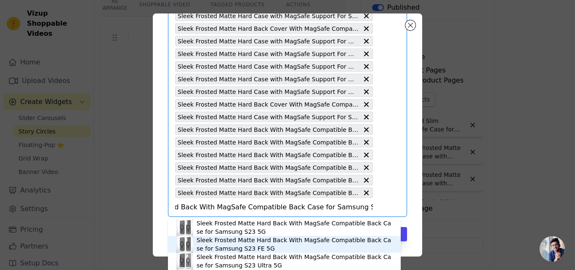
click at [230, 245] on div "Sleek Frosted Matte Hard Back With MagSafe Compatible Back Case for Samsung S23…" at bounding box center [295, 244] width 196 height 17
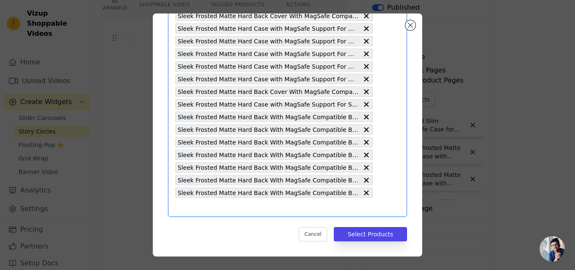
click at [271, 211] on input "text" at bounding box center [274, 207] width 198 height 10
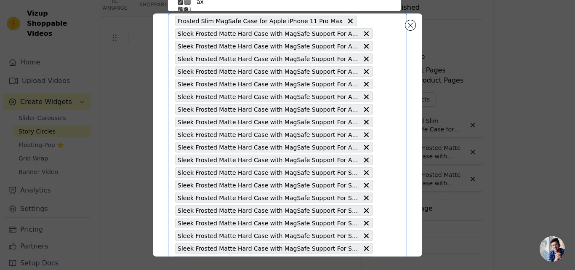
paste input "Sleek Frosted Matte Hard Back With MagSafe Compatible Back Case for Samsung S23…"
type input "Sleek Frosted Matte Hard Back With MagSafe Compatible Back Case for Samsung S23…"
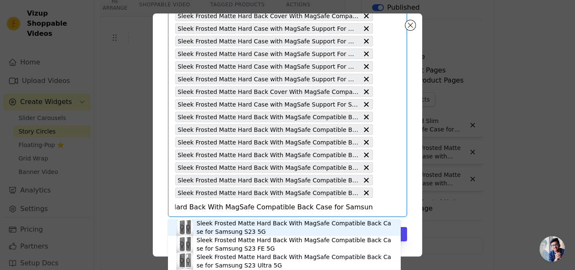
click at [247, 223] on div "Sleek Frosted Matte Hard Back With MagSafe Compatible Back Case for Samsung S23…" at bounding box center [295, 227] width 196 height 17
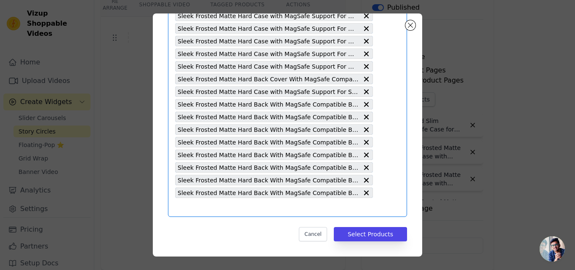
click at [261, 208] on input "text" at bounding box center [274, 207] width 198 height 10
paste input "Sleek Frosted Matte Hard Back With MagSafe Compatible Back Case for Apple iPhon…"
type input "Sleek Frosted Matte Hard Back With MagSafe Compatible Back Case for Apple iPhon…"
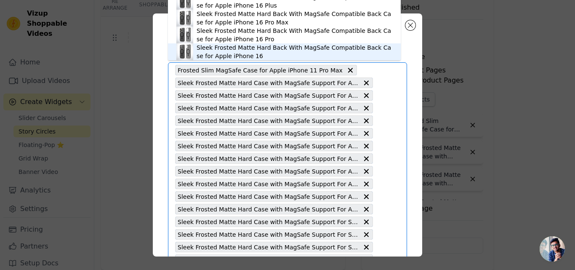
click at [238, 48] on div "Sleek Frosted Matte Hard Back With MagSafe Compatible Back Case for Apple iPhon…" at bounding box center [295, 51] width 196 height 17
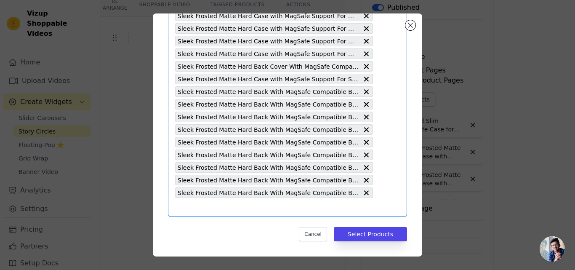
paste input "Sleek Frosted Matte Hard Back With MagSafe Compatible Back Case for Apple iPhon…"
type input "Sleek Frosted Matte Hard Back With MagSafe Compatible Back Case for Apple iPhon…"
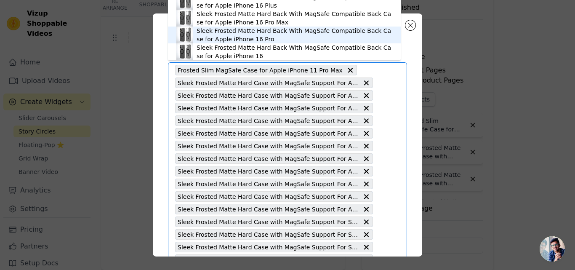
click at [233, 38] on div "Sleek Frosted Matte Hard Back With MagSafe Compatible Back Case for Apple iPhon…" at bounding box center [295, 35] width 196 height 17
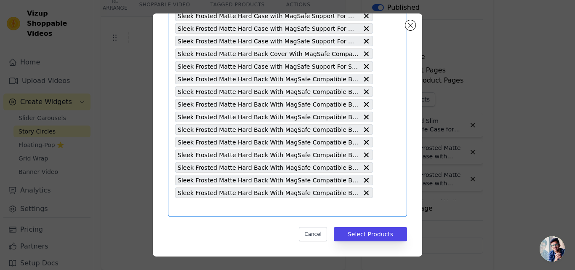
paste input "Sleek Frosted Matte Hard Back With MagSafe Compatible Back Case for Apple iPhon…"
type input "Sleek Frosted Matte Hard Back With MagSafe Compatible Back Case for Apple iPhon…"
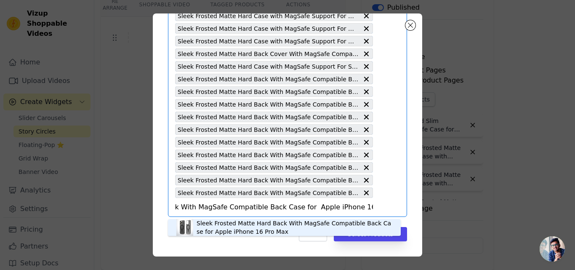
click at [241, 227] on div "Sleek Frosted Matte Hard Back With MagSafe Compatible Back Case for Apple iPhon…" at bounding box center [295, 227] width 196 height 17
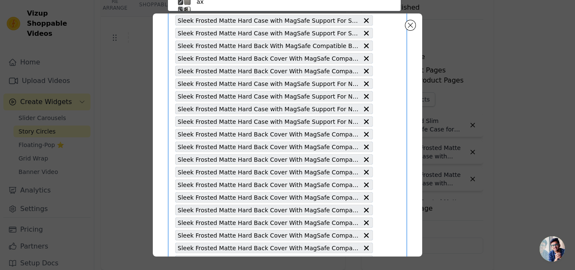
paste input "Sleek Frosted Matte Hard Back With MagSafe Compatible Back Case for Apple iPhon…"
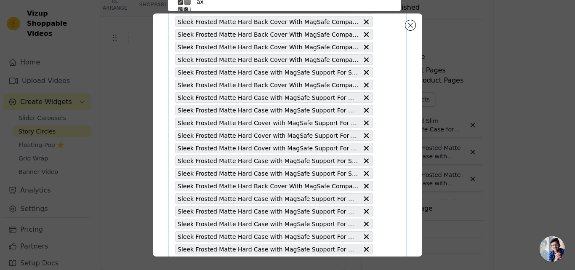
type input "Sleek Frosted Matte Hard Back With MagSafe Compatible Back Case for Apple iPhon…"
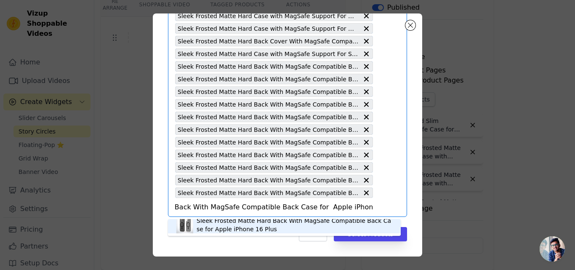
click at [240, 227] on div "Sleek Frosted Matte Hard Back With MagSafe Compatible Back Case for Apple iPhon…" at bounding box center [295, 225] width 196 height 17
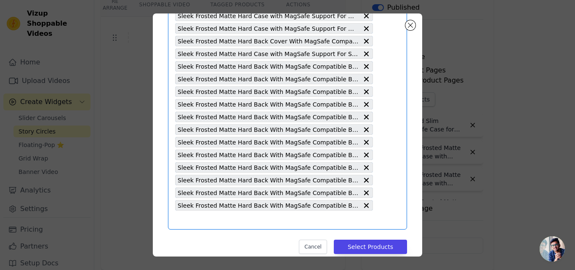
click at [230, 223] on input "text" at bounding box center [274, 220] width 198 height 10
paste input "Sleek Frosted Matte Hard Back With MagSafe Compatible Back Case for Apple iPhon…"
type input "Sleek Frosted Matte Hard Back With MagSafe Compatible Back Case for Apple iPhon…"
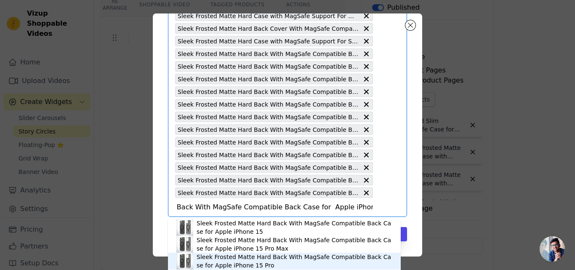
click at [227, 257] on div "Sleek Frosted Matte Hard Back With MagSafe Compatible Back Case for Apple iPhon…" at bounding box center [295, 261] width 196 height 17
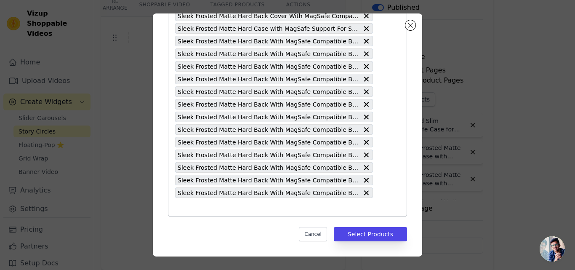
click at [237, 205] on input "text" at bounding box center [274, 207] width 198 height 10
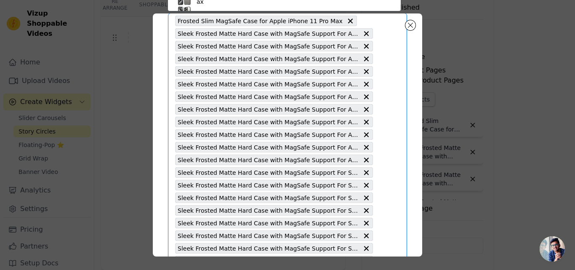
paste input "Sleek Frosted Matte Hard Back With MagSafe Compatible Back Case for Apple iPhon…"
type input "Sleek Frosted Matte Hard Back With MagSafe Compatible Back Case for Apple iPhon…"
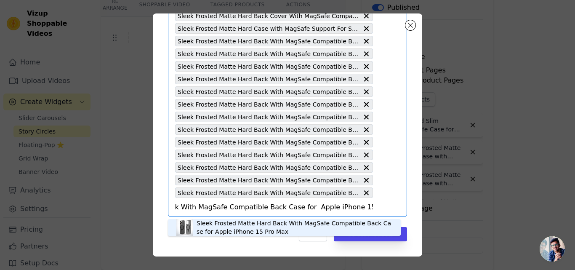
click at [249, 219] on div "Sleek Frosted Matte Hard Back With MagSafe Compatible Back Case for Apple iPhon…" at bounding box center [295, 227] width 196 height 17
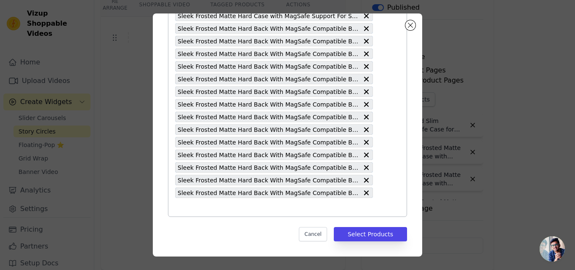
click at [267, 206] on input "text" at bounding box center [274, 207] width 198 height 10
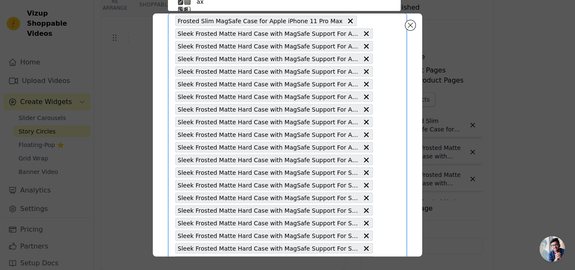
paste input "Sleek Frosted Matte Hard Back With MagSafe Compatible Back Case for Apple iPhon…"
type input "Sleek Frosted Matte Hard Back With MagSafe Compatible Back Case for Apple iPhon…"
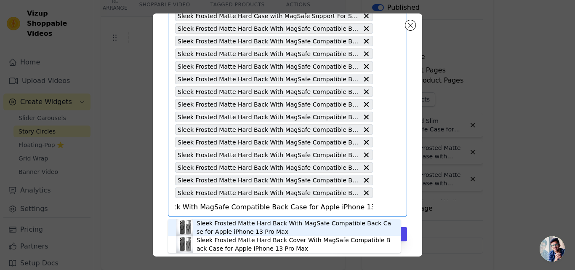
click at [265, 222] on div "Sleek Frosted Matte Hard Back With MagSafe Compatible Back Case for Apple iPhon…" at bounding box center [295, 227] width 196 height 17
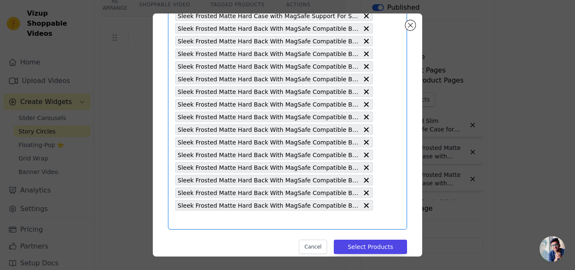
click at [265, 222] on input "text" at bounding box center [274, 220] width 198 height 10
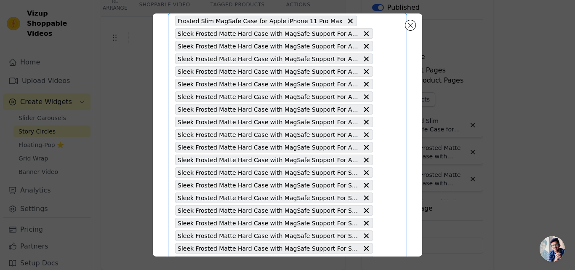
paste input "Sleek Frosted Matte Hard Back With MagSafe Compatible Back Case for Apple iPhon…"
type input "Sleek Frosted Matte Hard Back With MagSafe Compatible Back Case for Apple iPhon…"
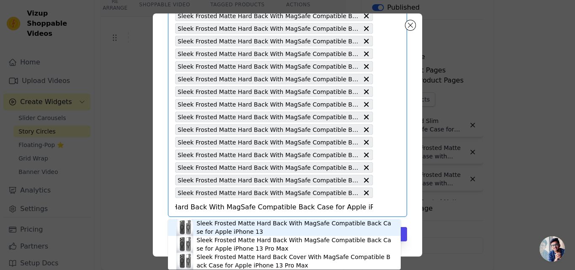
click at [221, 229] on div "Sleek Frosted Matte Hard Back With MagSafe Compatible Back Case for Apple iPhon…" at bounding box center [295, 227] width 196 height 17
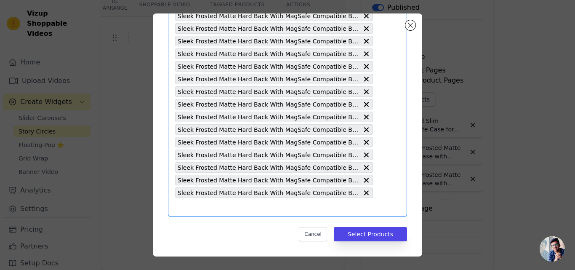
click at [255, 208] on input "text" at bounding box center [274, 207] width 198 height 10
paste input "Sleek Frosted Matte Hard Back With MagSafe Compatible Back Case for Apple iPhon…"
type input "Sleek Frosted Matte Hard Back With MagSafe Compatible Back Case for Apple iPhon…"
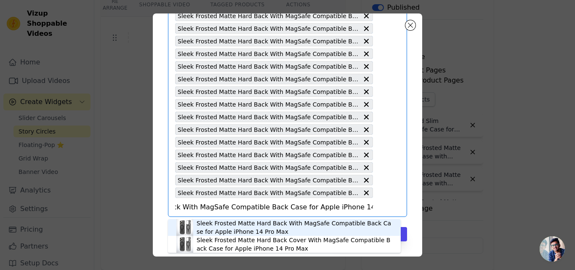
click at [254, 222] on div "Sleek Frosted Matte Hard Back With MagSafe Compatible Back Case for Apple iPhon…" at bounding box center [295, 227] width 196 height 17
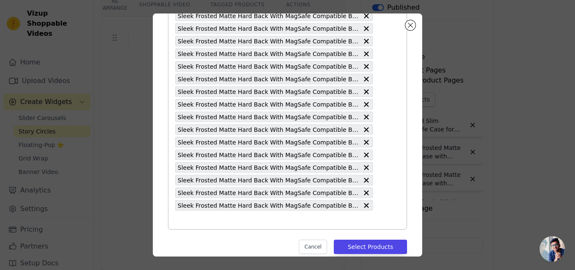
click at [255, 222] on input "text" at bounding box center [274, 220] width 198 height 10
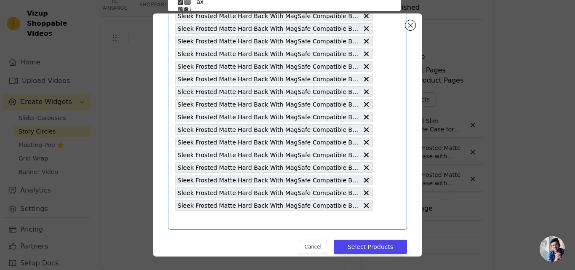
paste input "Sleek Frosted Matte Hard Back With MagSafe Compatible Back Case for Apple iPhon…"
type input "Sleek Frosted Matte Hard Back With MagSafe Compatible Back Case for Apple iPhon…"
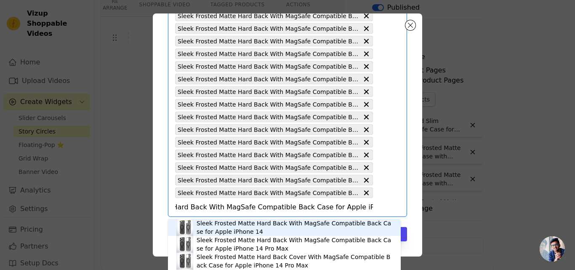
click at [255, 222] on div "Sleek Frosted Matte Hard Back With MagSafe Compatible Back Case for Apple iPhon…" at bounding box center [295, 227] width 196 height 17
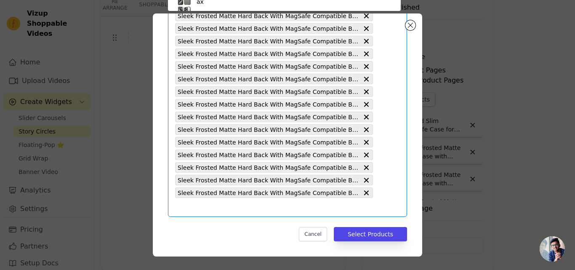
paste input "Sleek Frosted Matte Hard Back With MagSafe Compatible Back Case for Apple iPhon…"
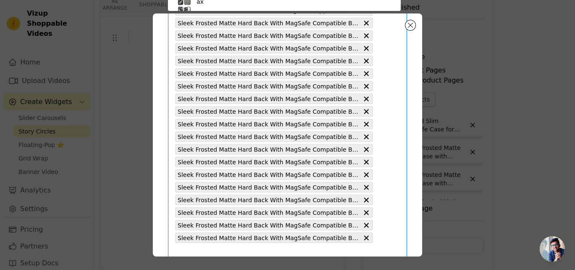
type input "Sleek Frosted Matte Hard Back With MagSafe Compatible Back Case for Apple iPhon…"
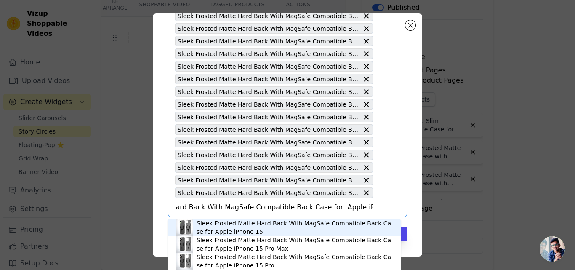
click at [264, 225] on div "Sleek Frosted Matte Hard Back With MagSafe Compatible Back Case for Apple iPhon…" at bounding box center [295, 227] width 196 height 17
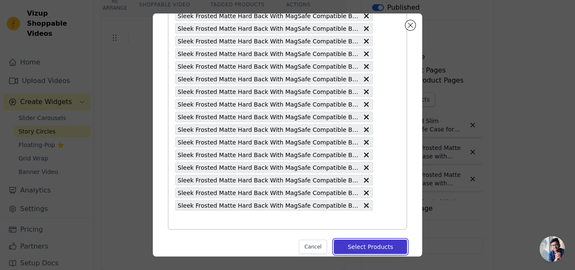
click at [363, 243] on button "Select Products" at bounding box center [370, 247] width 73 height 14
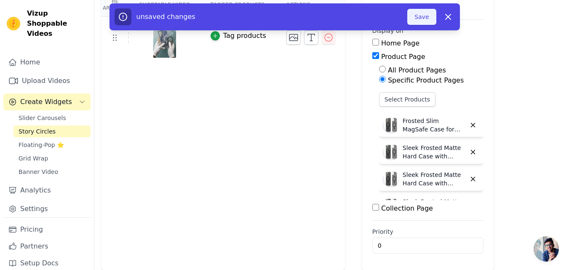
click at [416, 23] on button "Save" at bounding box center [421, 17] width 29 height 16
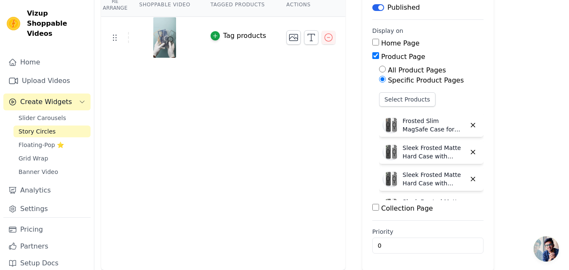
scroll to position [0, 0]
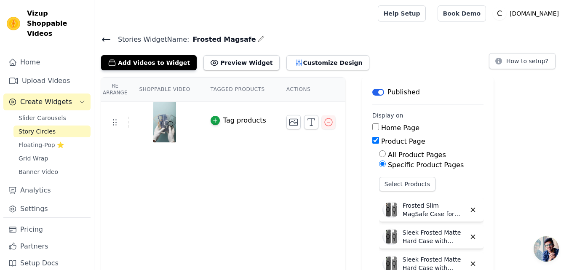
click at [104, 40] on icon at bounding box center [106, 39] width 8 height 3
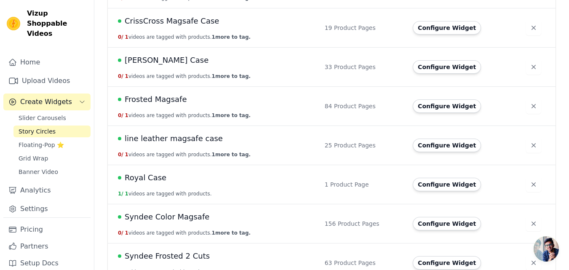
scroll to position [295, 0]
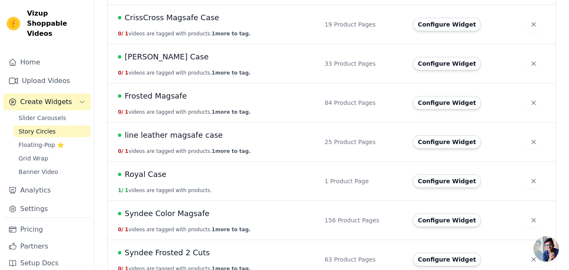
click at [163, 101] on span "Frosted Magsafe" at bounding box center [156, 96] width 62 height 12
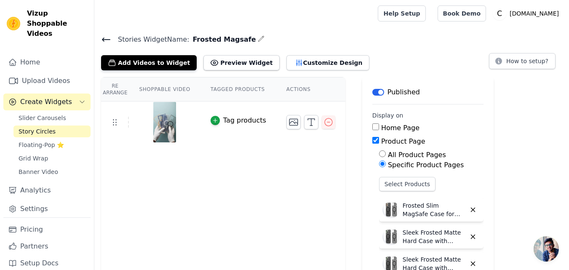
click at [108, 40] on icon at bounding box center [106, 40] width 10 height 10
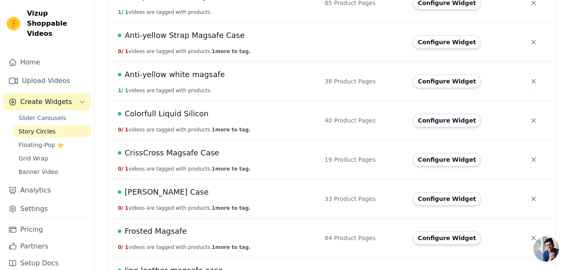
scroll to position [253, 0]
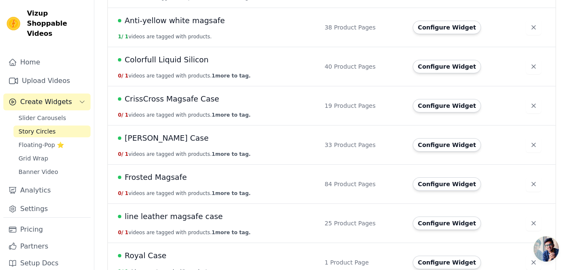
click at [173, 176] on span "Frosted Magsafe" at bounding box center [156, 177] width 62 height 12
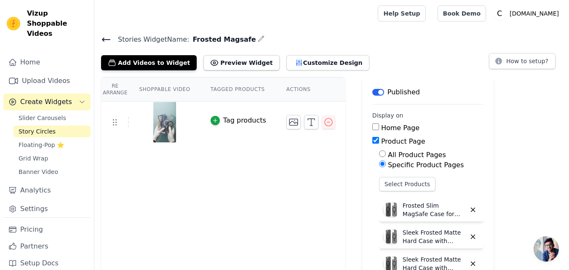
click at [106, 39] on icon at bounding box center [106, 39] width 8 height 3
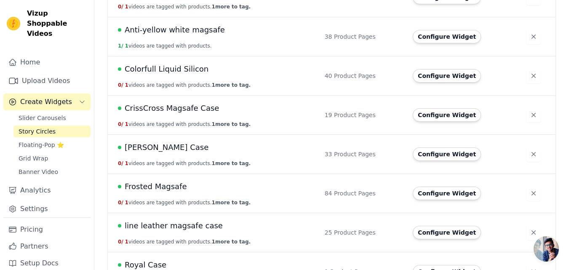
scroll to position [253, 0]
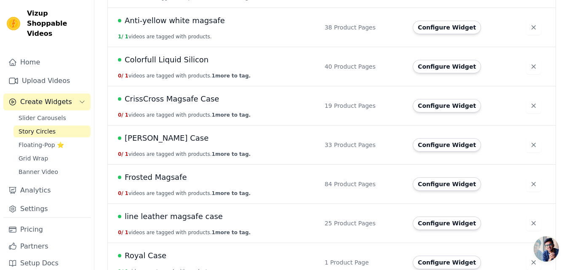
click at [179, 175] on span "Frosted Magsafe" at bounding box center [156, 177] width 62 height 12
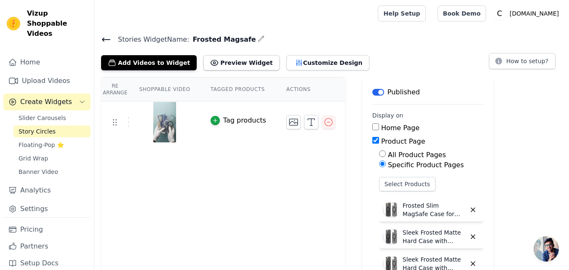
click at [104, 40] on icon at bounding box center [106, 39] width 8 height 3
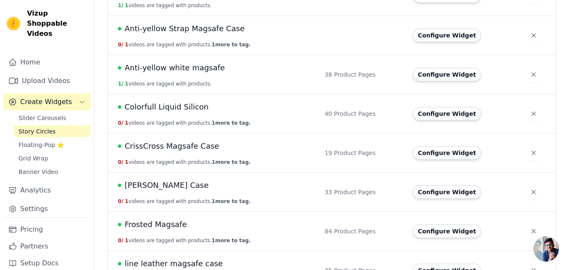
scroll to position [253, 0]
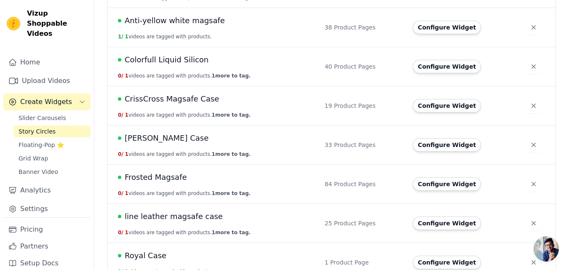
click at [155, 177] on span "Frosted Magsafe" at bounding box center [156, 177] width 62 height 12
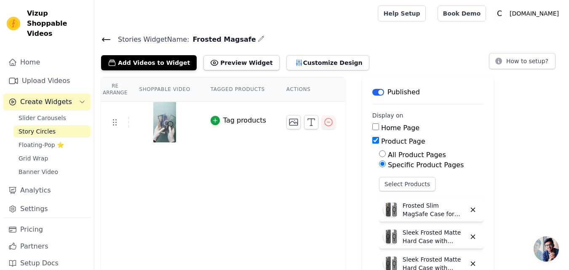
click at [99, 36] on div "Stories Widget Name: Frosted Magsafe Add Videos to Widget Preview Widget Custom…" at bounding box center [331, 52] width 475 height 37
click at [104, 41] on icon at bounding box center [106, 39] width 8 height 3
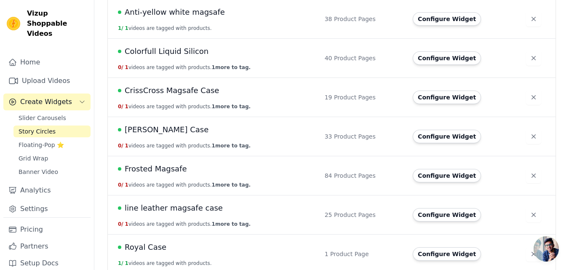
scroll to position [295, 0]
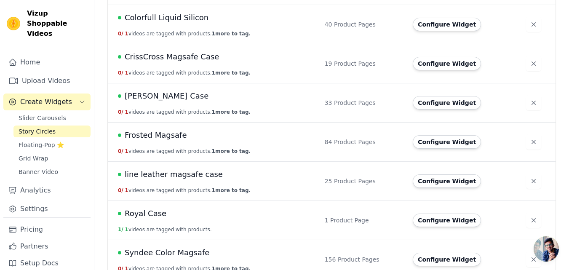
click at [156, 136] on span "Frosted Magsafe" at bounding box center [156, 135] width 62 height 12
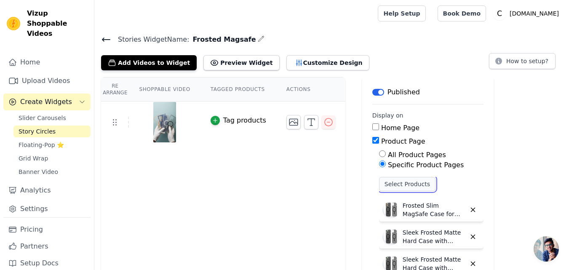
click at [385, 187] on button "Select Products" at bounding box center [407, 184] width 56 height 14
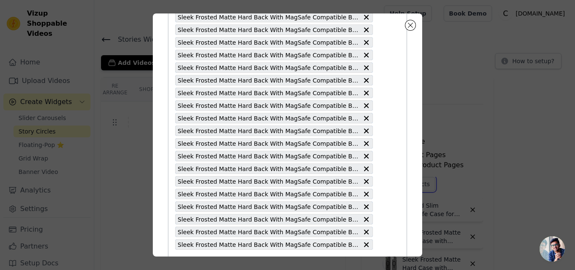
scroll to position [926, 0]
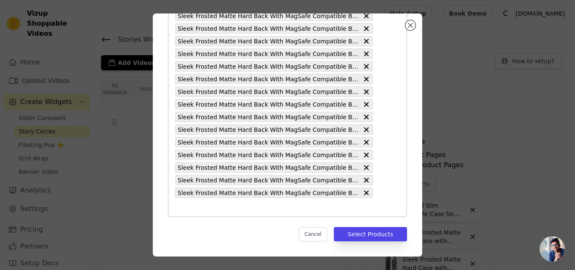
click at [281, 208] on input "text" at bounding box center [274, 207] width 198 height 10
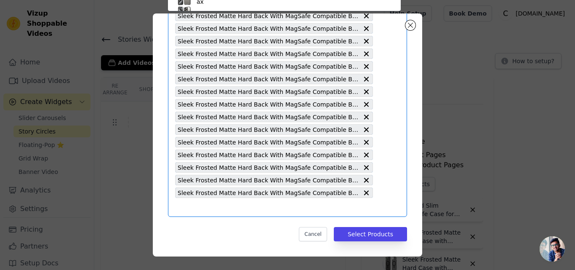
paste input "Sleek Frosted Matte Hard Case with MagSafe Support For Motorola Edge 60 Stylus …"
type input "Sleek Frosted Matte Hard Case with MagSafe Support For Motorola Edge 60 Stylus …"
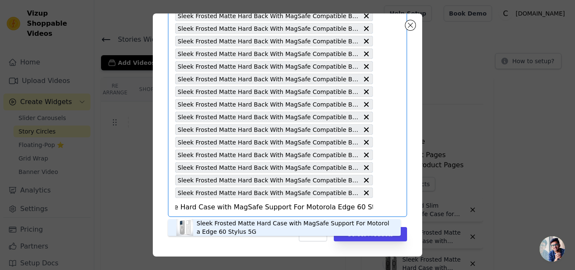
click at [238, 224] on div "Sleek Frosted Matte Hard Case with MagSafe Support For Motorola Edge 60 Stylus …" at bounding box center [295, 227] width 196 height 17
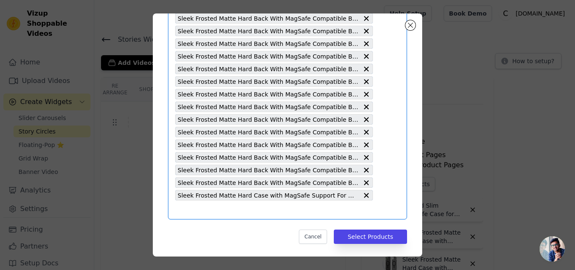
scroll to position [939, 0]
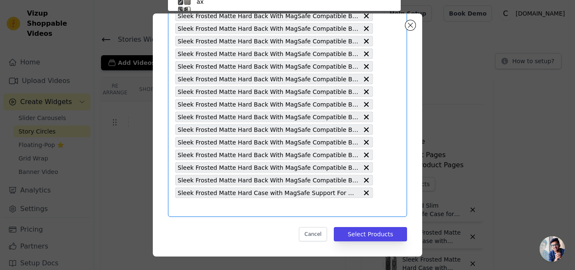
scroll to position [49, 0]
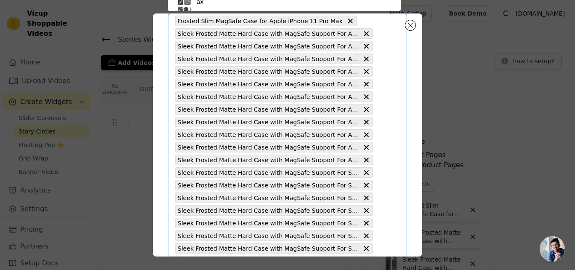
paste input "Sleek Frosted Matte Hard Case with MagSafe Support For OnePlus 13 5G"
type input "Sleek Frosted Matte Hard Case with MagSafe Support For OnePlus 13 5G"
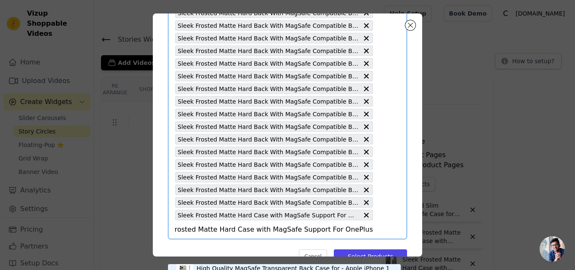
scroll to position [939, 0]
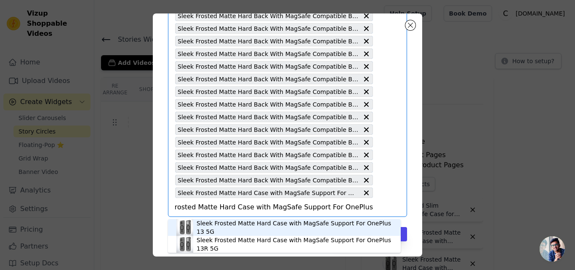
click at [236, 230] on div "Sleek Frosted Matte Hard Case with MagSafe Support For OnePlus 13 5G" at bounding box center [295, 227] width 196 height 17
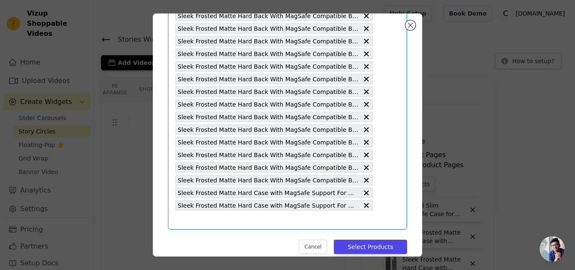
scroll to position [952, 0]
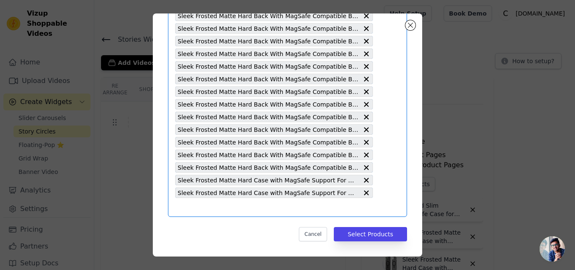
click at [259, 208] on input "text" at bounding box center [274, 207] width 198 height 10
paste input "Sleek Frosted Matte Hard Case with MagSafe Support For OnePlus 13R 5G"
type input "Sleek Frosted Matte Hard Case with MagSafe Support For OnePlus 13R 5G"
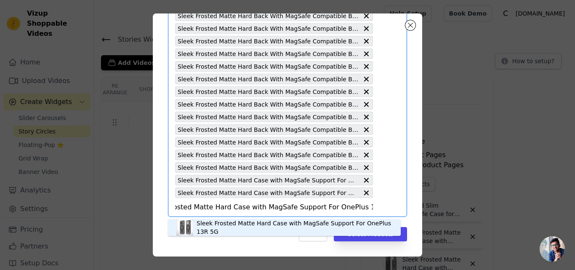
click at [245, 224] on div "Sleek Frosted Matte Hard Case with MagSafe Support For OnePlus 13R 5G" at bounding box center [295, 227] width 196 height 17
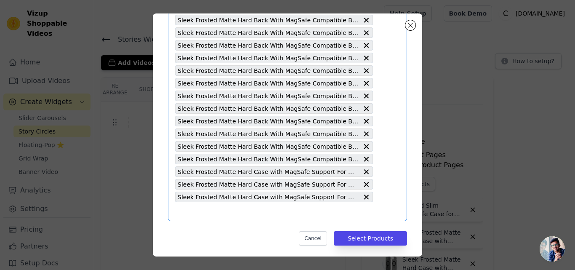
scroll to position [964, 0]
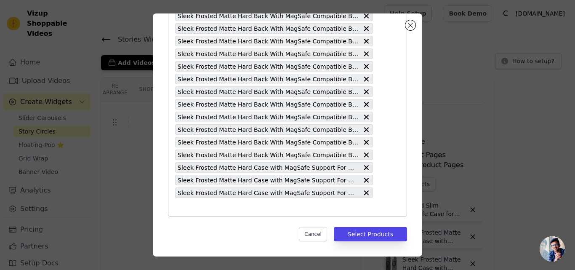
click at [206, 210] on input "text" at bounding box center [274, 207] width 198 height 10
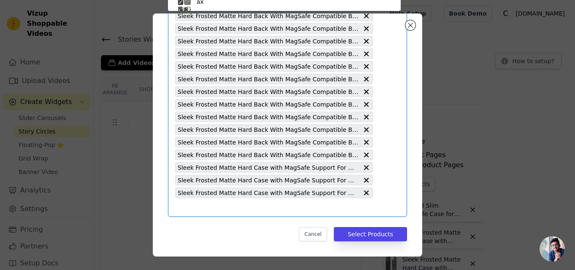
paste input "Sleek Frosted Matte Hard Back Cover With MagSafe Compatible Back Case for Motor…"
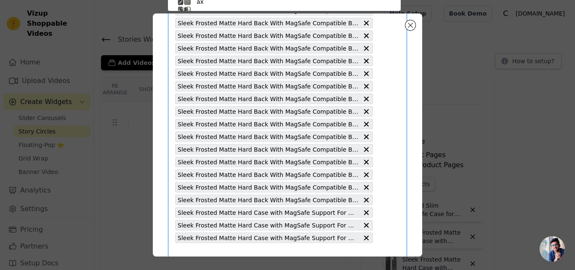
type input "Sleek Frosted Matte Hard Back Cover With MagSafe Compatible Back Case for Motor…"
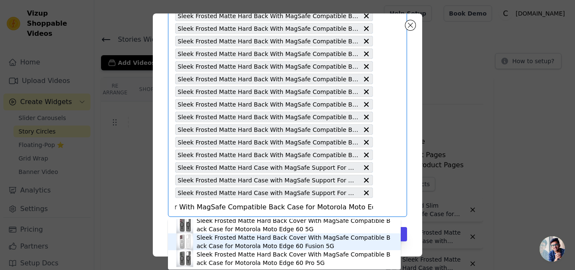
scroll to position [0, 0]
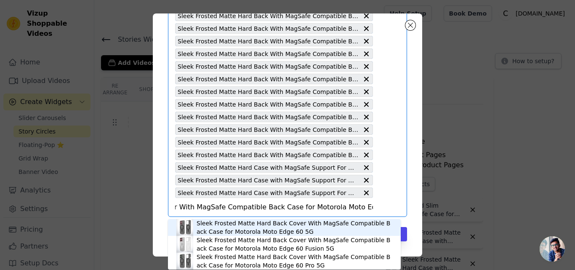
click at [245, 228] on div "Sleek Frosted Matte Hard Back Cover With MagSafe Compatible Back Case for Motor…" at bounding box center [295, 227] width 196 height 17
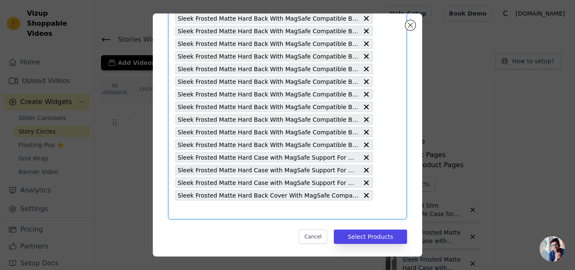
scroll to position [977, 0]
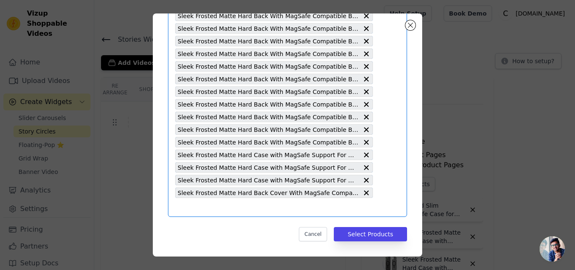
paste input "Sleek Frosted Matte Hard Back Cover With MagSafe Compatible Back Case for Motor…"
type input "Sleek Frosted Matte Hard Back Cover With MagSafe Compatible Back Case for Motor…"
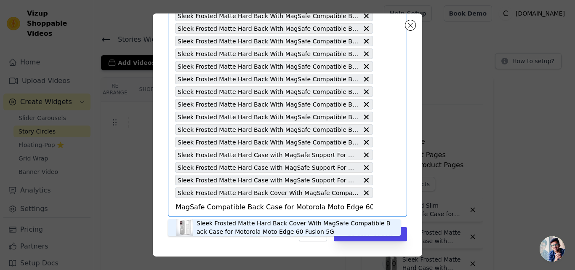
scroll to position [3, 0]
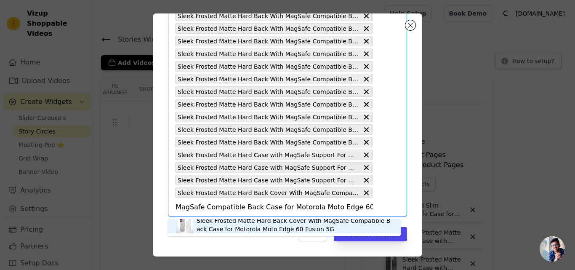
click at [249, 229] on div "Sleek Frosted Matte Hard Back Cover With MagSafe Compatible Back Case for Motor…" at bounding box center [295, 225] width 196 height 17
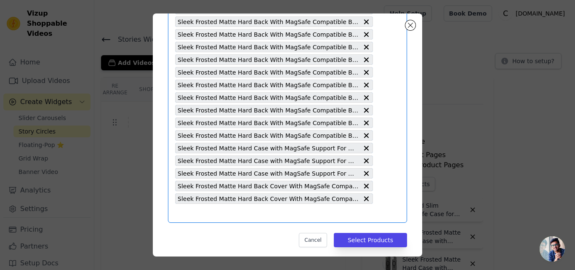
scroll to position [989, 0]
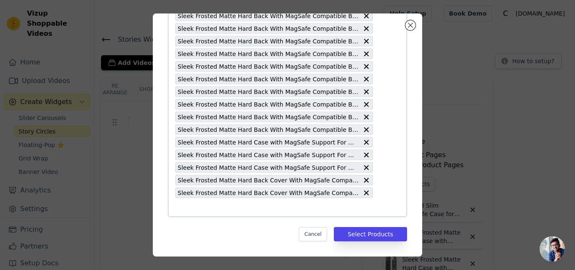
click at [233, 210] on input "text" at bounding box center [274, 207] width 198 height 10
paste input "Sleek Frosted Matte Hard Back Cover With MagSafe Compatible Back Case for Motor…"
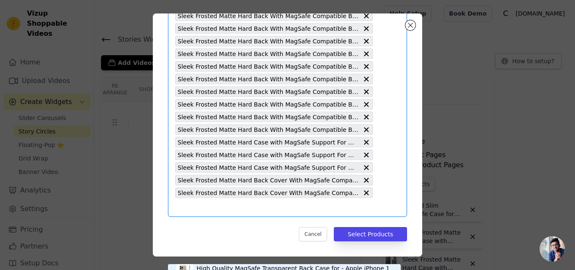
type input "Sleek Frosted Matte Hard Back Cover With MagSafe Compatible Back Case for Motor…"
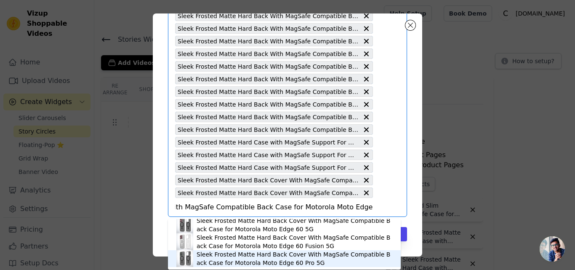
click at [250, 253] on div "Sleek Frosted Matte Hard Back Cover With MagSafe Compatible Back Case for Motor…" at bounding box center [295, 258] width 196 height 17
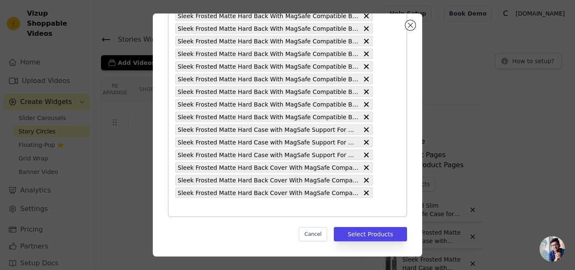
click at [267, 206] on input "text" at bounding box center [274, 207] width 198 height 10
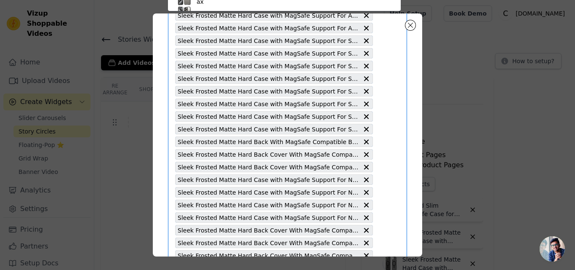
paste input "Sleek Frosted Matte Hard Back Cover With MagSafe Compatible Back Case for OnePl…"
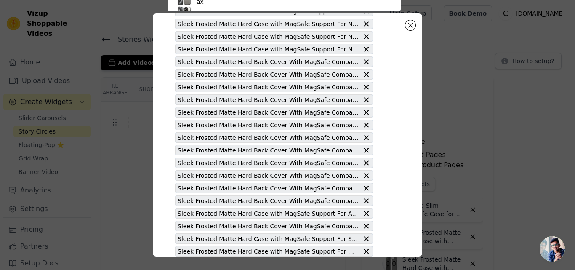
type input "Sleek Frosted Matte Hard Back Cover With MagSafe Compatible Back Case for OnePl…"
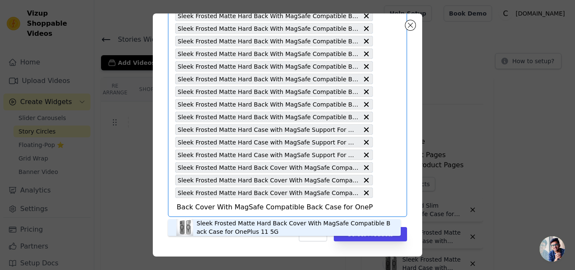
click at [214, 225] on div "Sleek Frosted Matte Hard Back Cover With MagSafe Compatible Back Case for OnePl…" at bounding box center [295, 227] width 196 height 17
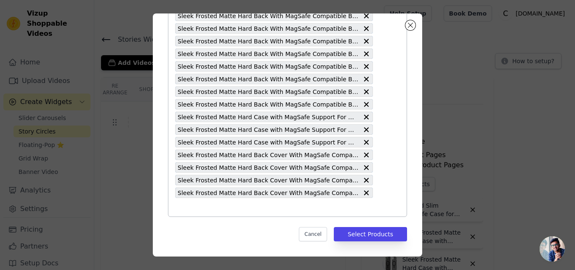
click at [235, 207] on input "text" at bounding box center [274, 207] width 198 height 10
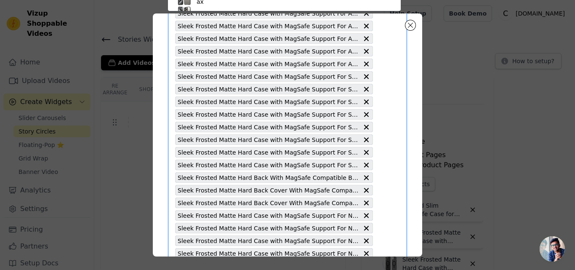
paste input "Sleek Frosted Matte Hard Back Cover With MagSafe Compatible Back Case for Samsu…"
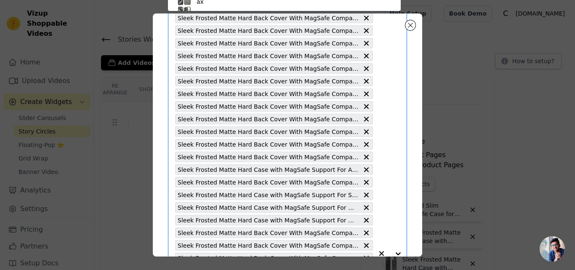
type input "Sleek Frosted Matte Hard Back Cover With MagSafe Compatible Back Case for Samsu…"
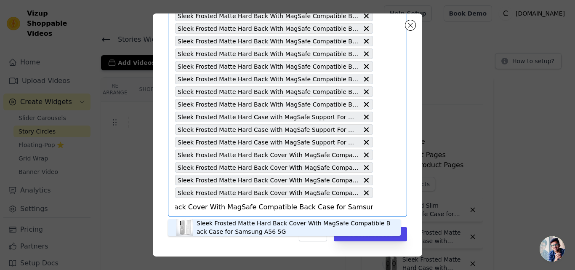
click at [241, 224] on div "Sleek Frosted Matte Hard Back Cover With MagSafe Compatible Back Case for Samsu…" at bounding box center [295, 227] width 196 height 17
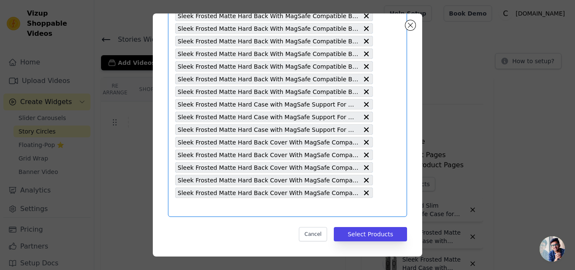
click at [268, 209] on input "text" at bounding box center [274, 207] width 198 height 10
paste input "Sleek Frosted Matte Hard Cover with MagSafe Support For Samsung A16 5G"
type input "Sleek Frosted Matte Hard Cover with MagSafe Support For Samsung A16 5G"
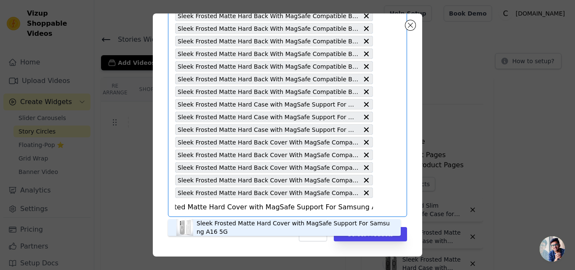
click at [235, 222] on div "Sleek Frosted Matte Hard Cover with MagSafe Support For Samsung A16 5G" at bounding box center [295, 227] width 196 height 17
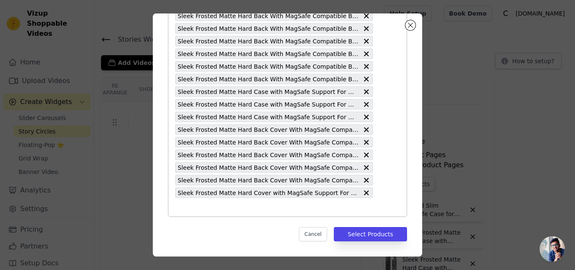
click at [262, 209] on input "text" at bounding box center [274, 207] width 198 height 10
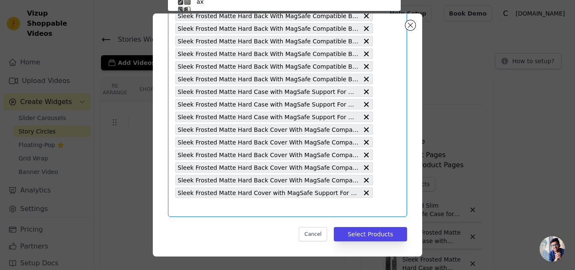
scroll to position [49, 0]
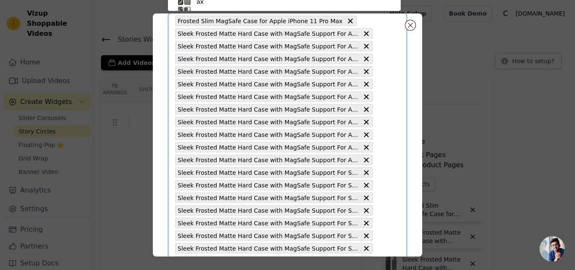
paste input "Sleek Frosted Matte Hard Cover with MagSafe Support For Samsung A16 5G"
type input "Sleek Frosted Matte Hard Cover with MagSafe Support For Samsung A16 5G"
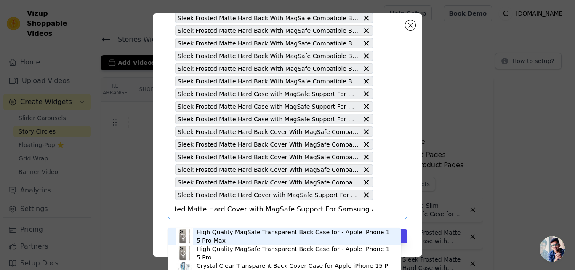
scroll to position [1040, 0]
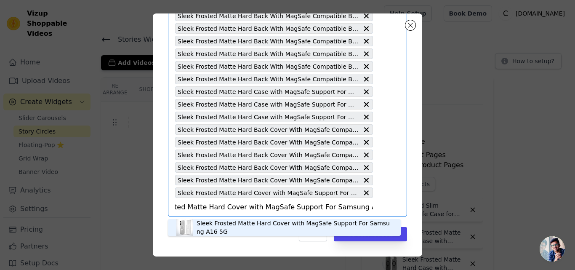
click at [229, 224] on div "Sleek Frosted Matte Hard Cover with MagSafe Support For Samsung A16 5G" at bounding box center [295, 227] width 196 height 17
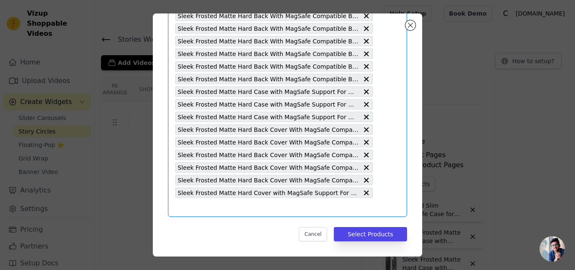
scroll to position [0, 0]
click at [204, 206] on input "text" at bounding box center [274, 207] width 198 height 10
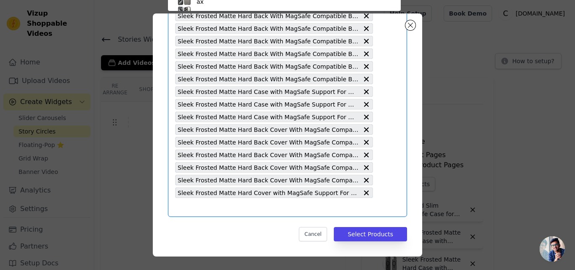
paste input "Frosted Slim MagSafe Case for Apple iPhone 11 Pro Max"
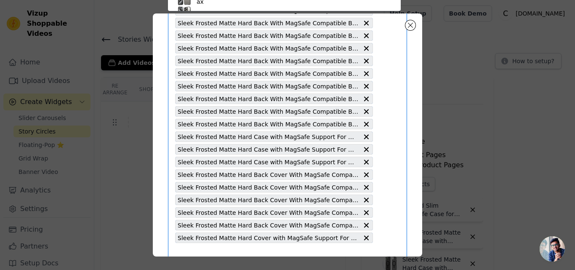
type input "Frosted Slim MagSafe Case for Apple iPhone 11 Pro Max"
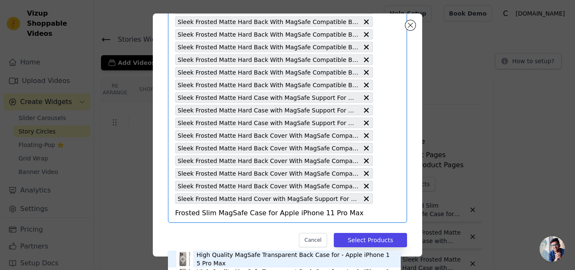
scroll to position [1040, 0]
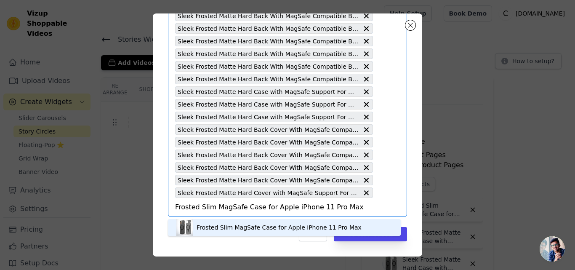
click at [214, 227] on div "Frosted Slim MagSafe Case for Apple iPhone 11 Pro Max" at bounding box center [279, 227] width 165 height 8
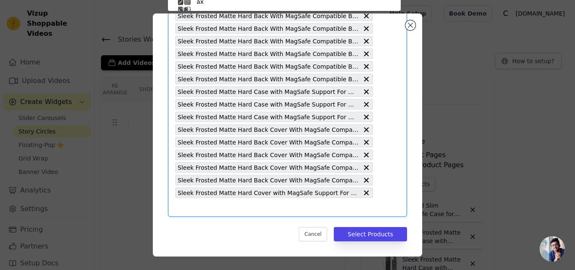
scroll to position [49, 0]
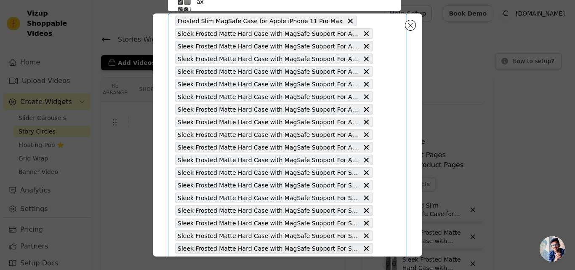
paste input "Sleek Frosted Matte Hard Back With MagSafe Compatible Back Case for CMF By Noth…"
type input "Sleek Frosted Matte Hard Back With MagSafe Compatible Back Case for CMF By Noth…"
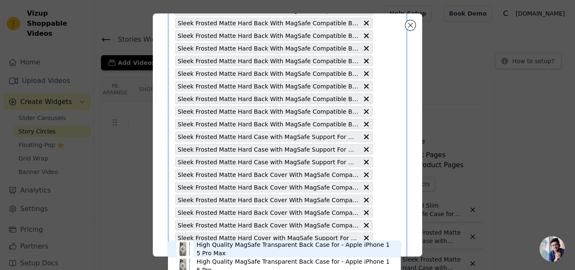
scroll to position [1040, 0]
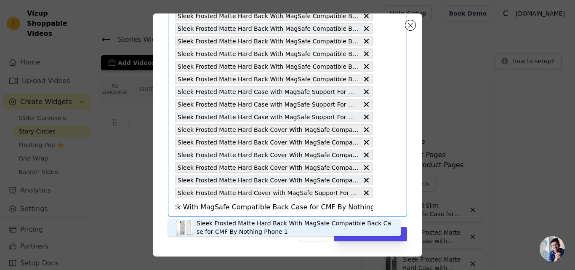
click at [243, 227] on div "Sleek Frosted Matte Hard Back With MagSafe Compatible Back Case for CMF By Noth…" at bounding box center [295, 227] width 196 height 17
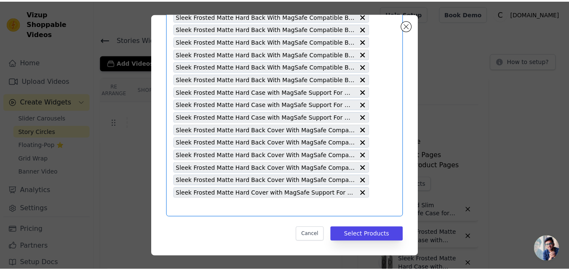
scroll to position [0, 0]
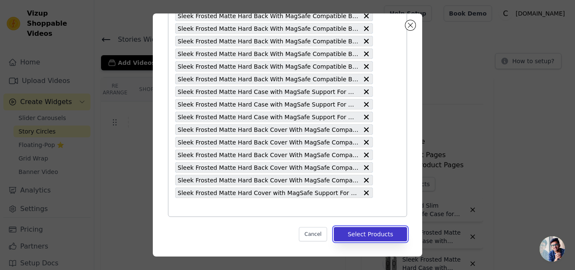
click at [372, 236] on button "Select Products" at bounding box center [370, 234] width 73 height 14
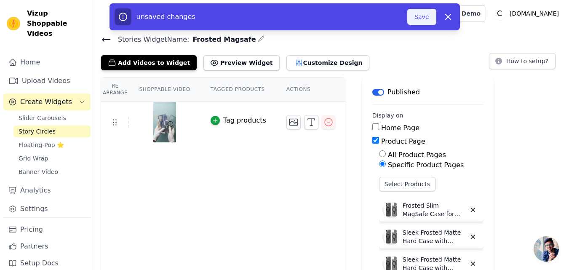
click at [417, 18] on button "Save" at bounding box center [421, 17] width 29 height 16
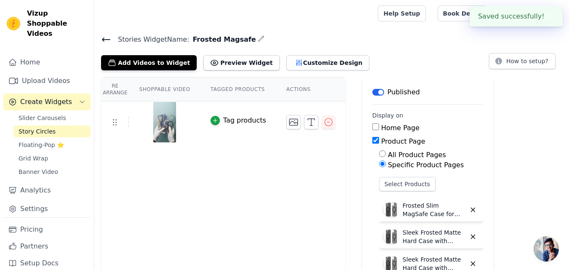
click at [106, 40] on icon at bounding box center [106, 39] width 8 height 3
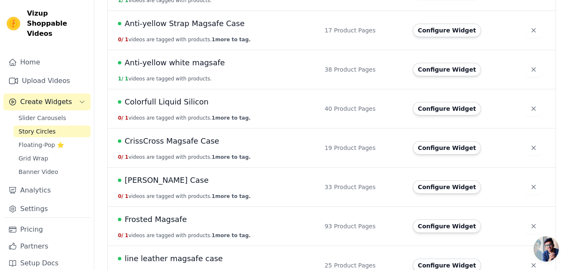
scroll to position [295, 0]
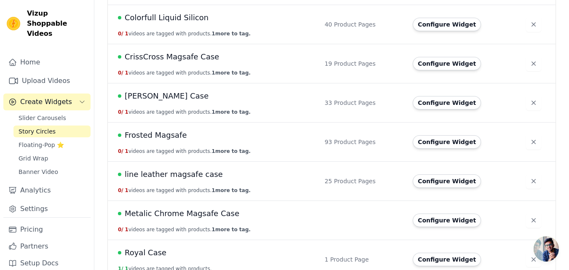
click at [171, 137] on span "Frosted Magsafe" at bounding box center [156, 135] width 62 height 12
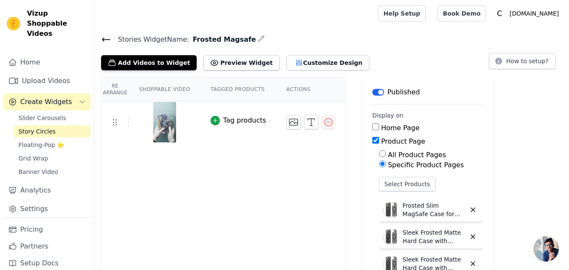
click at [104, 38] on icon at bounding box center [106, 40] width 10 height 10
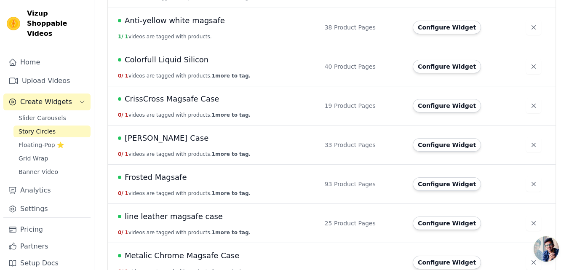
scroll to position [295, 0]
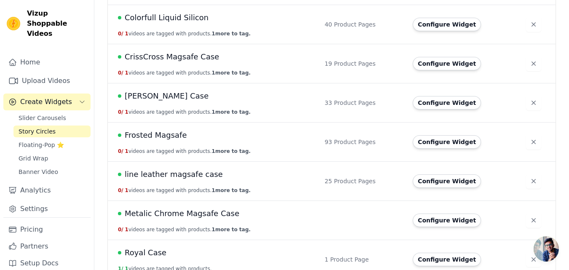
click at [167, 137] on span "Frosted Magsafe" at bounding box center [156, 135] width 62 height 12
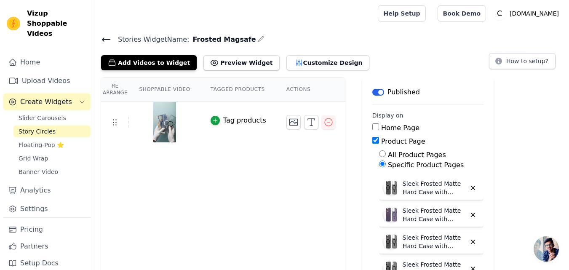
click at [108, 36] on icon at bounding box center [106, 40] width 10 height 10
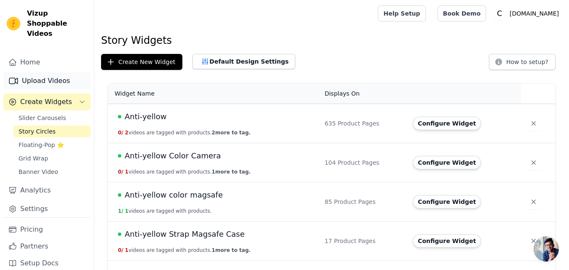
click at [37, 72] on link "Upload Videos" at bounding box center [46, 80] width 87 height 17
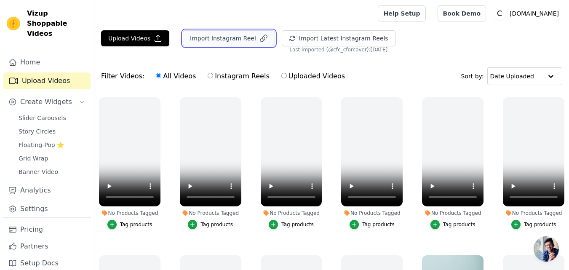
click at [221, 39] on button "Import Instagram Reel" at bounding box center [229, 38] width 92 height 16
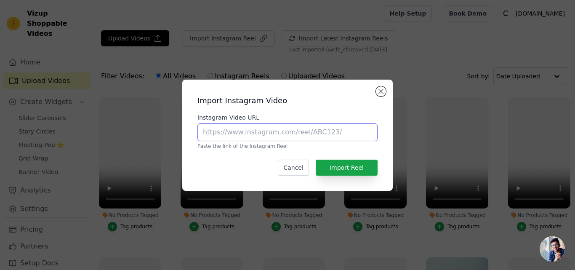
click at [286, 137] on input "Instagram Video URL" at bounding box center [288, 132] width 180 height 18
paste
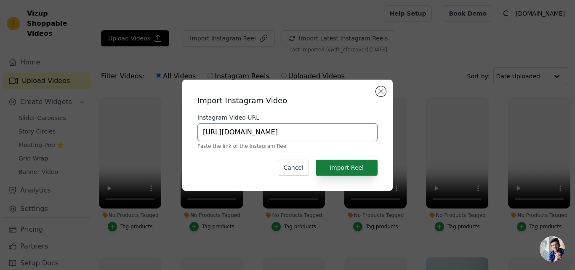
type input "https://www.instagram.com/reel/C3AbrDiBWwv"
click at [340, 169] on button "Import Reel" at bounding box center [347, 168] width 62 height 16
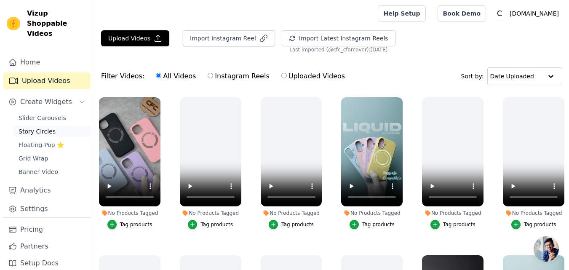
click at [40, 127] on span "Story Circles" at bounding box center [37, 131] width 37 height 8
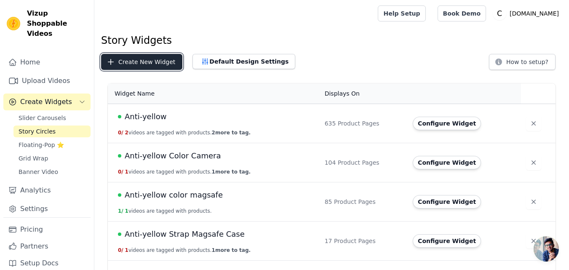
click at [152, 64] on button "Create New Widget" at bounding box center [141, 62] width 81 height 16
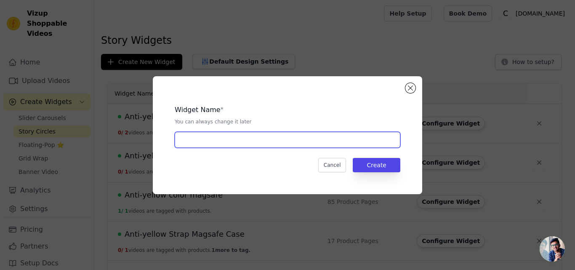
click at [271, 135] on input "text" at bounding box center [288, 140] width 226 height 16
paste input "Silicon Magsafe"
type input "Silicon Magsafe"
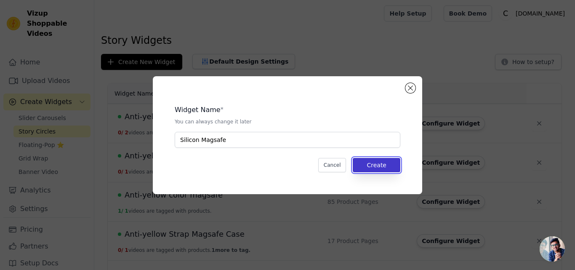
click at [379, 166] on button "Create" at bounding box center [377, 165] width 48 height 14
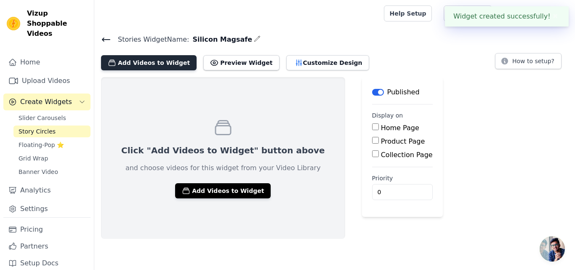
click at [159, 64] on button "Add Videos to Widget" at bounding box center [149, 62] width 96 height 15
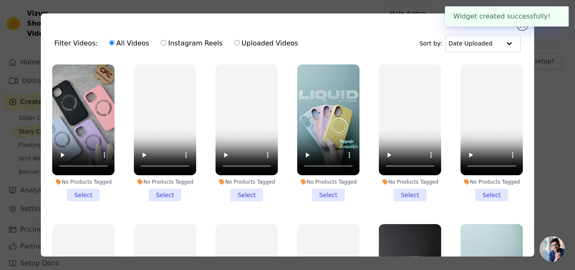
click at [86, 193] on li "No Products Tagged Select" at bounding box center [83, 132] width 62 height 137
click at [0, 0] on input "No Products Tagged Select" at bounding box center [0, 0] width 0 height 0
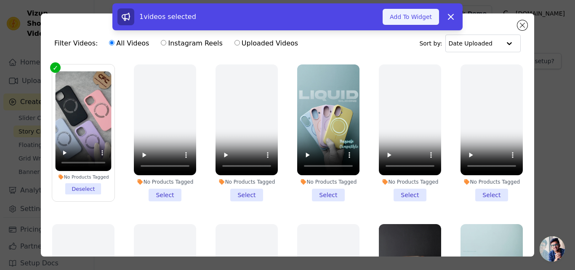
click at [409, 19] on button "Add To Widget" at bounding box center [411, 17] width 56 height 16
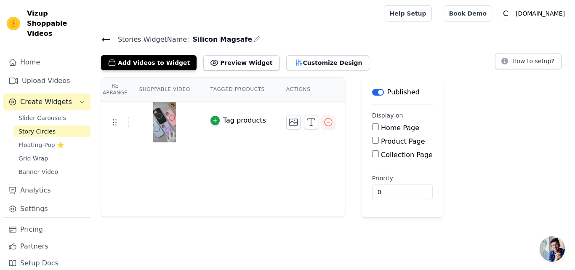
click at [381, 142] on label "Product Page" at bounding box center [403, 141] width 44 height 8
click at [375, 142] on input "Product Page" at bounding box center [375, 140] width 7 height 7
checkbox input "true"
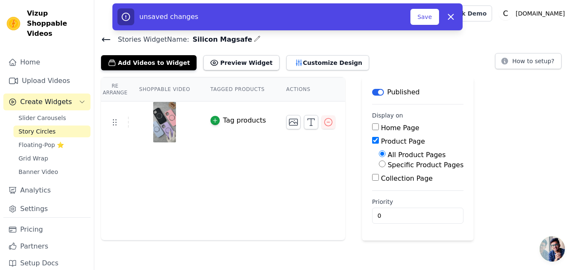
click at [393, 166] on label "Specific Product Pages" at bounding box center [426, 165] width 76 height 8
click at [386, 166] on input "Specific Product Pages" at bounding box center [382, 163] width 7 height 7
radio input "true"
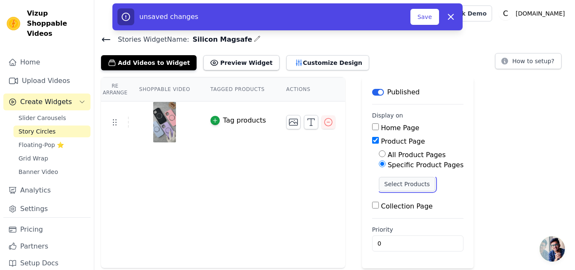
click at [387, 183] on button "Select Products" at bounding box center [407, 184] width 56 height 14
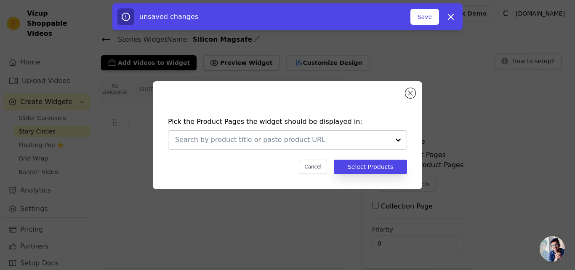
click at [279, 144] on input "text" at bounding box center [282, 140] width 215 height 10
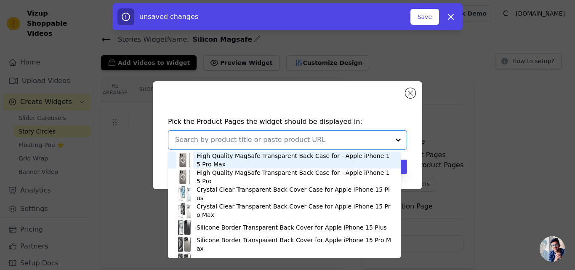
paste input "MagSafe Compatible Silicone Back Cover for- Apple iPhone 15 Plus"
type input "MagSafe Compatible Silicone Back Cover for- Apple iPhone 15 Plus"
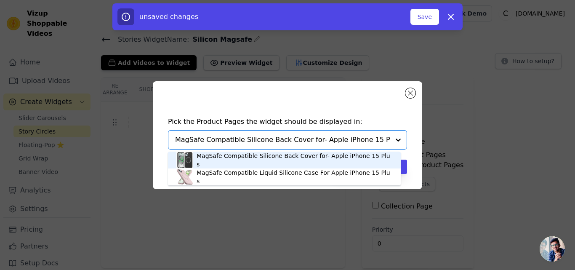
click at [255, 158] on div "MagSafe Compatible Silicone Back Cover for- Apple iPhone 15 Plus" at bounding box center [295, 160] width 196 height 17
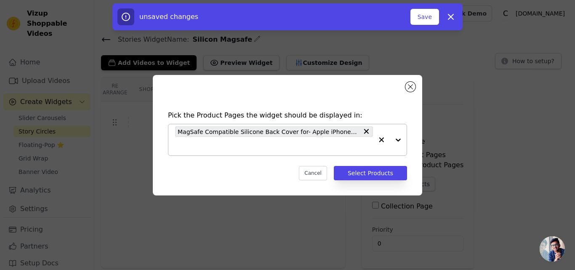
click at [238, 147] on input "text" at bounding box center [274, 146] width 198 height 10
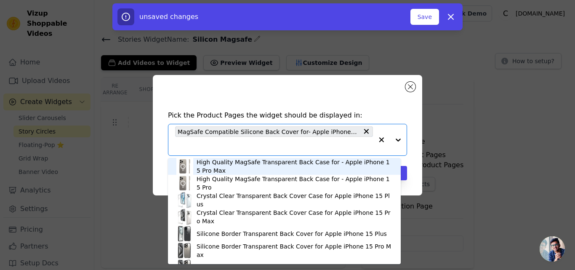
paste input "MagSafe Compatible Silicone Back Cover for- Apple iPhone 15"
type input "MagSafe Compatible Silicone Back Cover for- Apple iPhone 15"
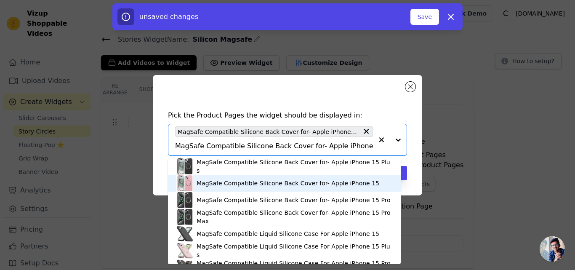
click at [268, 182] on div "MagSafe Compatible Silicone Back Cover for- Apple iPhone 15" at bounding box center [288, 183] width 183 height 8
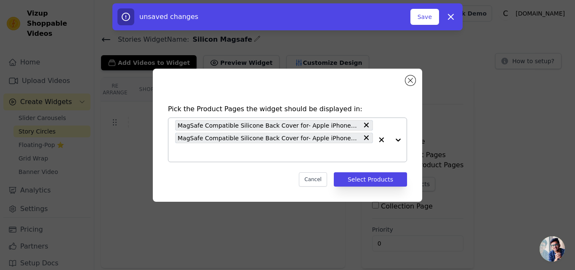
click at [261, 155] on input "text" at bounding box center [274, 152] width 198 height 10
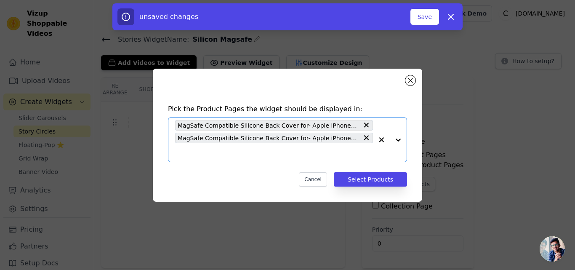
paste input "MagSafe Compatible Silicone Back Cover for- Apple iPhone 15 Pro"
type input "MagSafe Compatible Silicone Back Cover for- Apple iPhone 15 Pro"
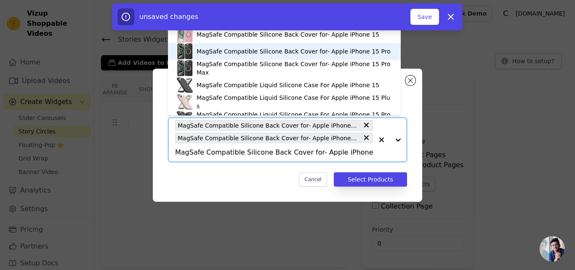
click at [263, 50] on div "MagSafe Compatible Silicone Back Cover for- Apple iPhone 15 Pro" at bounding box center [294, 51] width 194 height 8
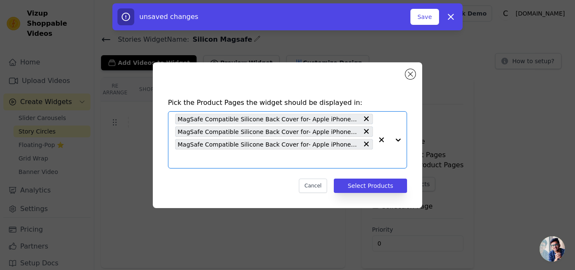
click at [235, 156] on input "text" at bounding box center [274, 159] width 198 height 10
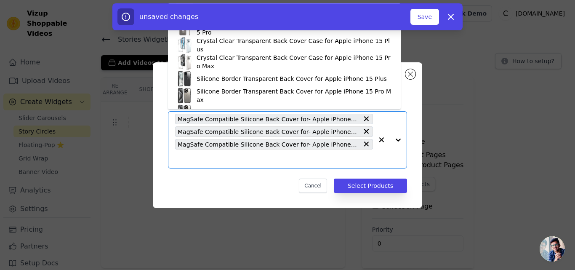
paste input "MagSafe Compatible Silicone Back Cover for- Apple iPhone 15 Pro Max"
type input "MagSafe Compatible Silicone Back Cover for- Apple iPhone 15 Pro Max"
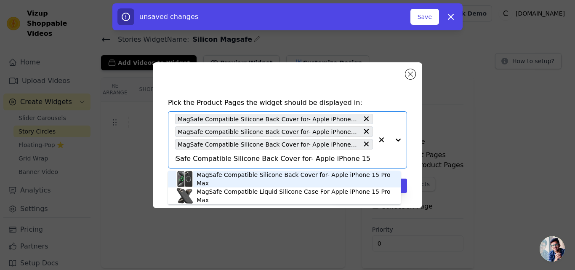
click at [247, 181] on div "MagSafe Compatible Silicone Back Cover for- Apple iPhone 15 Pro Max" at bounding box center [295, 179] width 196 height 17
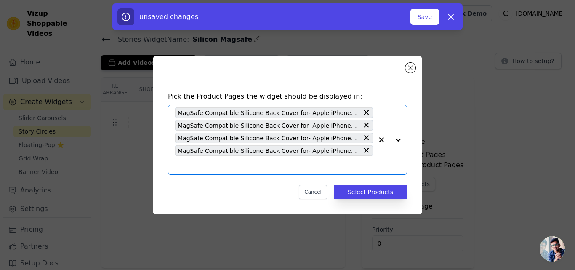
click at [228, 166] on input "text" at bounding box center [274, 165] width 198 height 10
paste input "Silicon Back Cover Case for iPhone 15 Pro Max with MagSafe Supports Magnetic Ch…"
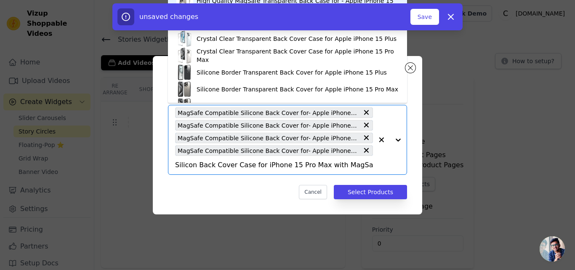
scroll to position [0, 198]
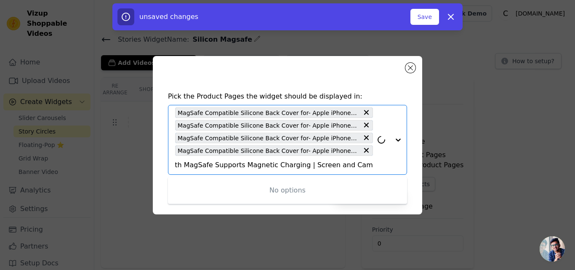
type input "Silicon Back Cover Case for iPhone 15 Pro Max with MagSafe Supports Magnetic Ch…"
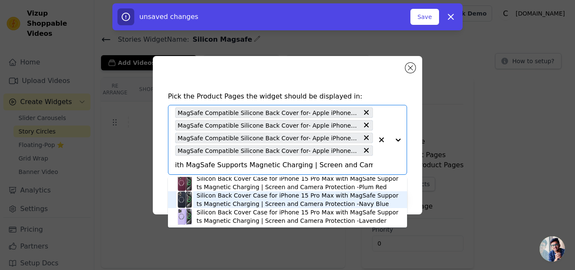
scroll to position [0, 0]
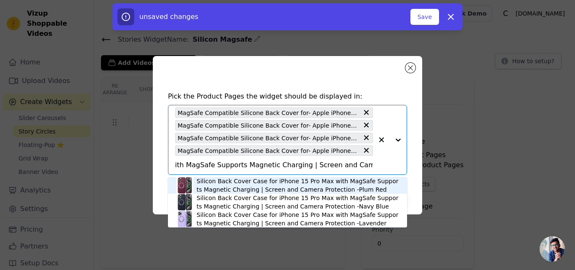
click at [282, 185] on div "Silicon Back Cover Case for iPhone 15 Pro Max with MagSafe Supports Magnetic Ch…" at bounding box center [298, 185] width 202 height 17
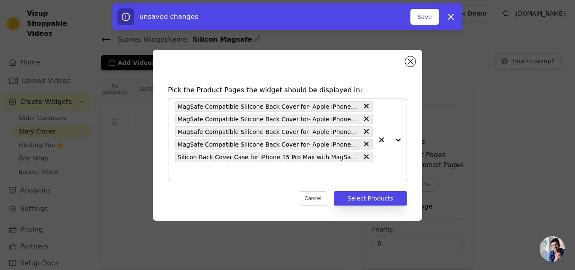
click at [267, 171] on input "text" at bounding box center [274, 171] width 198 height 10
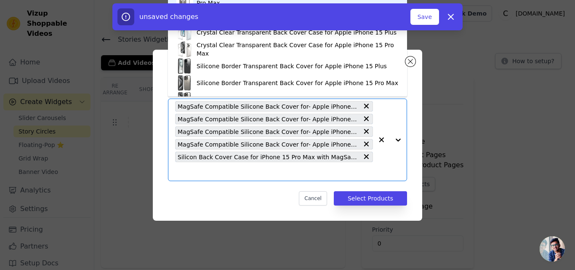
paste input "Silicon Back Cover Case for iPhone 15 Pro Max with MagSafe Supports Magnetic Ch…"
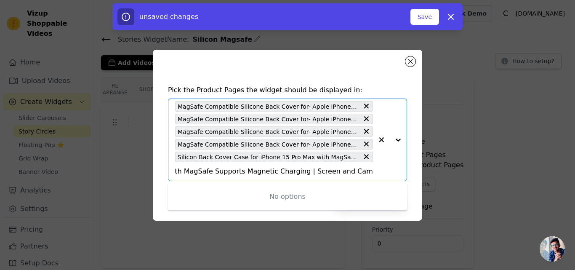
type input "Silicon Back Cover Case for iPhone 15 Pro Max with MagSafe Supports Magnetic Ch…"
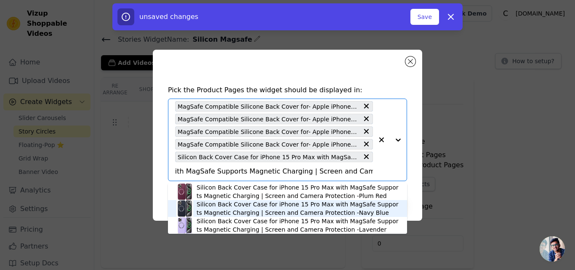
click at [270, 208] on div "Silicon Back Cover Case for iPhone 15 Pro Max with MagSafe Supports Magnetic Ch…" at bounding box center [298, 208] width 202 height 17
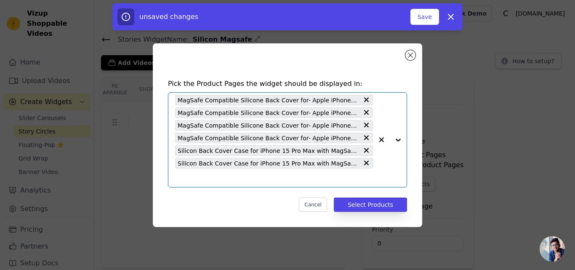
scroll to position [0, 0]
click at [245, 176] on input "text" at bounding box center [274, 178] width 198 height 10
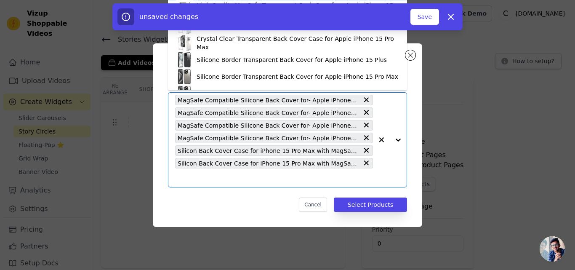
paste input "Silicon Back Cover Case for iPhone 15 Pro Max with MagSafe Supports Magnetic Ch…"
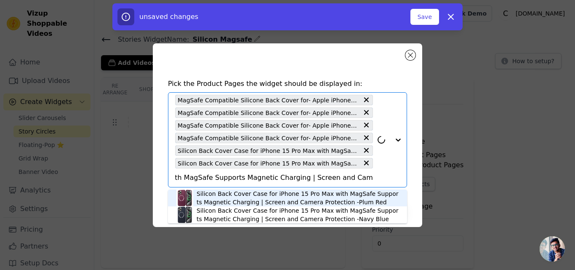
type input "Silicon Back Cover Case for iPhone 15 Pro Max with MagSafe Supports Magnetic Ch…"
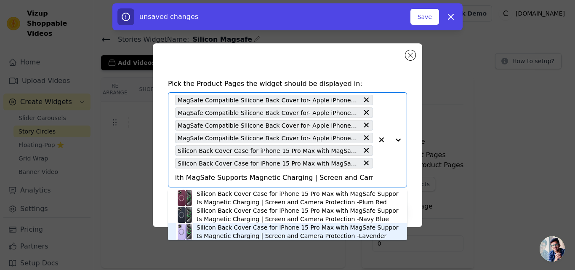
click at [275, 232] on div "Silicon Back Cover Case for iPhone 15 Pro Max with MagSafe Supports Magnetic Ch…" at bounding box center [298, 231] width 202 height 17
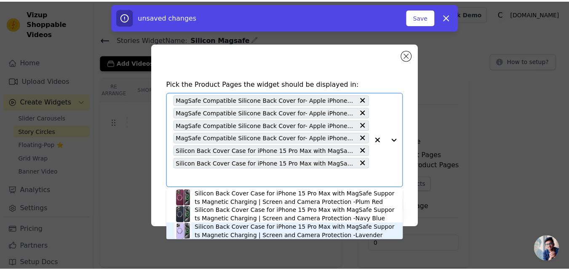
scroll to position [0, 0]
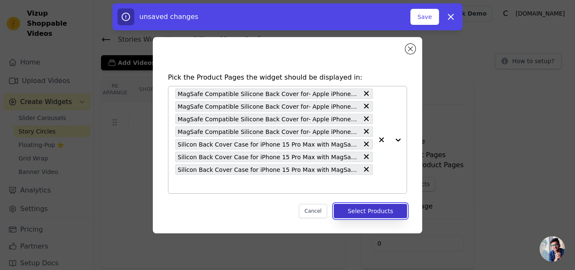
click at [357, 212] on button "Select Products" at bounding box center [370, 211] width 73 height 14
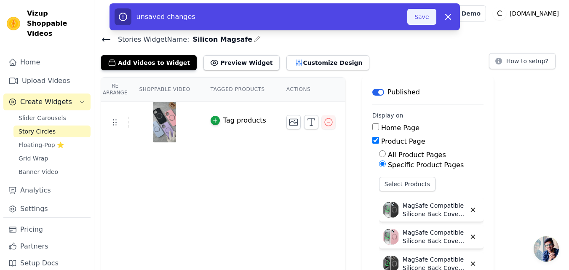
click at [419, 21] on button "Save" at bounding box center [421, 17] width 29 height 16
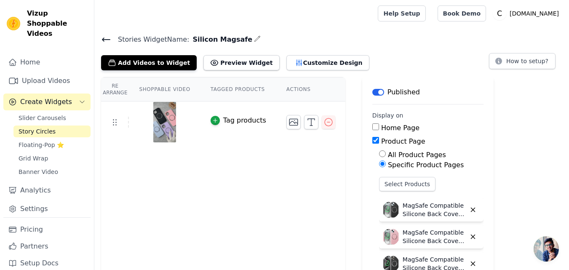
click at [104, 40] on icon at bounding box center [106, 40] width 10 height 10
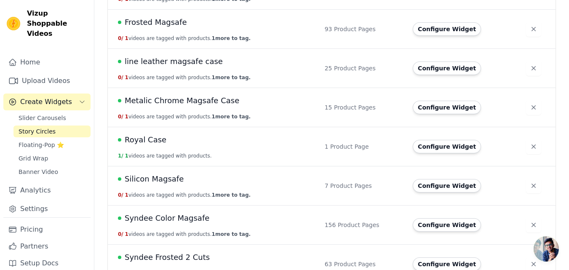
scroll to position [421, 0]
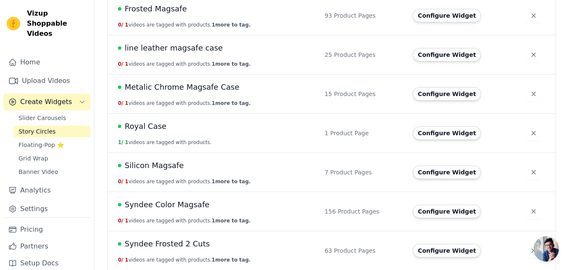
click at [169, 166] on span "Silicon Magsafe" at bounding box center [154, 166] width 59 height 12
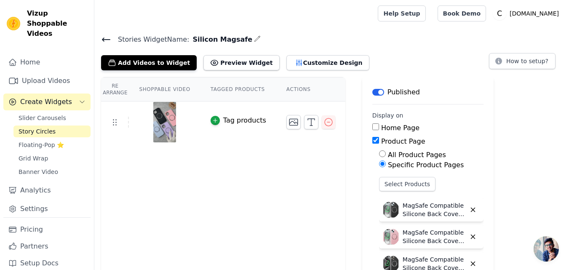
click at [105, 40] on icon at bounding box center [106, 39] width 8 height 3
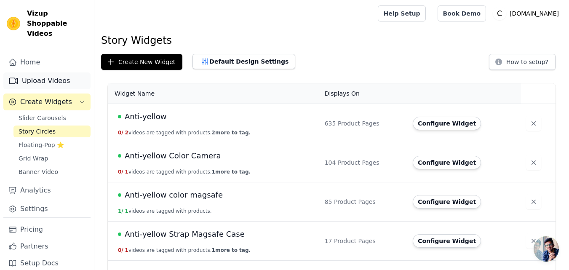
click at [45, 72] on link "Upload Videos" at bounding box center [46, 80] width 87 height 17
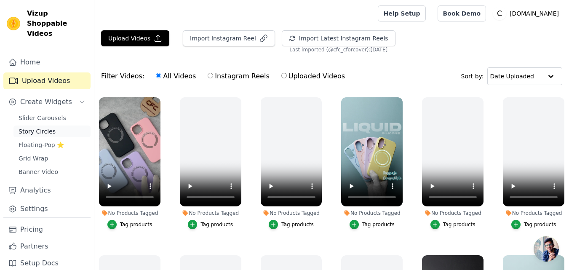
click at [38, 127] on span "Story Circles" at bounding box center [37, 131] width 37 height 8
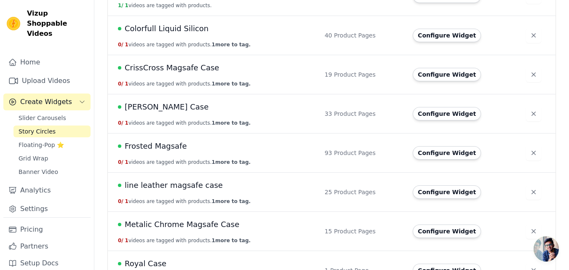
scroll to position [247, 0]
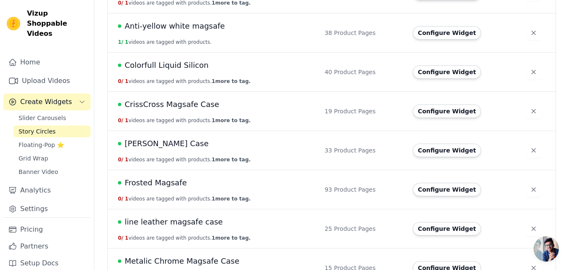
click at [170, 64] on span "Colorfull Liquid Silicon" at bounding box center [167, 65] width 84 height 12
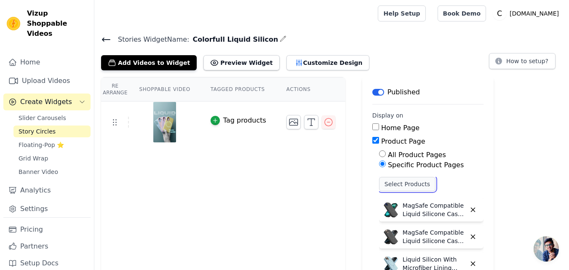
click at [403, 185] on button "Select Products" at bounding box center [407, 184] width 56 height 14
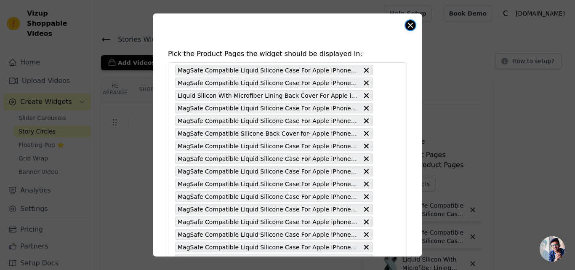
click at [410, 24] on button "Close modal" at bounding box center [411, 25] width 10 height 10
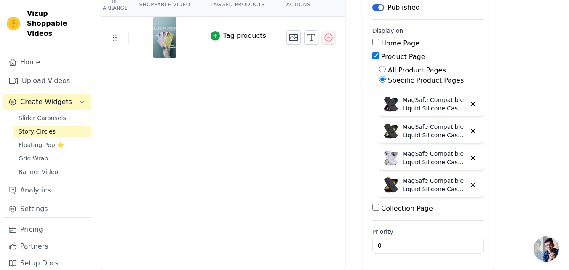
scroll to position [528, 0]
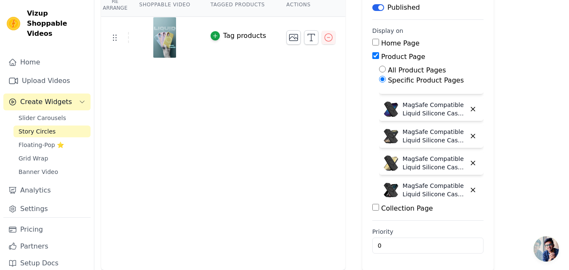
click at [56, 126] on link "Story Circles" at bounding box center [51, 132] width 77 height 12
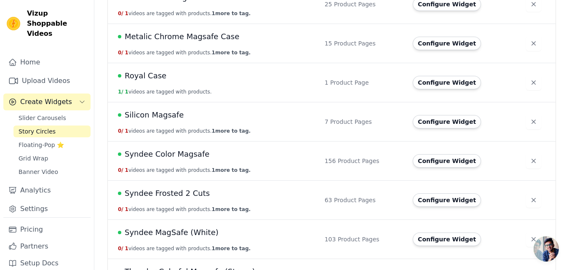
scroll to position [458, 0]
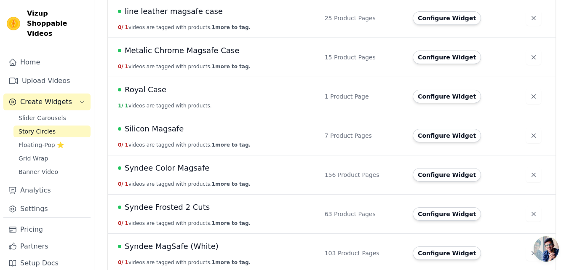
click at [168, 168] on span "Syndee Color Magsafe" at bounding box center [167, 168] width 85 height 12
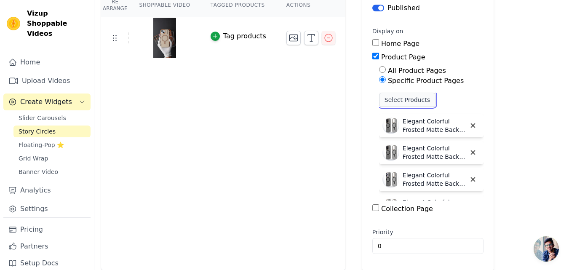
click at [381, 101] on button "Select Products" at bounding box center [407, 100] width 56 height 14
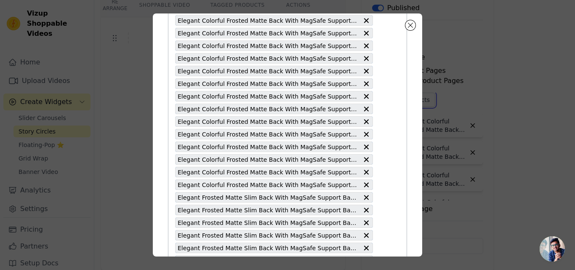
scroll to position [1836, 0]
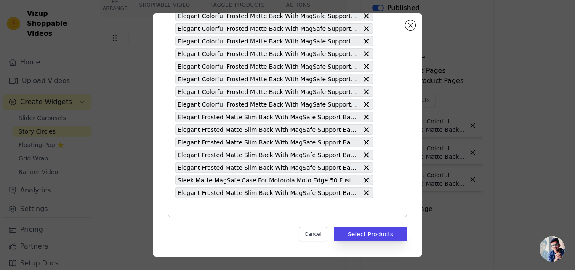
click at [321, 208] on input "text" at bounding box center [274, 207] width 198 height 10
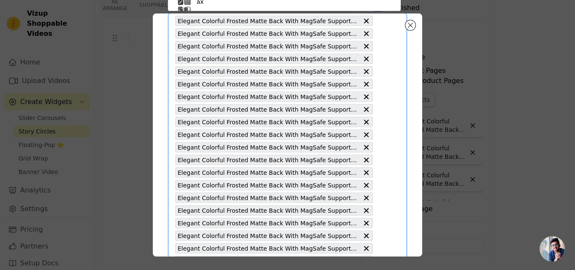
paste input "Colorful Frosted Matte MagSafe For Vivo V60 5G"
type input "Colorful Frosted Matte MagSafe For Vivo V60 5G"
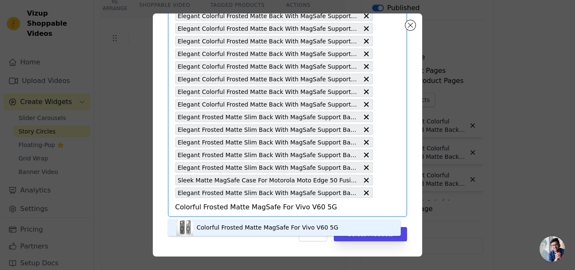
click at [263, 226] on div "Colorful Frosted Matte MagSafe For Vivo V60 5G" at bounding box center [268, 227] width 142 height 8
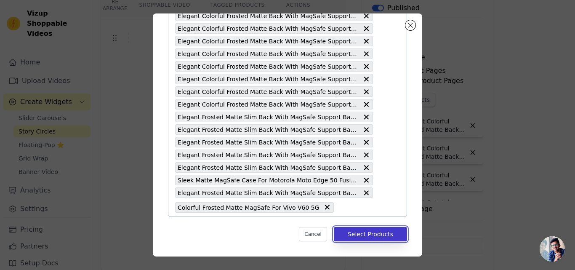
click at [349, 232] on button "Select Products" at bounding box center [370, 234] width 73 height 14
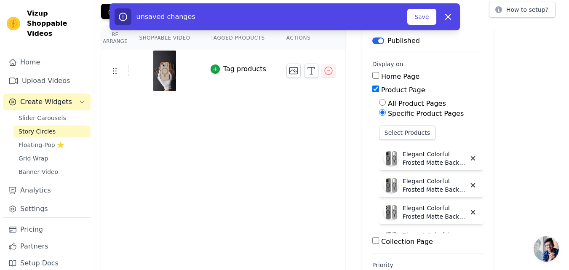
scroll to position [0, 0]
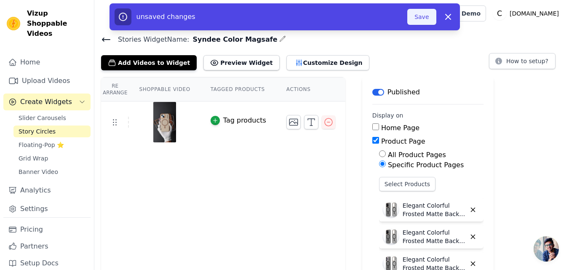
click at [423, 19] on button "Save" at bounding box center [421, 17] width 29 height 16
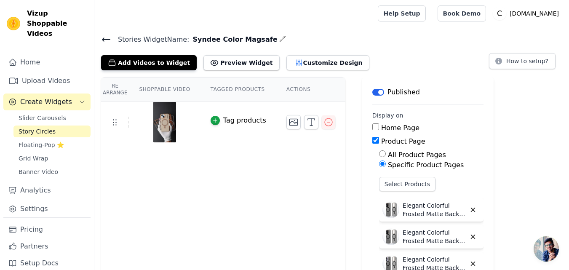
click at [105, 39] on icon at bounding box center [106, 39] width 8 height 3
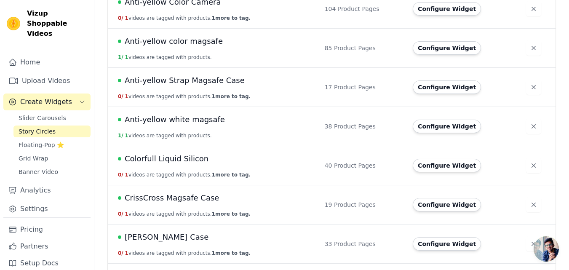
scroll to position [168, 0]
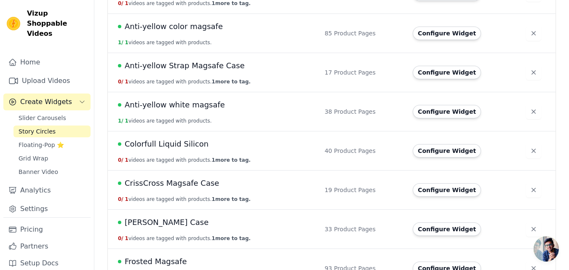
click at [168, 147] on span "Colorfull Liquid Silicon" at bounding box center [167, 144] width 84 height 12
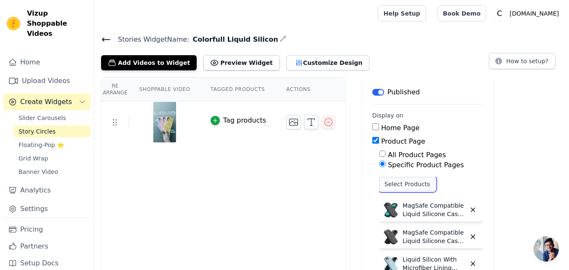
click at [385, 185] on button "Select Products" at bounding box center [407, 184] width 56 height 14
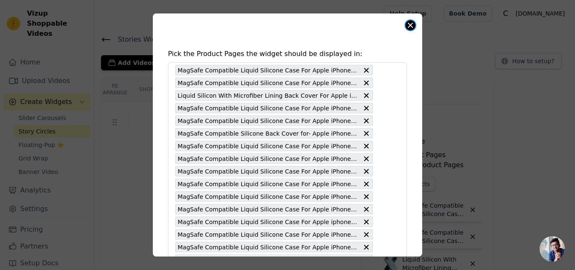
click at [412, 28] on button "Close modal" at bounding box center [411, 25] width 10 height 10
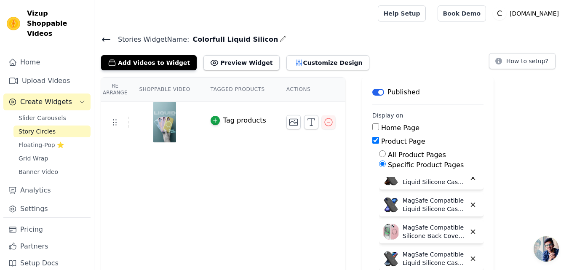
scroll to position [126, 0]
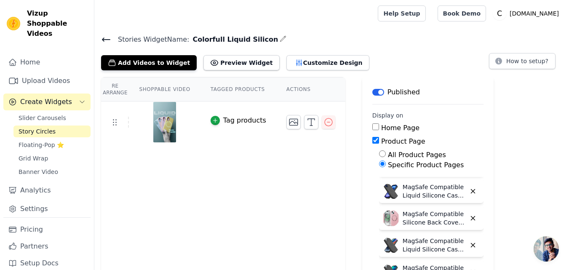
click at [387, 214] on img at bounding box center [390, 218] width 17 height 17
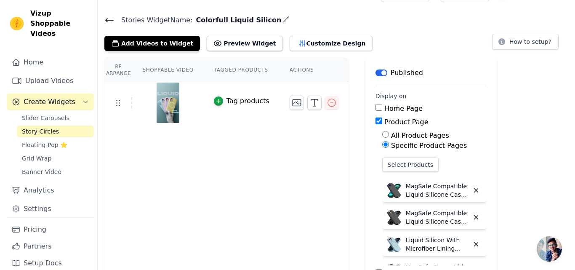
scroll to position [0, 0]
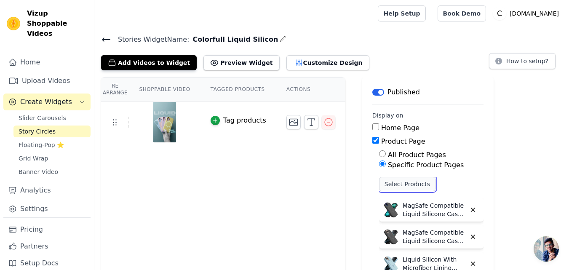
click at [404, 181] on button "Select Products" at bounding box center [407, 184] width 56 height 14
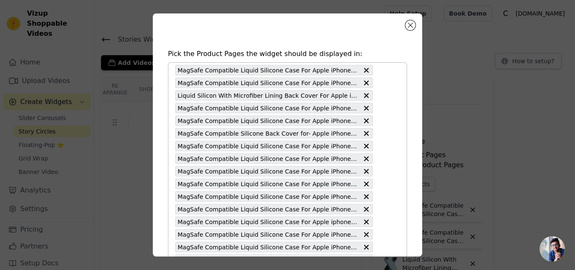
click at [362, 133] on icon at bounding box center [366, 133] width 8 height 8
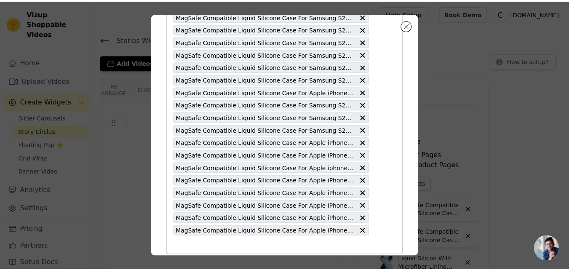
scroll to position [358, 0]
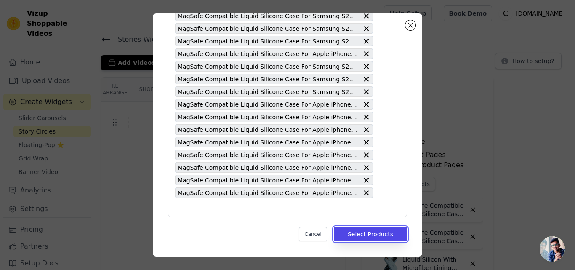
click at [360, 238] on button "Select Products" at bounding box center [370, 234] width 73 height 14
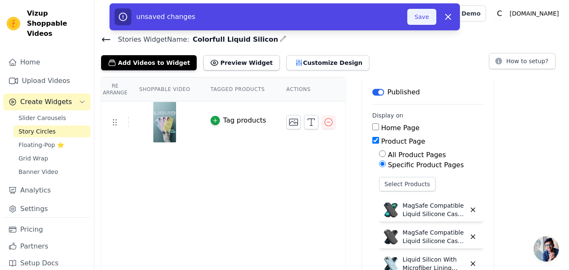
click at [417, 20] on button "Save" at bounding box center [421, 17] width 29 height 16
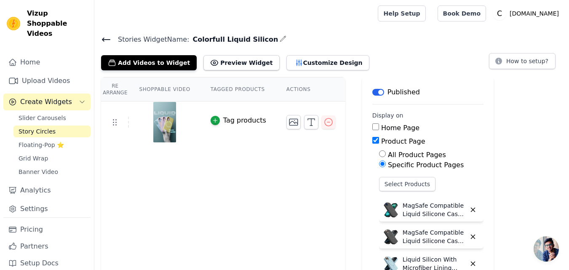
click at [111, 43] on icon at bounding box center [106, 40] width 10 height 10
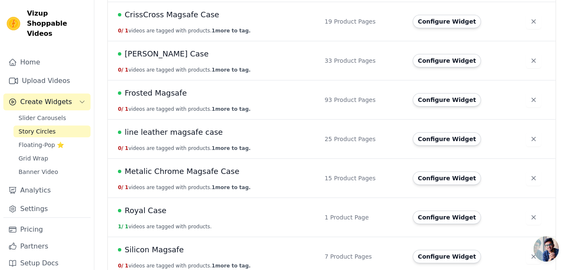
scroll to position [379, 0]
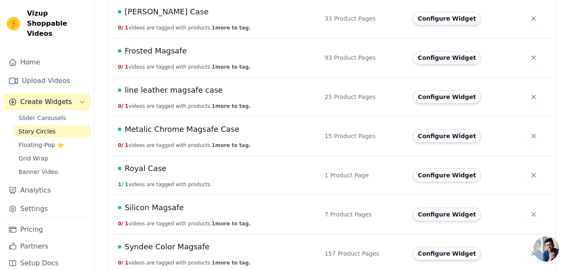
click at [165, 208] on span "Silicon Magsafe" at bounding box center [154, 208] width 59 height 12
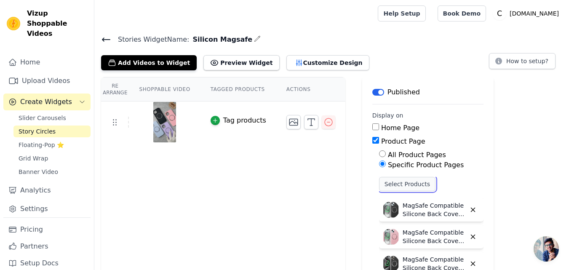
click at [386, 186] on button "Select Products" at bounding box center [407, 184] width 56 height 14
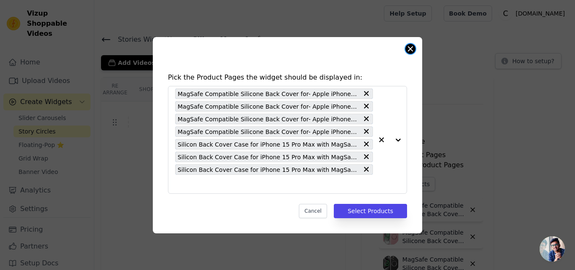
click at [408, 49] on button "Close modal" at bounding box center [411, 49] width 10 height 10
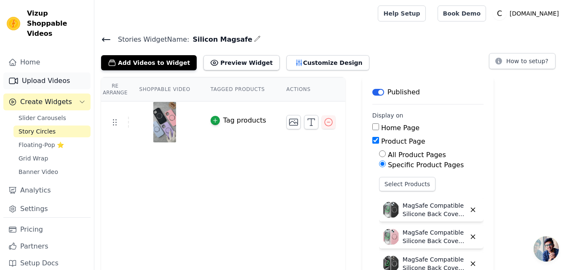
click at [37, 73] on link "Upload Videos" at bounding box center [46, 80] width 87 height 17
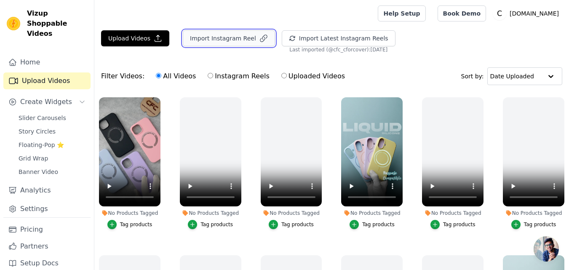
click at [217, 44] on button "Import Instagram Reel" at bounding box center [229, 38] width 92 height 16
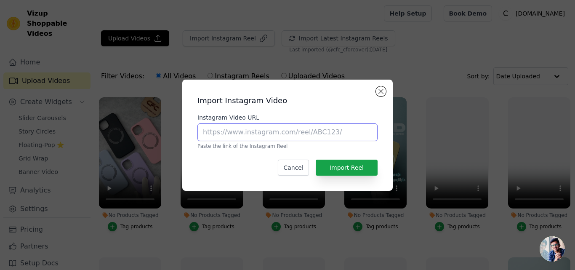
click at [231, 133] on input "Instagram Video URL" at bounding box center [288, 132] width 180 height 18
paste input "[URL][DOMAIN_NAME]"
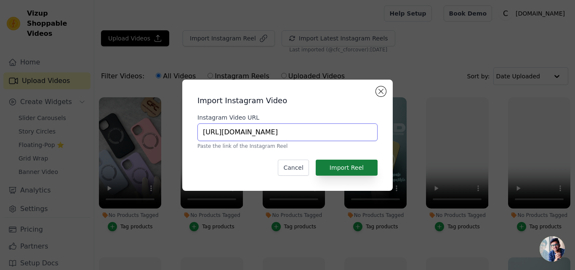
type input "[URL][DOMAIN_NAME]"
click at [350, 169] on button "Import Reel" at bounding box center [347, 168] width 62 height 16
